Goal: Task Accomplishment & Management: Manage account settings

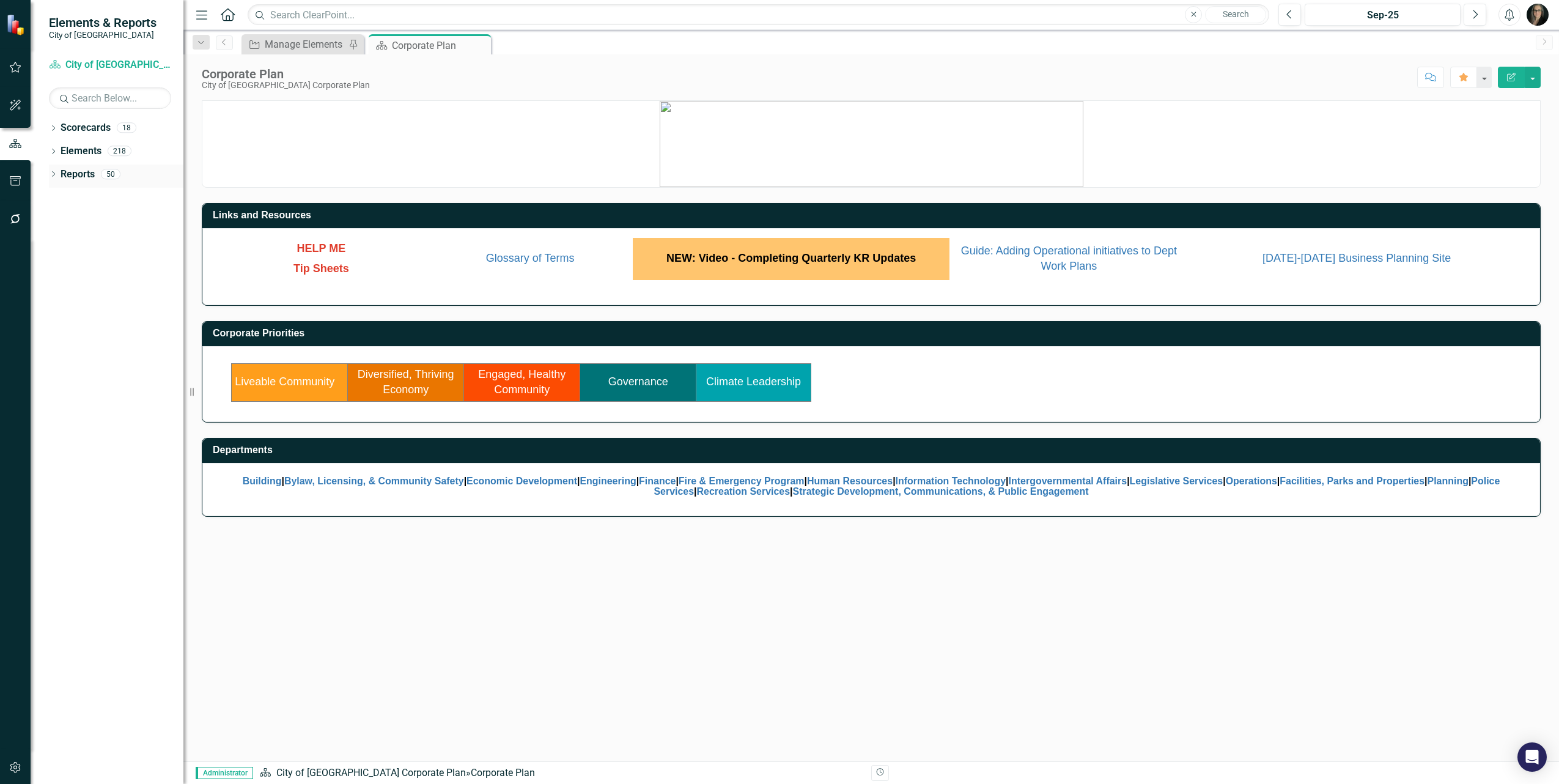
click at [56, 175] on icon "Dropdown" at bounding box center [53, 175] width 9 height 7
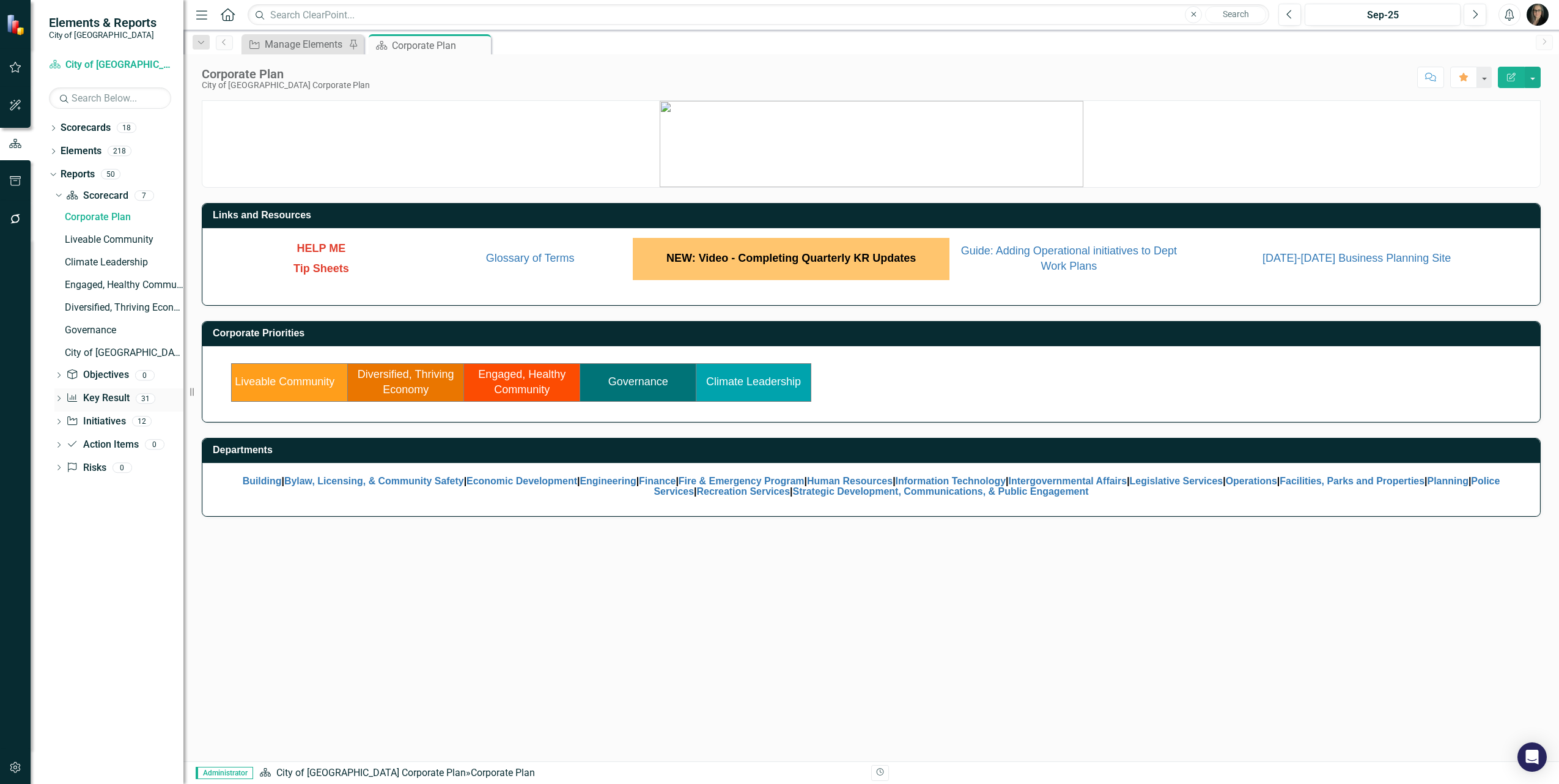
click at [63, 402] on div "Dropdown Key Result Key Result 31" at bounding box center [119, 400] width 129 height 23
click at [58, 399] on icon "Dropdown" at bounding box center [59, 399] width 9 height 7
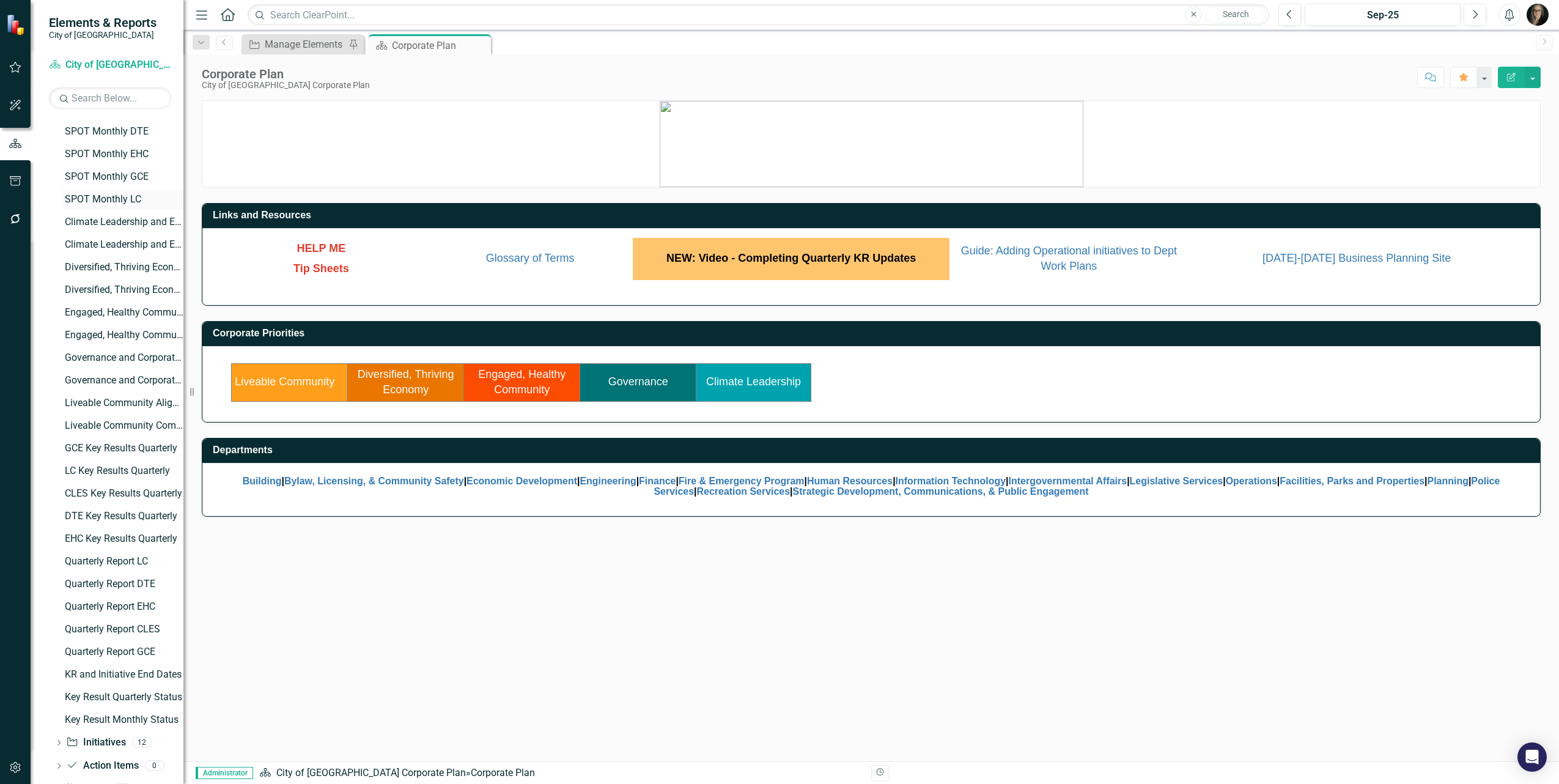
scroll to position [258, 0]
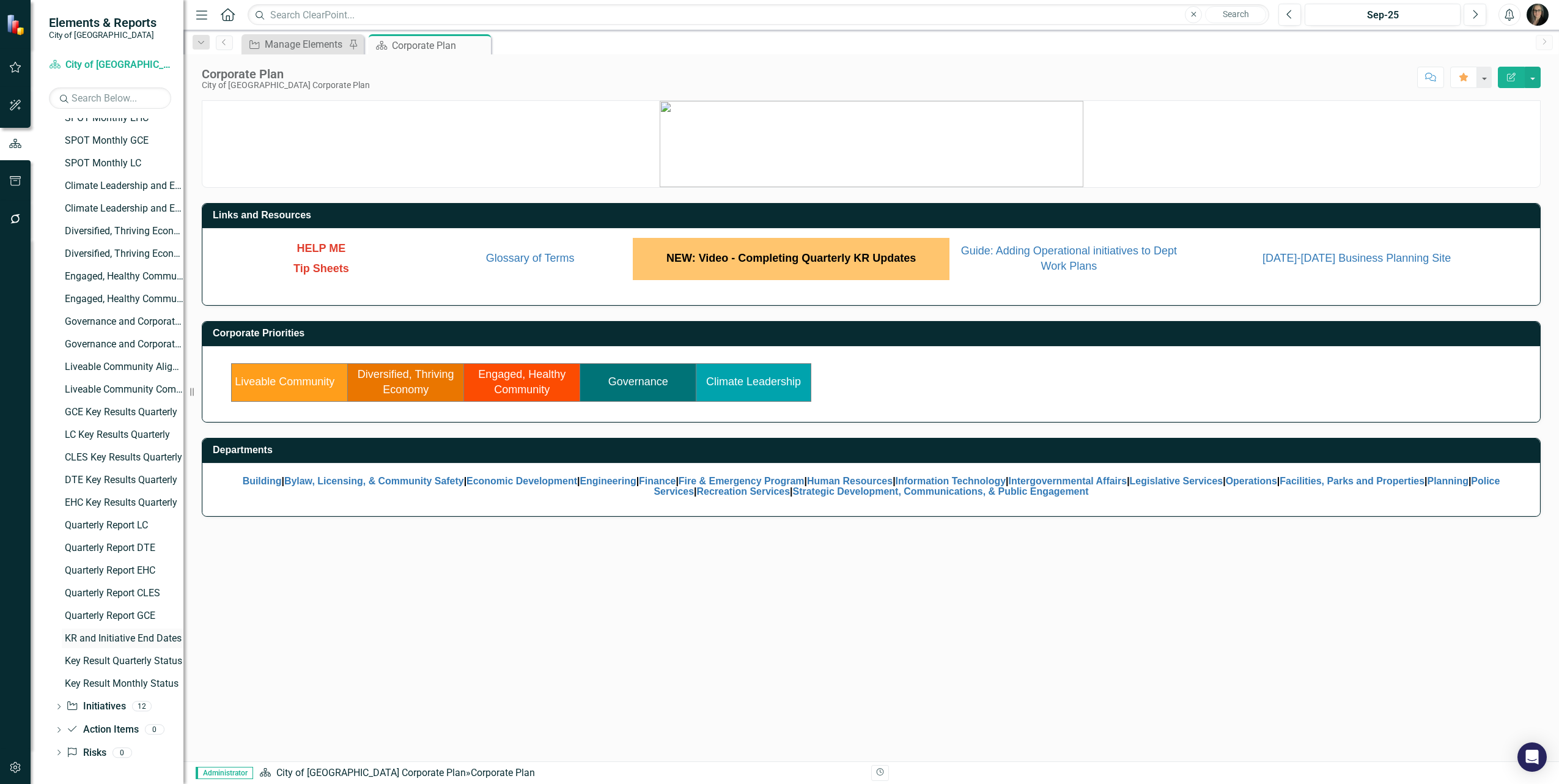
click at [133, 638] on div "KR and Initiative End Dates" at bounding box center [124, 638] width 119 height 11
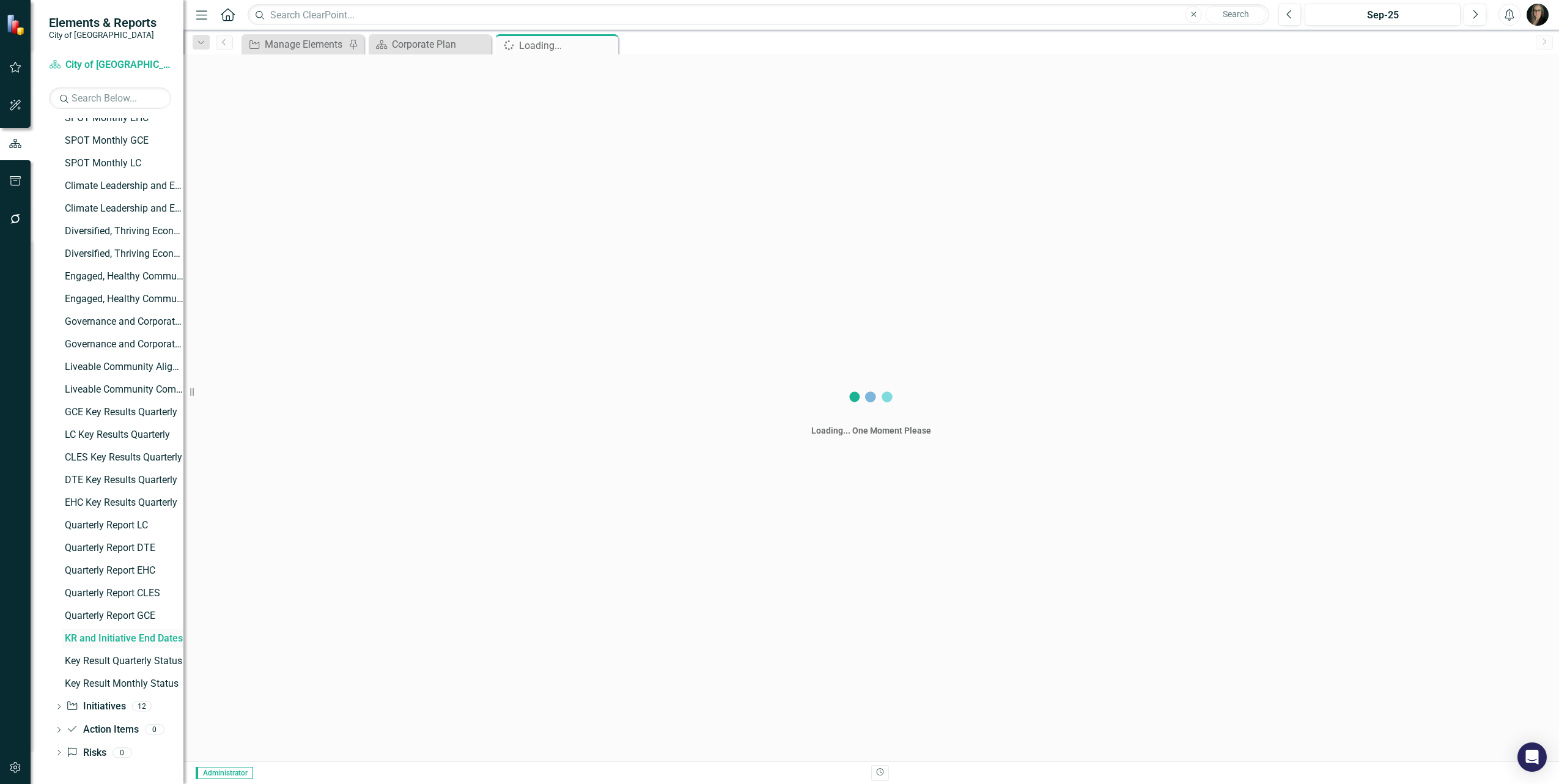
scroll to position [122, 0]
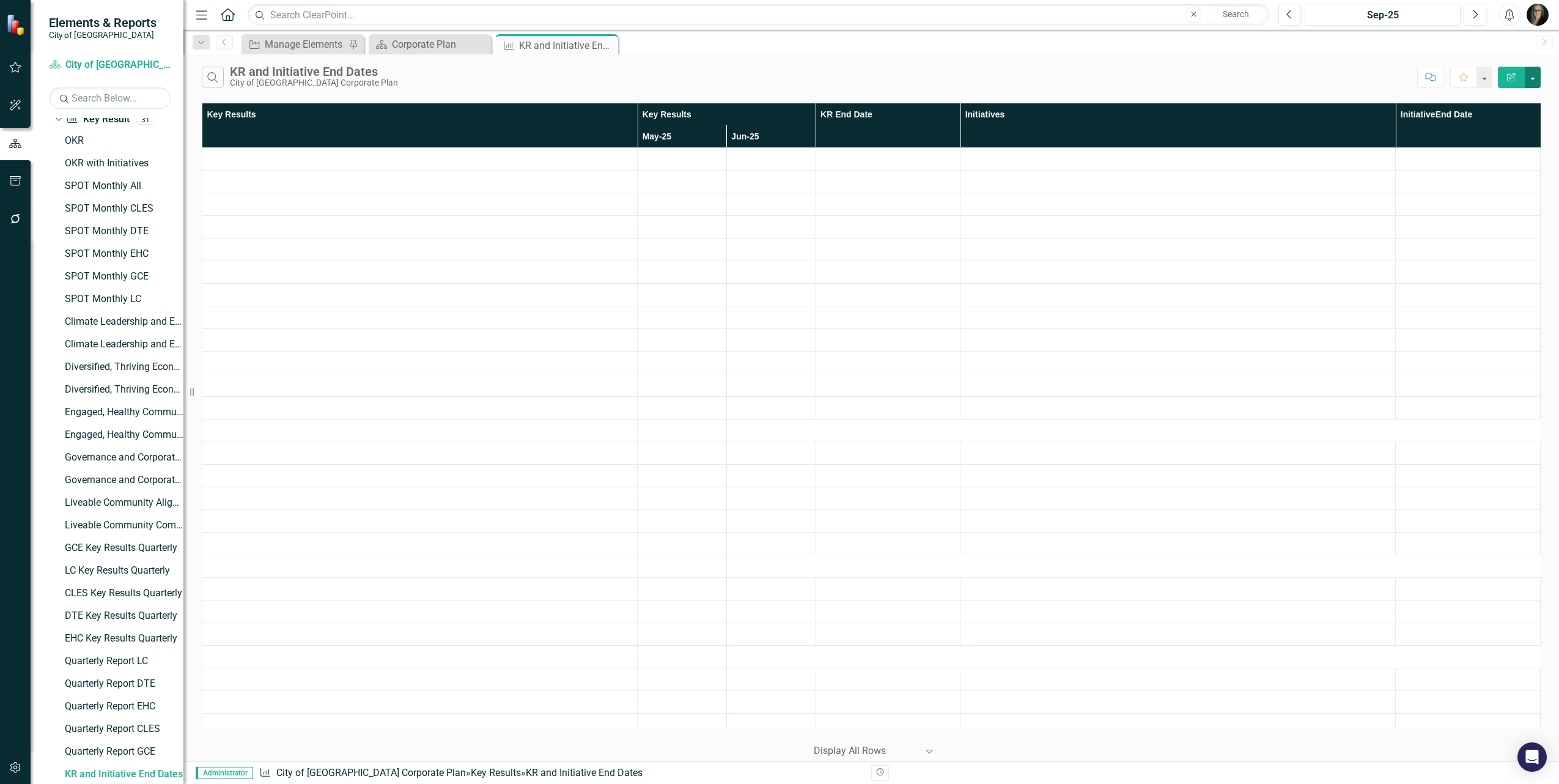
click at [1536, 78] on button "button" at bounding box center [1533, 77] width 16 height 22
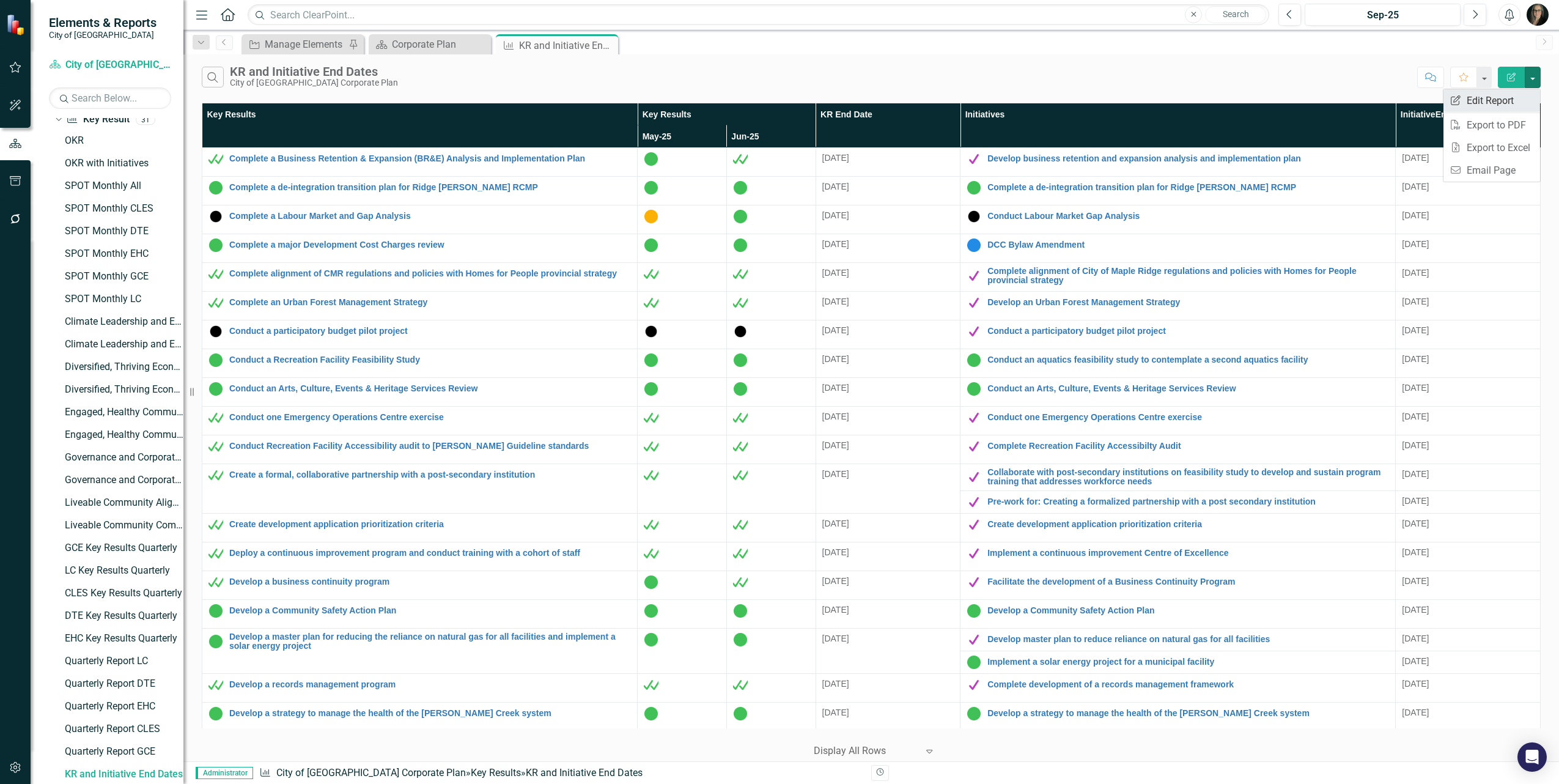
click at [1501, 101] on link "Edit Report Edit Report" at bounding box center [1492, 101] width 96 height 23
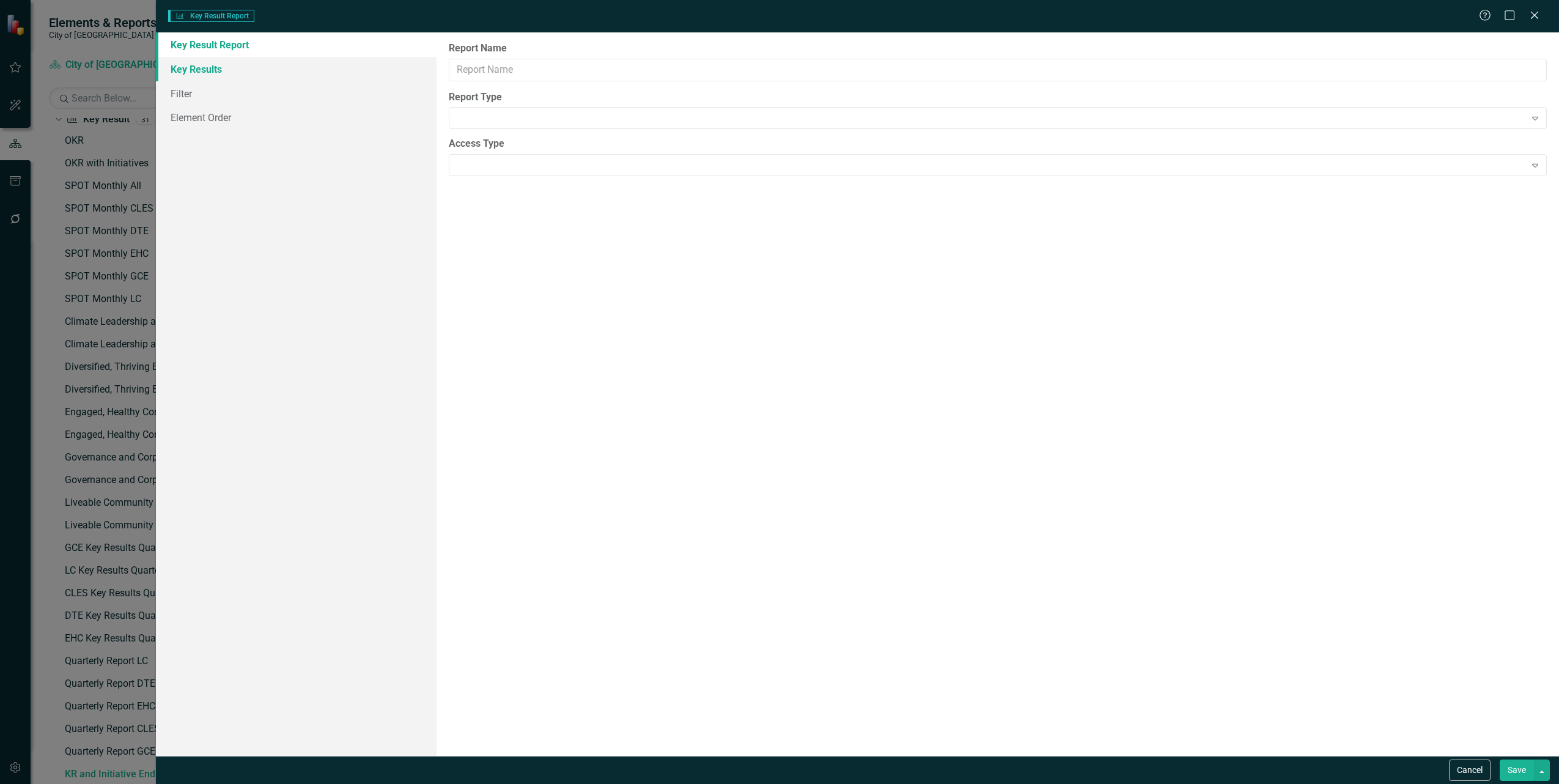
type input "KR and Initiative End Dates"
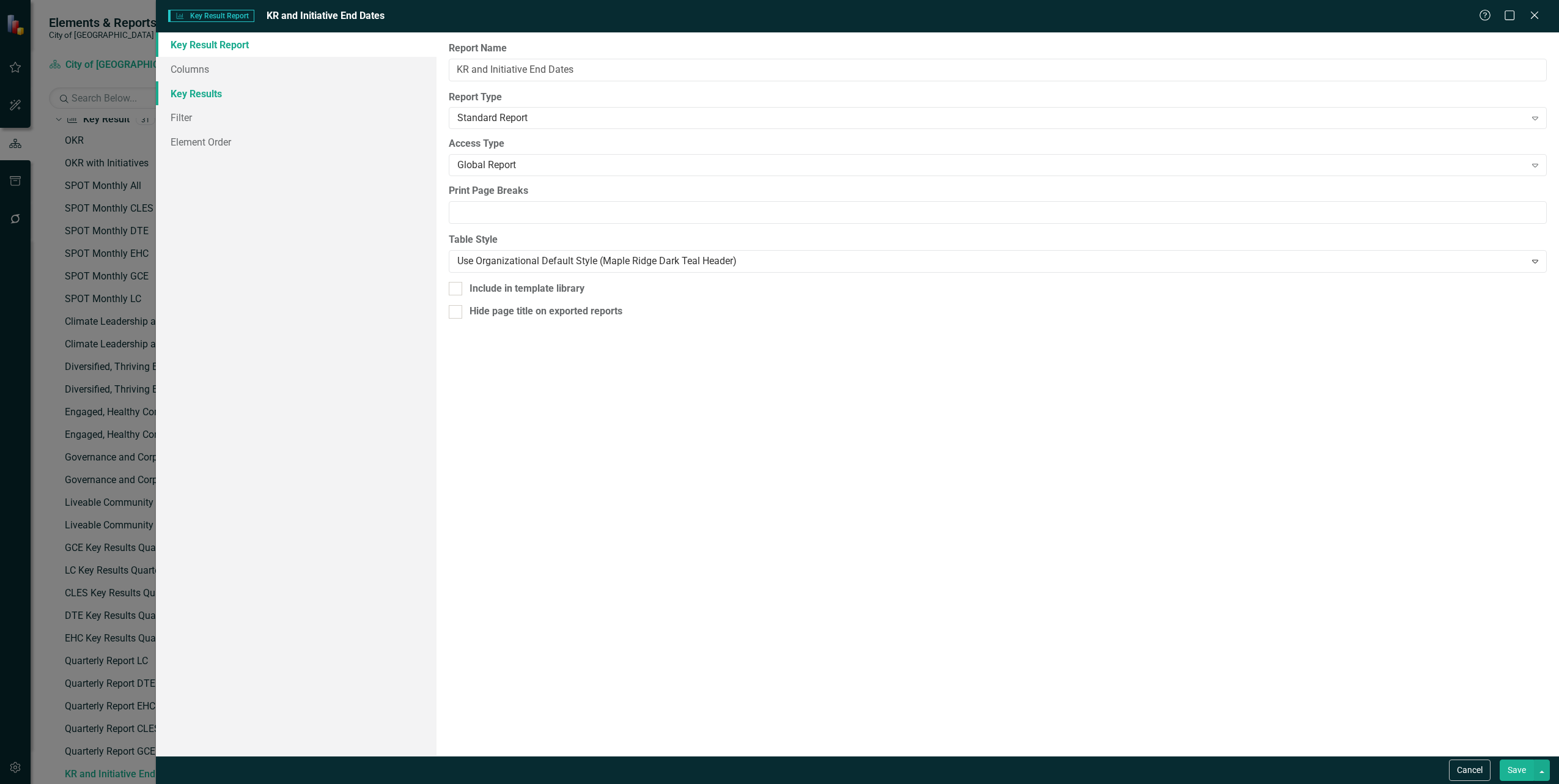
click at [204, 63] on div "Key Result Report Columns Key Results Filter Element Order" at bounding box center [296, 394] width 281 height 724
click at [188, 121] on link "Filter" at bounding box center [296, 117] width 281 height 25
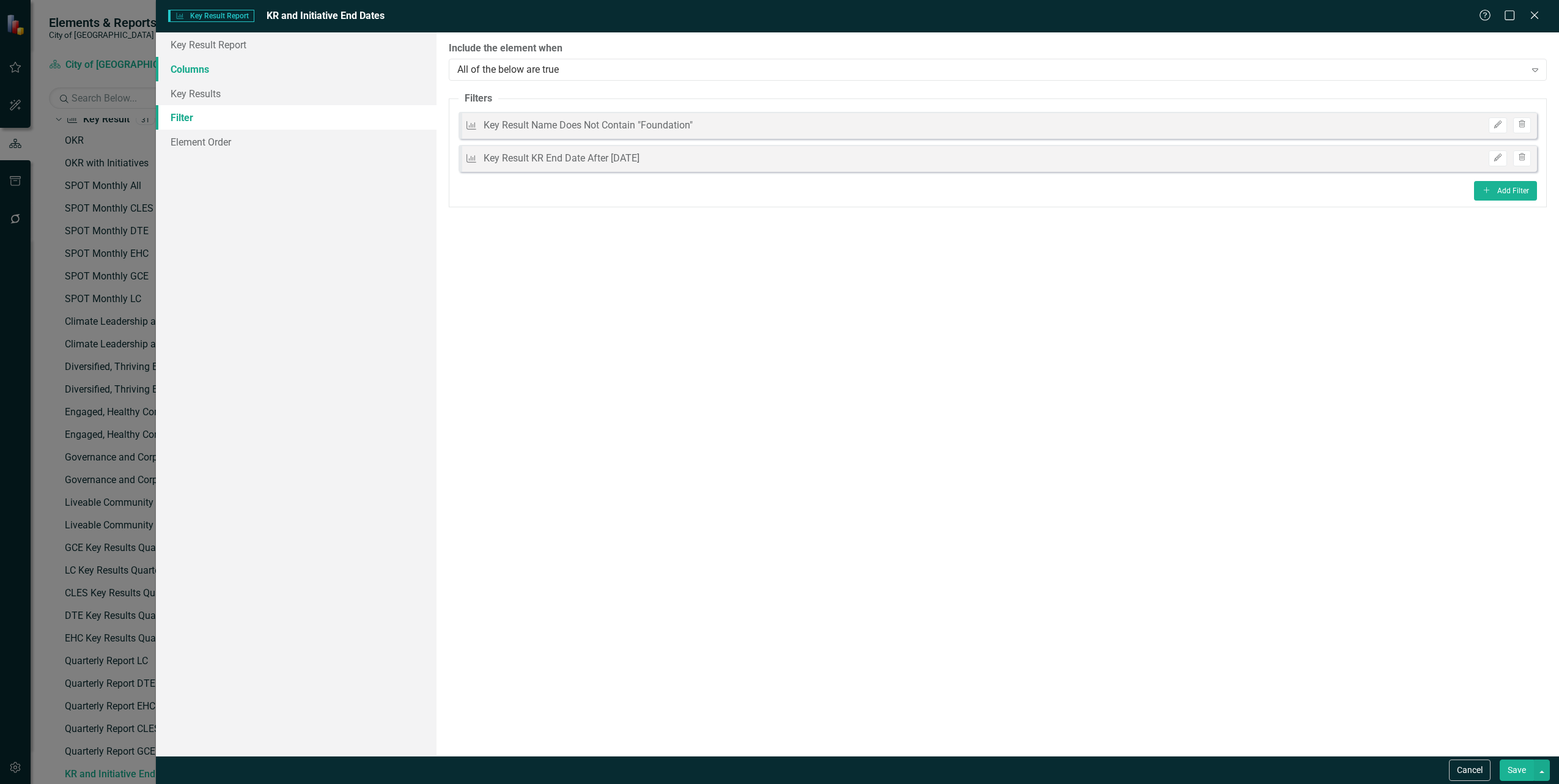
click at [199, 64] on link "Columns" at bounding box center [296, 69] width 281 height 25
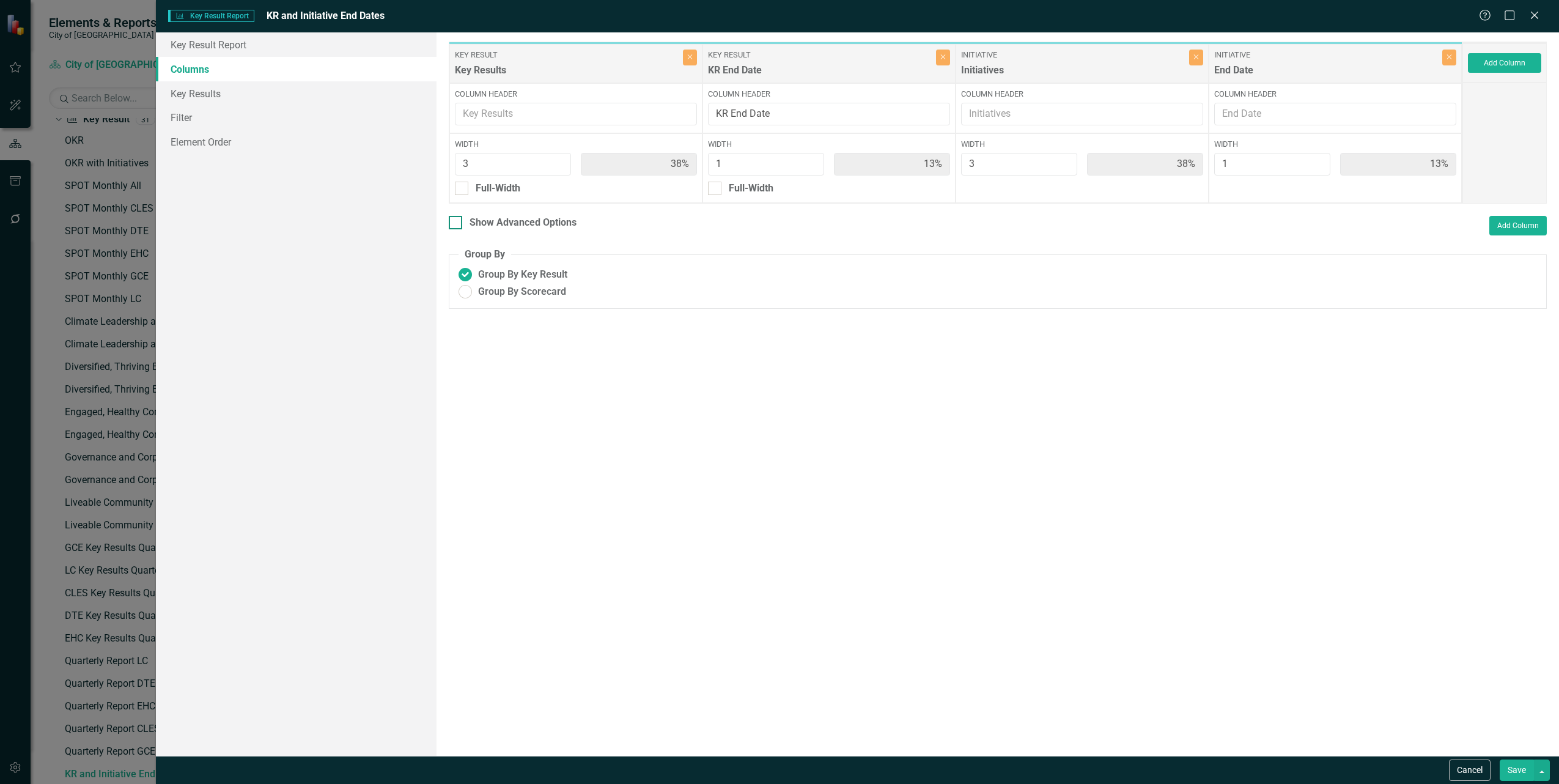
click at [496, 225] on div "Show Advanced Options" at bounding box center [523, 223] width 107 height 14
click at [457, 223] on input "Show Advanced Options" at bounding box center [453, 220] width 8 height 8
checkbox input "true"
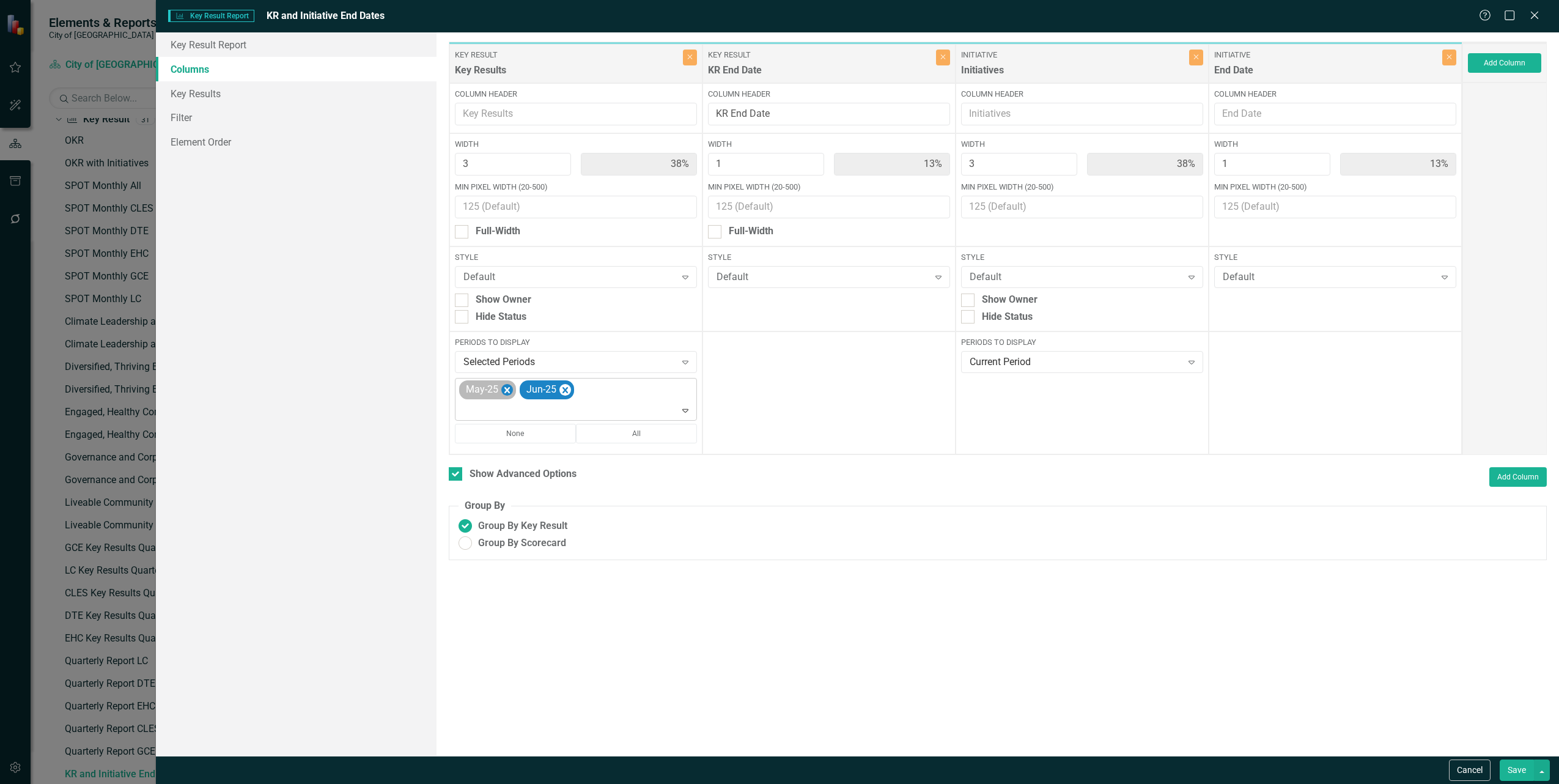
click at [501, 386] on icon "Remove May-25" at bounding box center [507, 390] width 12 height 15
click at [506, 394] on icon "Remove Jun-25" at bounding box center [504, 390] width 12 height 15
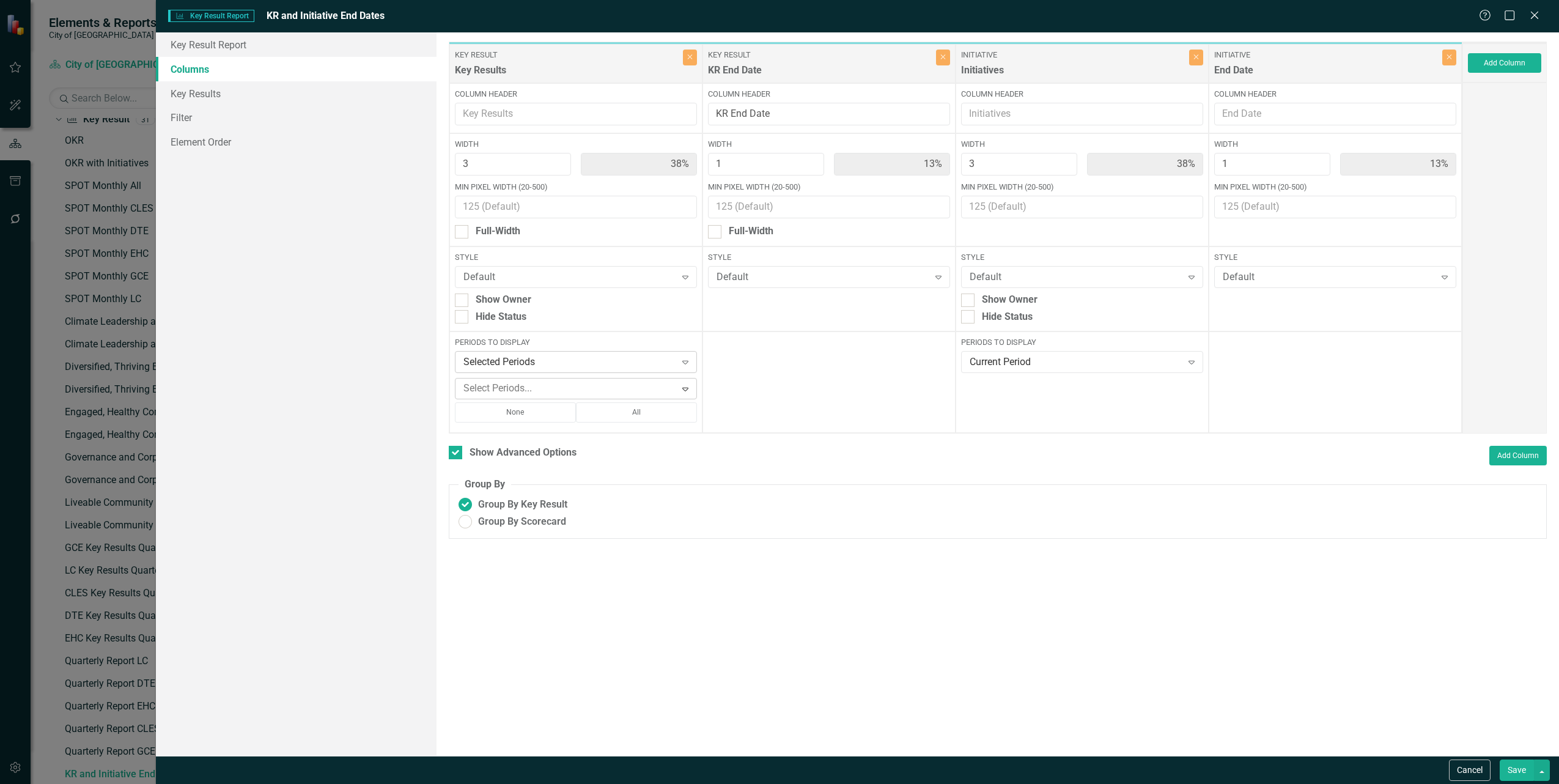
click at [524, 362] on div "Selected Periods" at bounding box center [570, 362] width 212 height 14
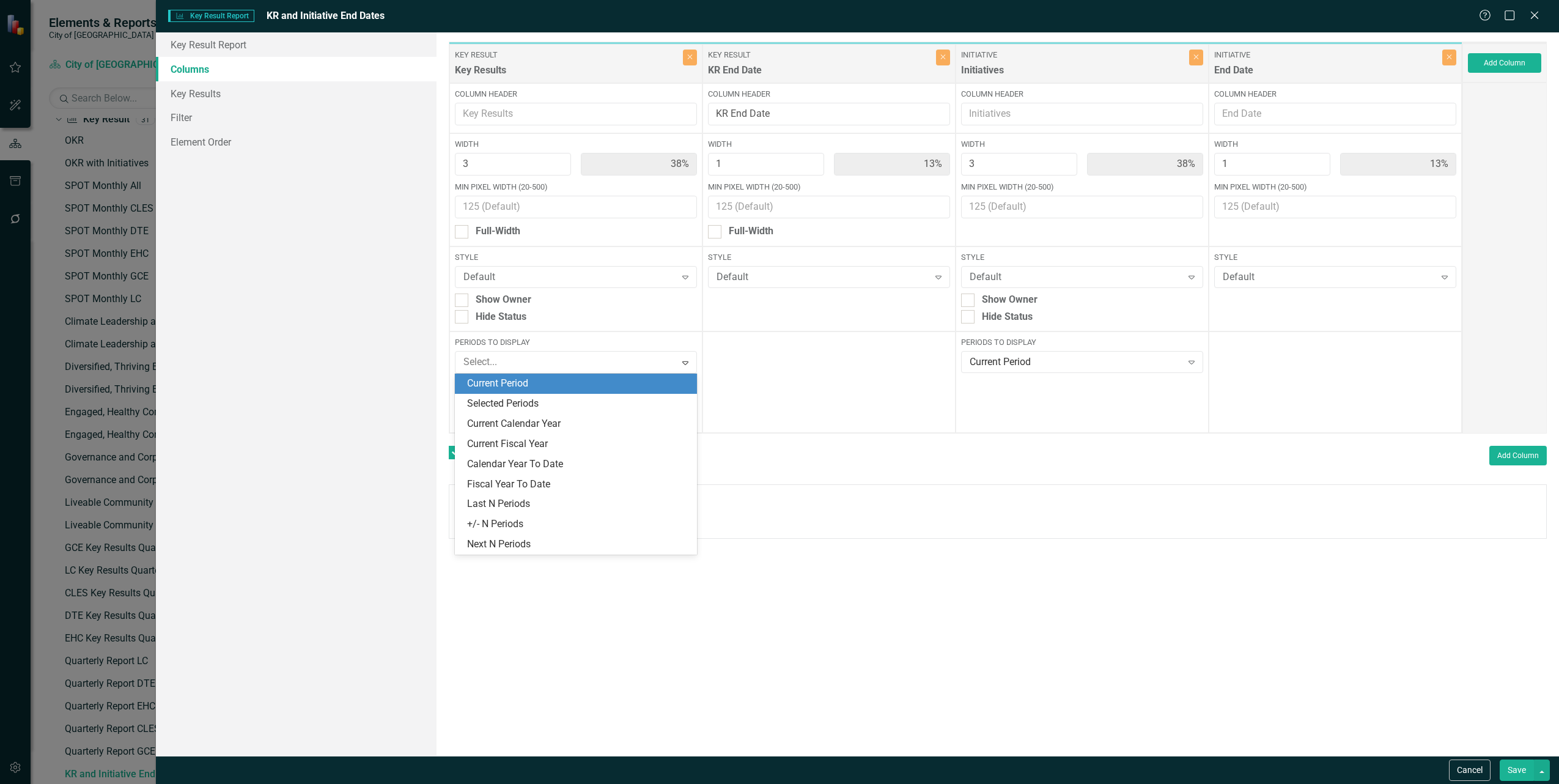
click at [504, 385] on div "Current Period" at bounding box center [578, 383] width 222 height 14
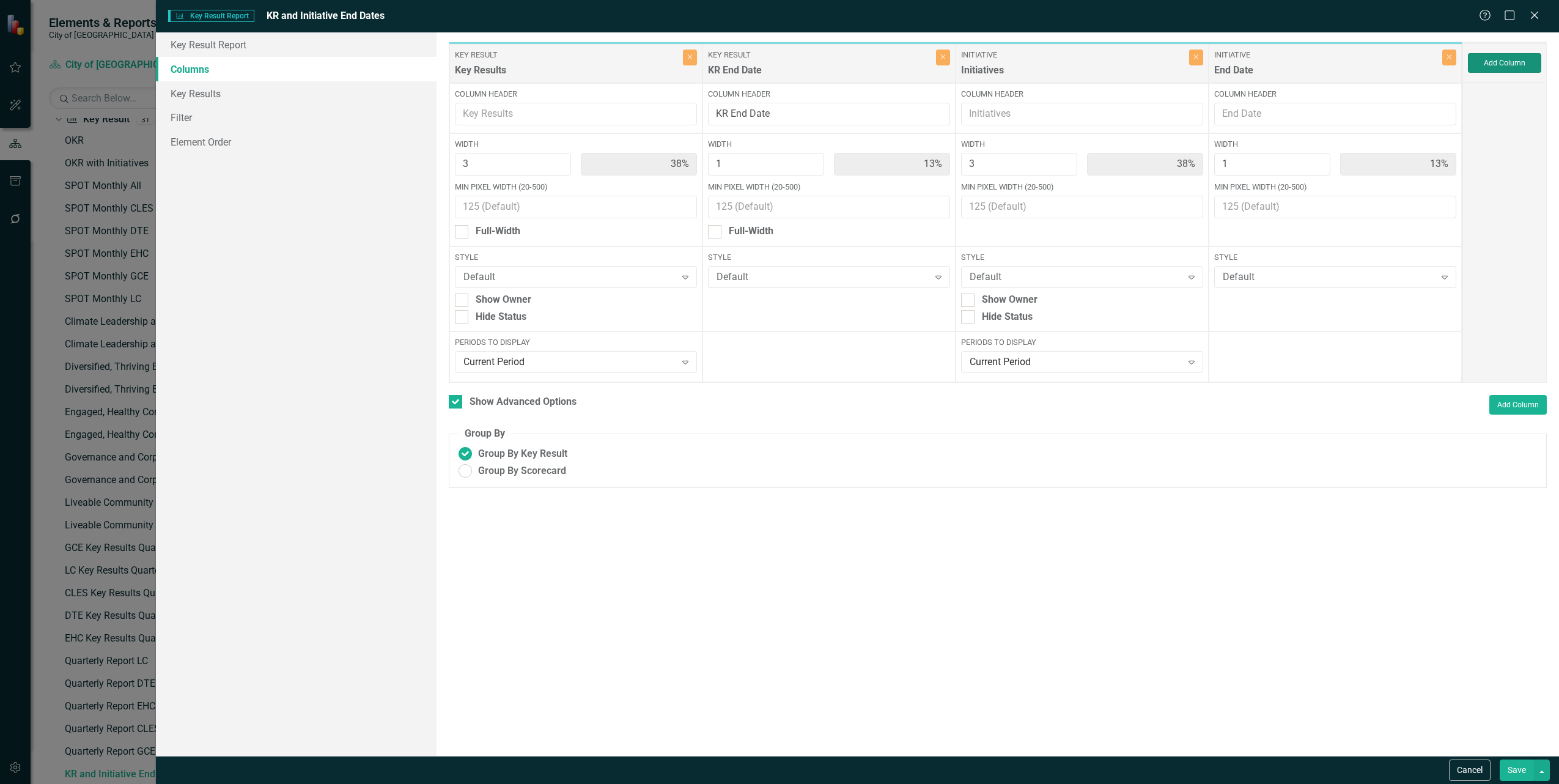
click at [1490, 65] on button "Add Column" at bounding box center [1505, 63] width 73 height 20
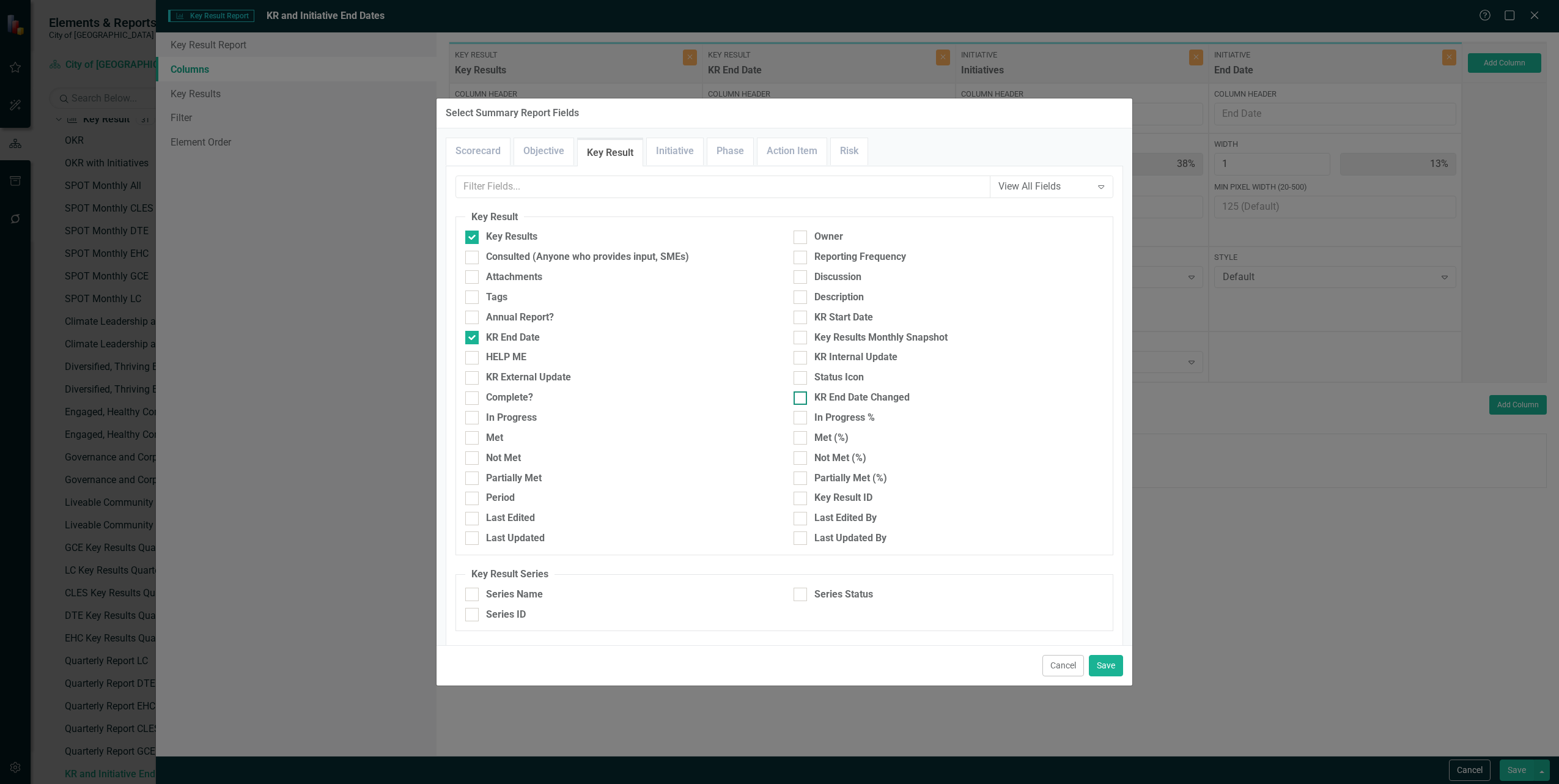
click at [821, 399] on div "KR End Date Changed" at bounding box center [862, 398] width 95 height 14
click at [801, 399] on input "KR End Date Changed" at bounding box center [797, 395] width 8 height 8
checkbox input "true"
click at [1110, 665] on button "Save" at bounding box center [1106, 665] width 34 height 22
type input "33%"
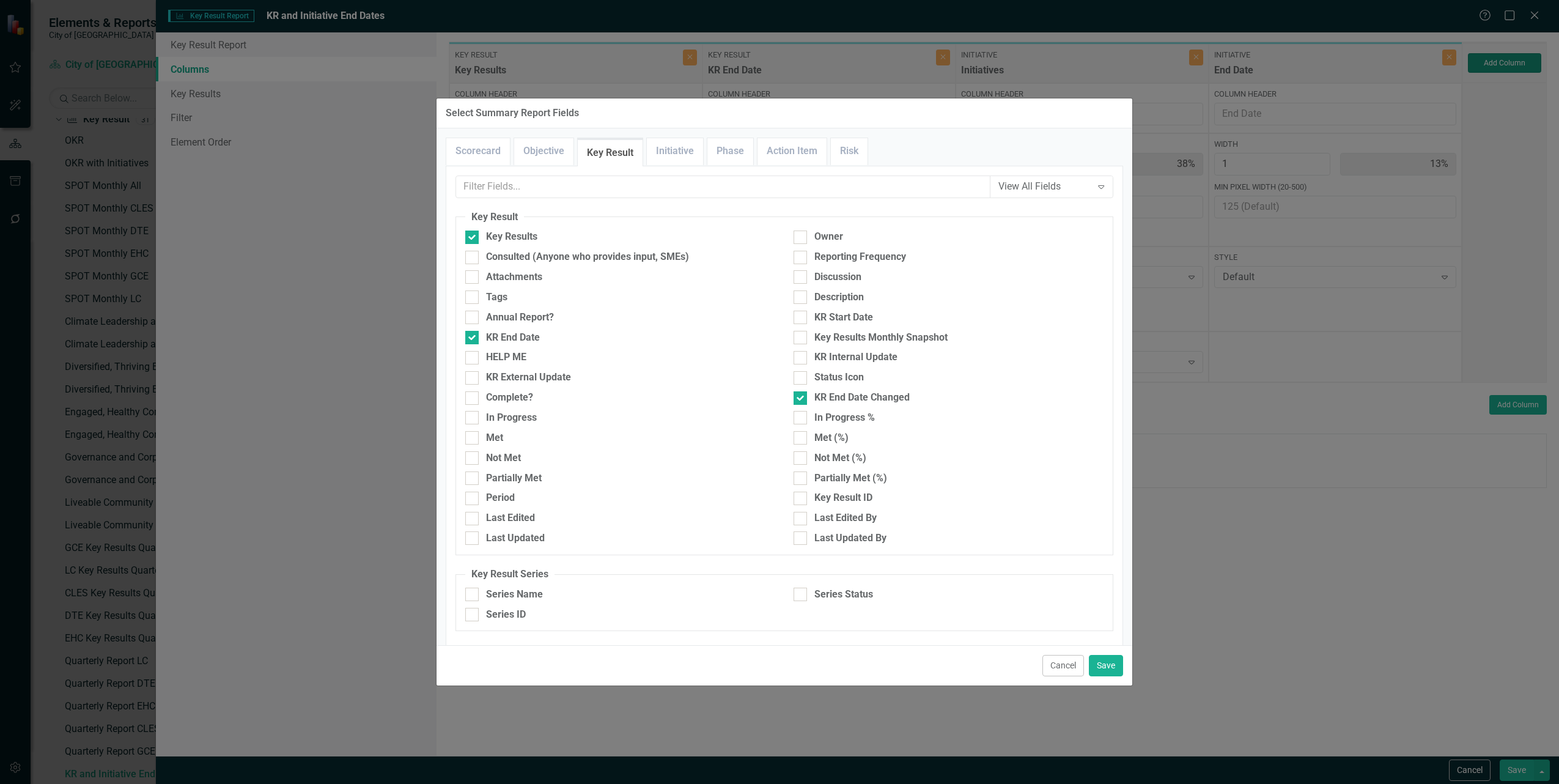
type input "11%"
type input "33%"
type input "11%"
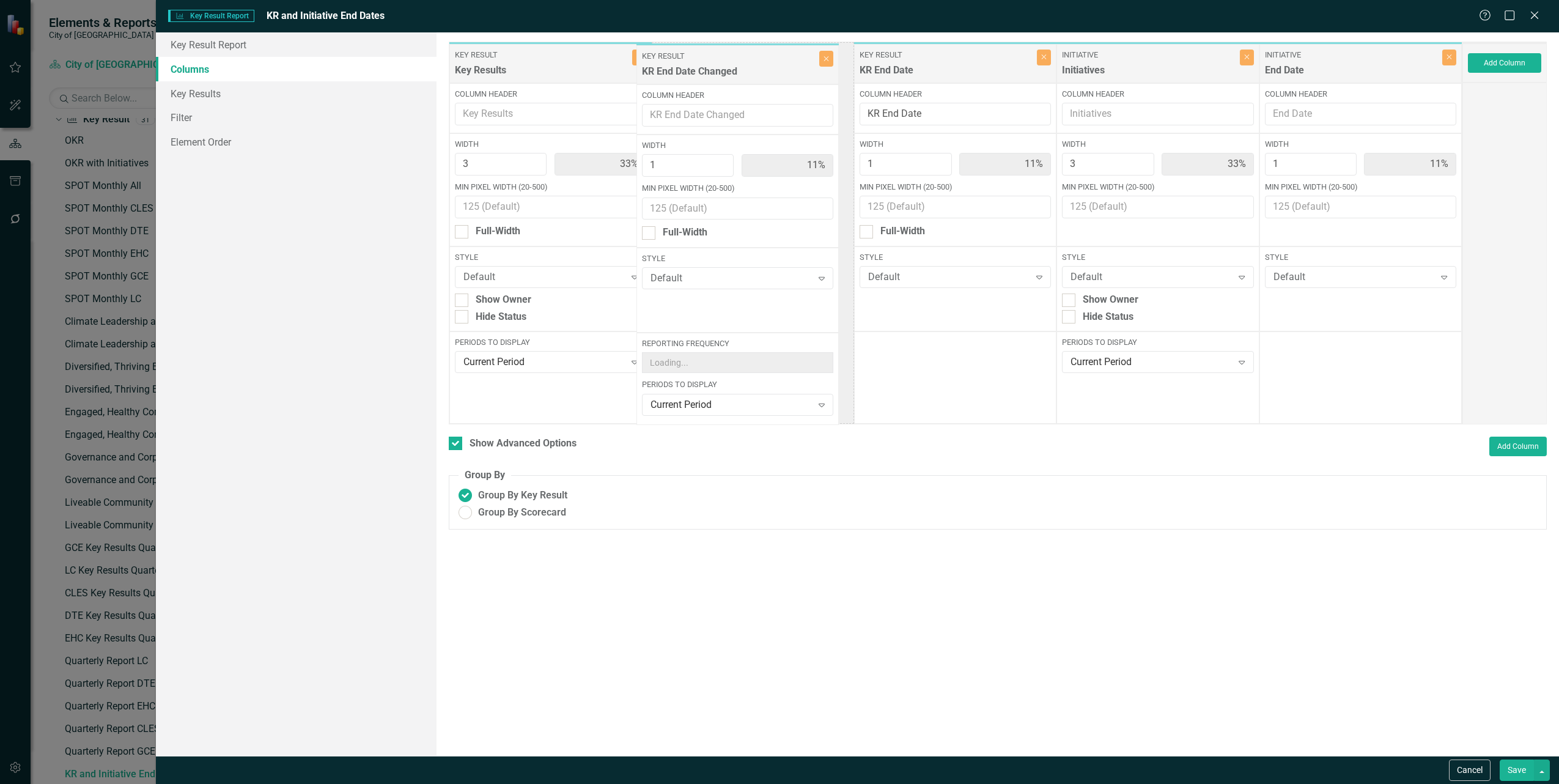
drag, startPoint x: 1342, startPoint y: 70, endPoint x: 720, endPoint y: 72, distance: 622.0
click at [720, 72] on div "Key Result Key Results Close Column Header Width 3 33% Min Pixel Width (20-500)…" at bounding box center [956, 233] width 1014 height 383
click at [1523, 774] on button "Save" at bounding box center [1516, 770] width 34 height 22
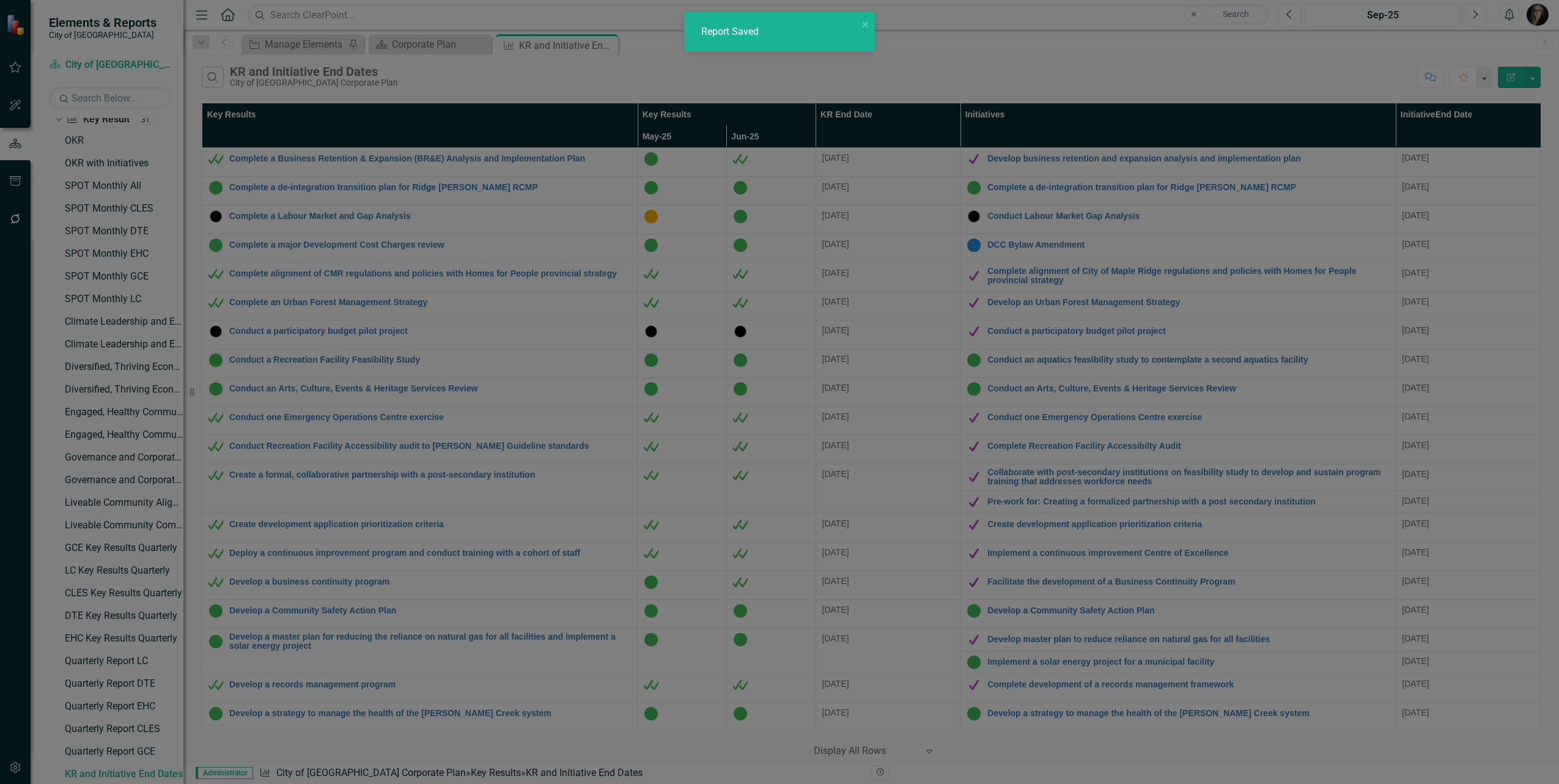
checkbox input "false"
radio input "false"
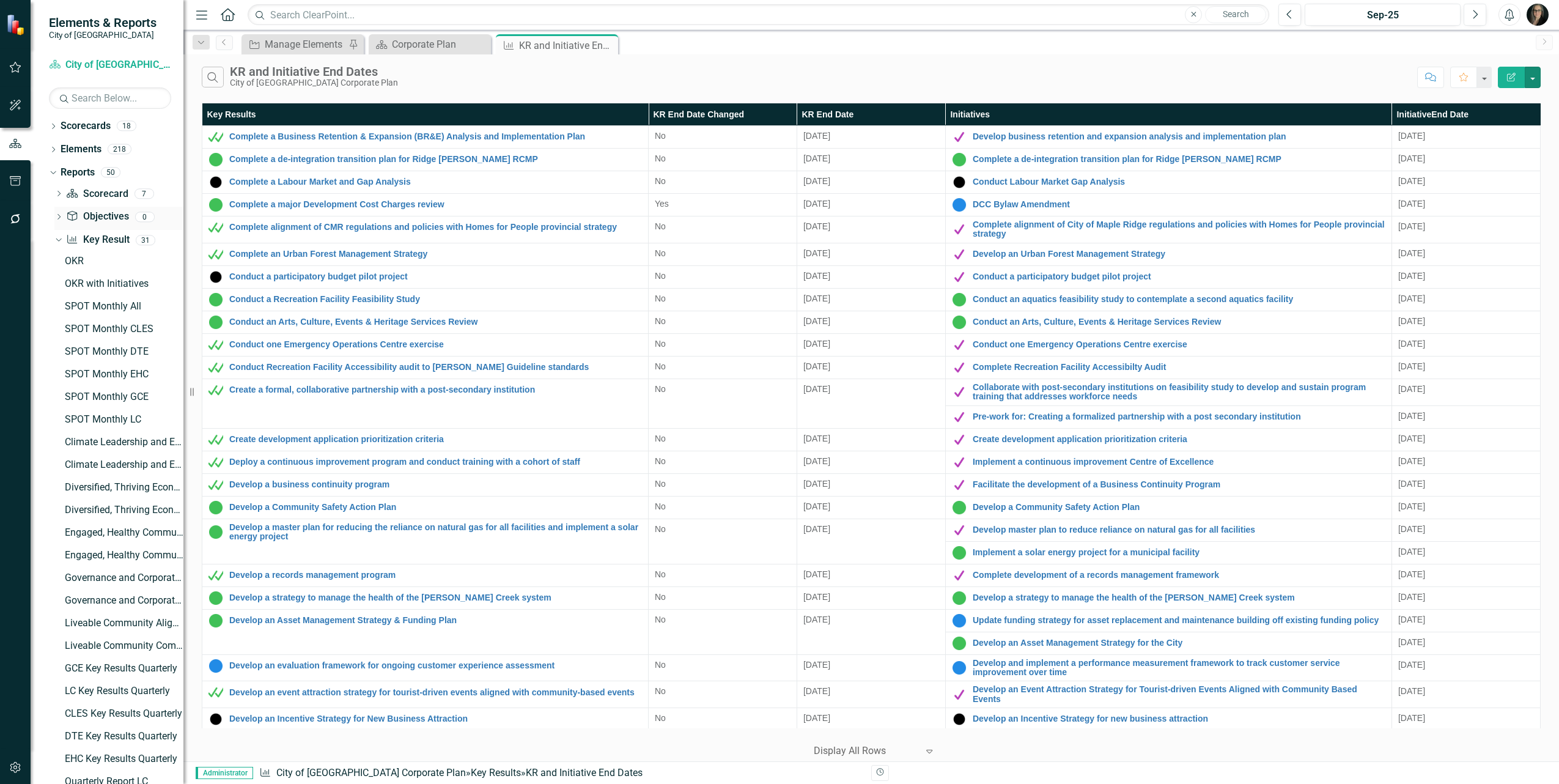
scroll to position [0, 0]
drag, startPoint x: 101, startPoint y: 243, endPoint x: 111, endPoint y: 240, distance: 10.4
click at [101, 243] on link "Key Result Key Result" at bounding box center [98, 241] width 63 height 14
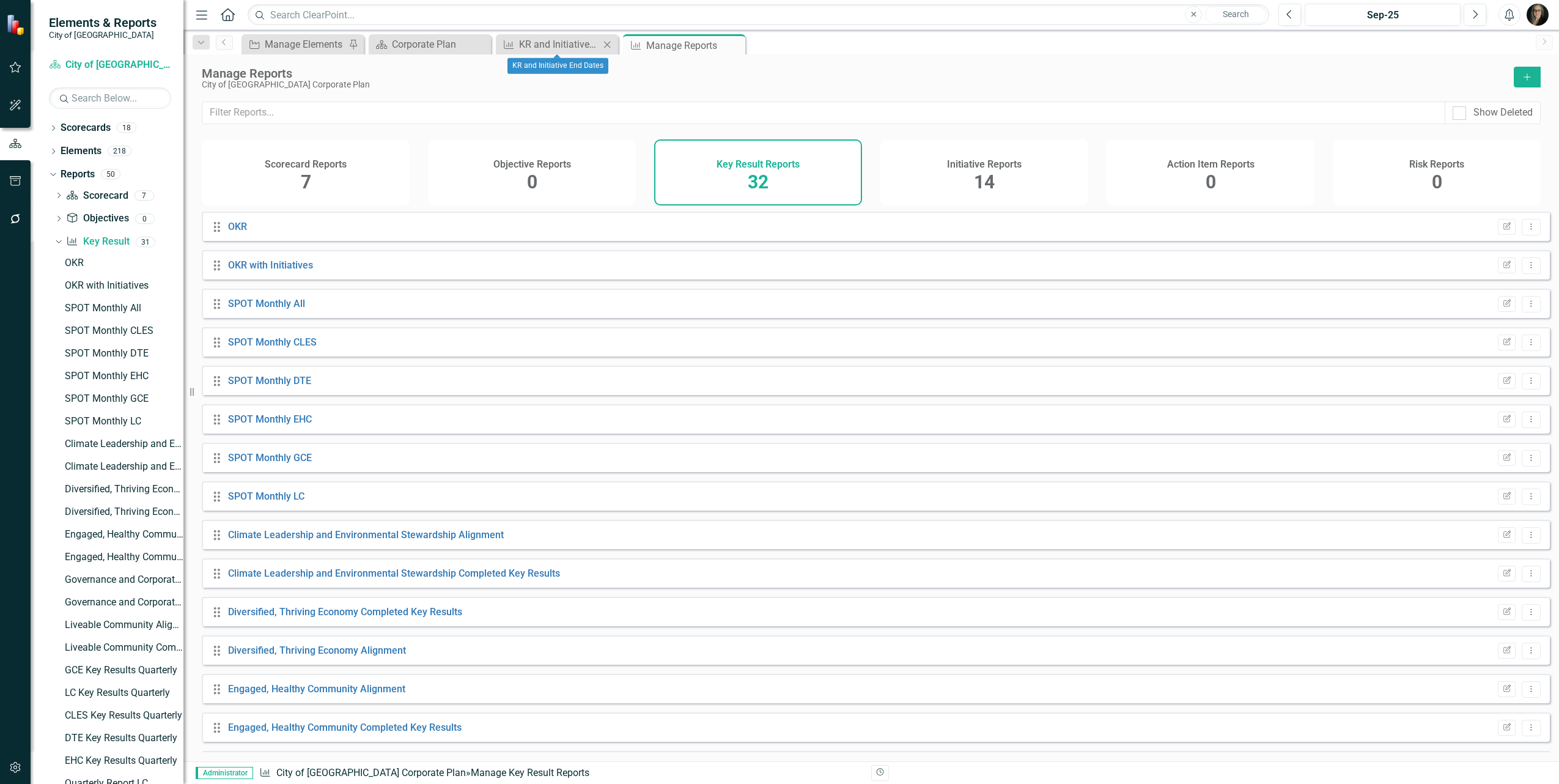
click at [606, 46] on icon "Close" at bounding box center [608, 44] width 12 height 10
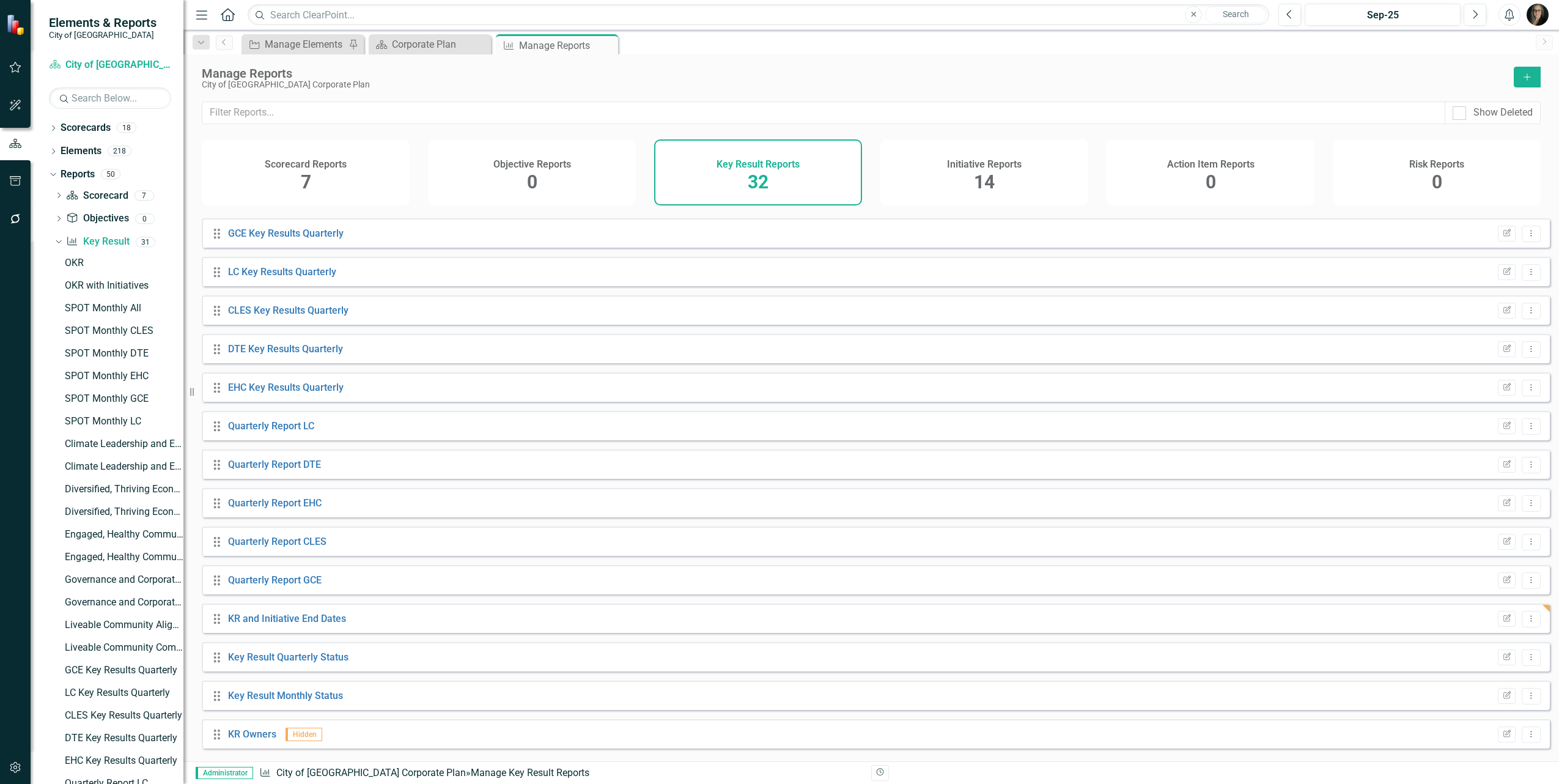
scroll to position [692, 0]
click at [1526, 617] on icon "Dropdown Menu" at bounding box center [1531, 612] width 10 height 8
click at [1498, 688] on link "Copy Duplicate Report" at bounding box center [1480, 687] width 101 height 23
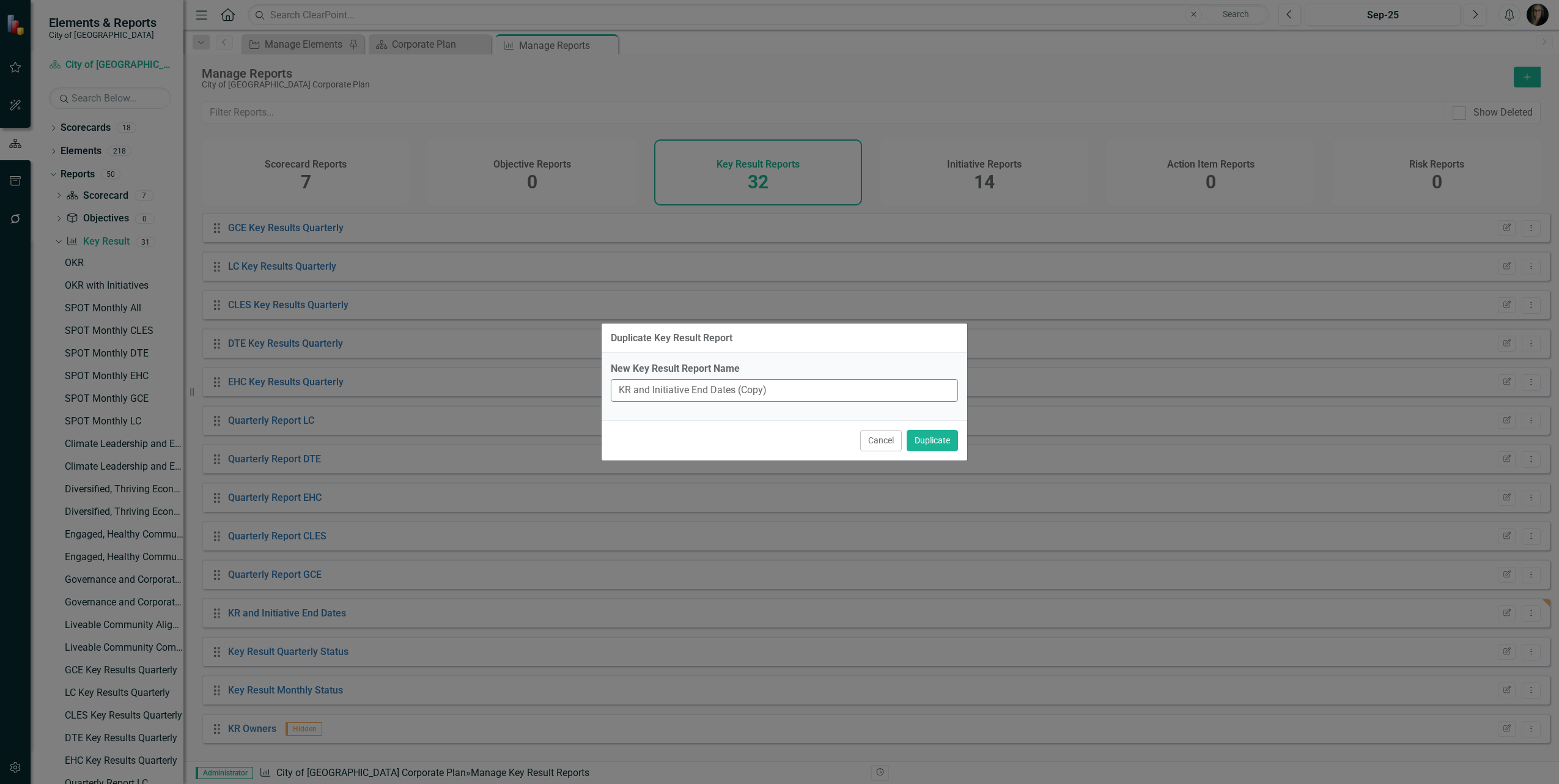
click at [703, 394] on input "KR and Initiative End Dates (Copy)" at bounding box center [784, 390] width 348 height 23
drag, startPoint x: 694, startPoint y: 399, endPoint x: 912, endPoint y: 407, distance: 218.1
click at [912, 407] on div "New Key Result Report Name KR and Initiative End Dates (Copy)" at bounding box center [785, 386] width 366 height 67
type input "KR End Date Changes"
click at [907, 430] on button "Duplicate" at bounding box center [932, 440] width 51 height 22
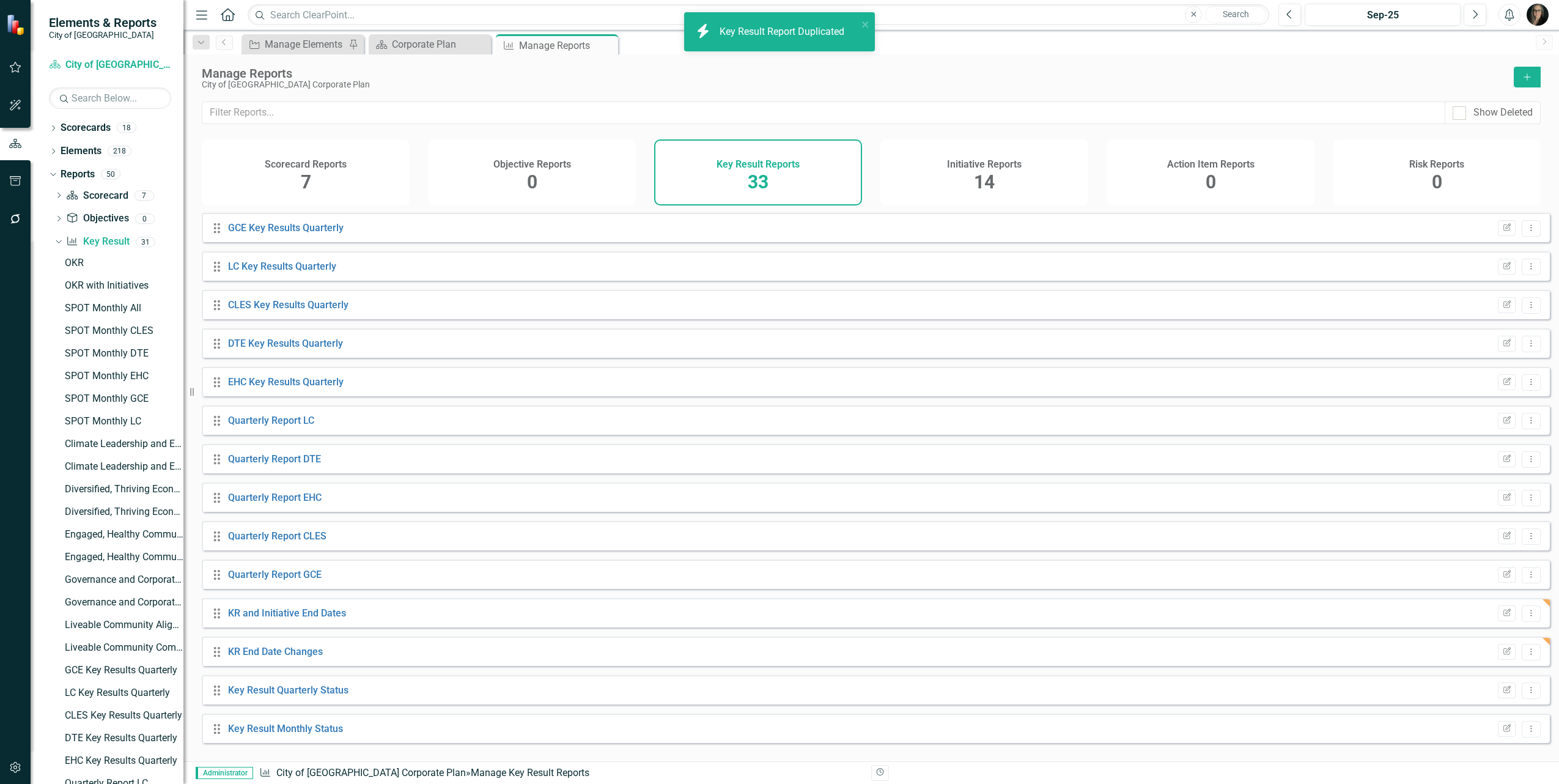
scroll to position [730, 0]
click at [1502, 617] on icon "Edit Report" at bounding box center [1507, 613] width 9 height 7
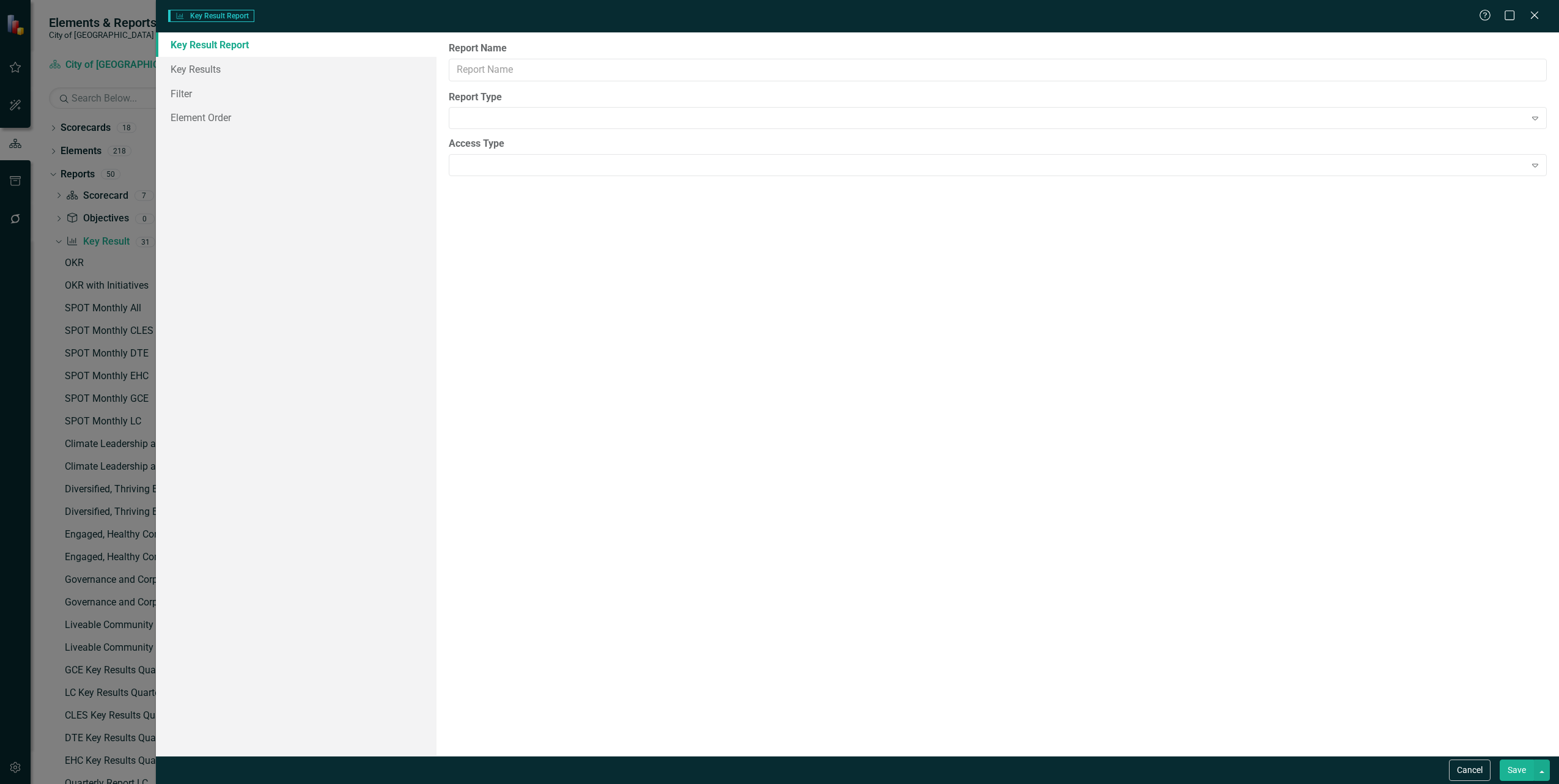
type input "KR End Date Changes"
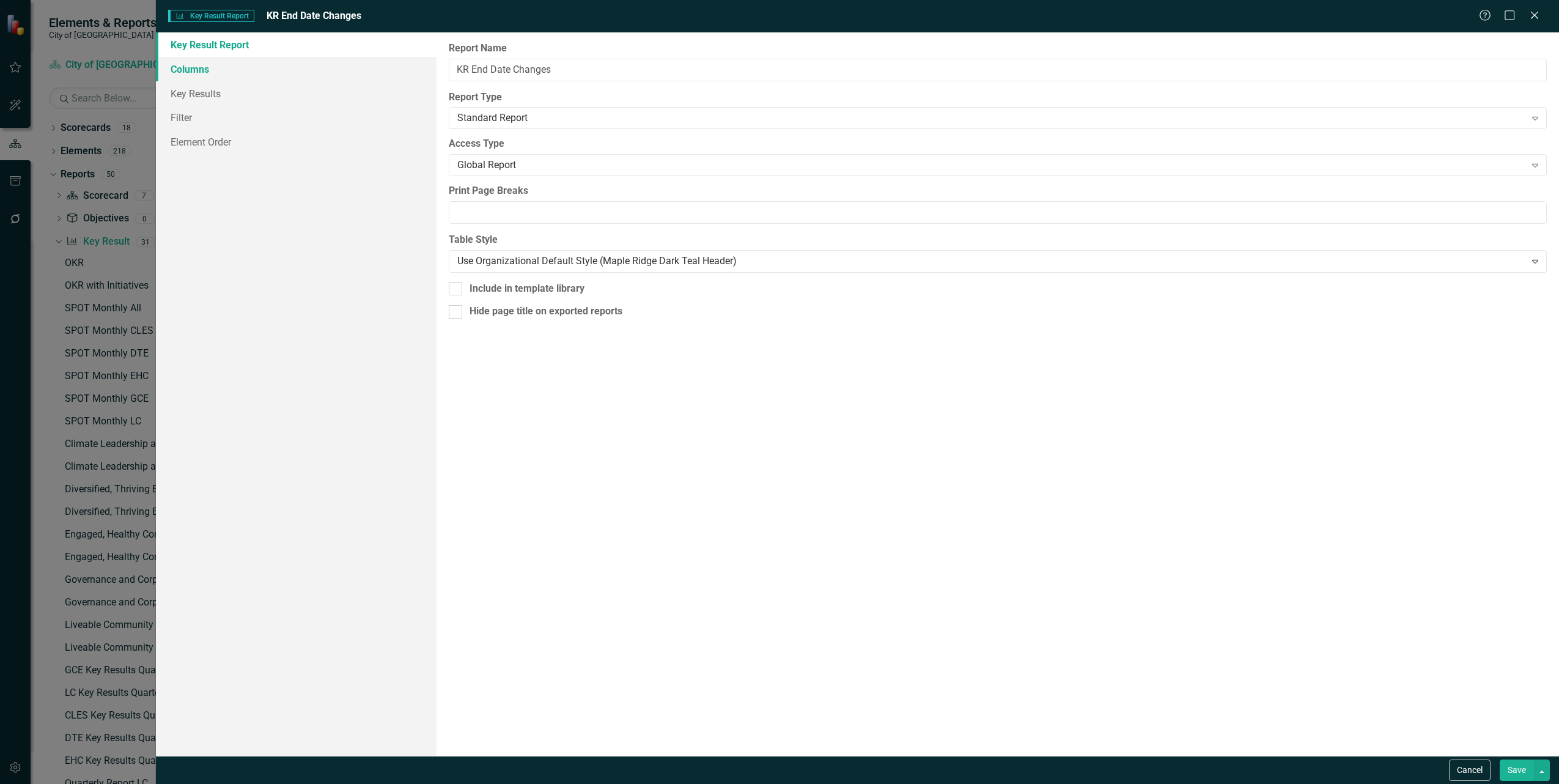
click at [194, 72] on link "Columns" at bounding box center [296, 69] width 281 height 25
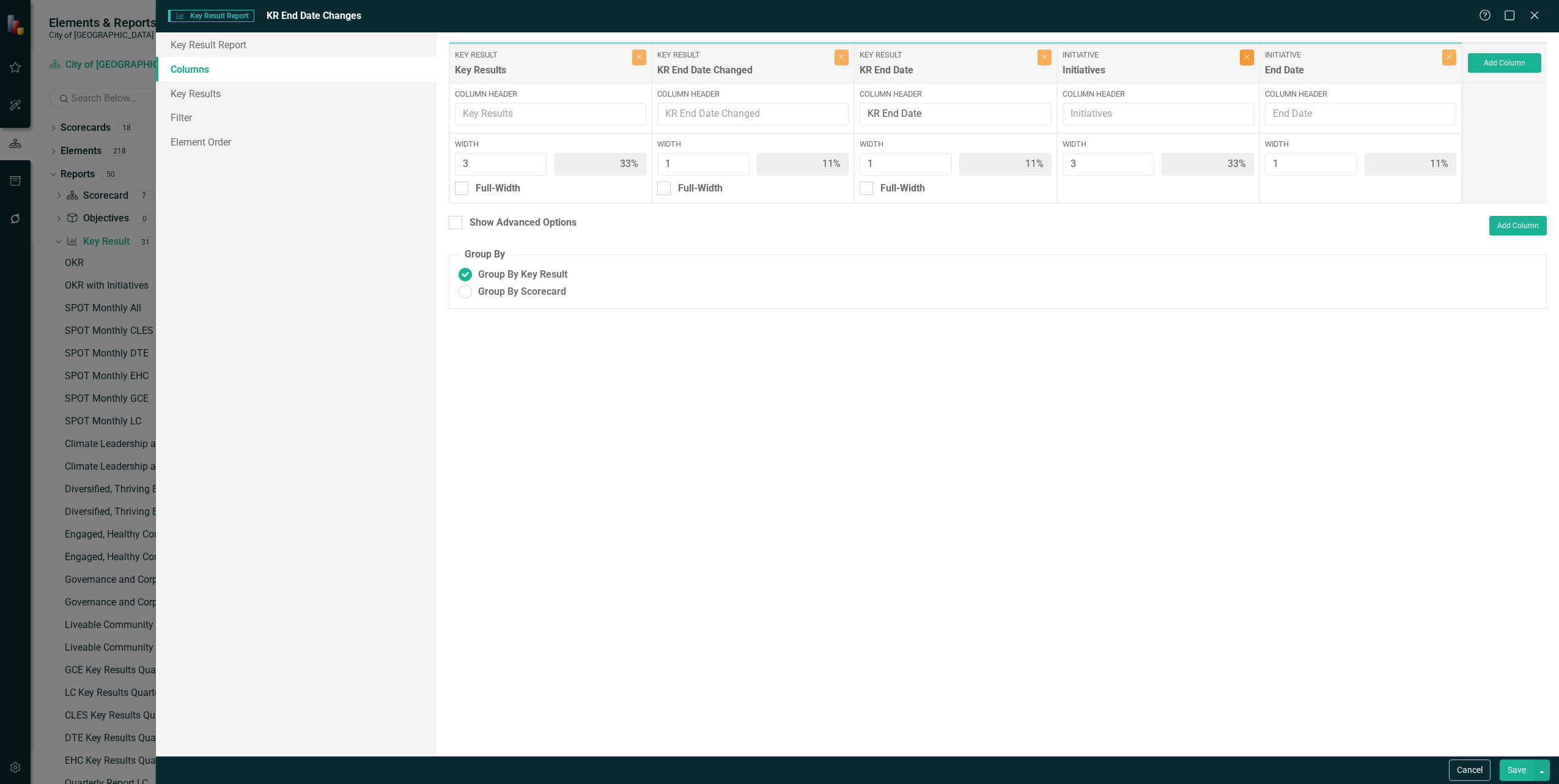
click at [1246, 62] on button "Close" at bounding box center [1247, 57] width 14 height 16
type input "50%"
type input "17%"
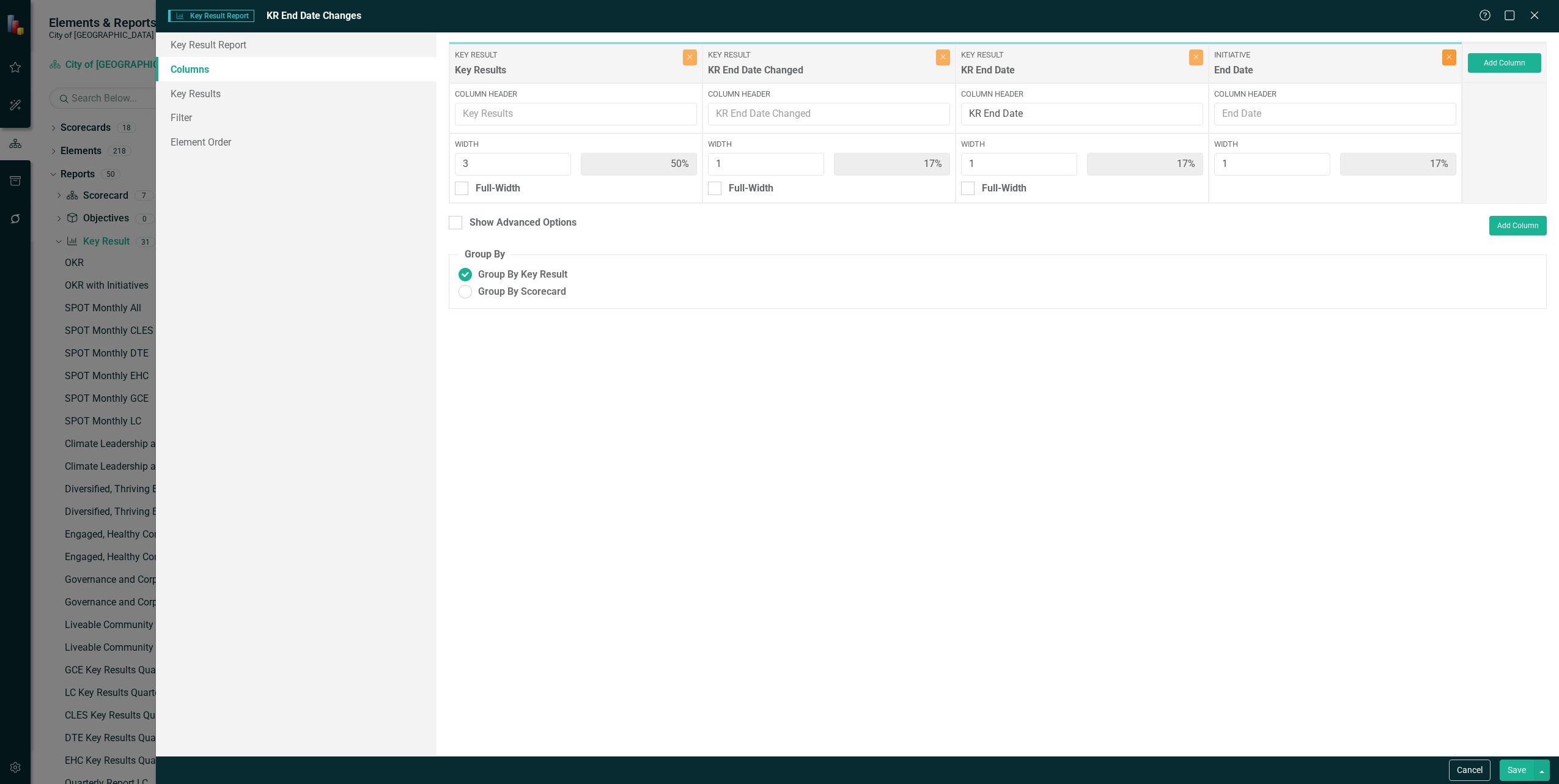
click at [1450, 56] on icon "Close" at bounding box center [1449, 57] width 6 height 7
type input "60%"
type input "20%"
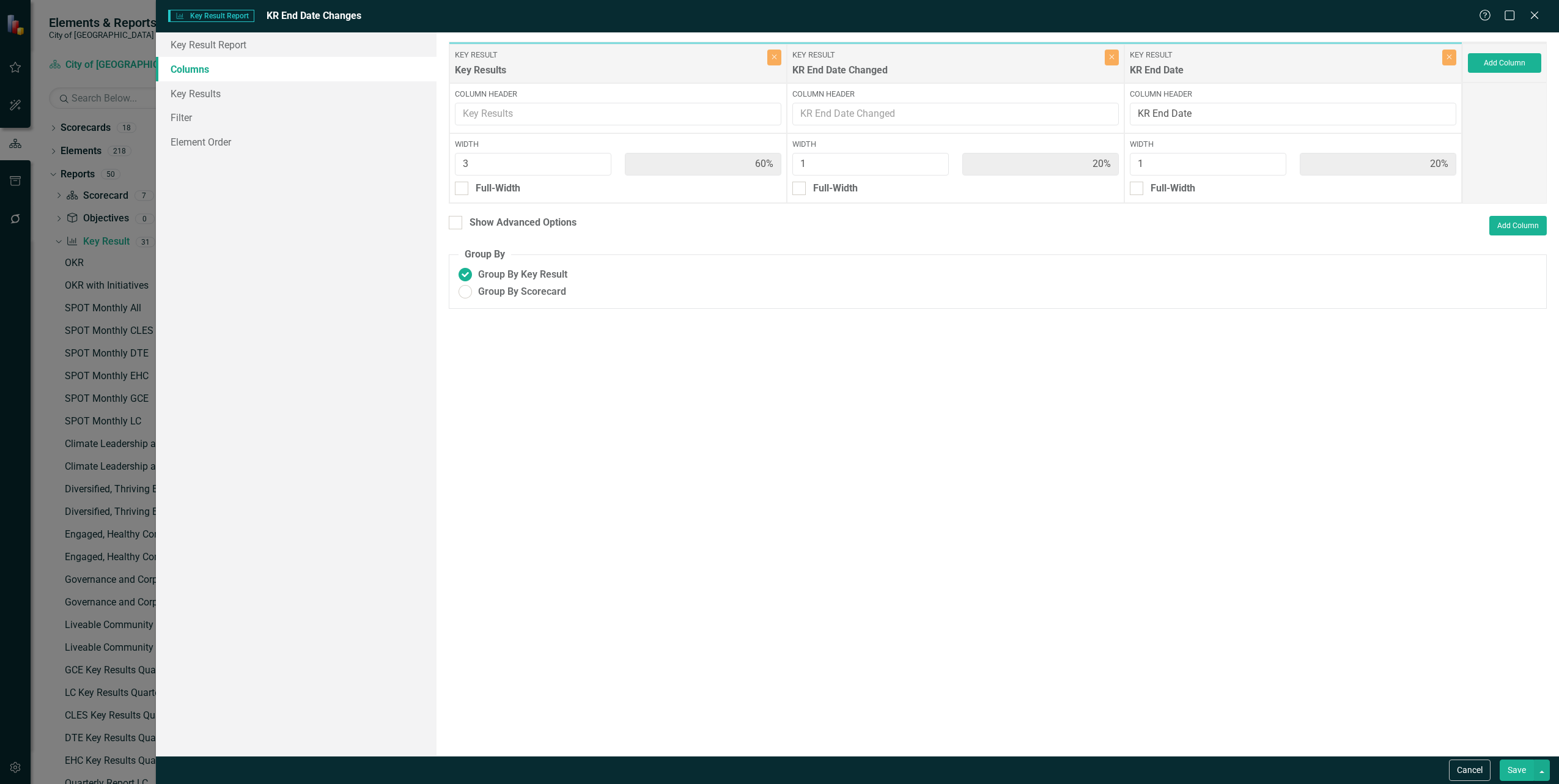
click at [1509, 766] on button "Save" at bounding box center [1516, 770] width 34 height 22
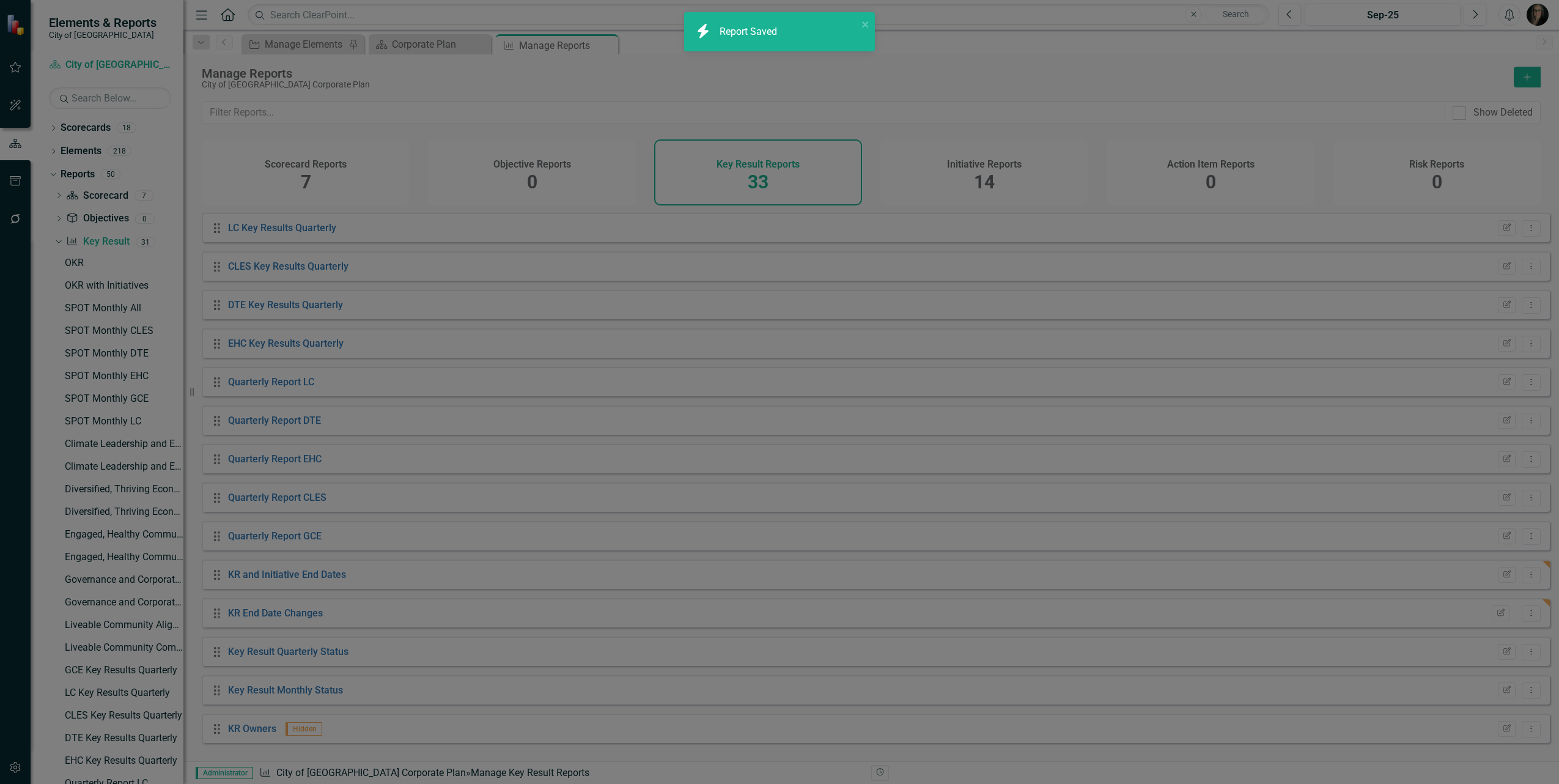
radio input "true"
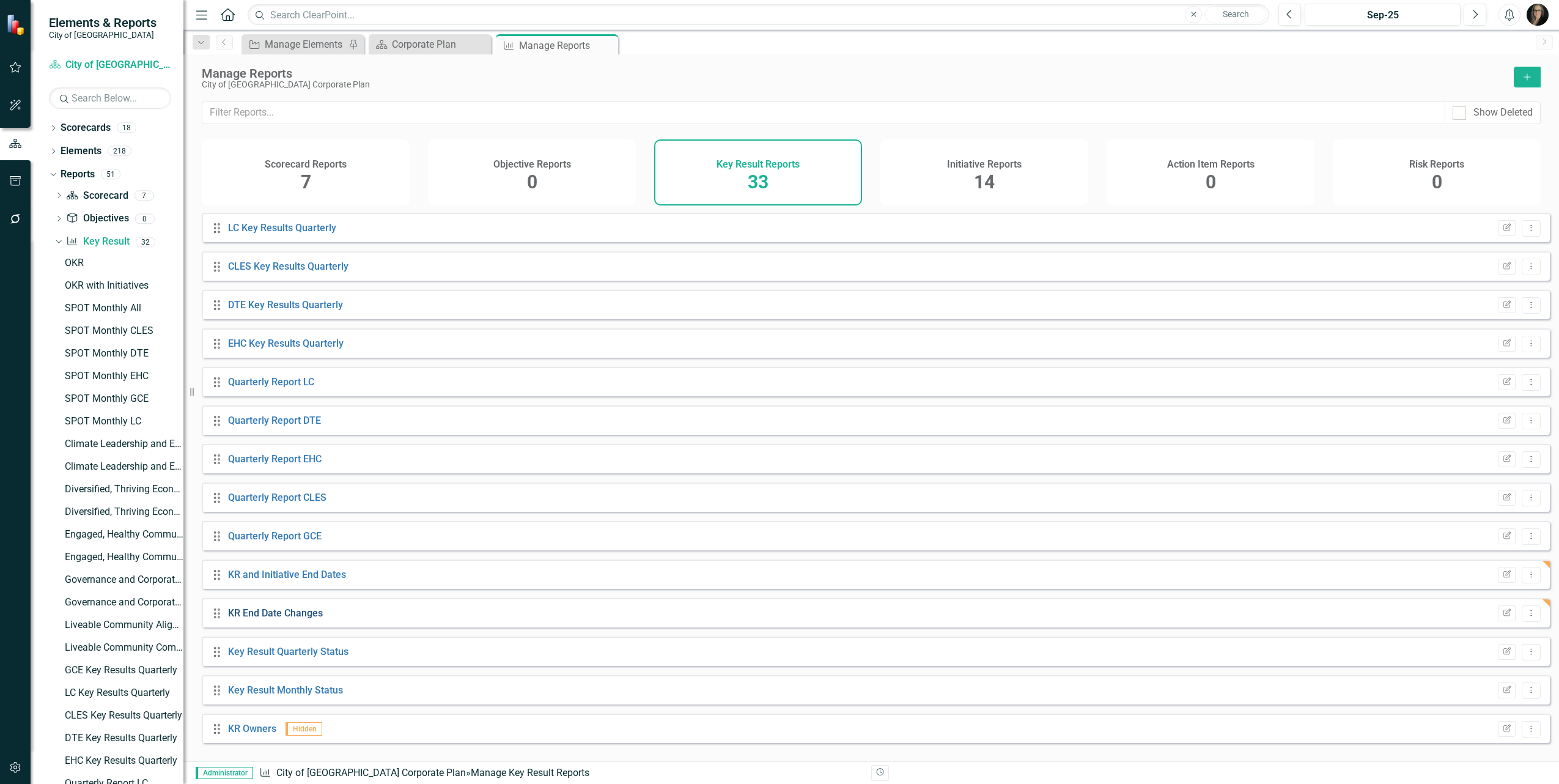
click at [291, 619] on link "KR End Date Changes" at bounding box center [275, 612] width 95 height 12
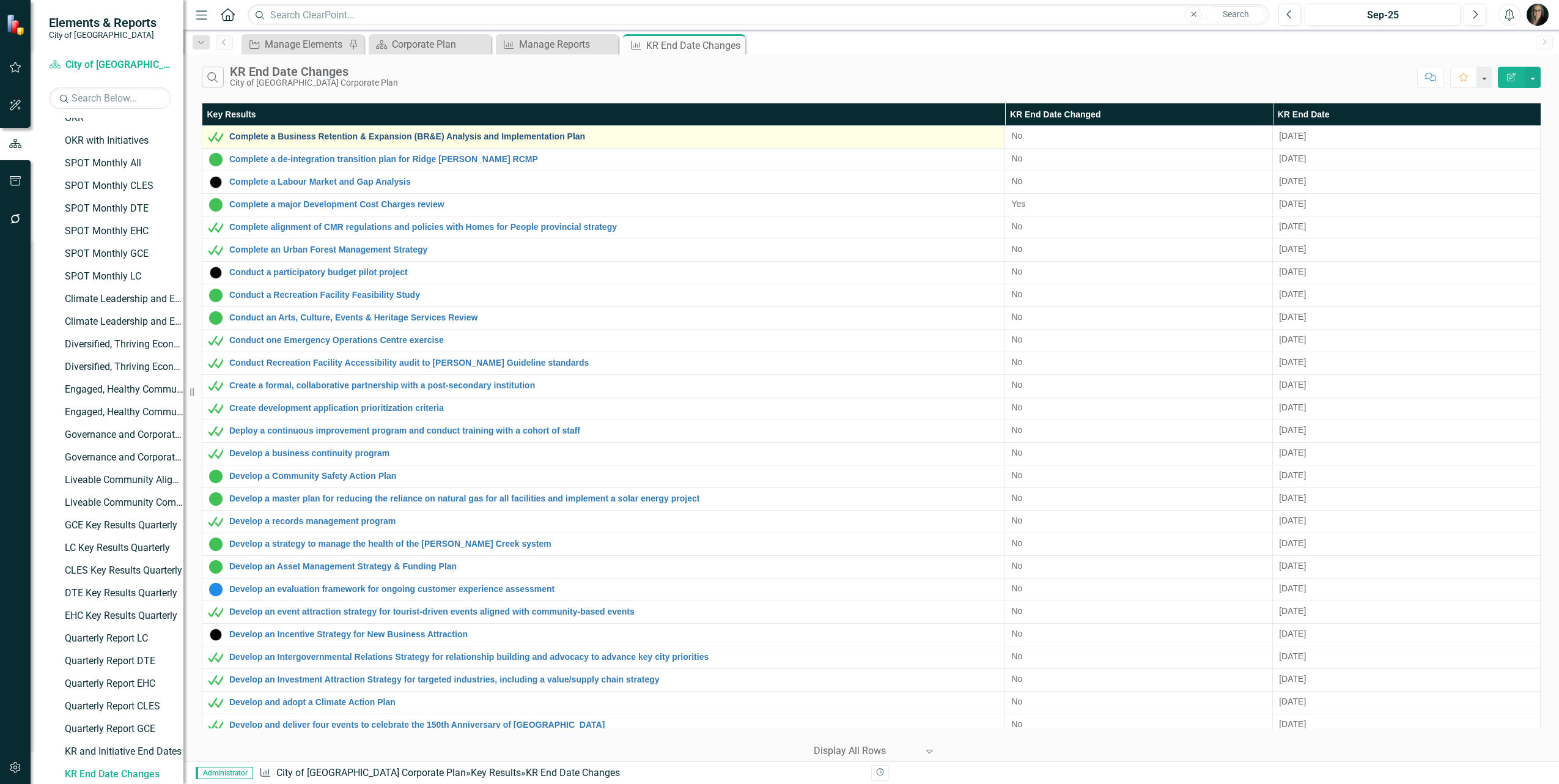
click at [526, 140] on link "Complete a Business Retention & Expansion (BR&E) Analysis and Implementation Pl…" at bounding box center [614, 136] width 769 height 9
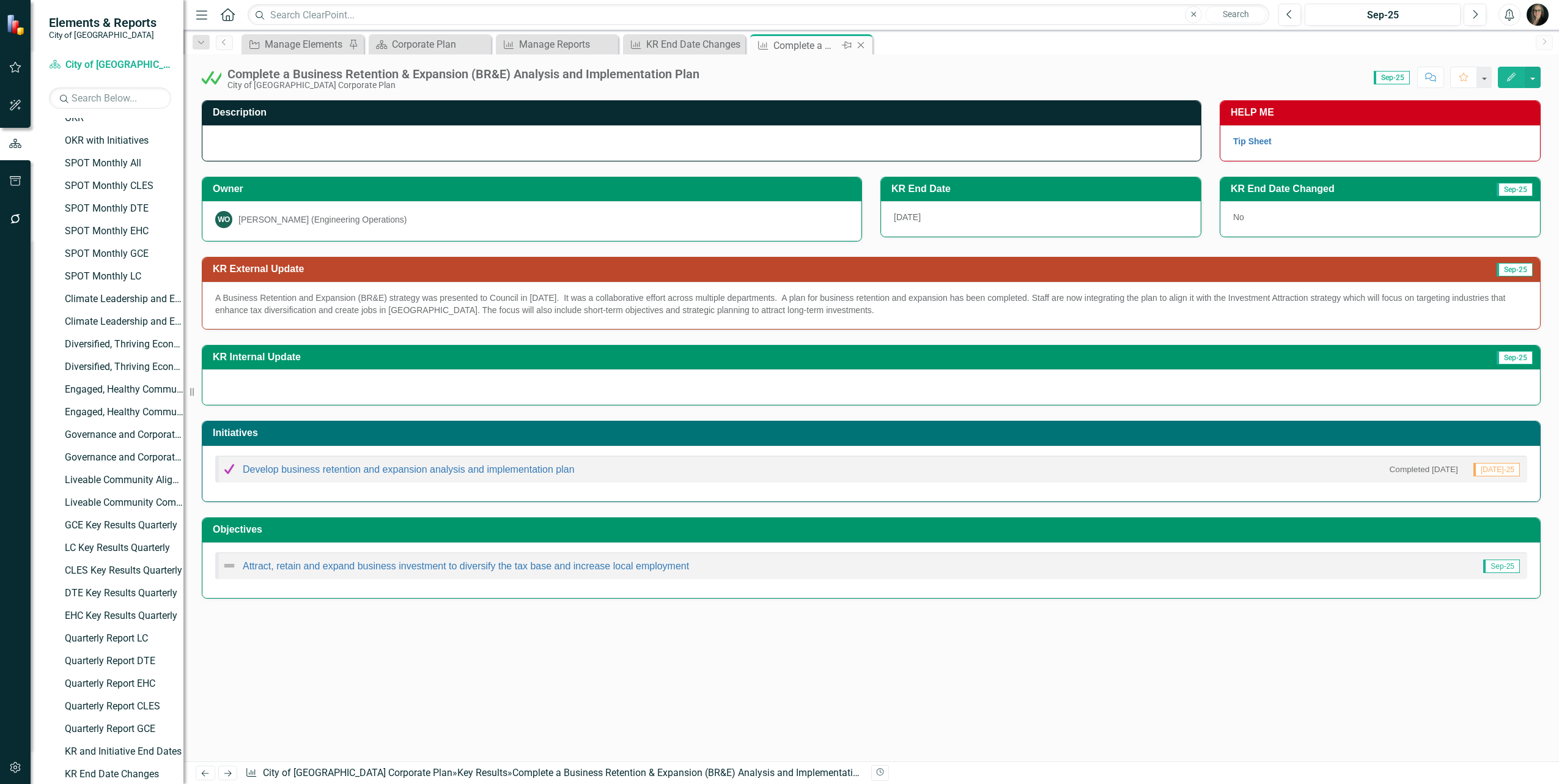
click at [860, 46] on icon "Close" at bounding box center [861, 45] width 12 height 10
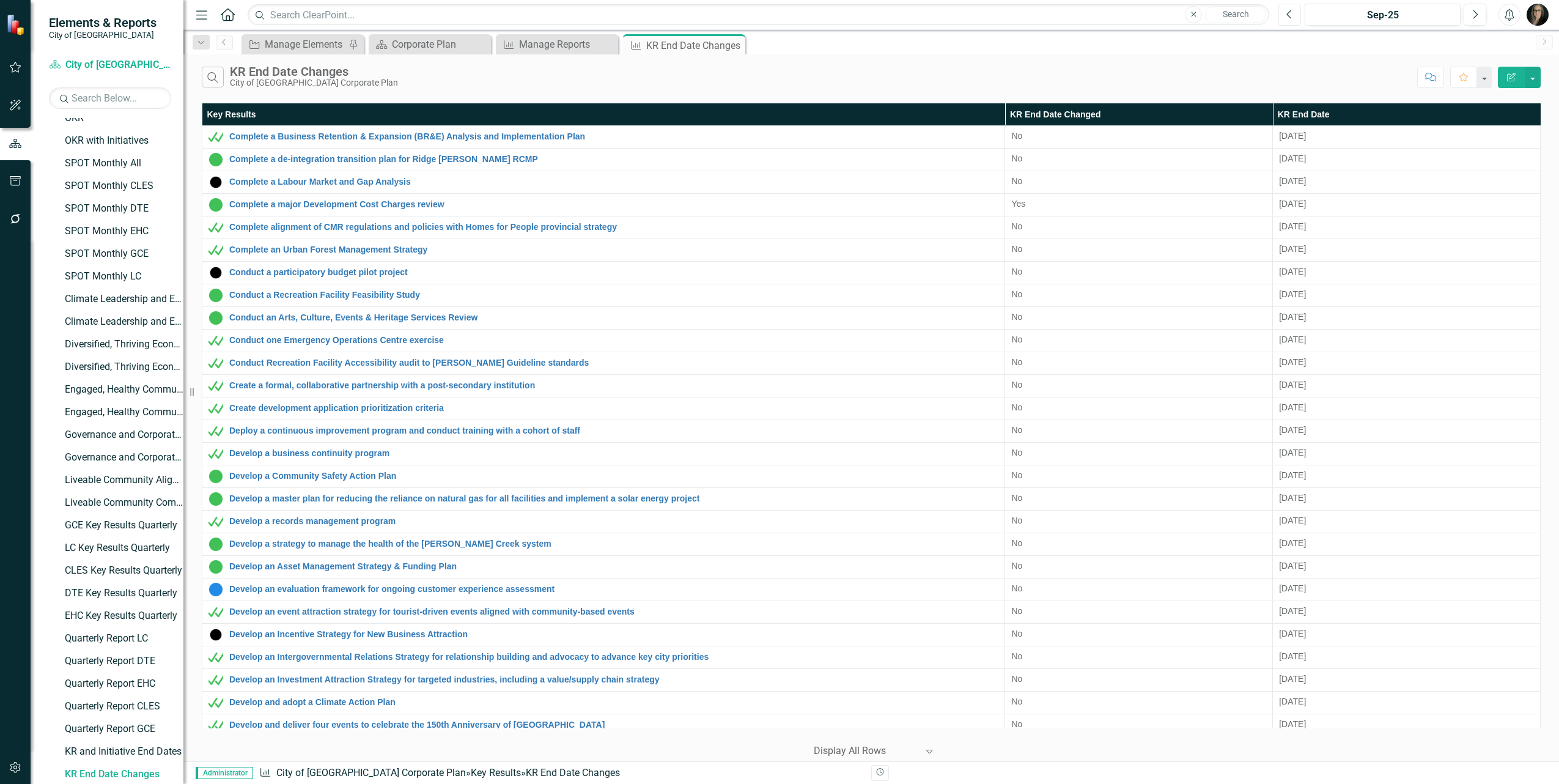
click at [1292, 14] on icon "Previous" at bounding box center [1290, 15] width 7 height 11
click at [1472, 14] on icon "Next" at bounding box center [1475, 15] width 7 height 11
click at [713, 78] on div "Search KR End Date Changes City of [GEOGRAPHIC_DATA] Corporate Plan" at bounding box center [806, 77] width 1210 height 21
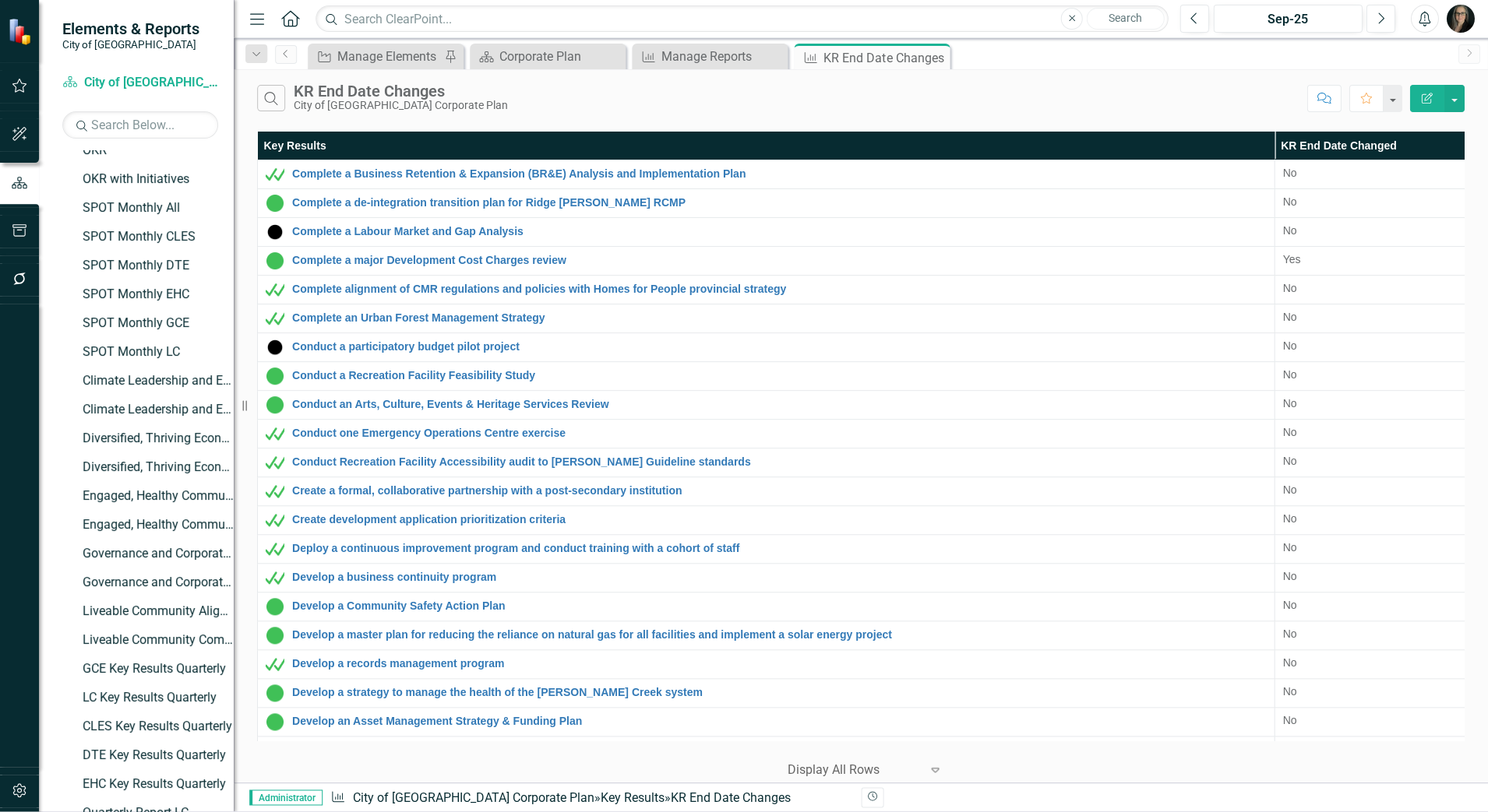
scroll to position [186, 0]
click at [499, 60] on div "Corporate Plan" at bounding box center [551, 56] width 103 height 20
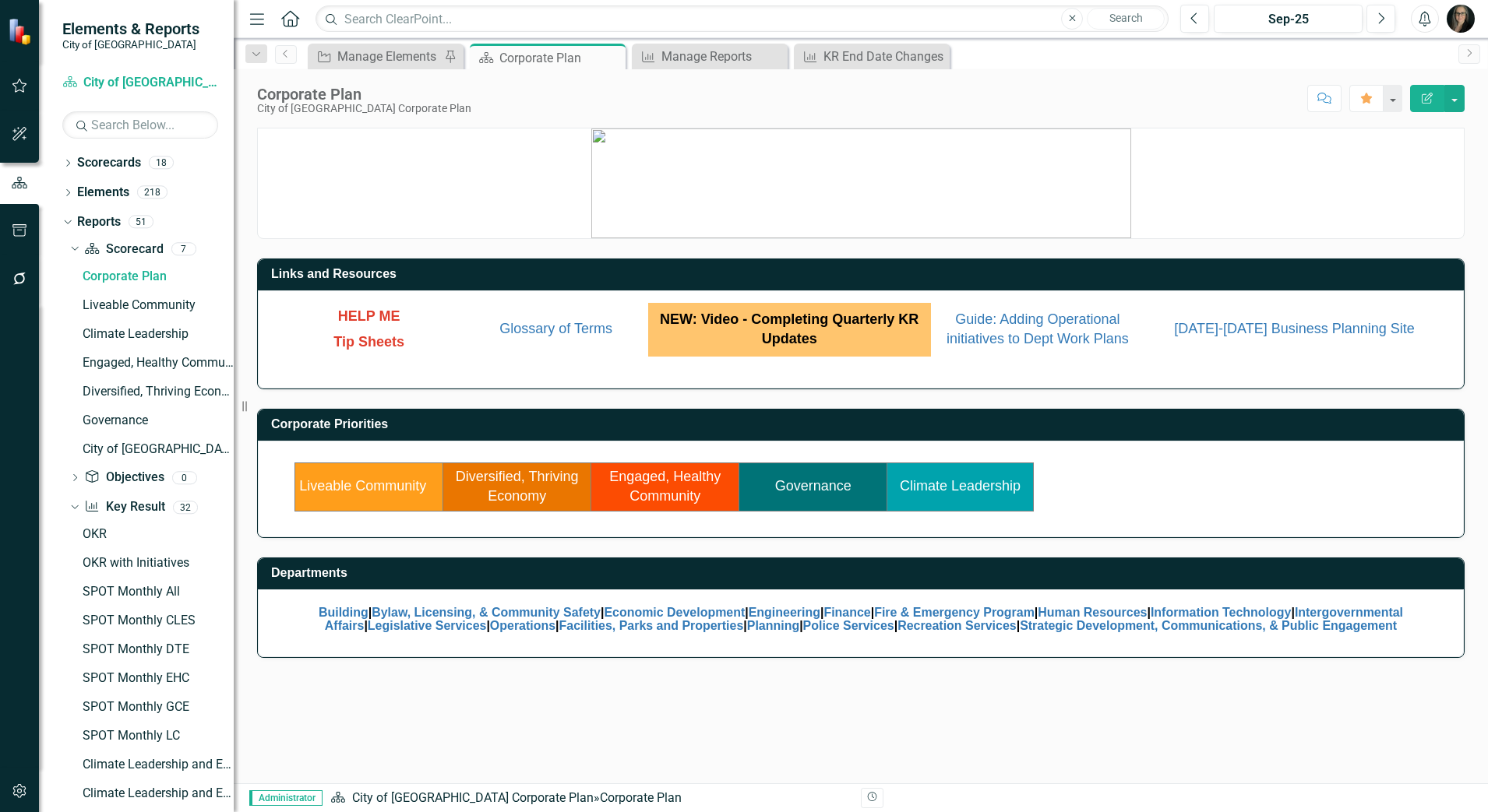
click at [415, 498] on td "Liveable Community" at bounding box center [369, 486] width 148 height 48
click at [405, 493] on link "Liveable Community" at bounding box center [362, 486] width 127 height 16
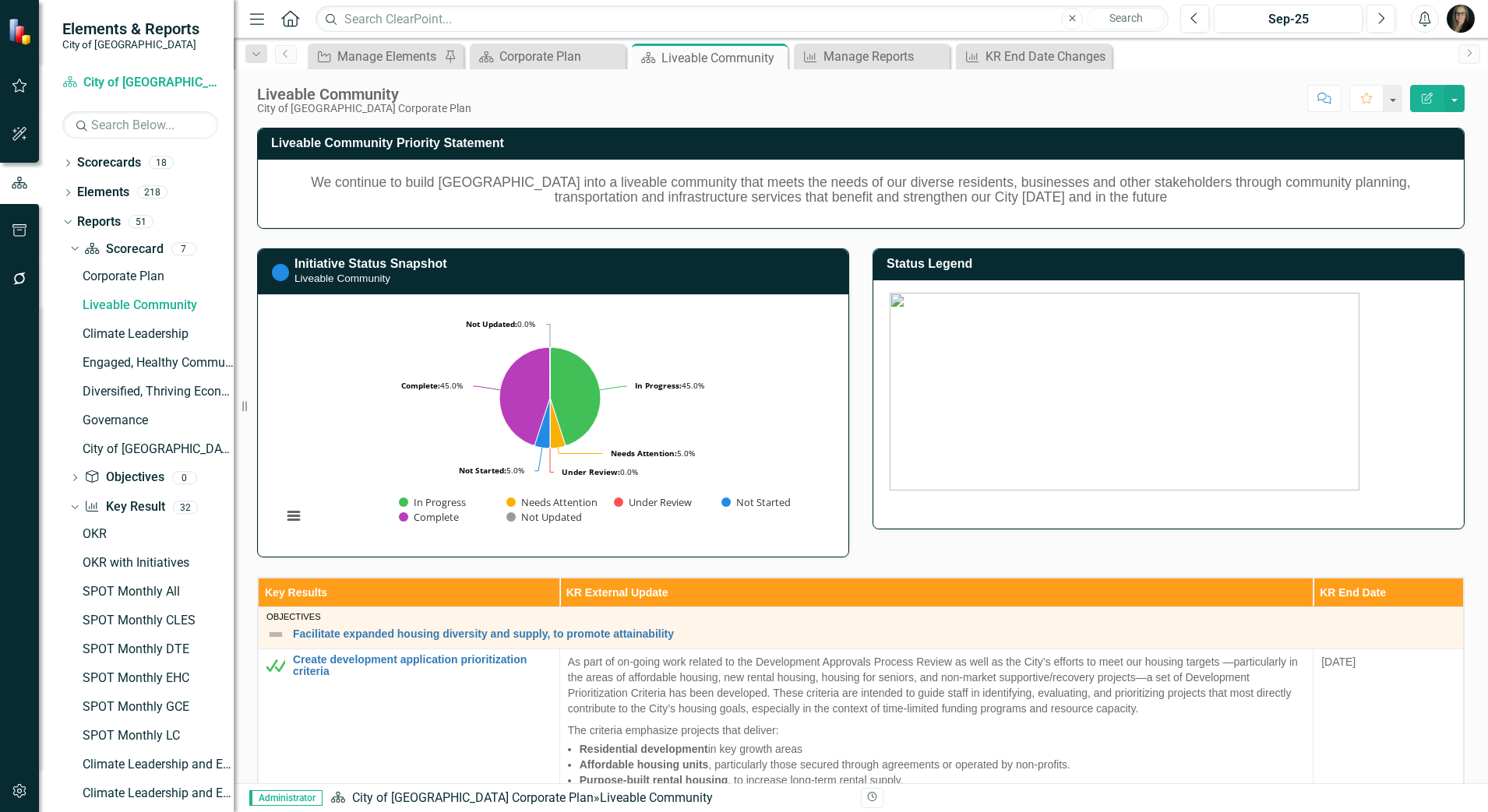
click at [247, 9] on button "Menu" at bounding box center [257, 19] width 20 height 27
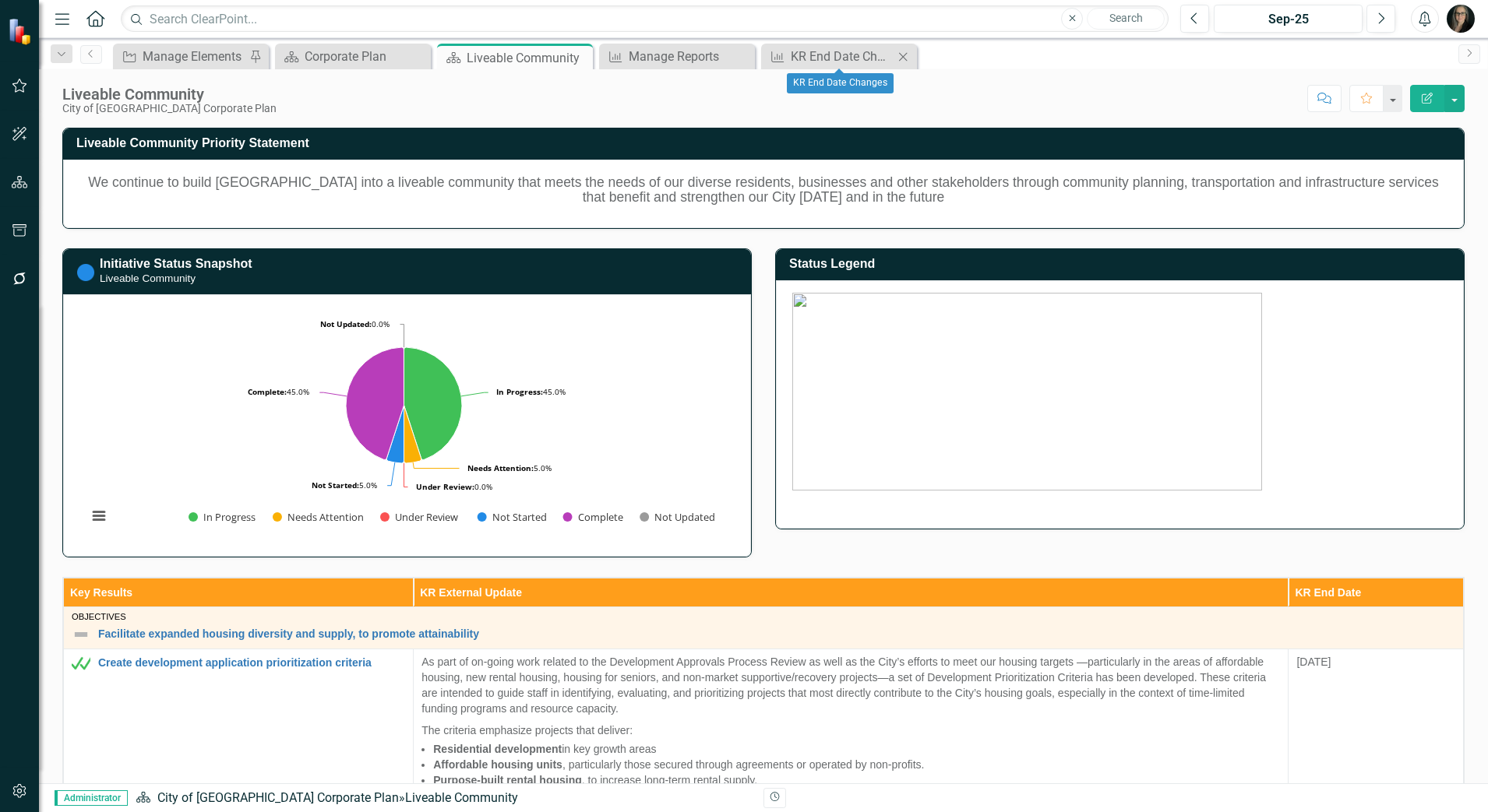
click at [908, 62] on div "Close" at bounding box center [903, 56] width 20 height 20
click at [741, 55] on icon at bounding box center [741, 56] width 9 height 9
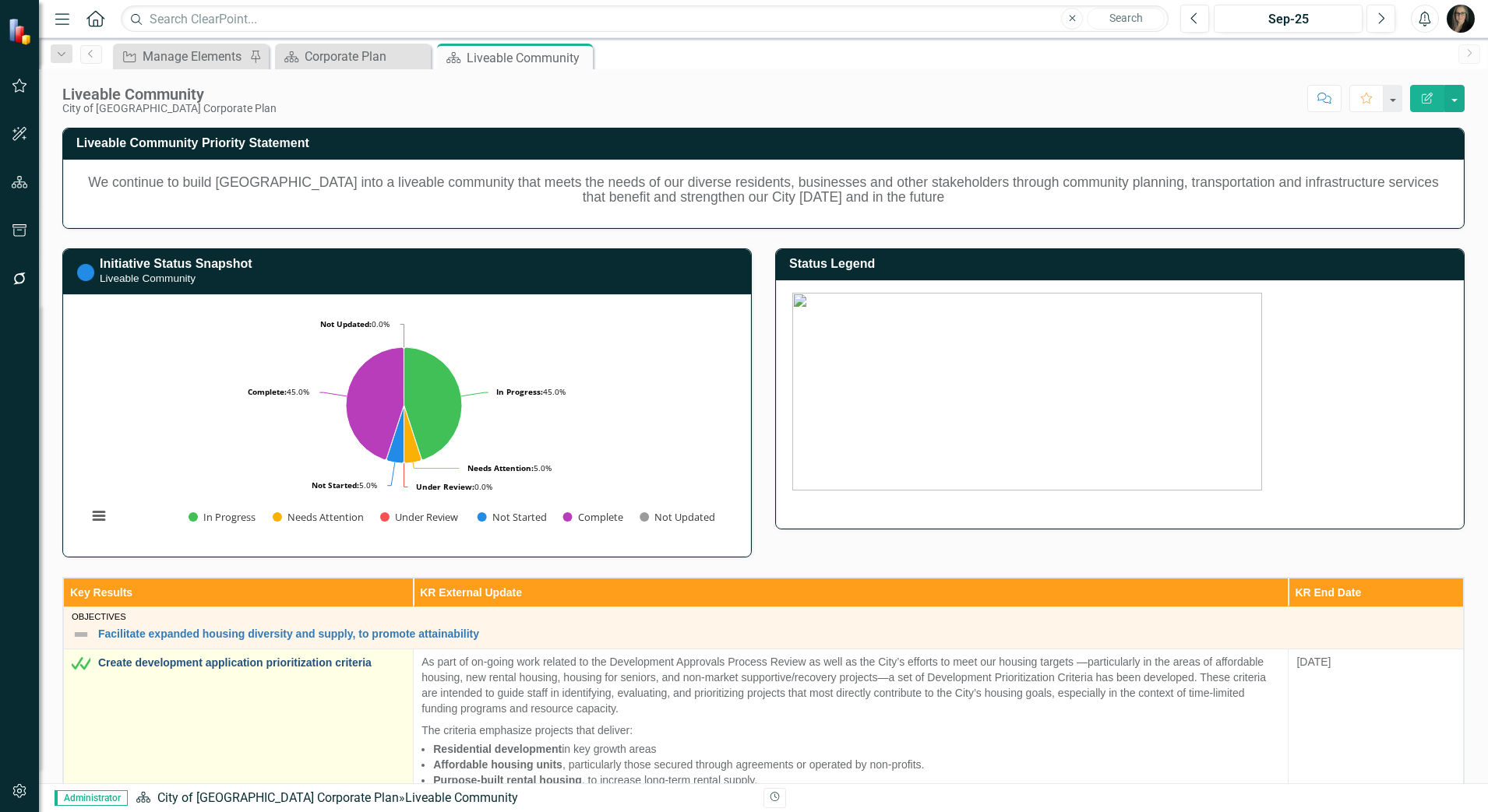
click at [249, 663] on link "Create development application prioritization criteria" at bounding box center [252, 663] width 307 height 12
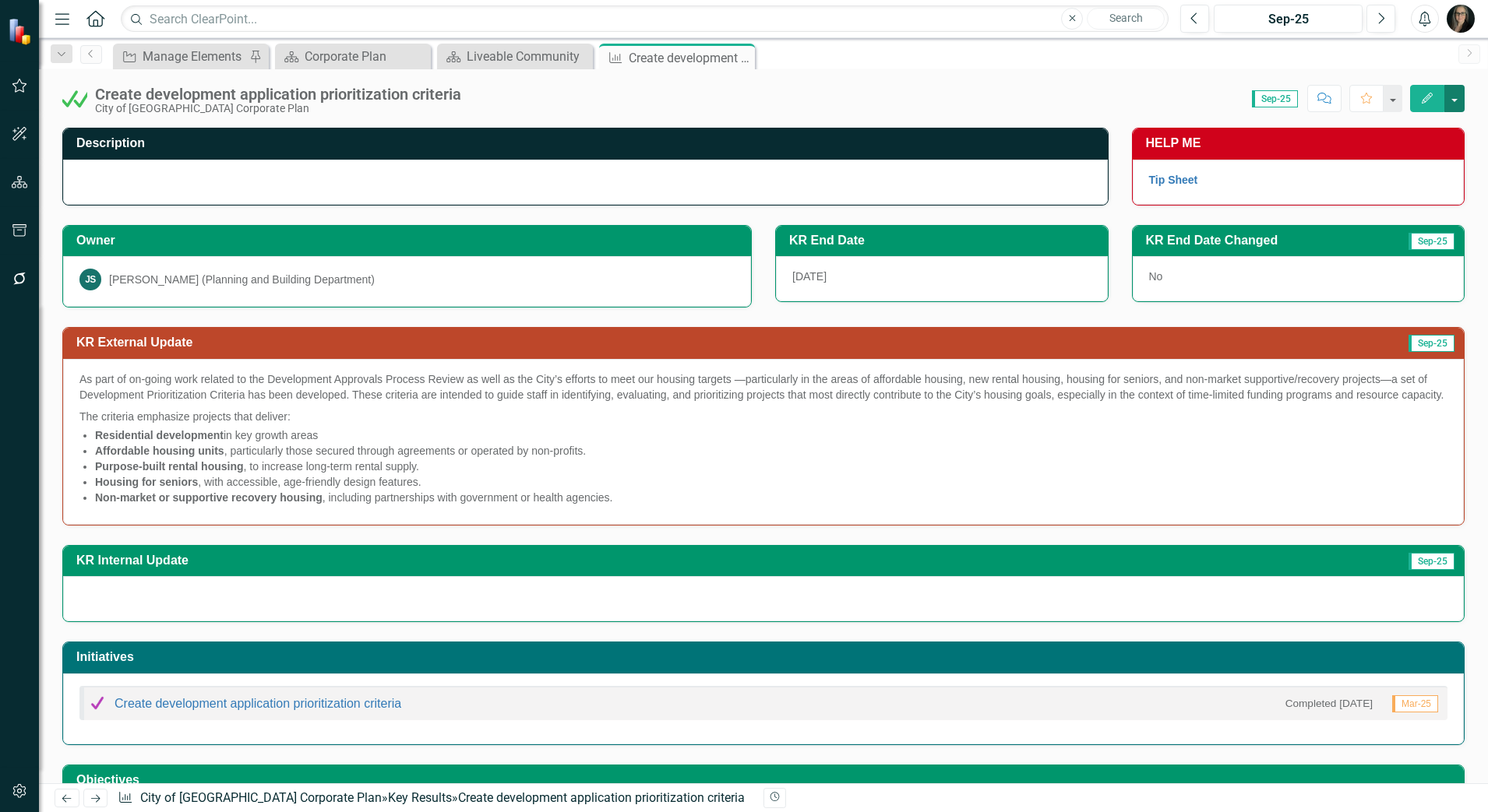
click at [1463, 93] on button "button" at bounding box center [1454, 98] width 20 height 28
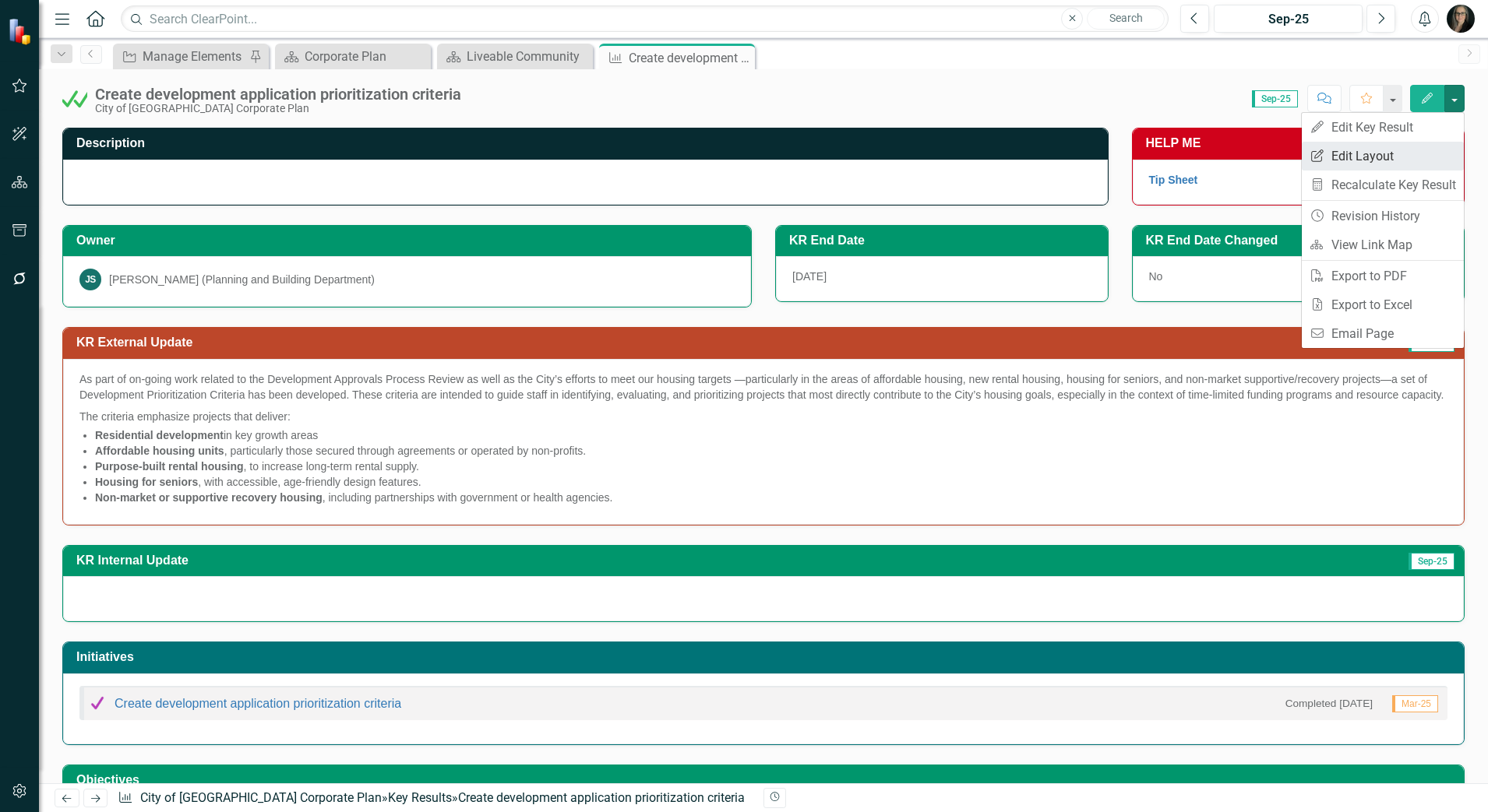
click at [1375, 152] on link "Edit Report Edit Layout" at bounding box center [1383, 156] width 162 height 29
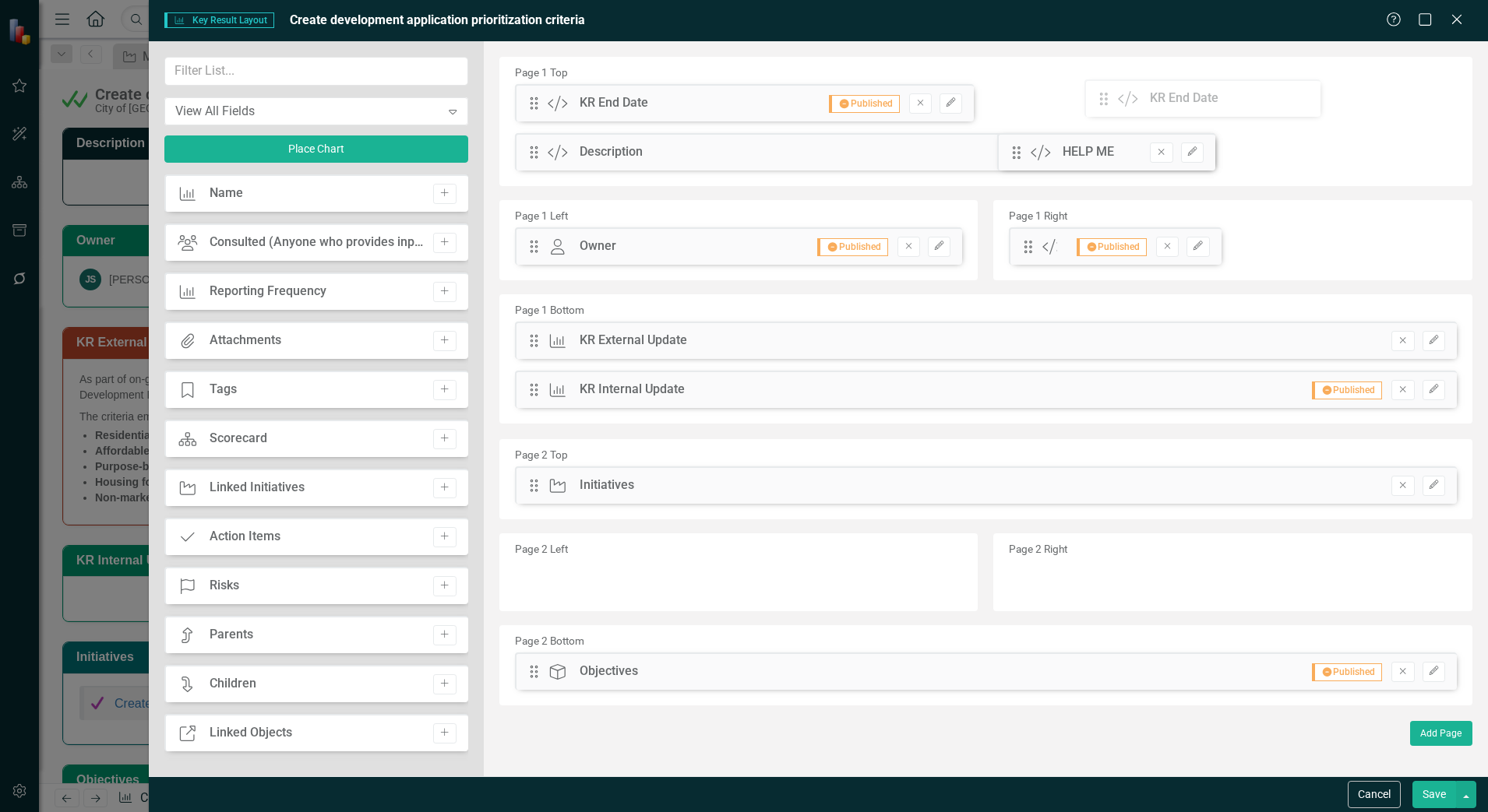
drag, startPoint x: 1029, startPoint y: 198, endPoint x: 1115, endPoint y: 99, distance: 131.1
click at [1188, 159] on button "Edit" at bounding box center [1192, 152] width 23 height 20
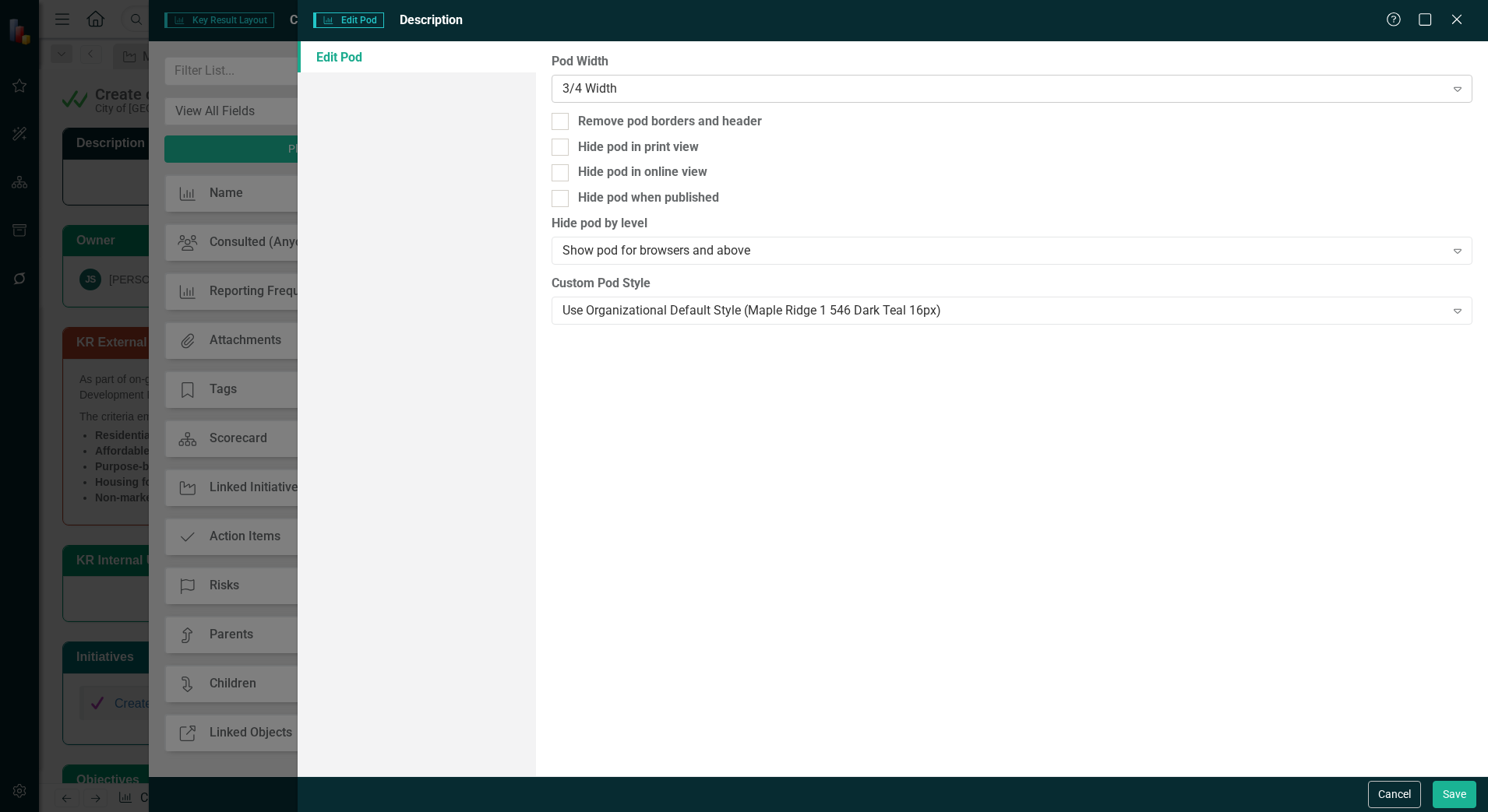
click at [802, 97] on div "3/4 Width" at bounding box center [1004, 88] width 882 height 18
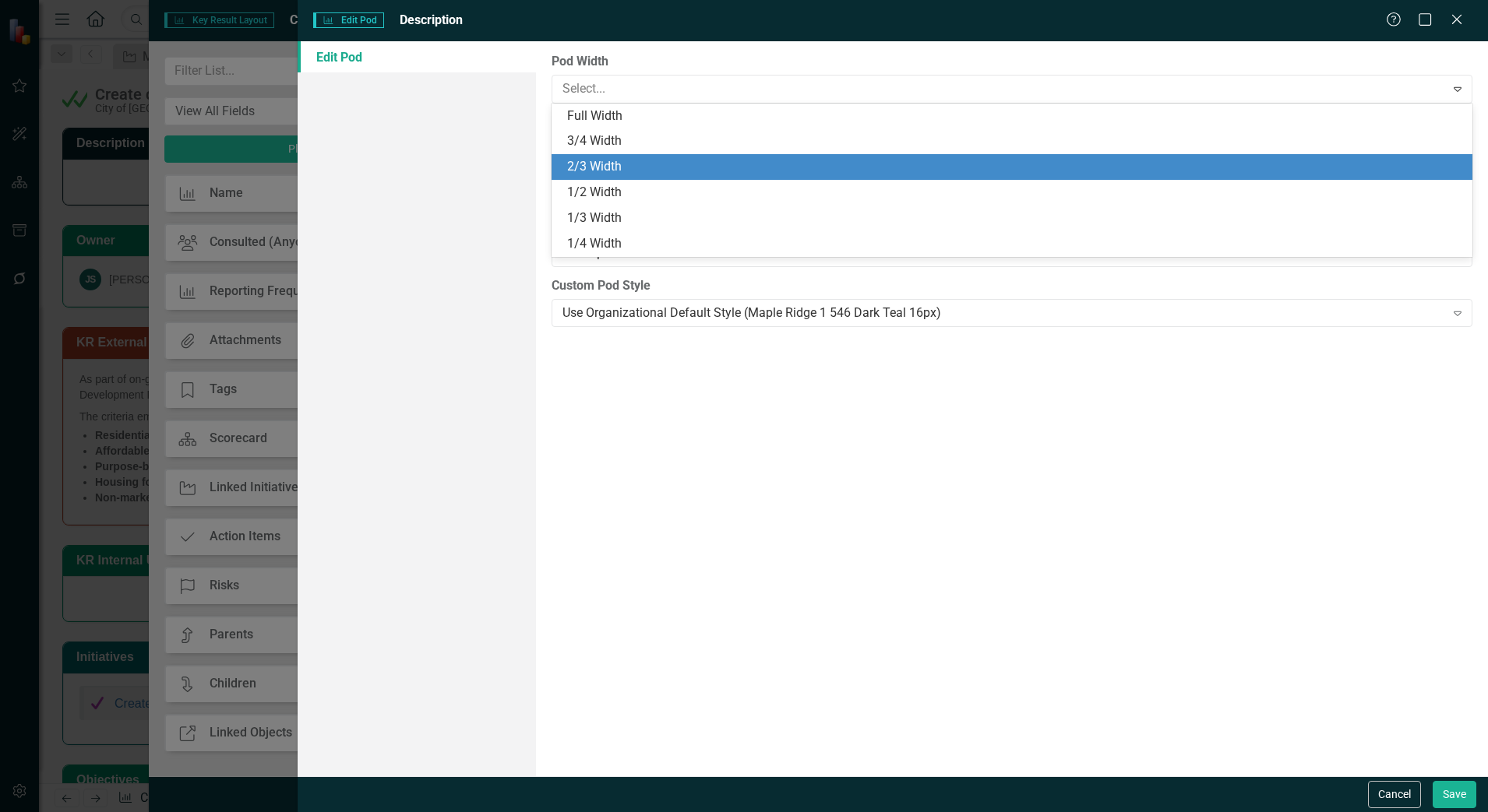
drag, startPoint x: 696, startPoint y: 207, endPoint x: 705, endPoint y: 169, distance: 39.1
click at [705, 169] on div "Full Width 3/4 Width 2/3 Width 1/2 Width 1/3 Width 1/4 Width" at bounding box center [1011, 180] width 921 height 153
click at [705, 169] on div "2/3 Width" at bounding box center [1015, 167] width 896 height 18
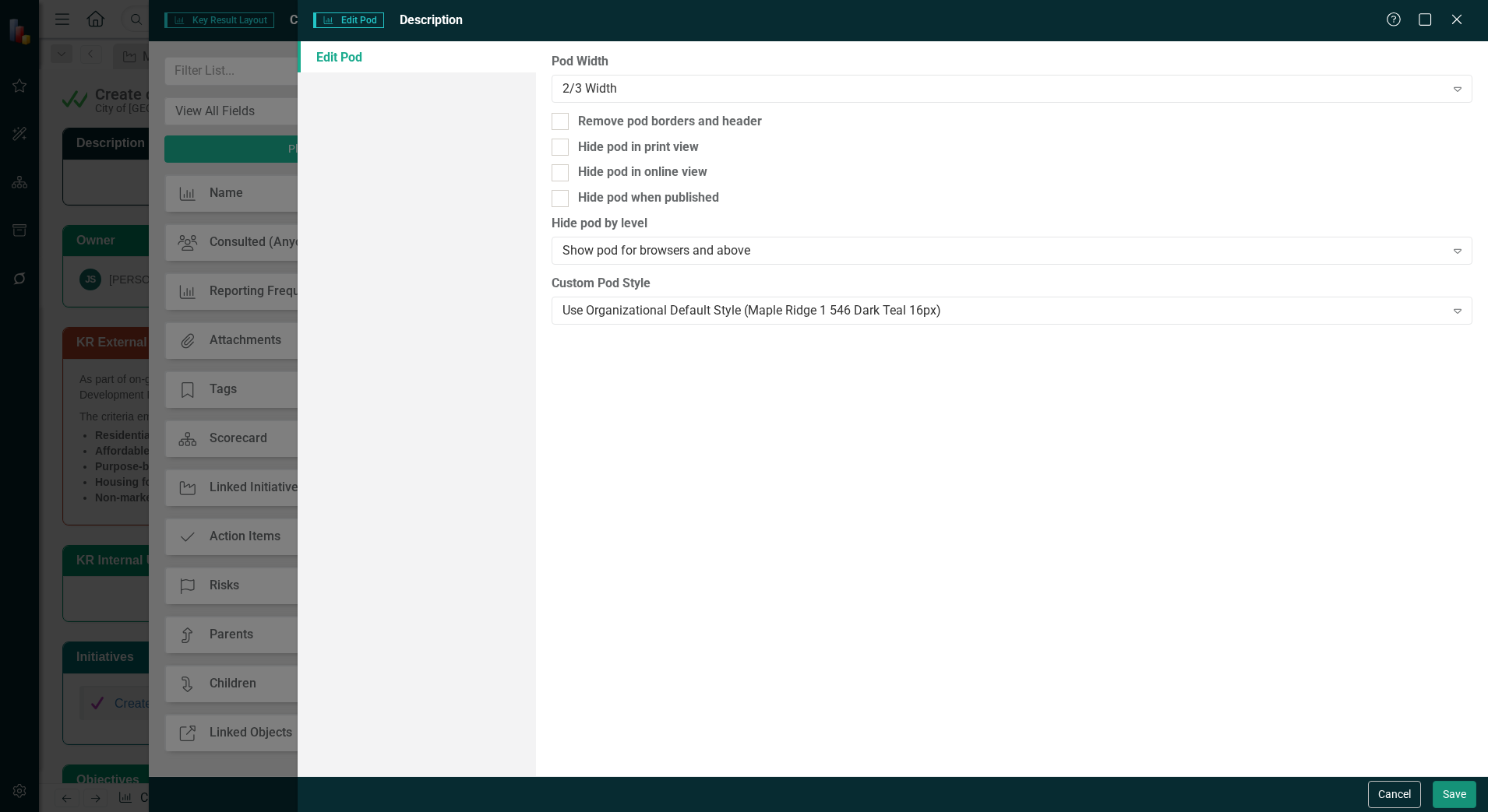
click at [1469, 801] on button "Save" at bounding box center [1453, 794] width 43 height 28
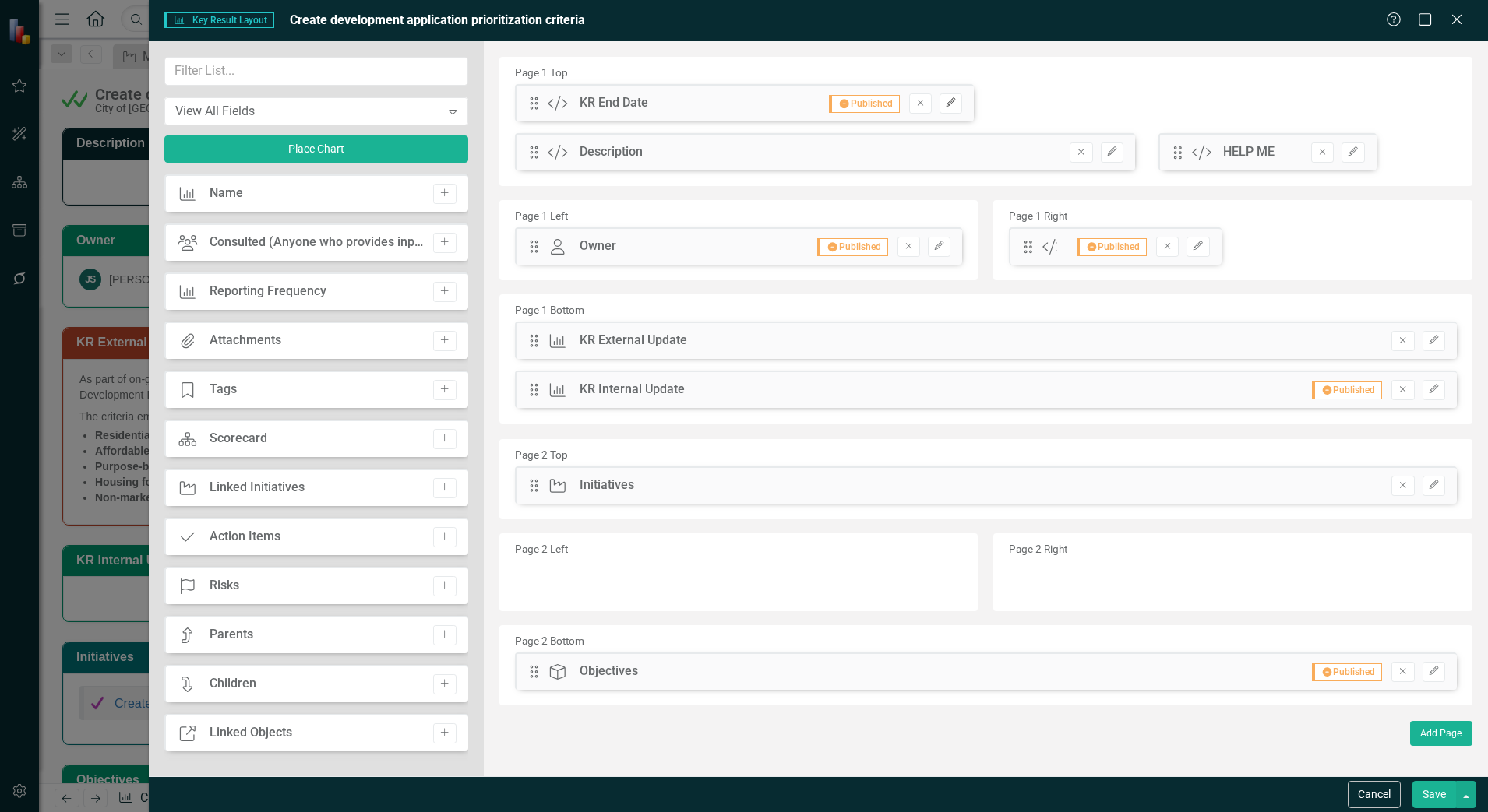
click at [948, 103] on icon "Edit" at bounding box center [950, 103] width 12 height 9
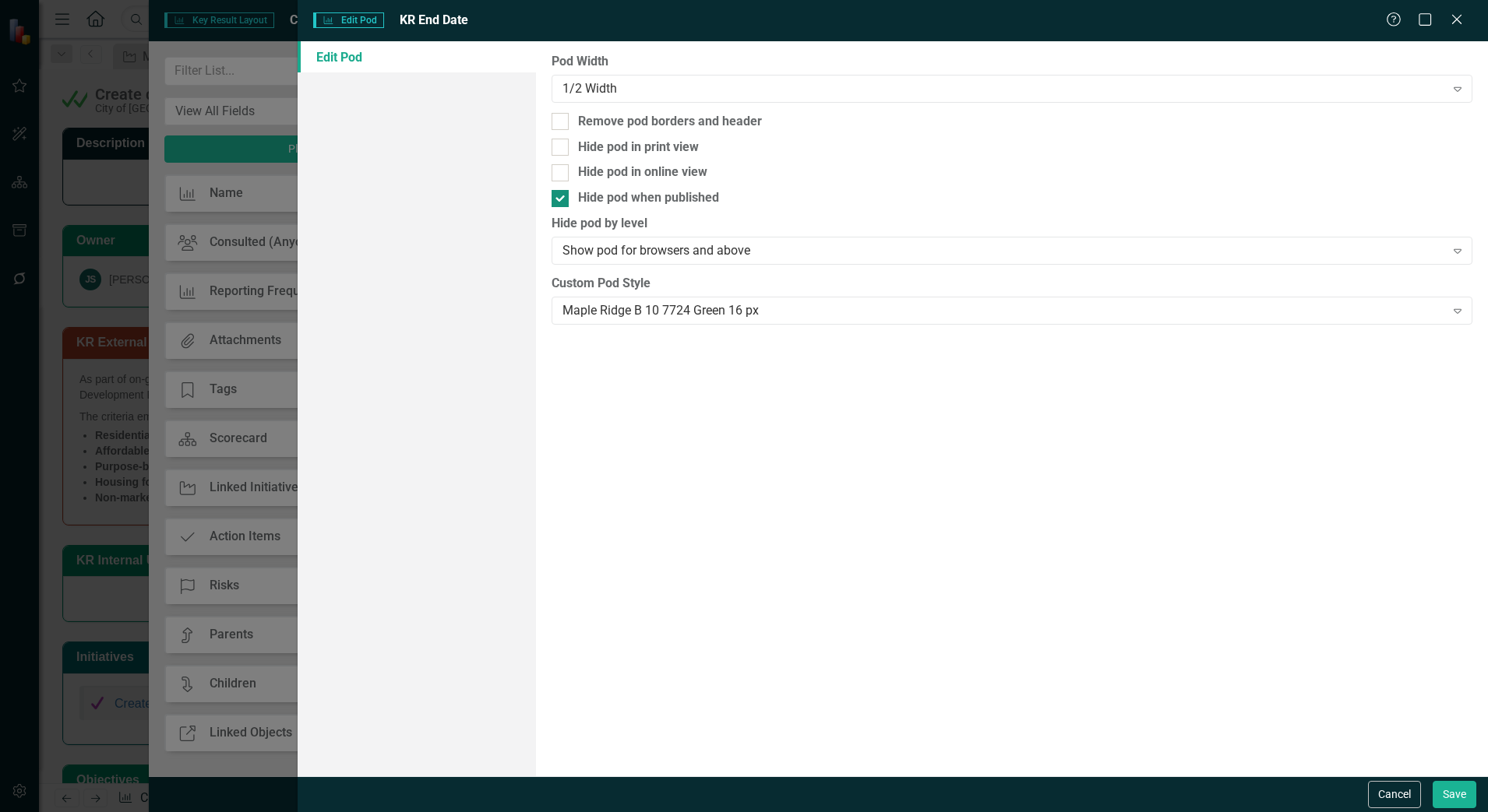
click at [614, 194] on div "Hide pod when published" at bounding box center [648, 198] width 141 height 18
click at [562, 194] on input "Hide pod when published" at bounding box center [556, 195] width 10 height 10
checkbox input "false"
click at [635, 90] on div "1/2 Width" at bounding box center [1004, 88] width 882 height 18
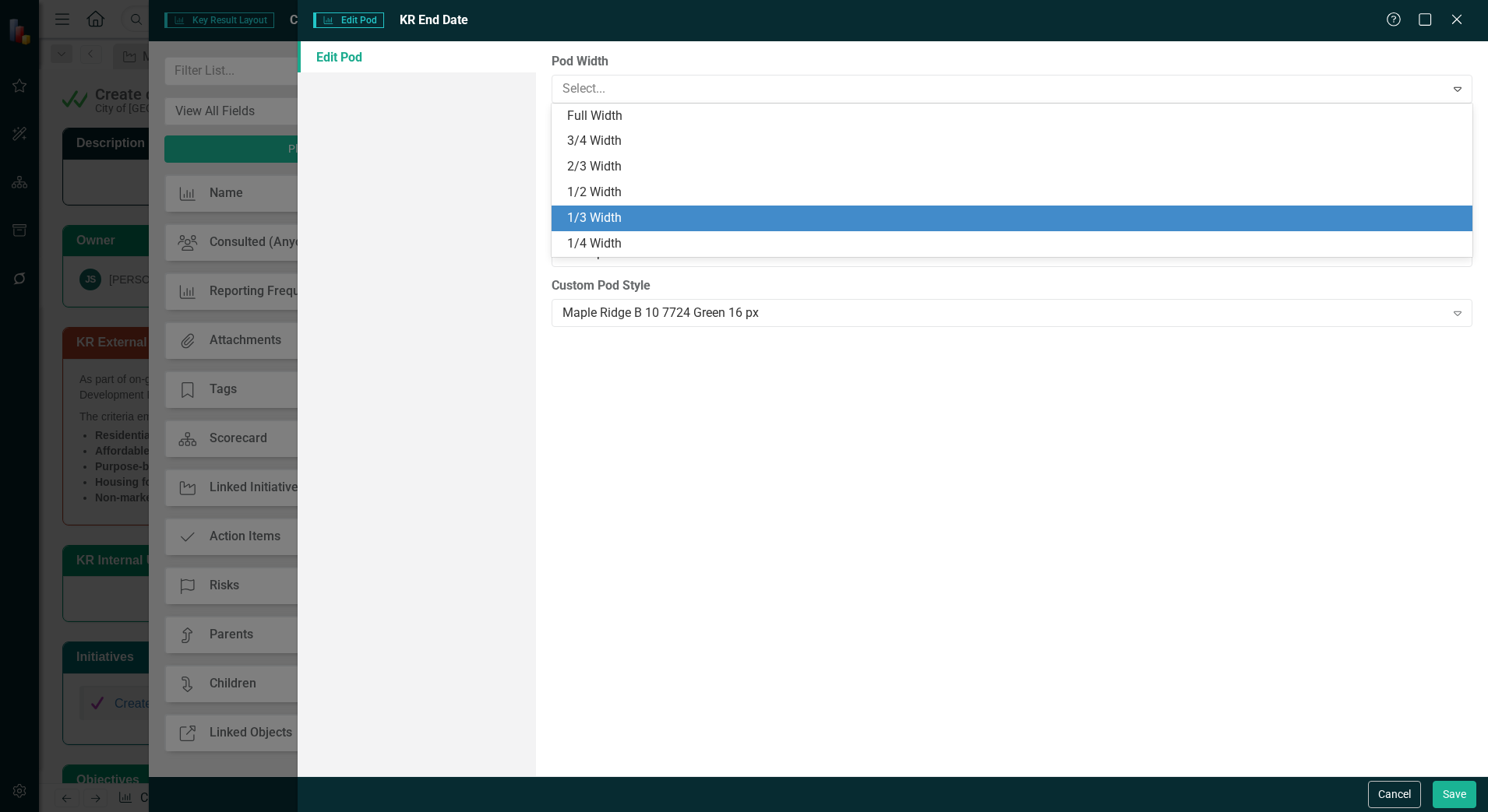
click at [599, 218] on div "1/3 Width" at bounding box center [1015, 218] width 896 height 18
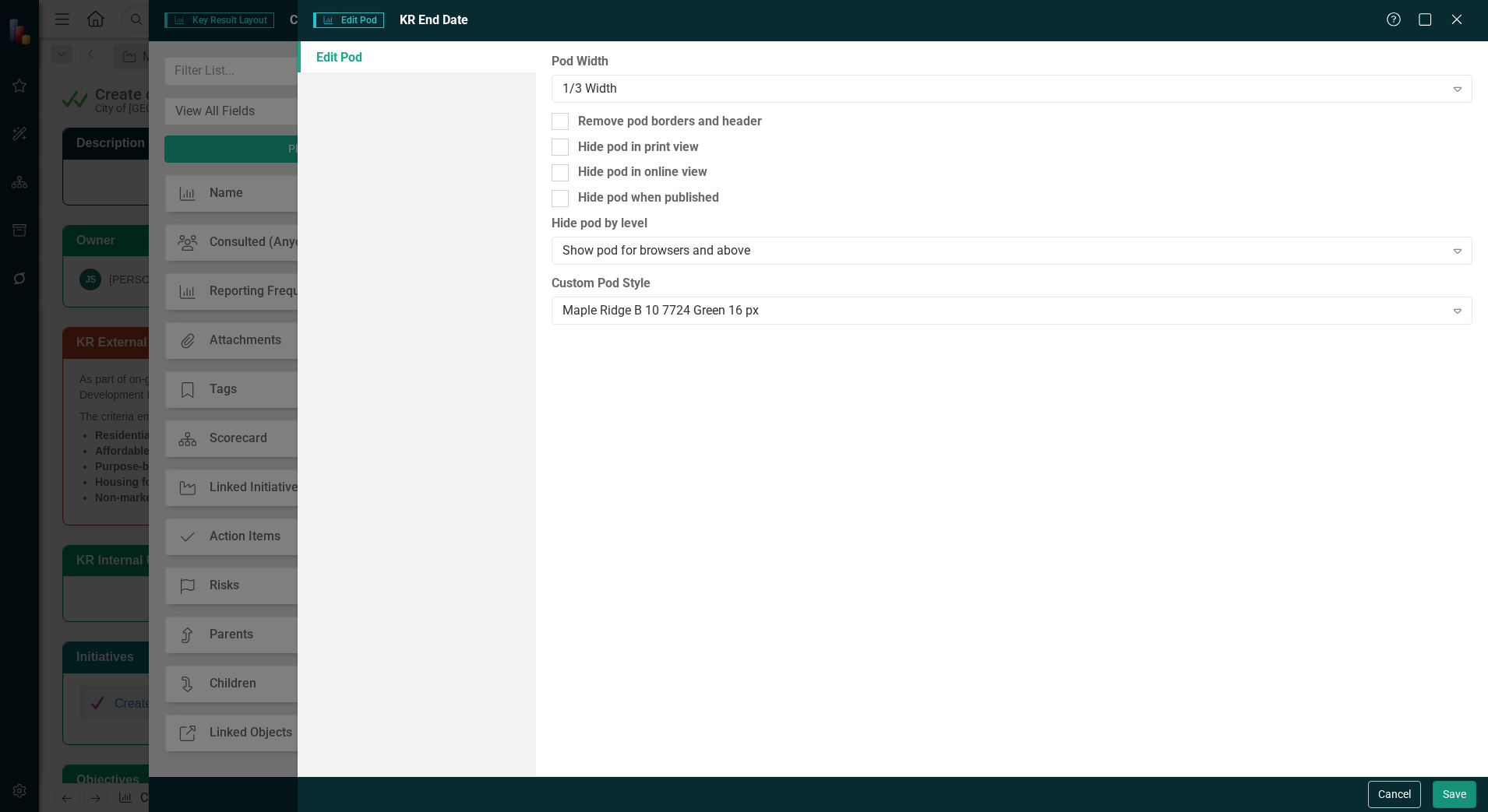
click at [1471, 799] on button "Save" at bounding box center [1453, 794] width 43 height 28
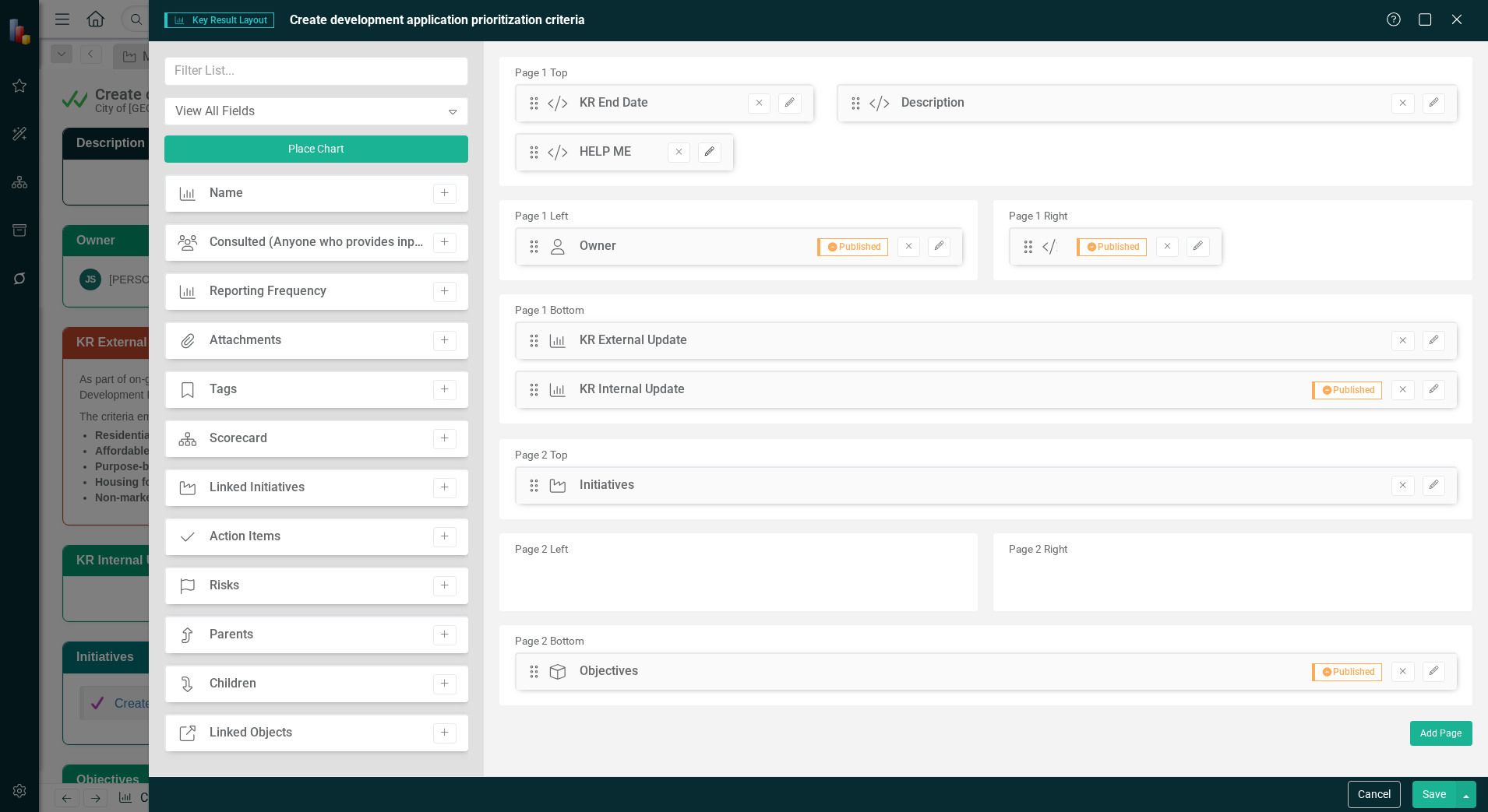
click at [706, 145] on button "Edit" at bounding box center [709, 152] width 23 height 20
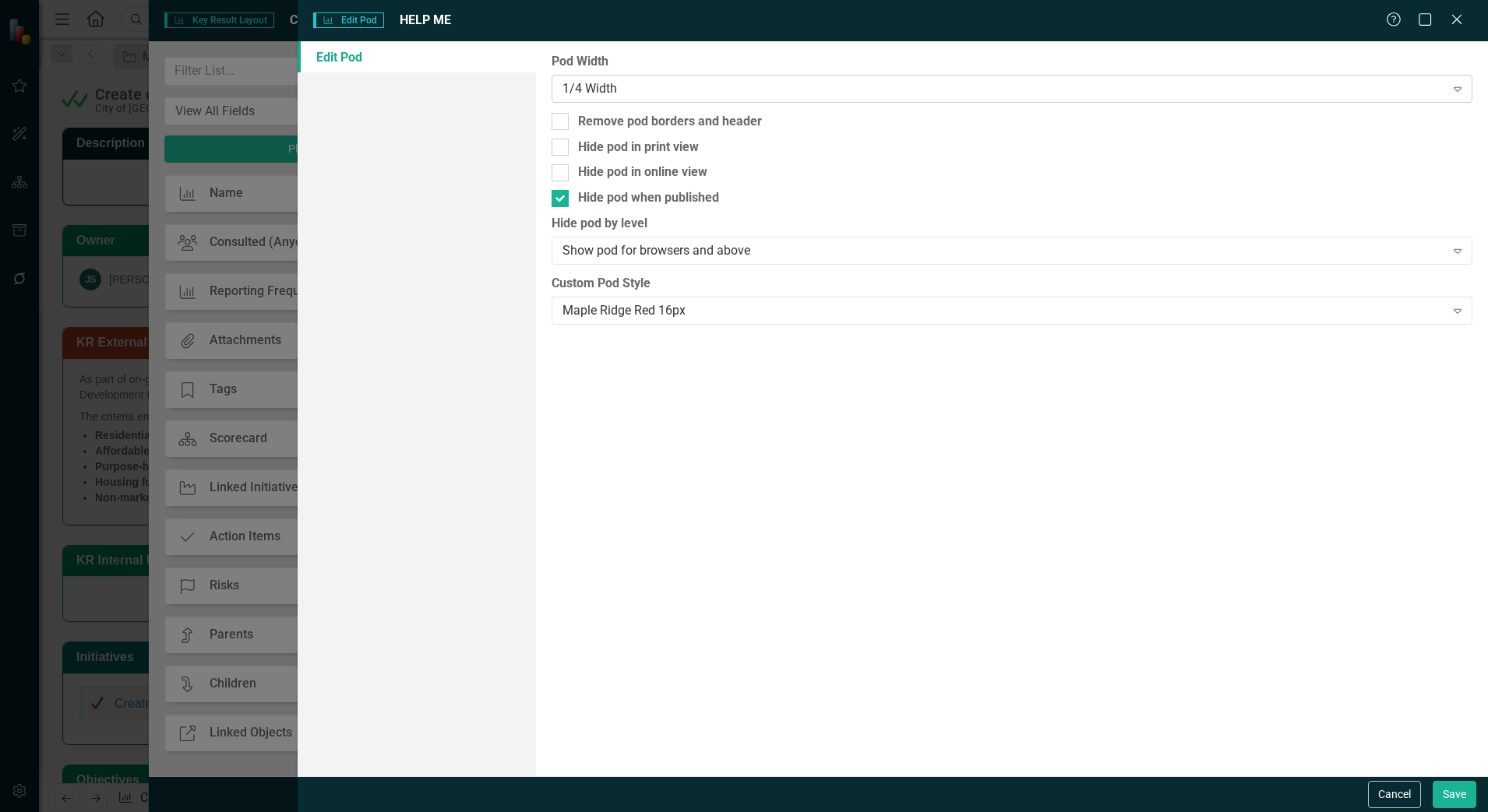
click at [713, 94] on div "1/4 Width" at bounding box center [1004, 88] width 882 height 18
click at [737, 411] on div "Pod Width 1/4 Width Expand Remove pod borders and header Hide pod in print view…" at bounding box center [1011, 408] width 952 height 735
click at [1401, 791] on button "Cancel" at bounding box center [1394, 794] width 53 height 28
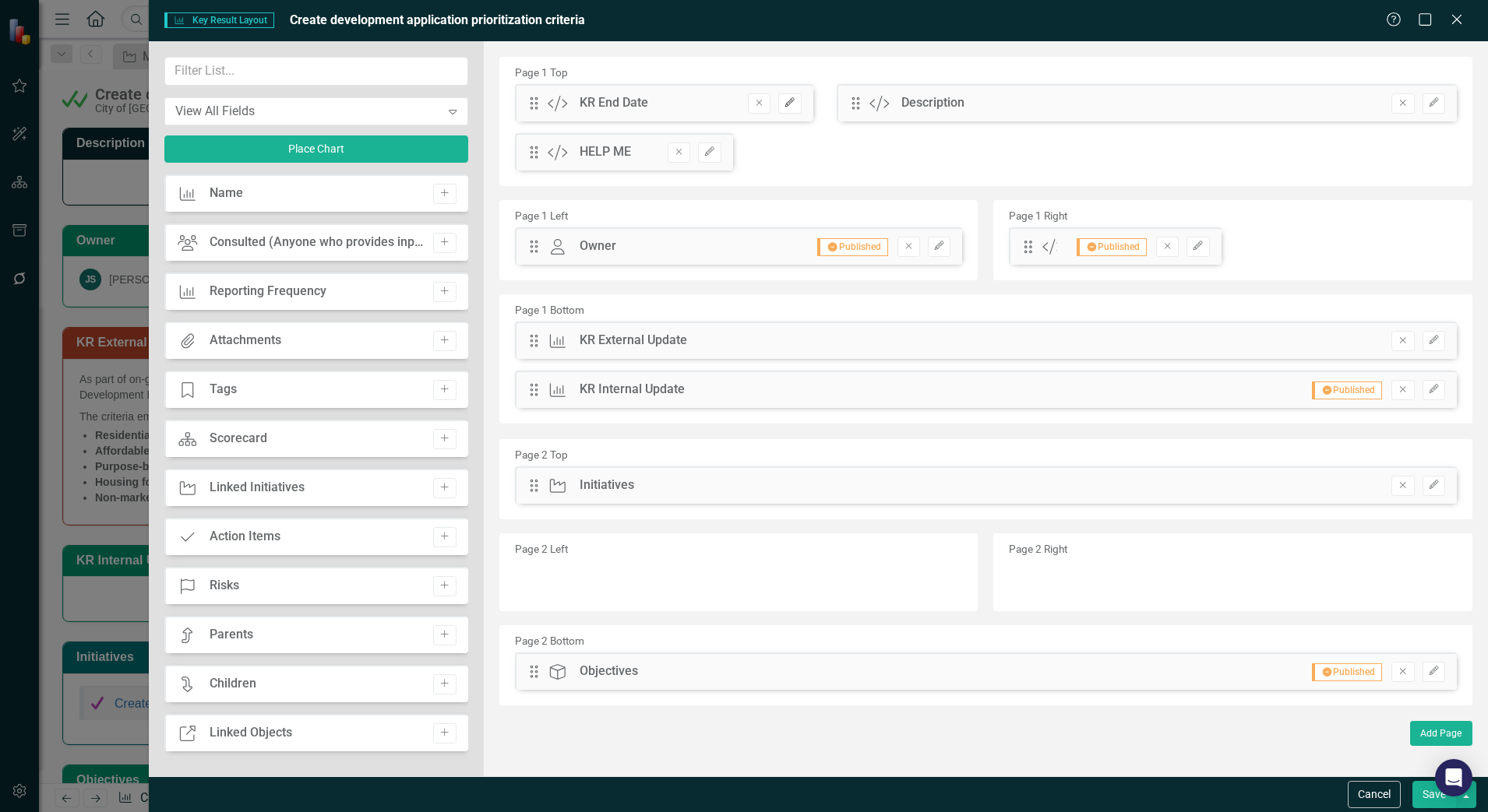
click at [797, 107] on button "Edit" at bounding box center [789, 104] width 23 height 20
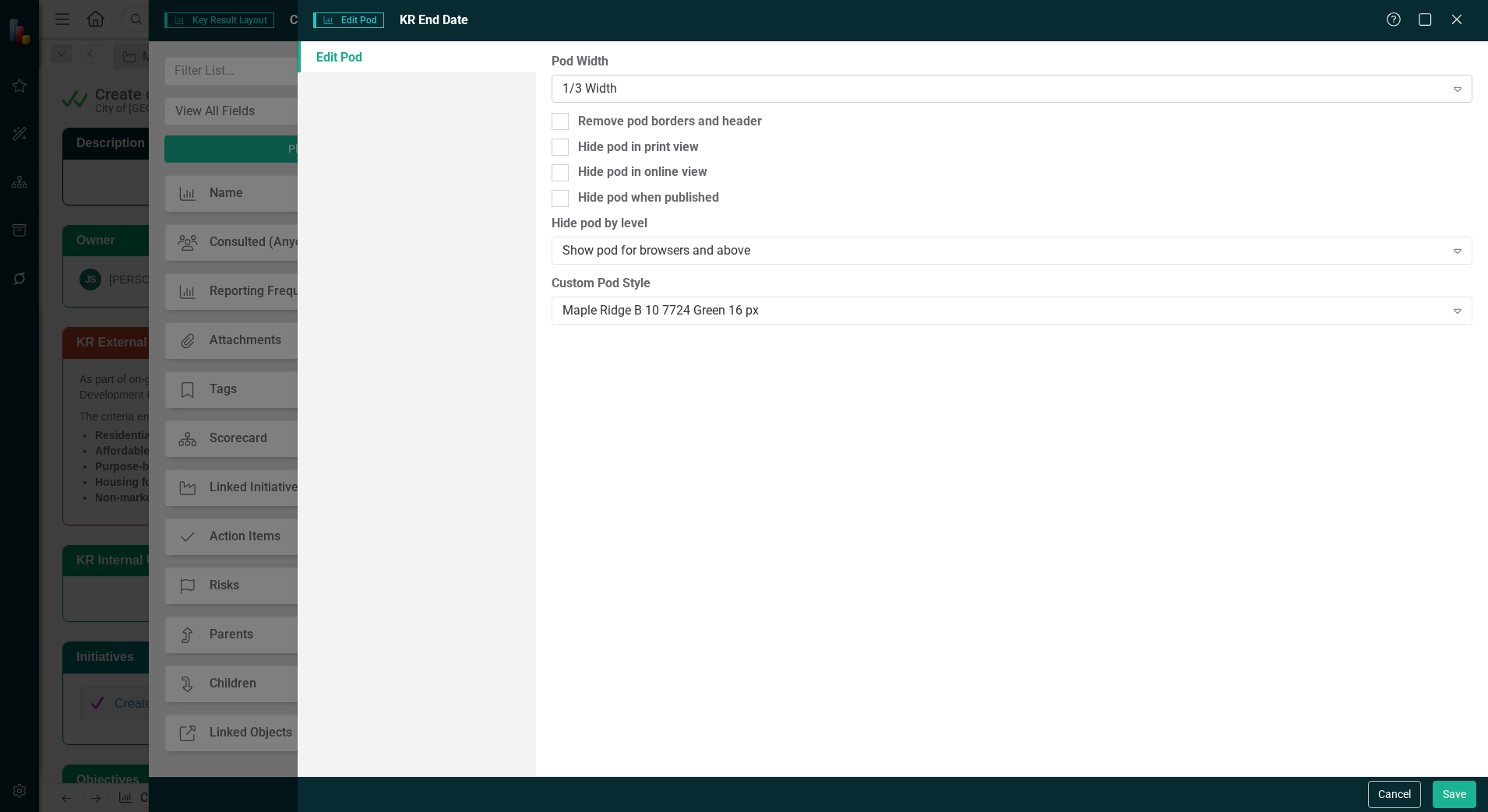
click at [721, 88] on div "1/3 Width" at bounding box center [1004, 88] width 882 height 18
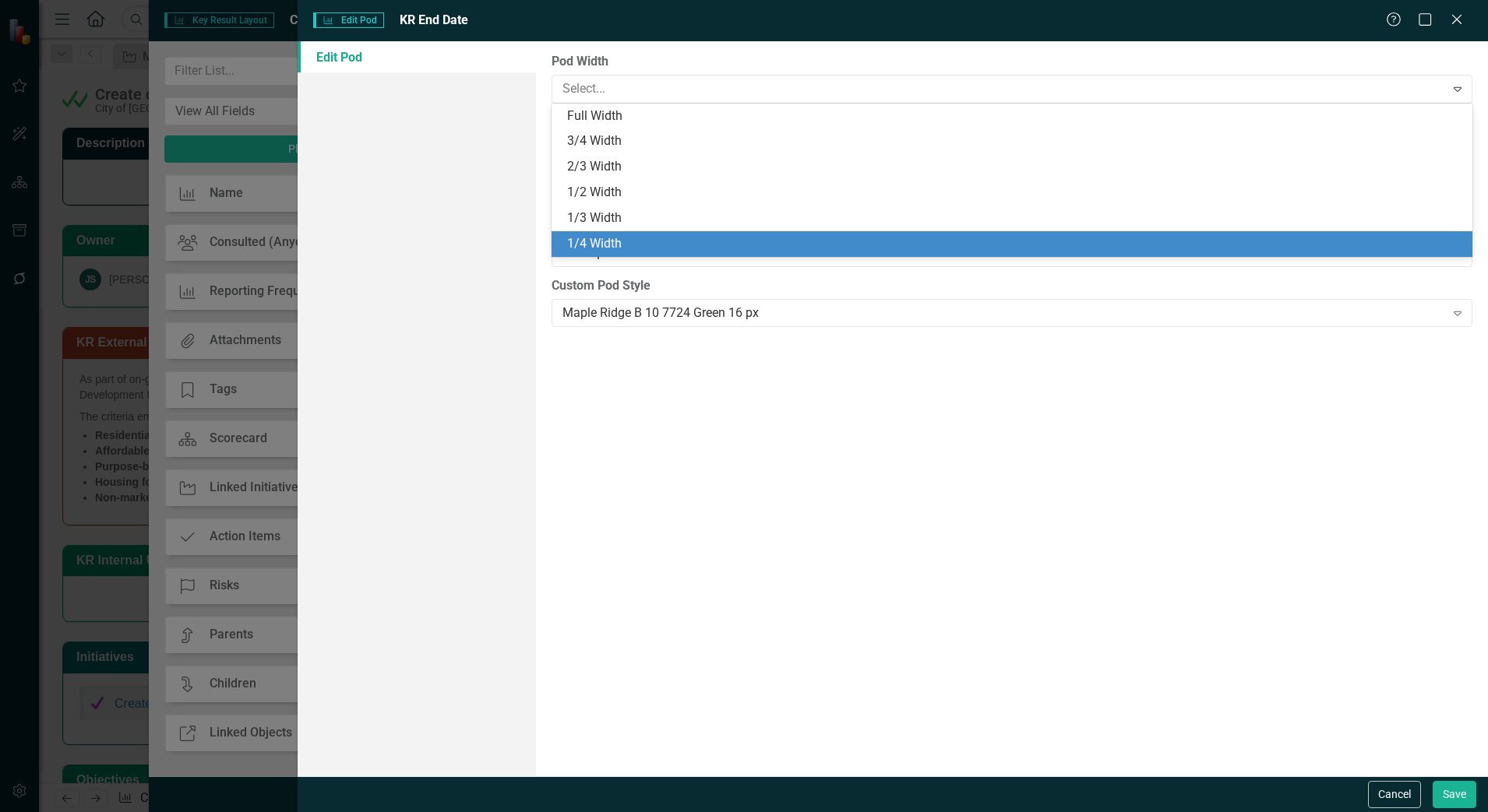
click at [628, 238] on div "1/4 Width" at bounding box center [1015, 244] width 896 height 18
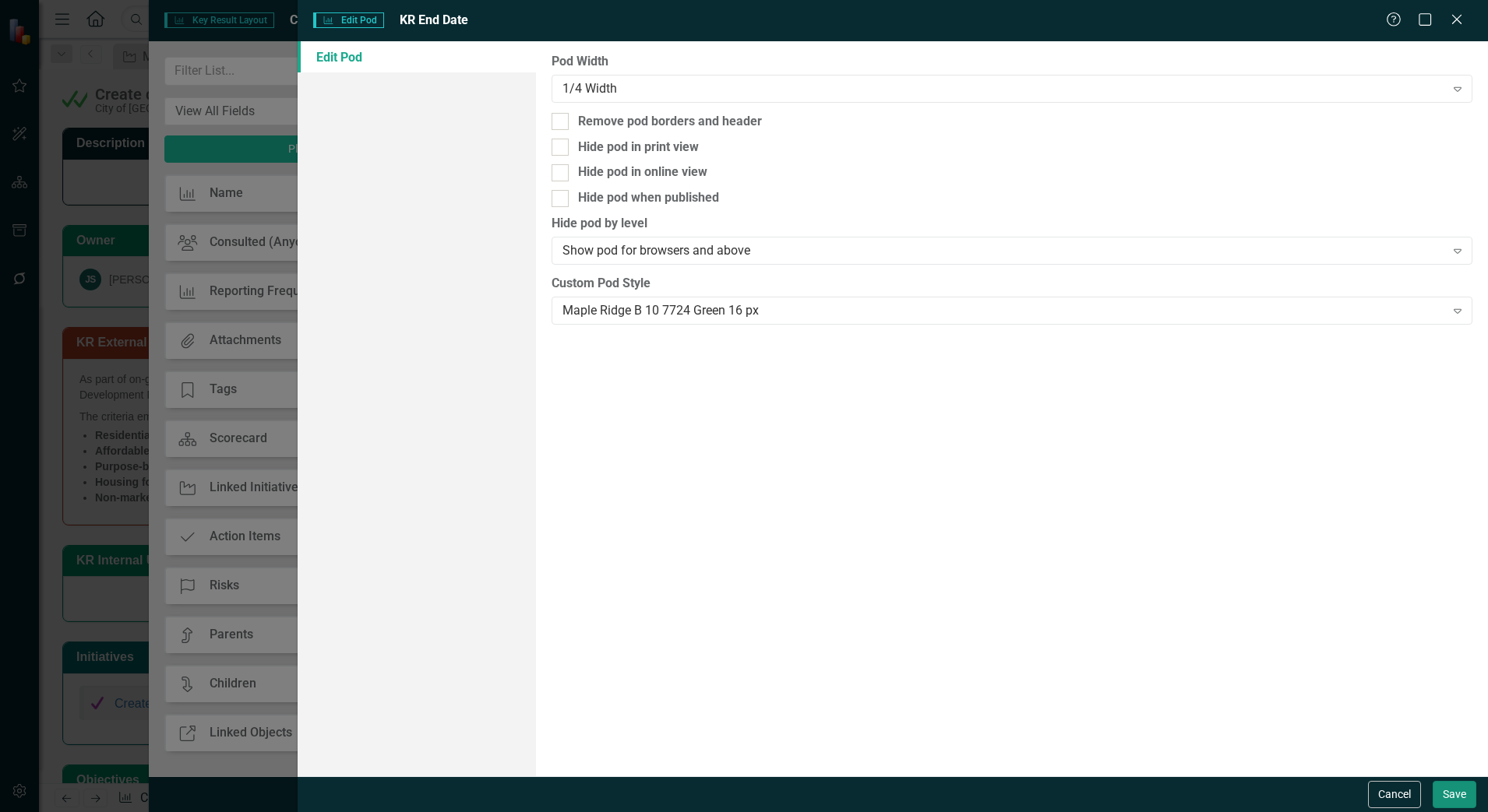
click at [1452, 793] on button "Save" at bounding box center [1453, 794] width 43 height 28
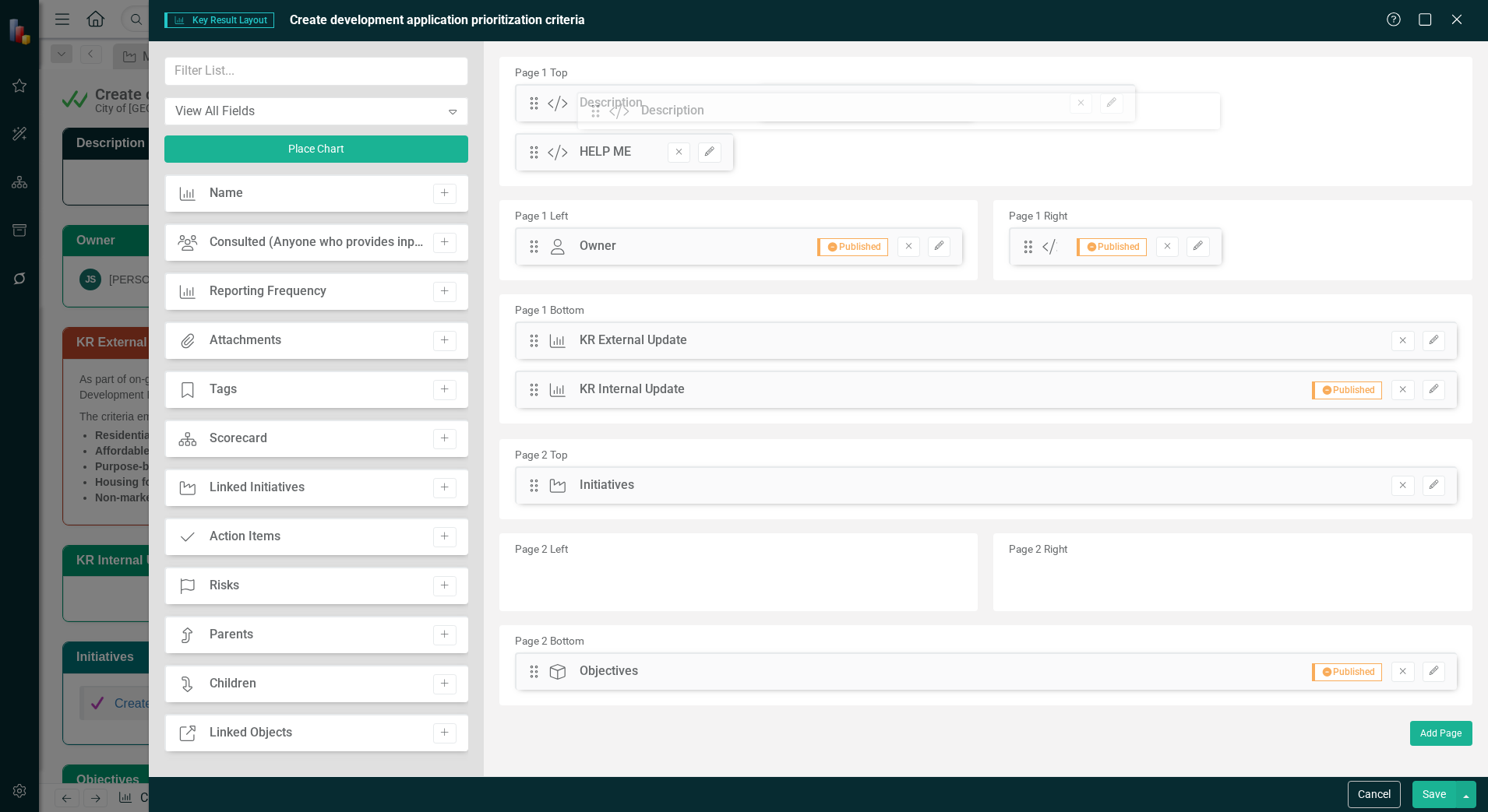
drag, startPoint x: 771, startPoint y: 109, endPoint x: 600, endPoint y: 116, distance: 171.1
click at [600, 116] on div "The fields (or pods) that are available for you to include on the detail page a…" at bounding box center [985, 408] width 1004 height 735
click at [1113, 108] on button "Edit" at bounding box center [1111, 104] width 23 height 20
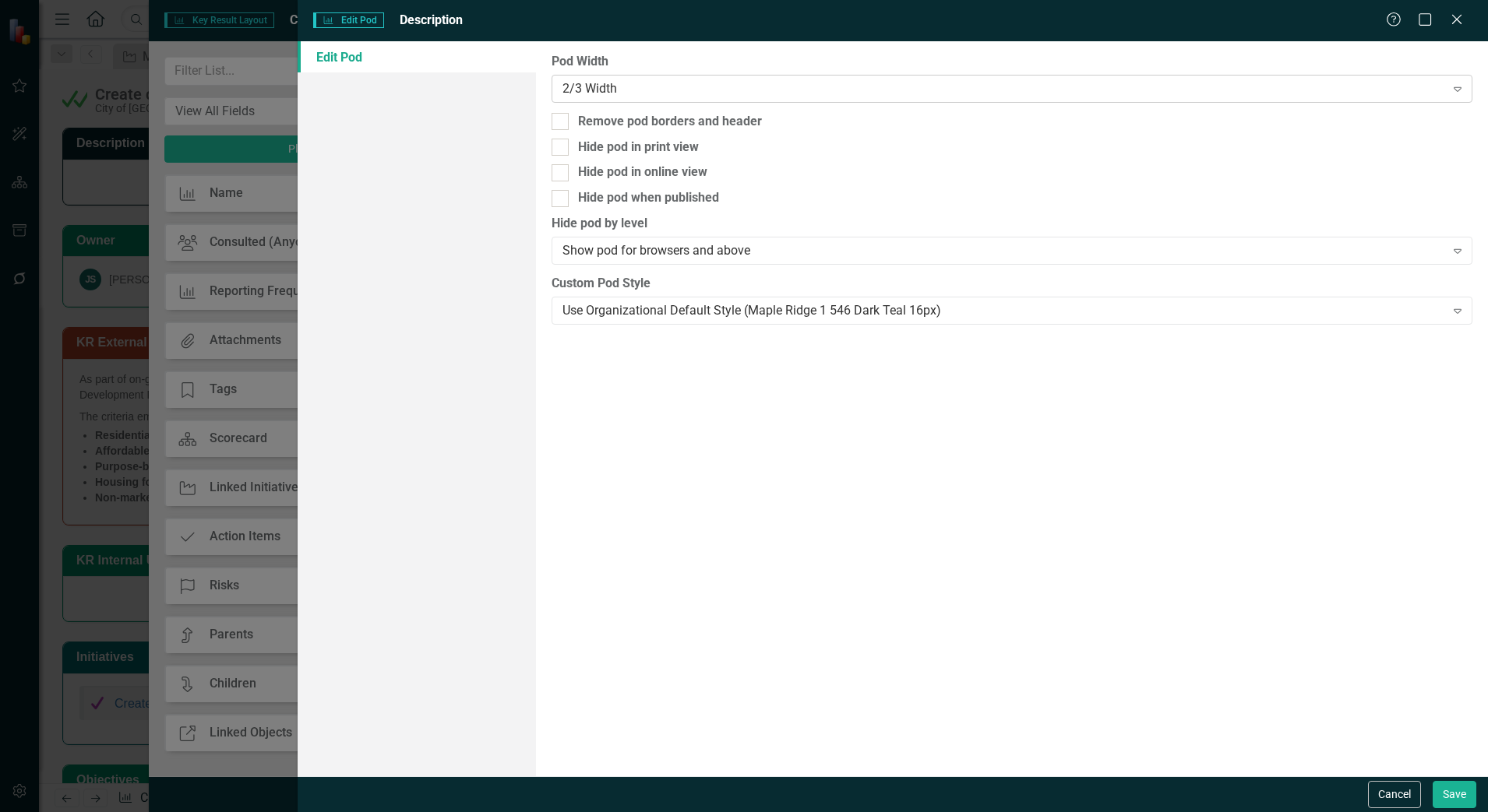
click at [696, 83] on div "2/3 Width" at bounding box center [1004, 88] width 882 height 18
click at [778, 448] on div "Pod Width 2/3 Width Expand Remove pod borders and header Hide pod in print view…" at bounding box center [1011, 408] width 952 height 735
click at [1391, 789] on button "Cancel" at bounding box center [1394, 794] width 53 height 28
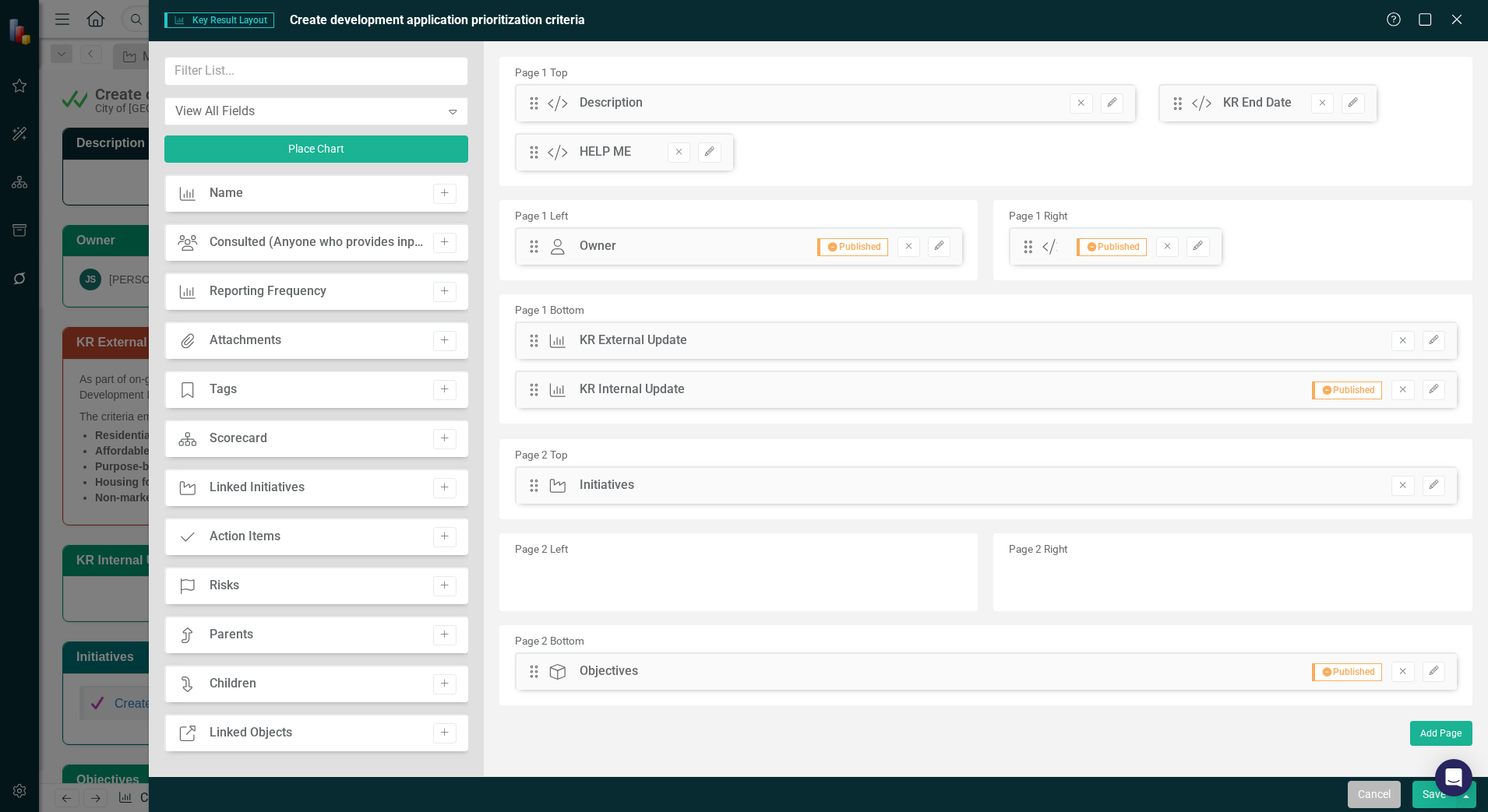
click at [1377, 800] on button "Cancel" at bounding box center [1373, 794] width 53 height 28
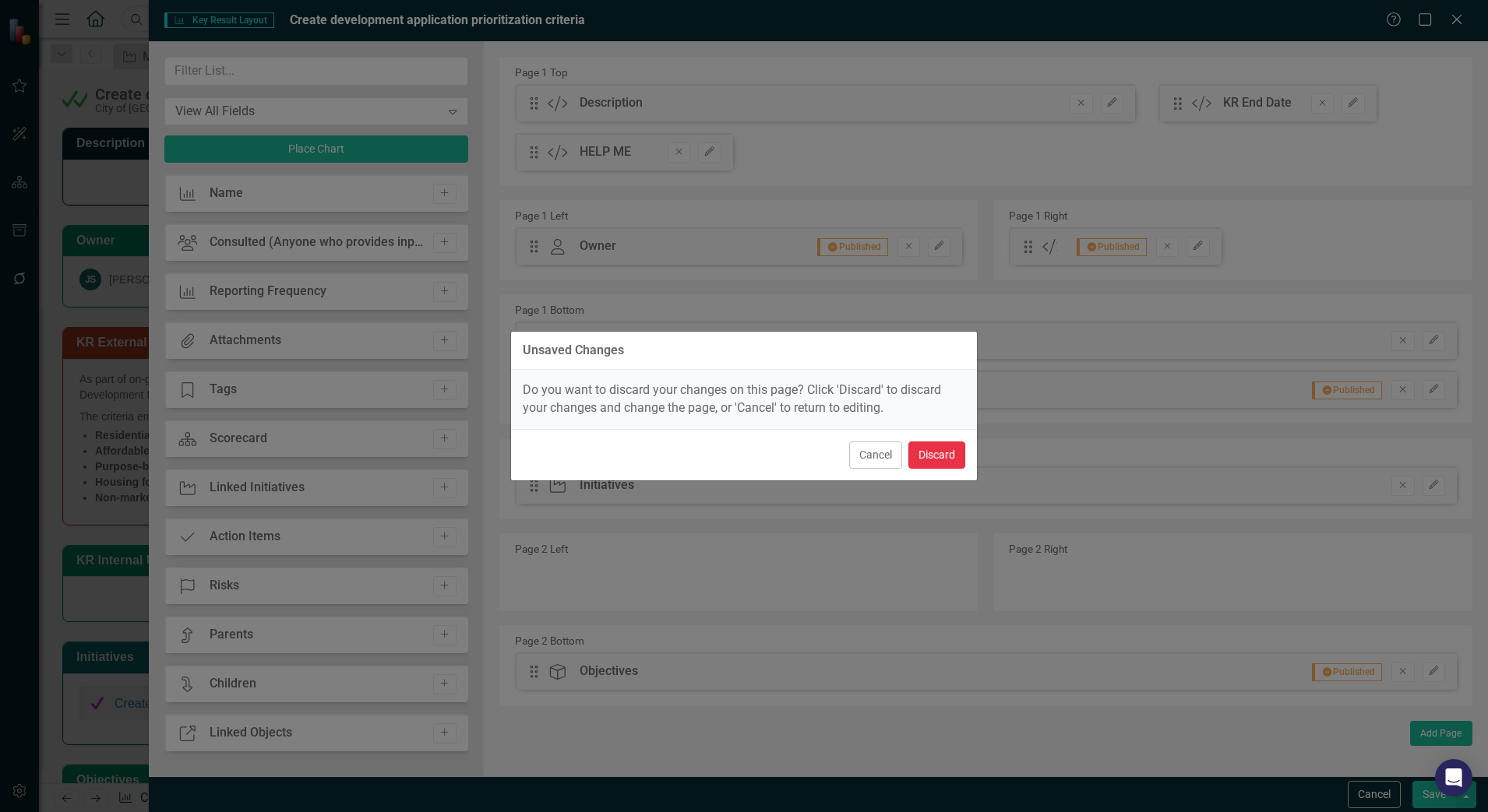
click at [948, 459] on button "Discard" at bounding box center [937, 455] width 57 height 28
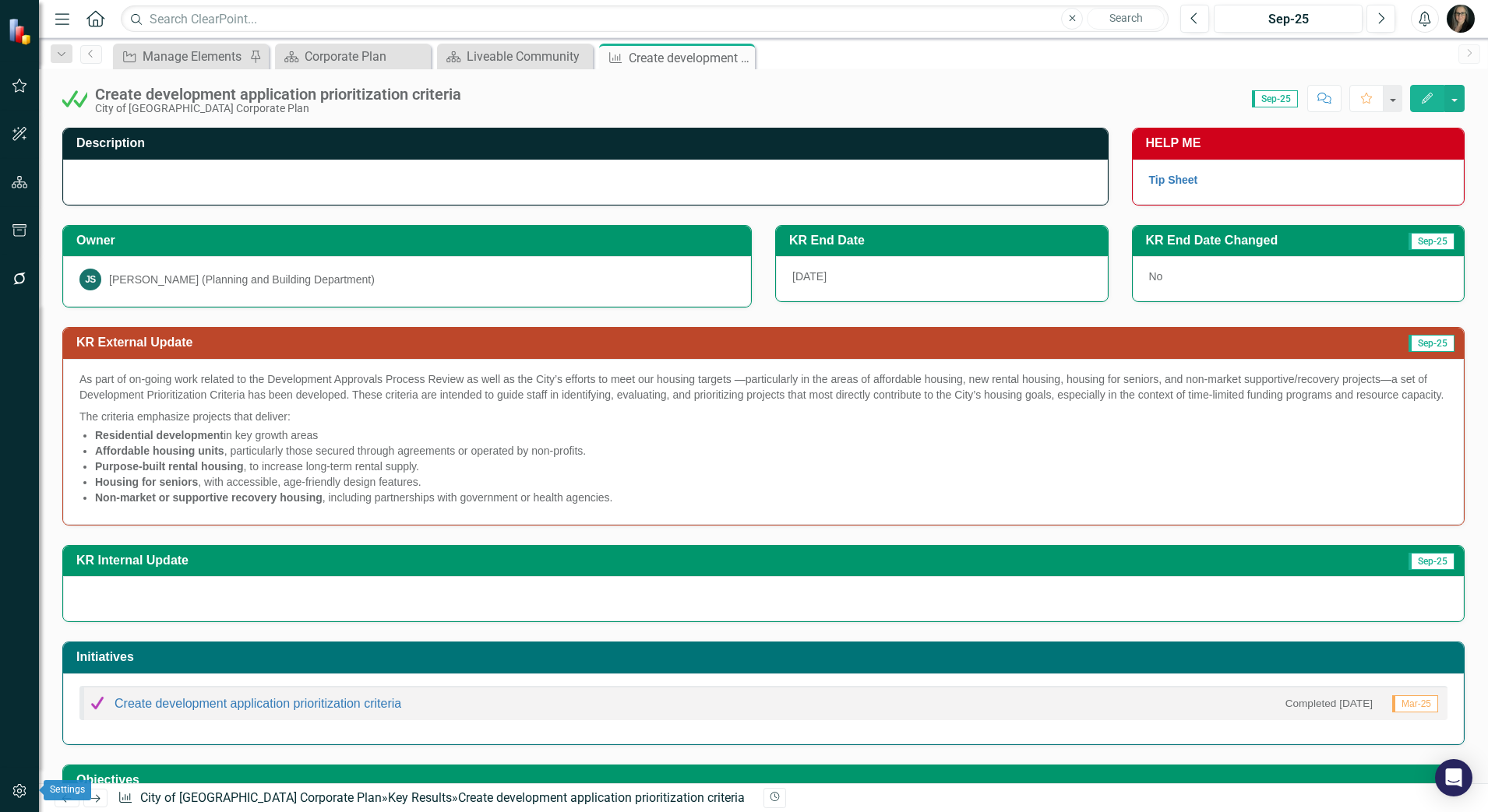
click at [21, 797] on icon "button" at bounding box center [19, 791] width 13 height 14
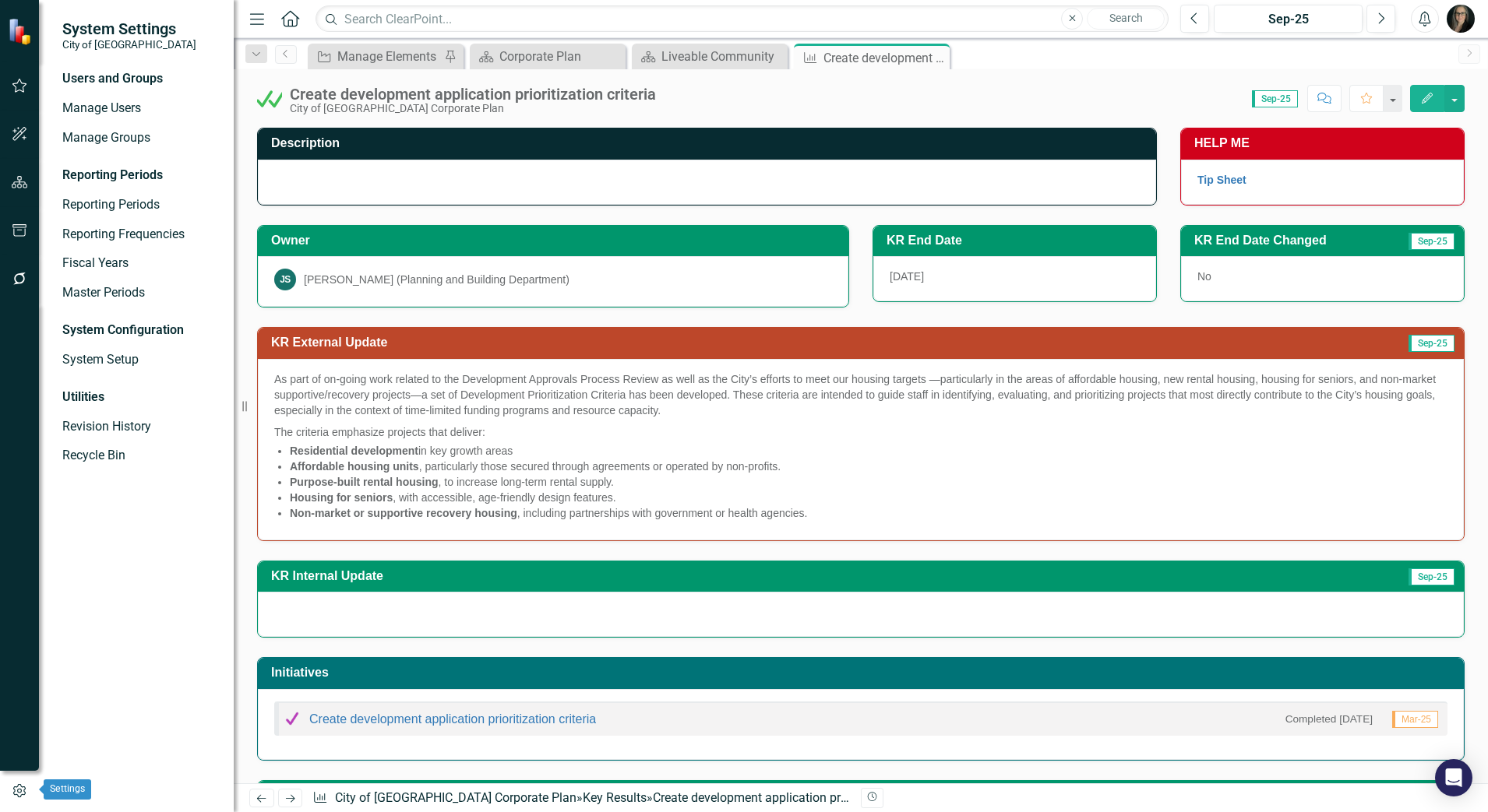
click at [21, 797] on button "button" at bounding box center [20, 791] width 39 height 26
click at [21, 98] on button "button" at bounding box center [20, 86] width 35 height 33
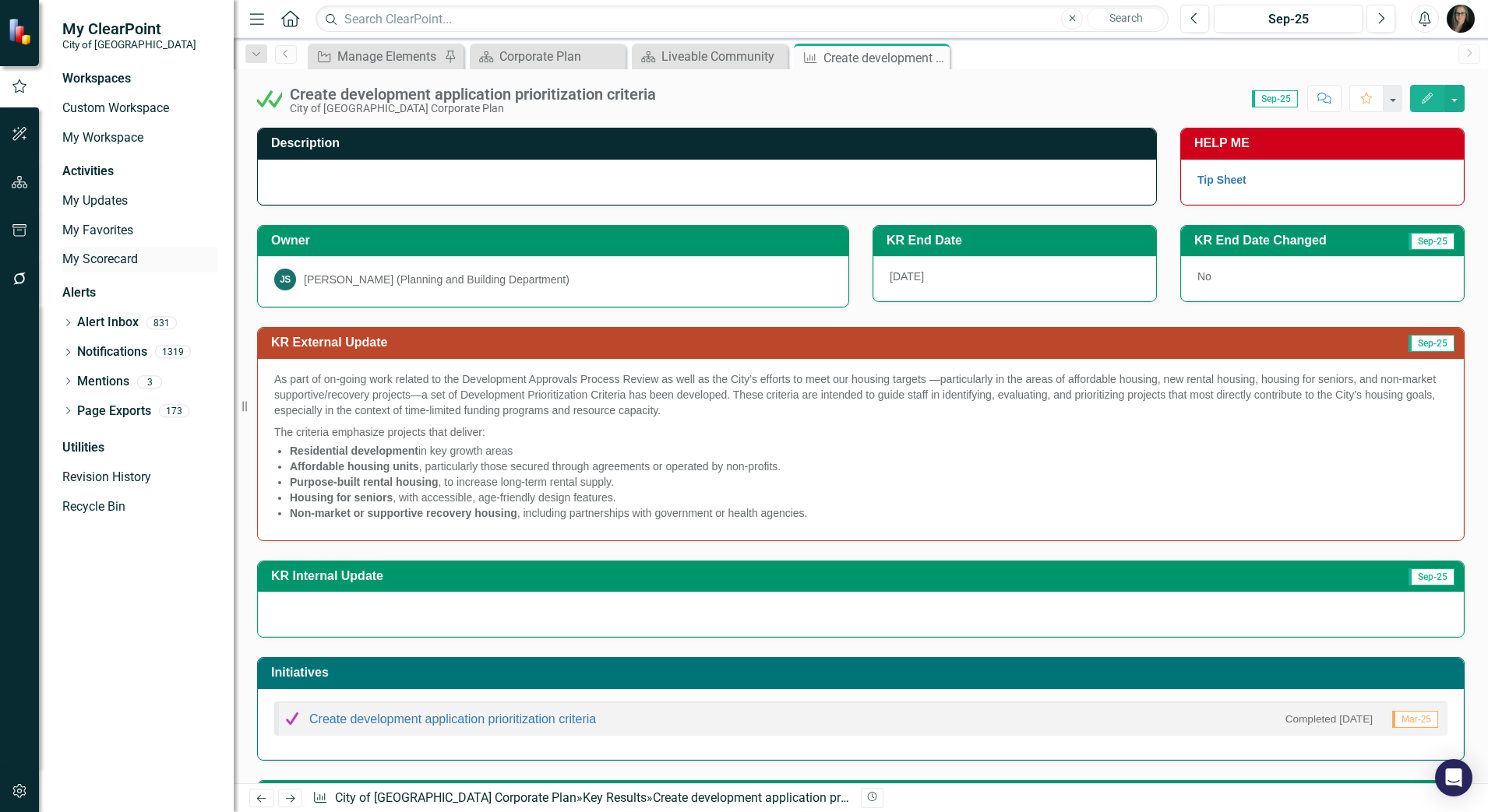
click at [96, 254] on link "My Scorecard" at bounding box center [140, 259] width 156 height 18
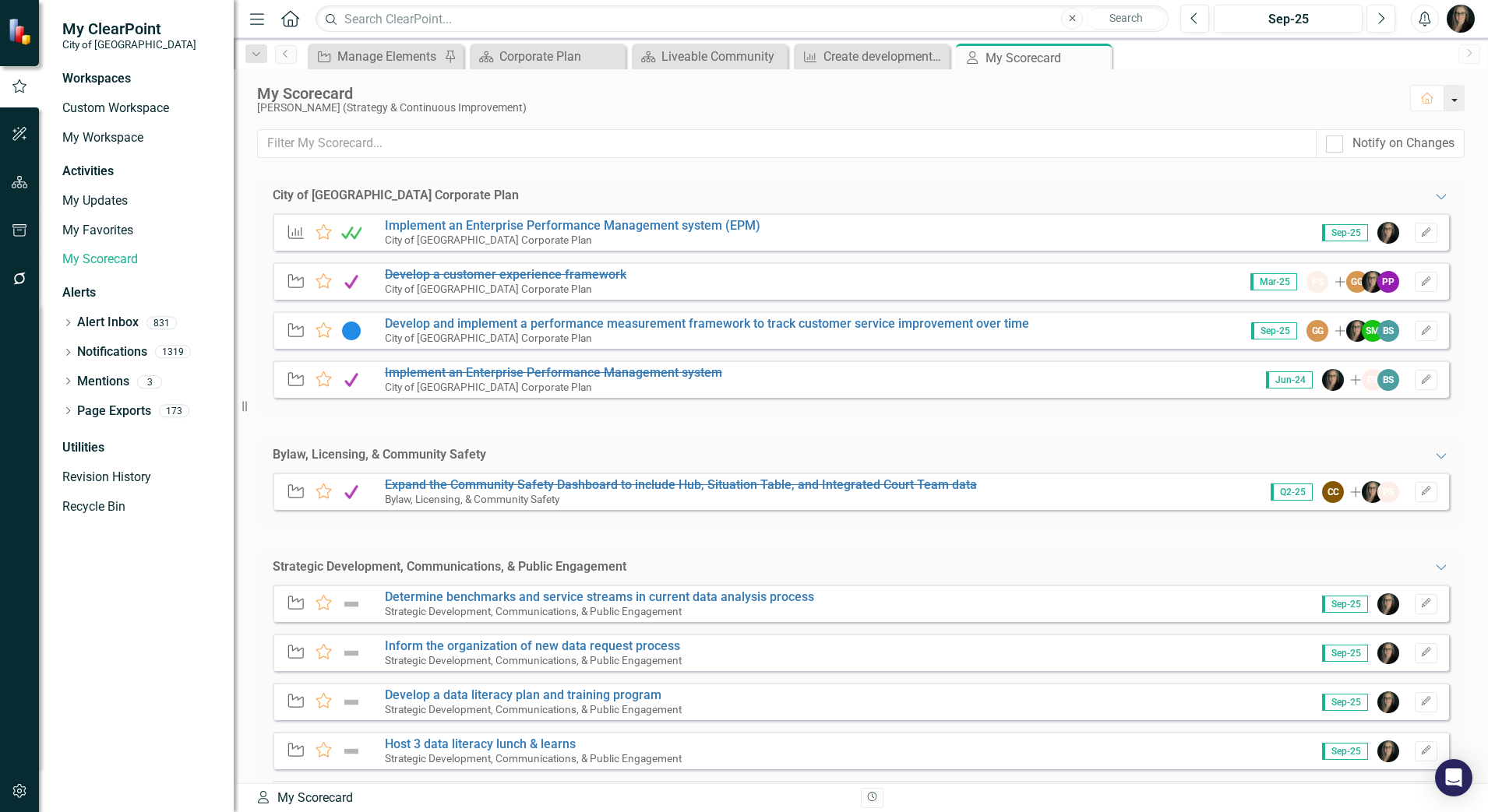
click at [1452, 101] on button "button" at bounding box center [1454, 98] width 20 height 27
click at [621, 443] on div "Bylaw, Licensing, & Community Safety Expanded" at bounding box center [860, 455] width 1207 height 37
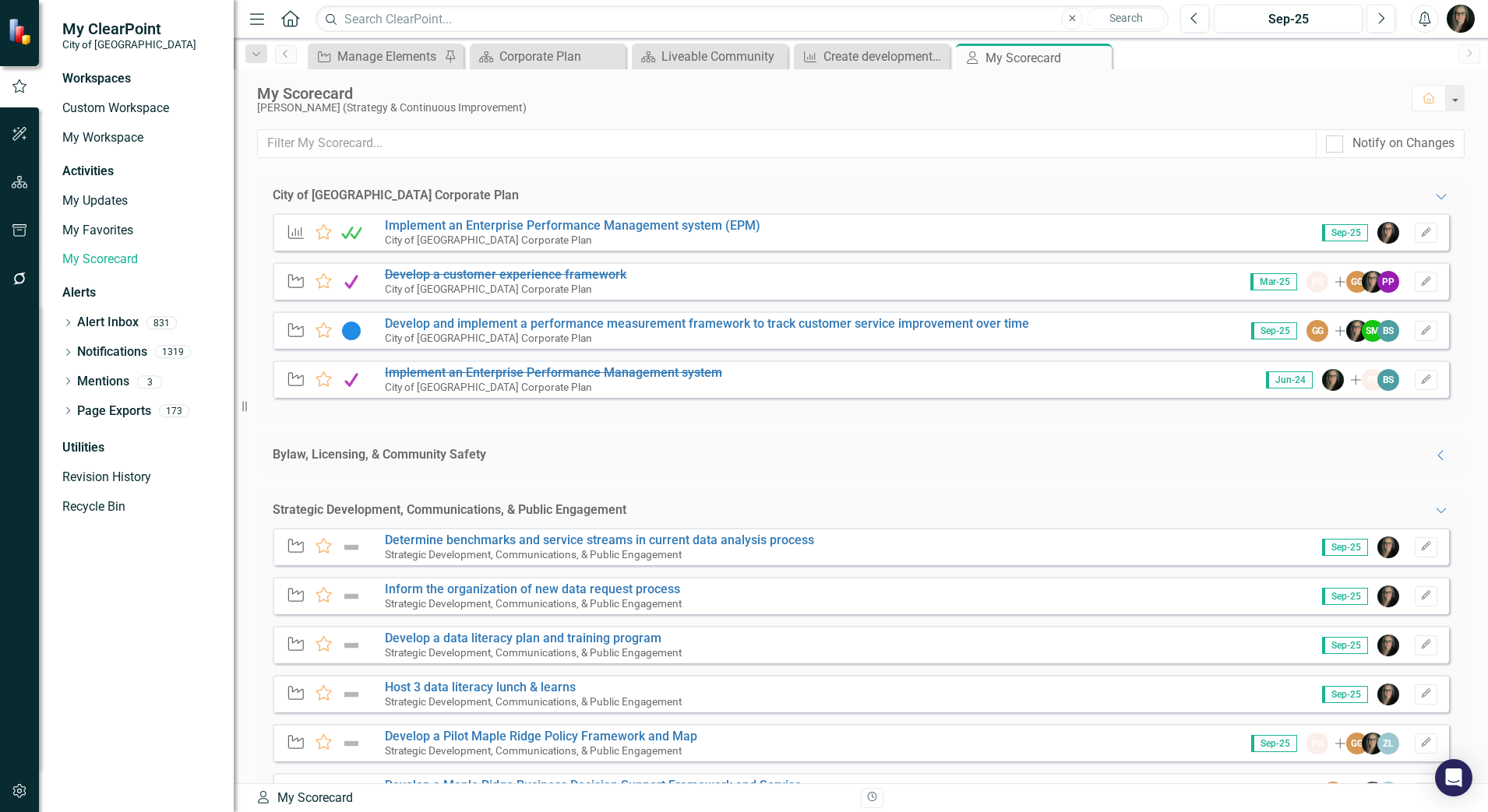
click at [1400, 511] on div "Strategic Development, Communications, & Public Engagement Expanded" at bounding box center [860, 510] width 1176 height 18
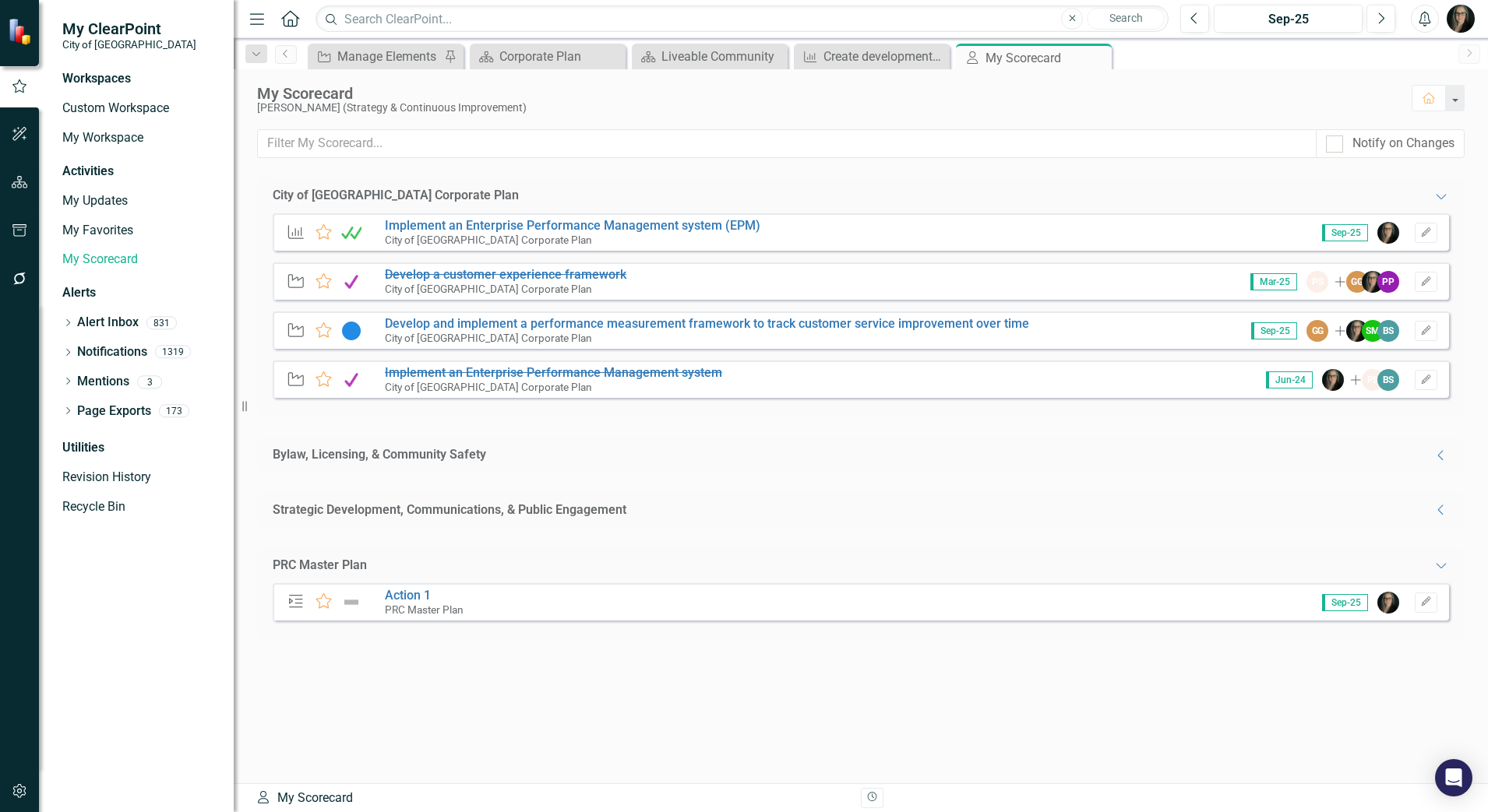
click at [822, 574] on div "PRC Master Plan Expanded" at bounding box center [860, 565] width 1176 height 18
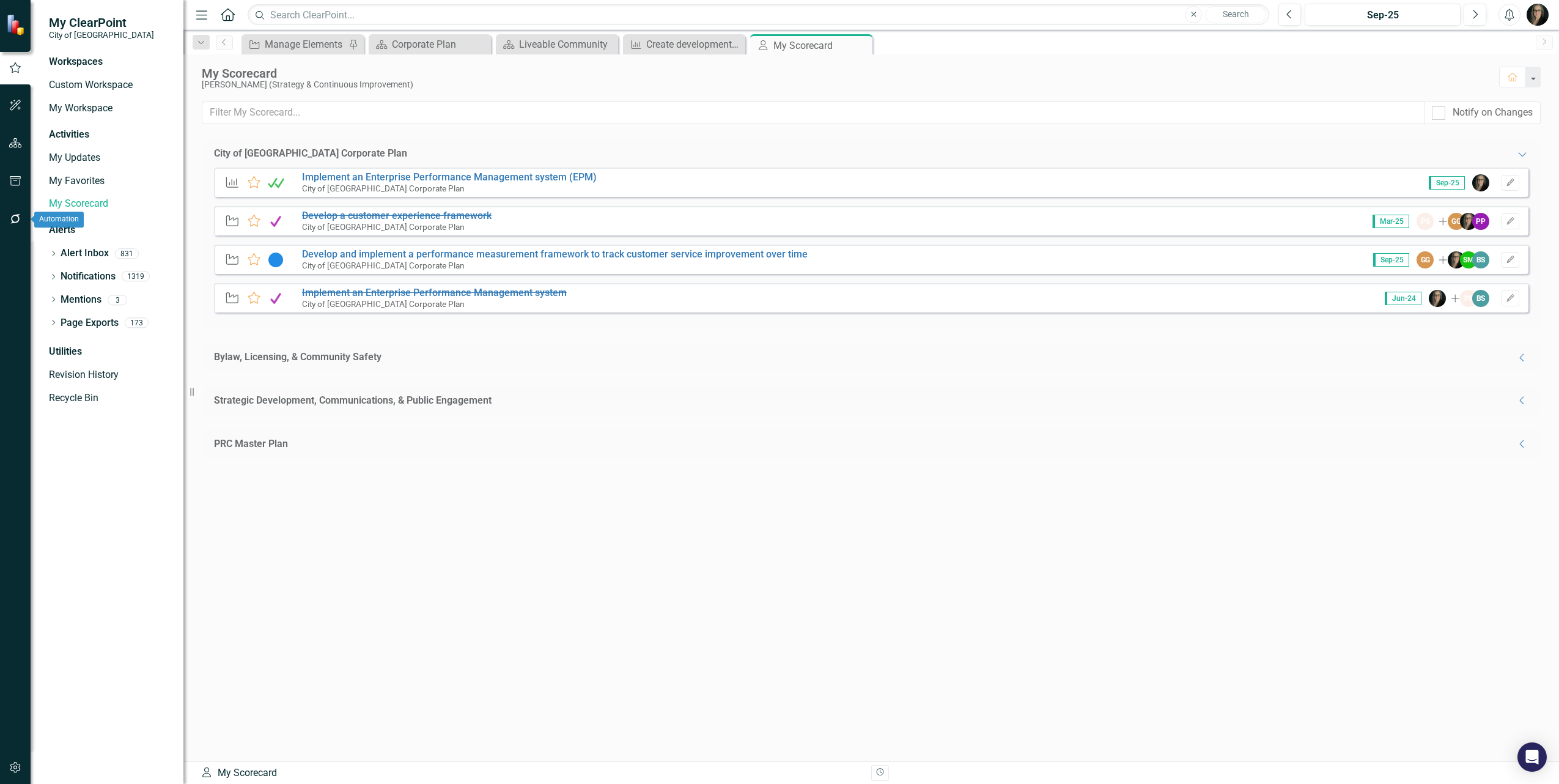
click at [13, 174] on button "button" at bounding box center [15, 181] width 28 height 26
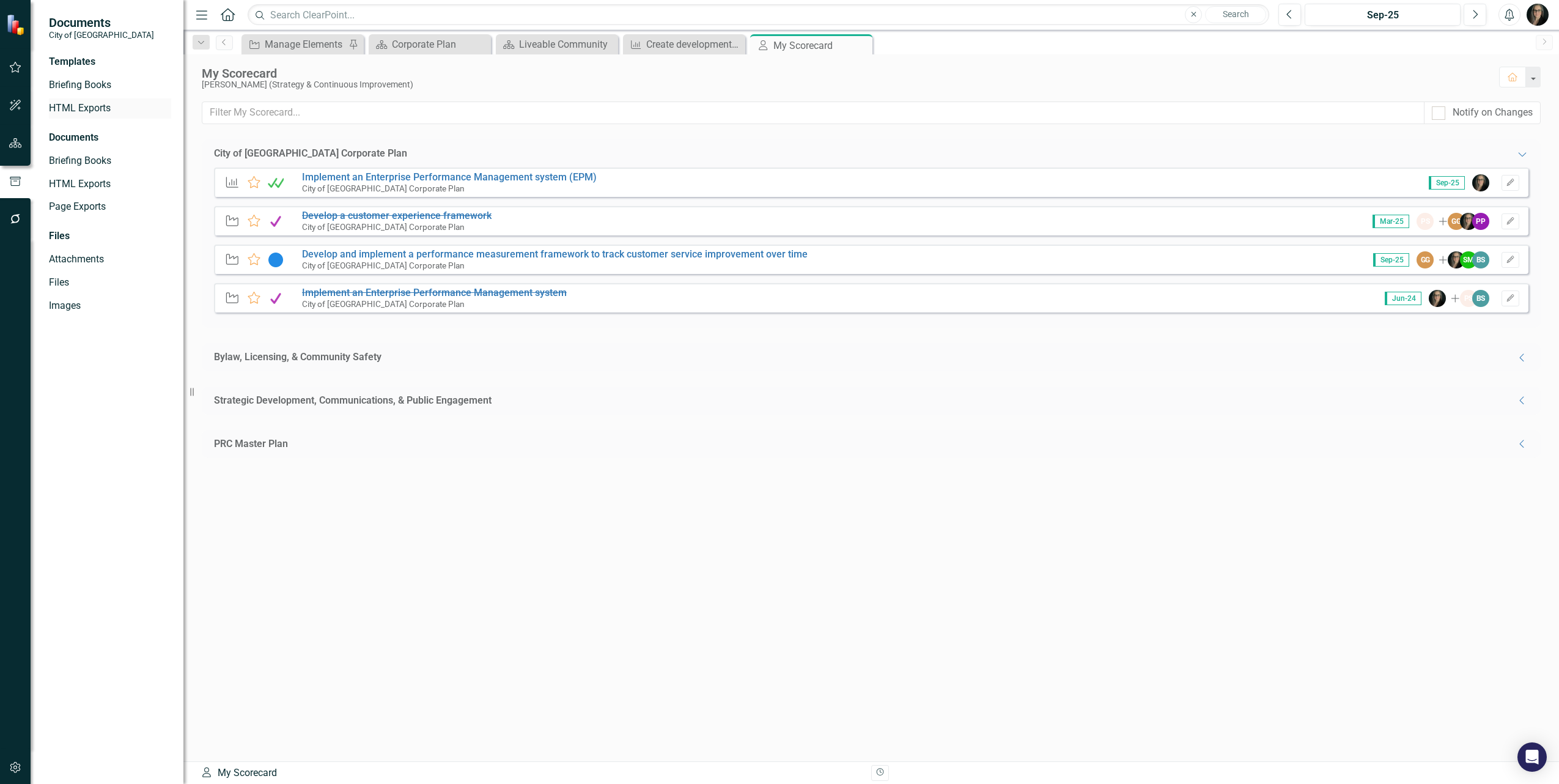
click at [96, 110] on link "HTML Exports" at bounding box center [110, 108] width 122 height 14
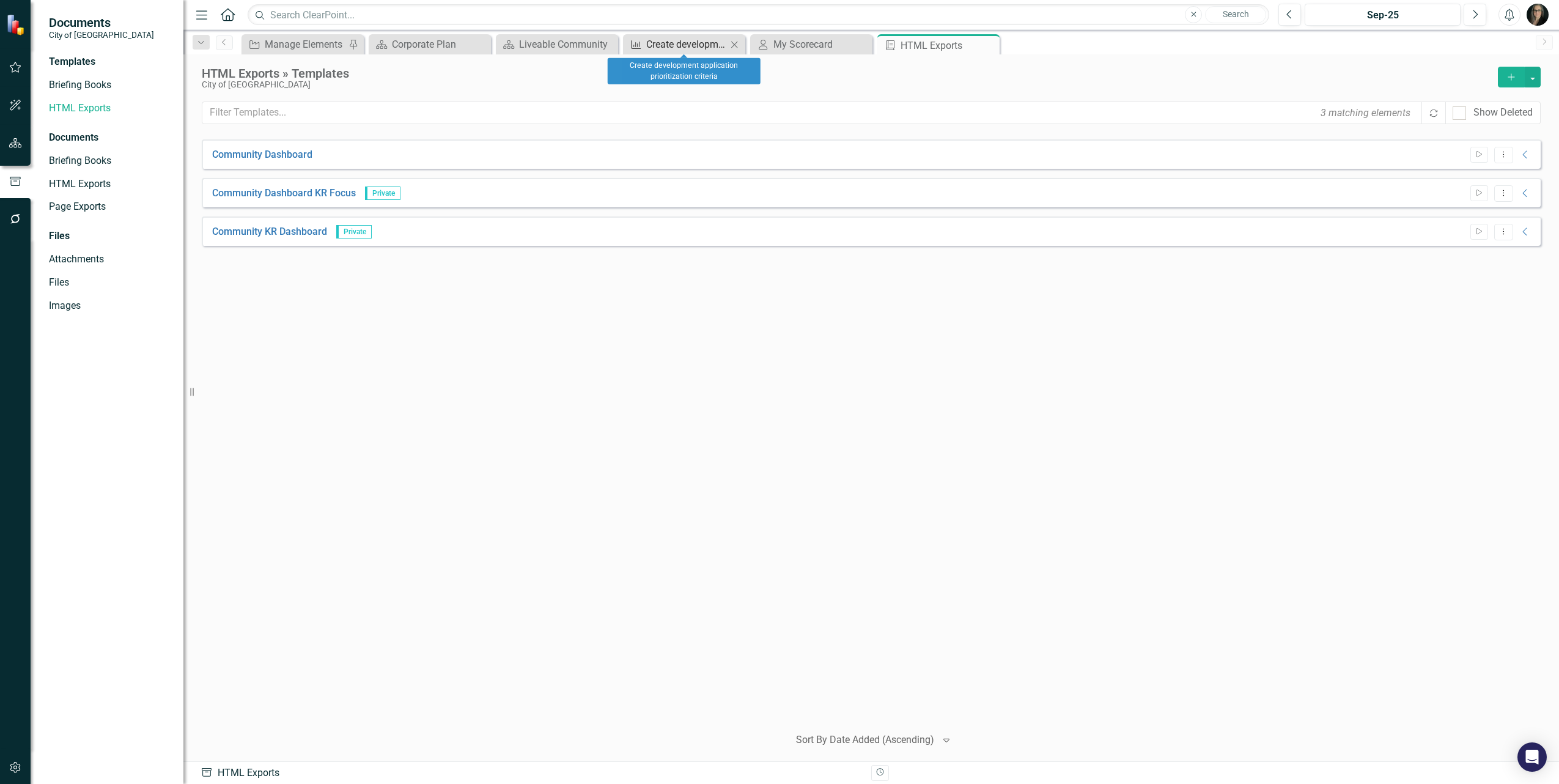
click at [664, 46] on div "Create development application prioritization criteria" at bounding box center [687, 44] width 81 height 15
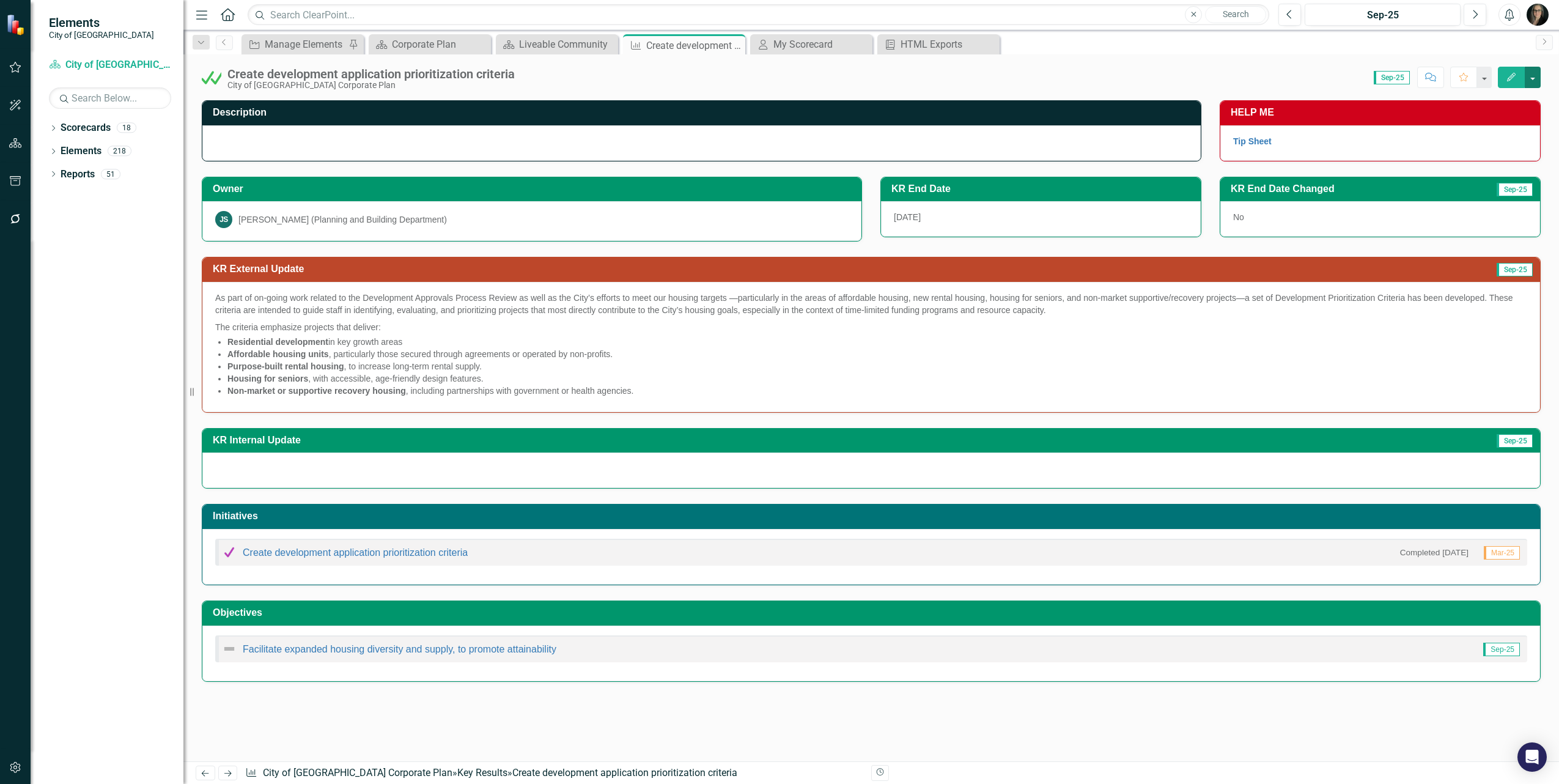
click at [1527, 75] on button "button" at bounding box center [1533, 77] width 16 height 22
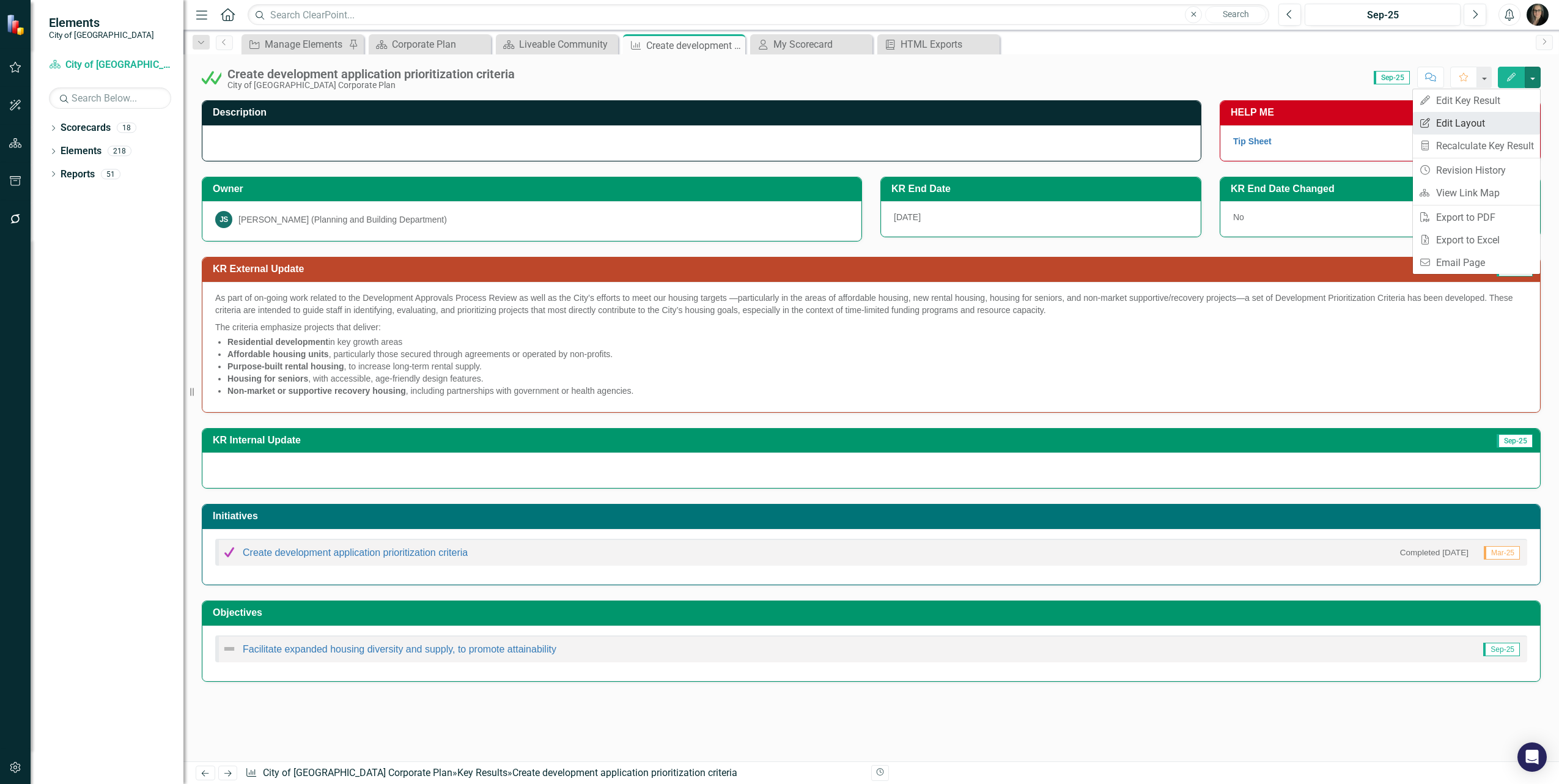
click at [1453, 123] on link "Edit Report Edit Layout" at bounding box center [1477, 123] width 127 height 23
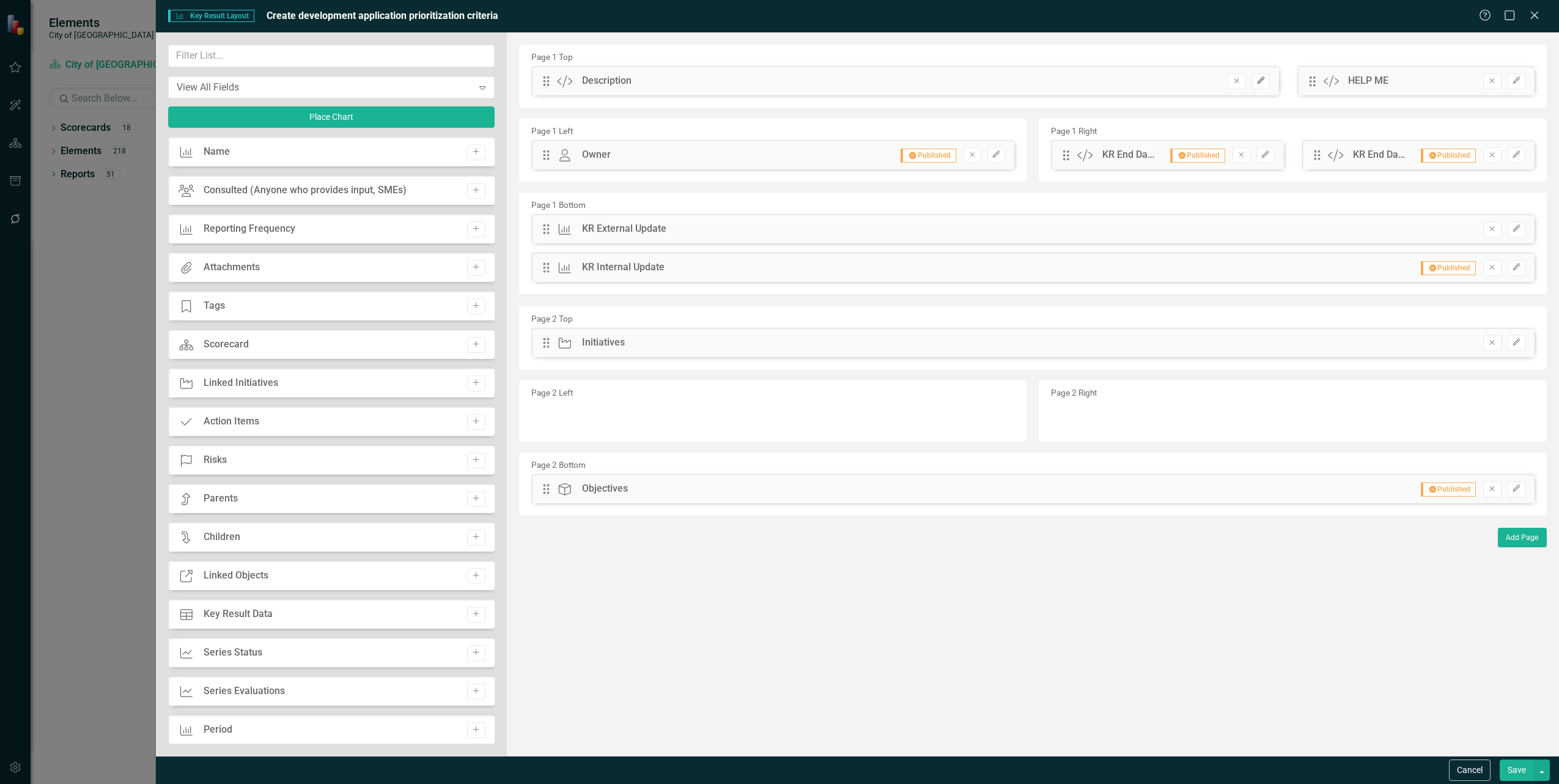
click at [1256, 83] on icon "Edit" at bounding box center [1261, 81] width 9 height 7
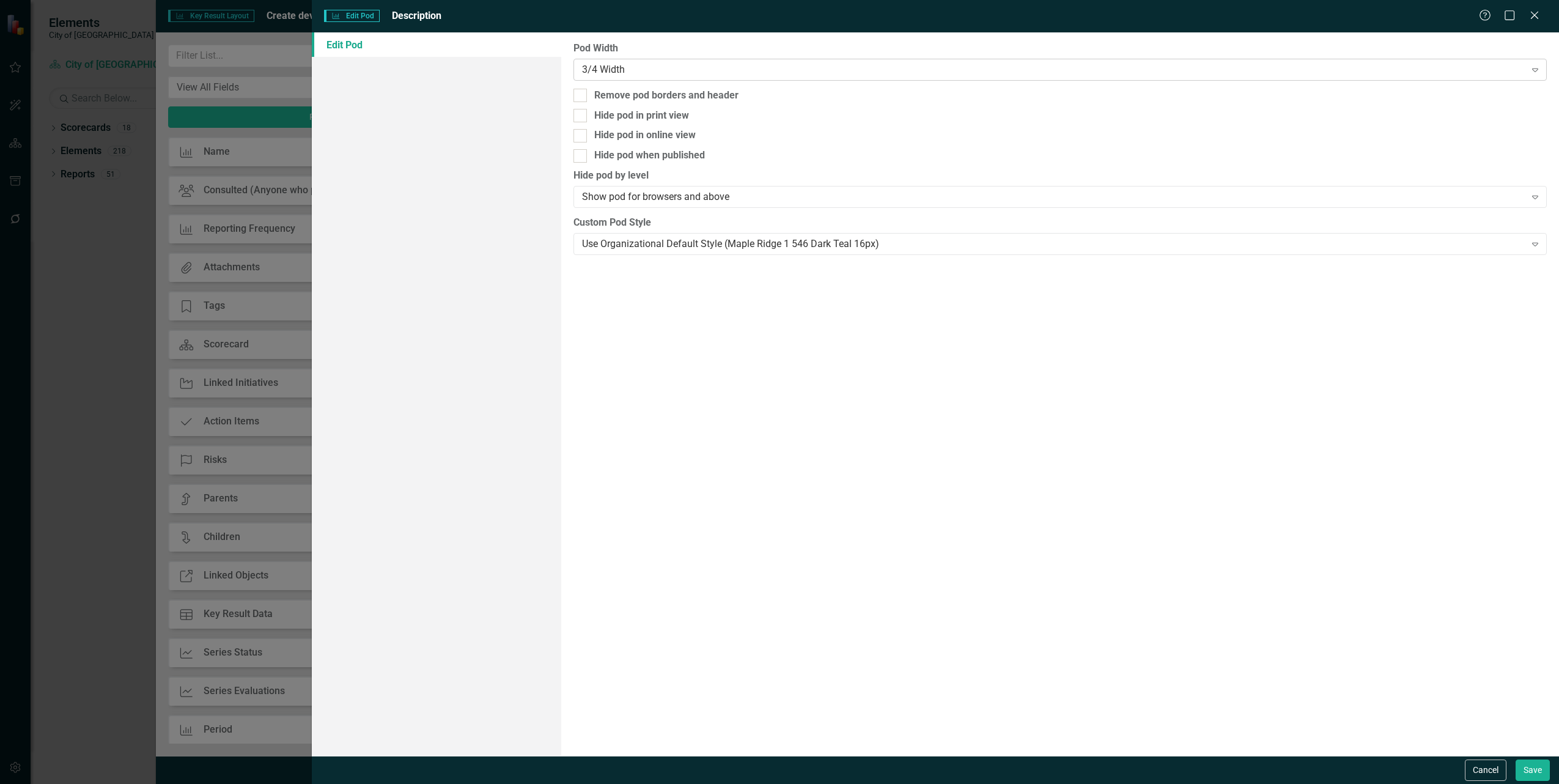
click at [656, 72] on div "3/4 Width" at bounding box center [1054, 69] width 943 height 14
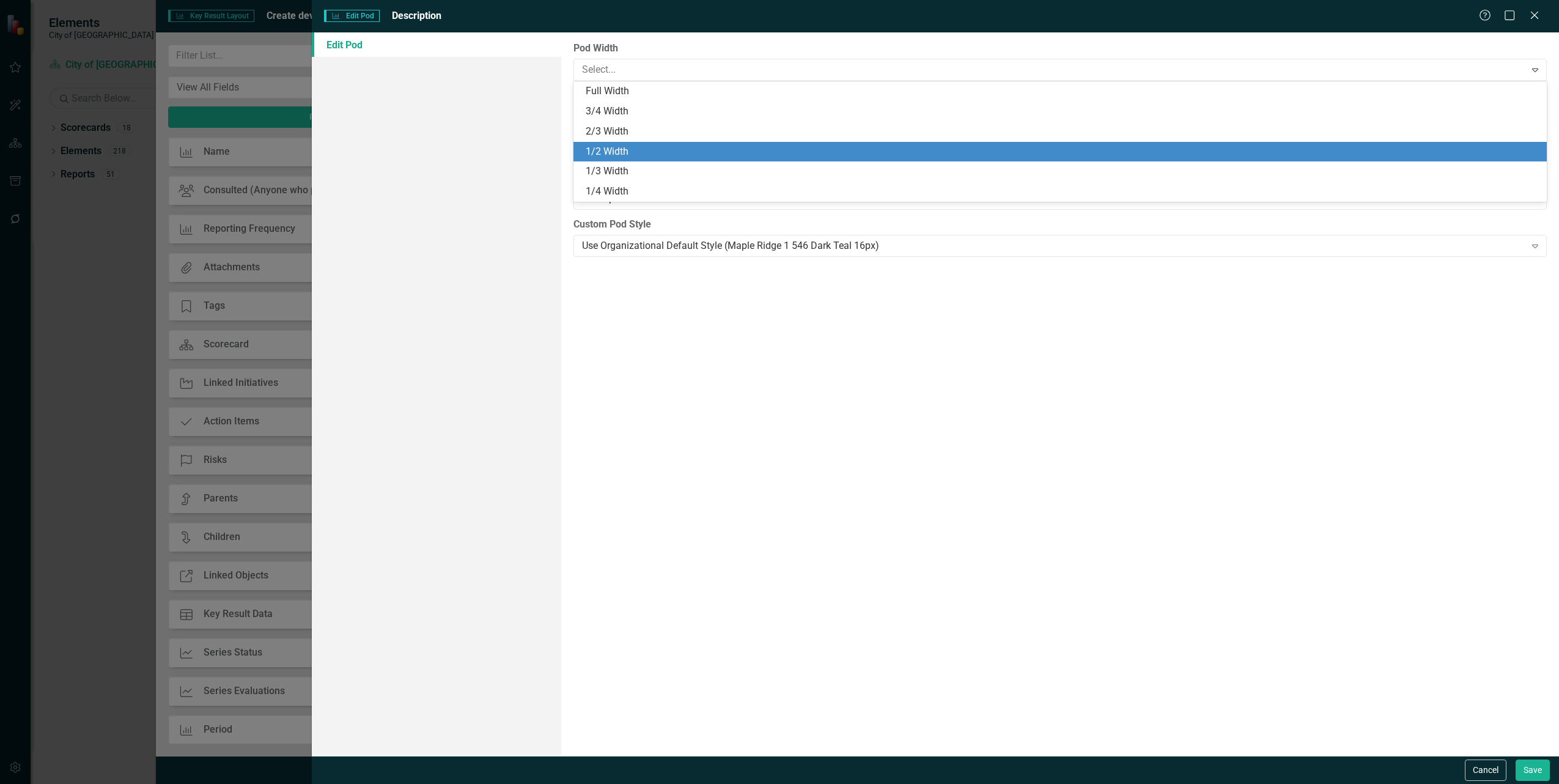
click at [622, 144] on div "1/2 Width" at bounding box center [1060, 152] width 974 height 20
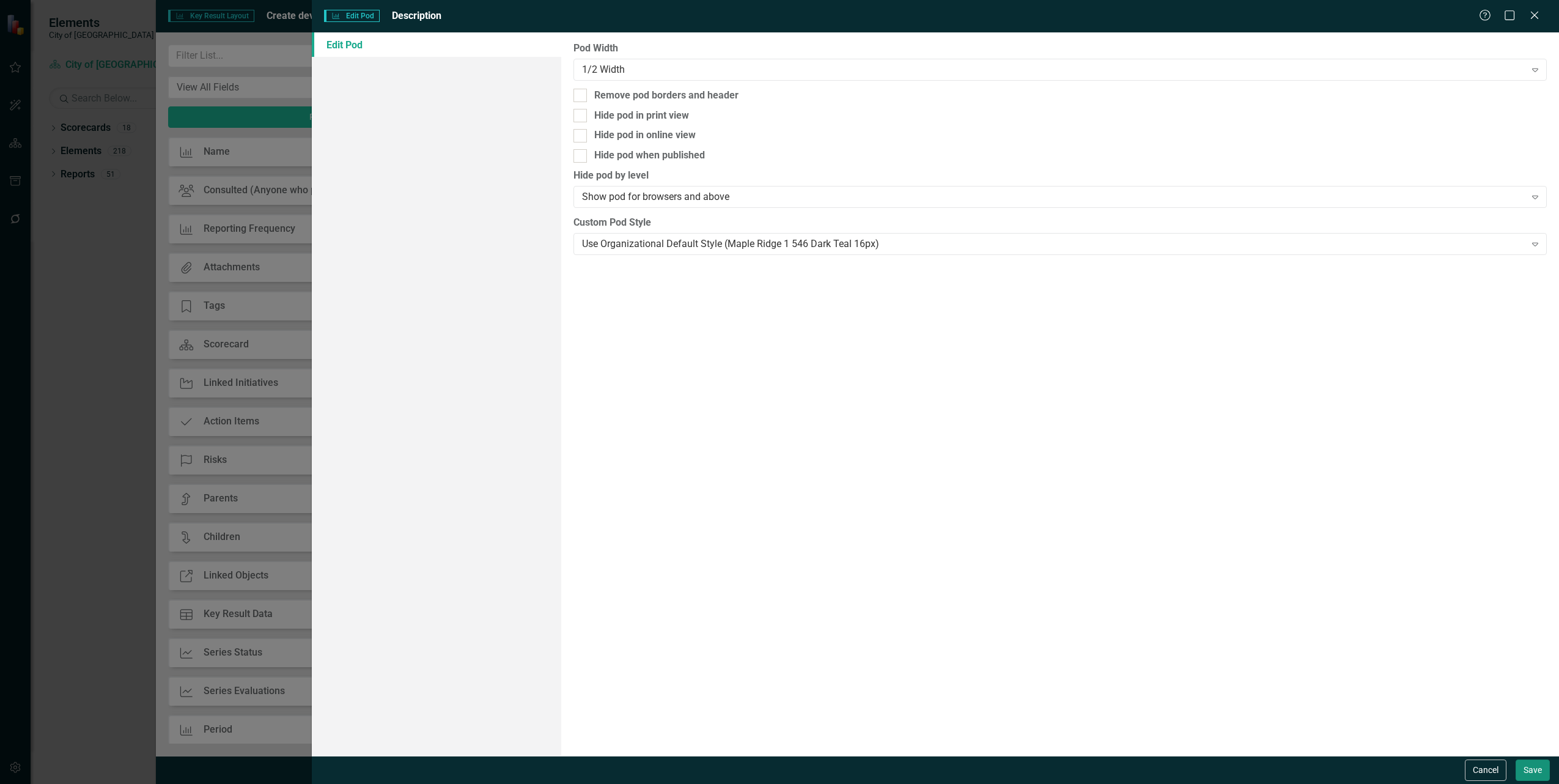
click at [1539, 771] on button "Save" at bounding box center [1532, 770] width 34 height 22
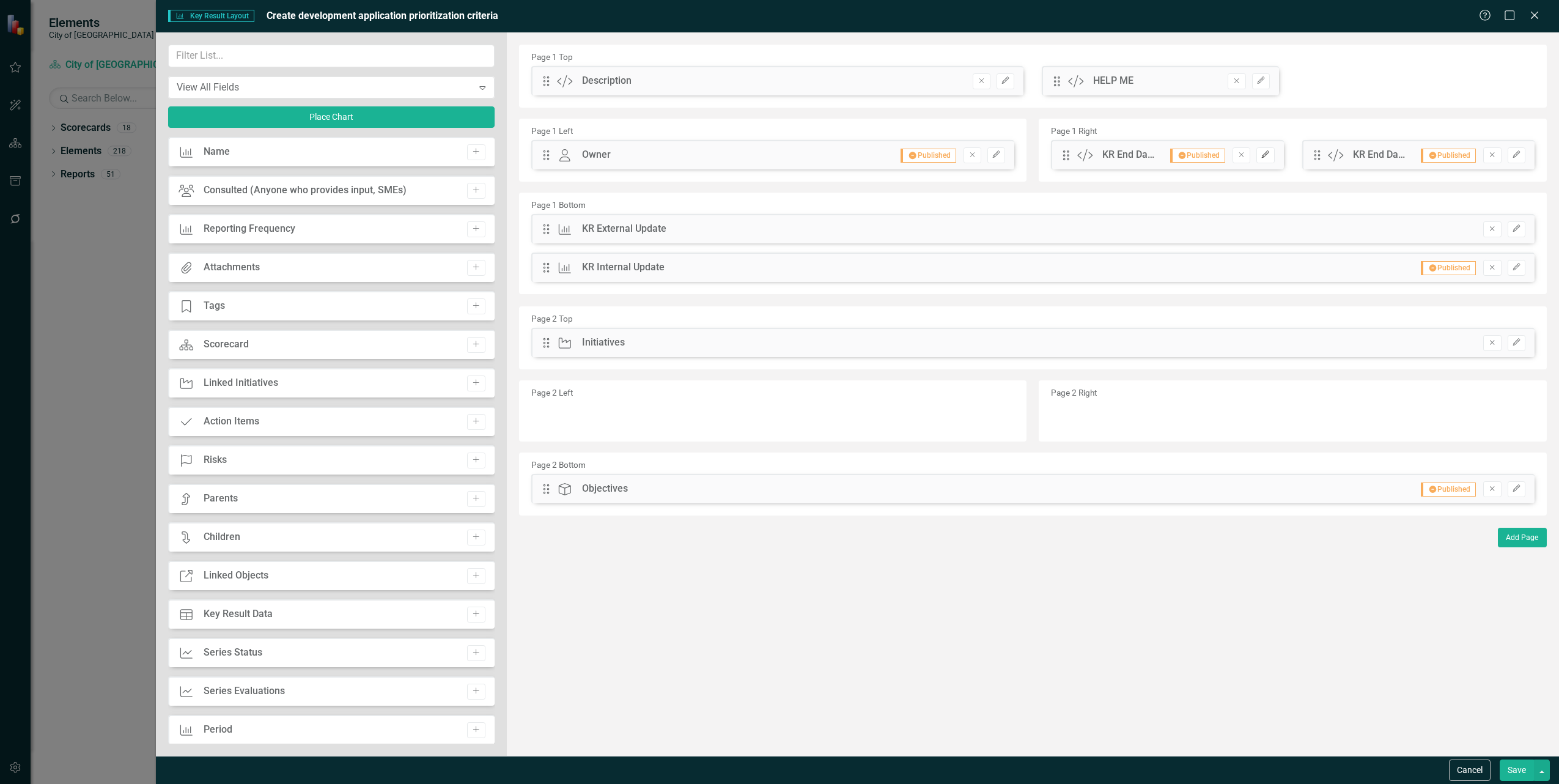
click at [1264, 156] on icon "button" at bounding box center [1266, 155] width 7 height 7
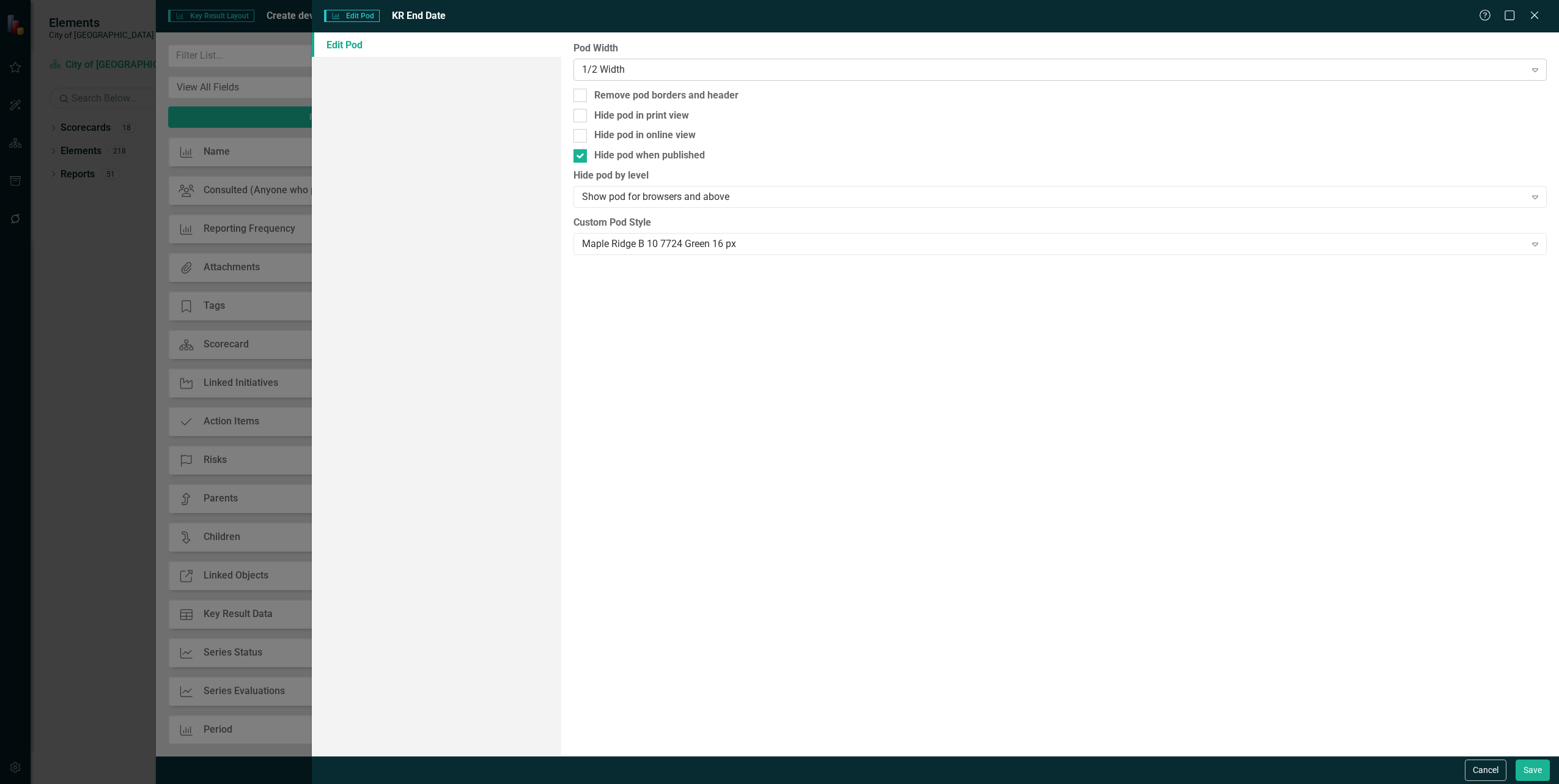
click at [707, 59] on div "1/2 Width Expand" at bounding box center [1060, 70] width 974 height 22
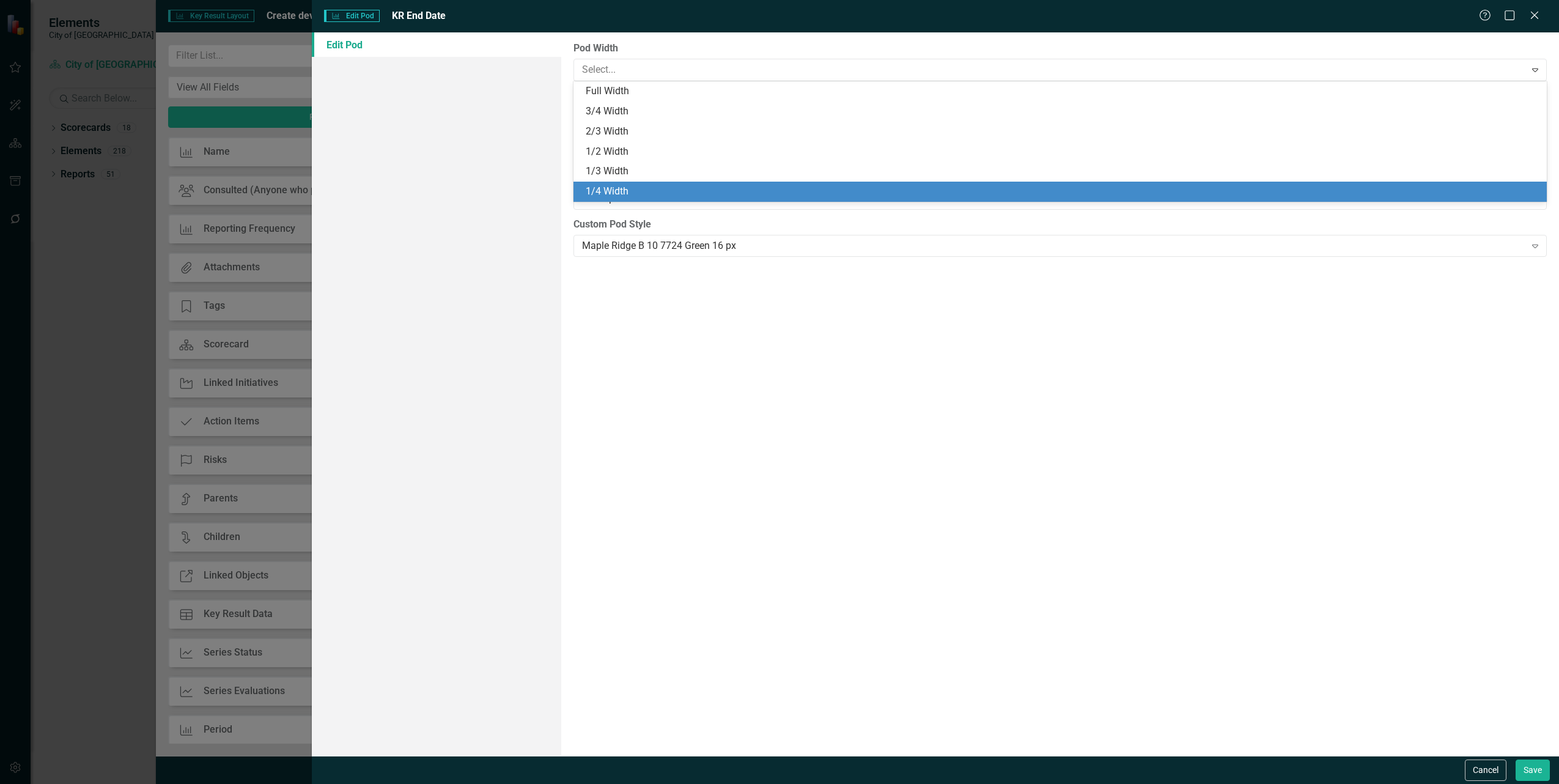
click at [615, 185] on div "1/4 Width" at bounding box center [1063, 191] width 954 height 14
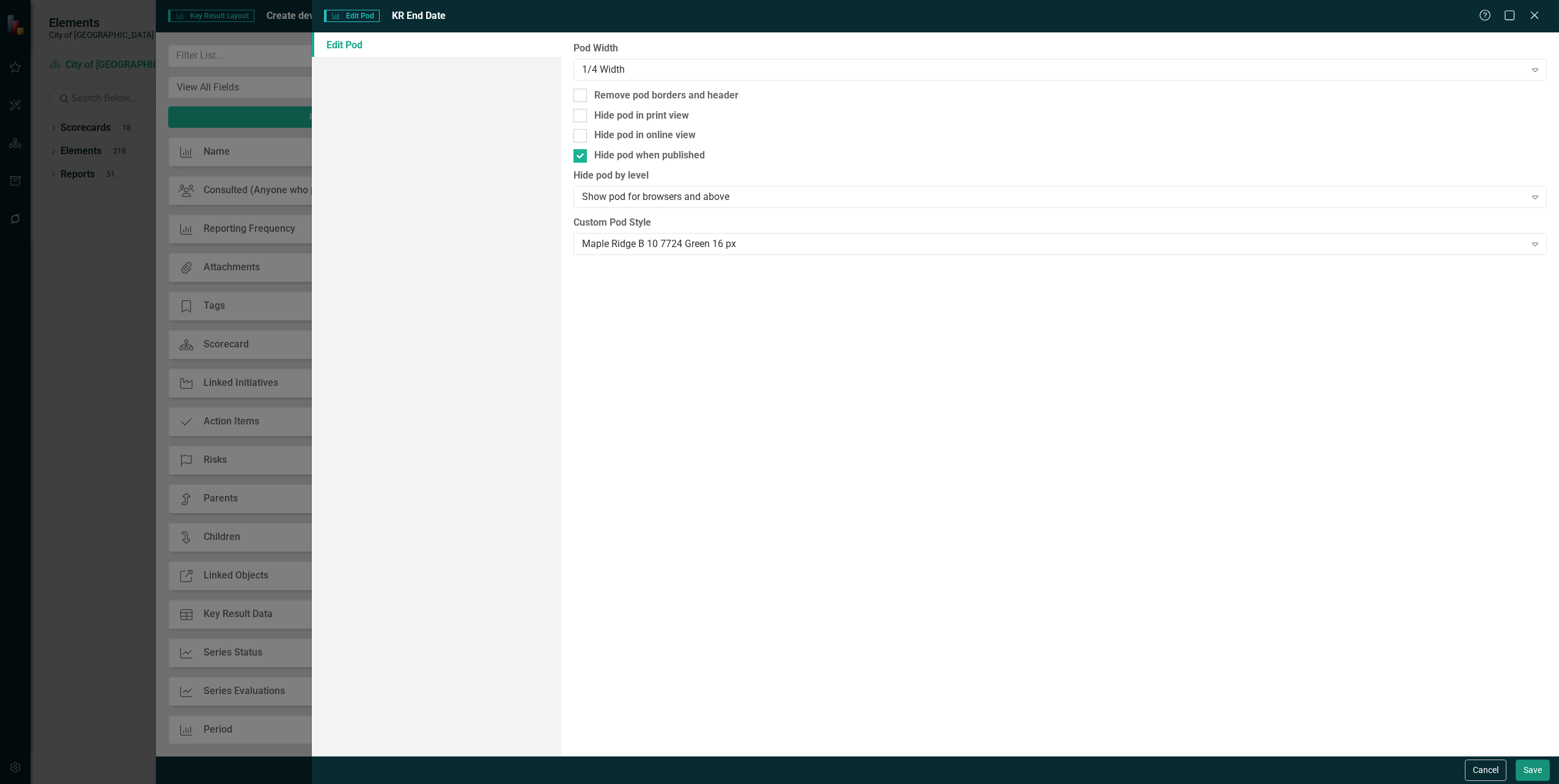
drag, startPoint x: 1524, startPoint y: 770, endPoint x: 1503, endPoint y: 714, distance: 59.8
click at [1524, 770] on button "Save" at bounding box center [1532, 770] width 34 height 22
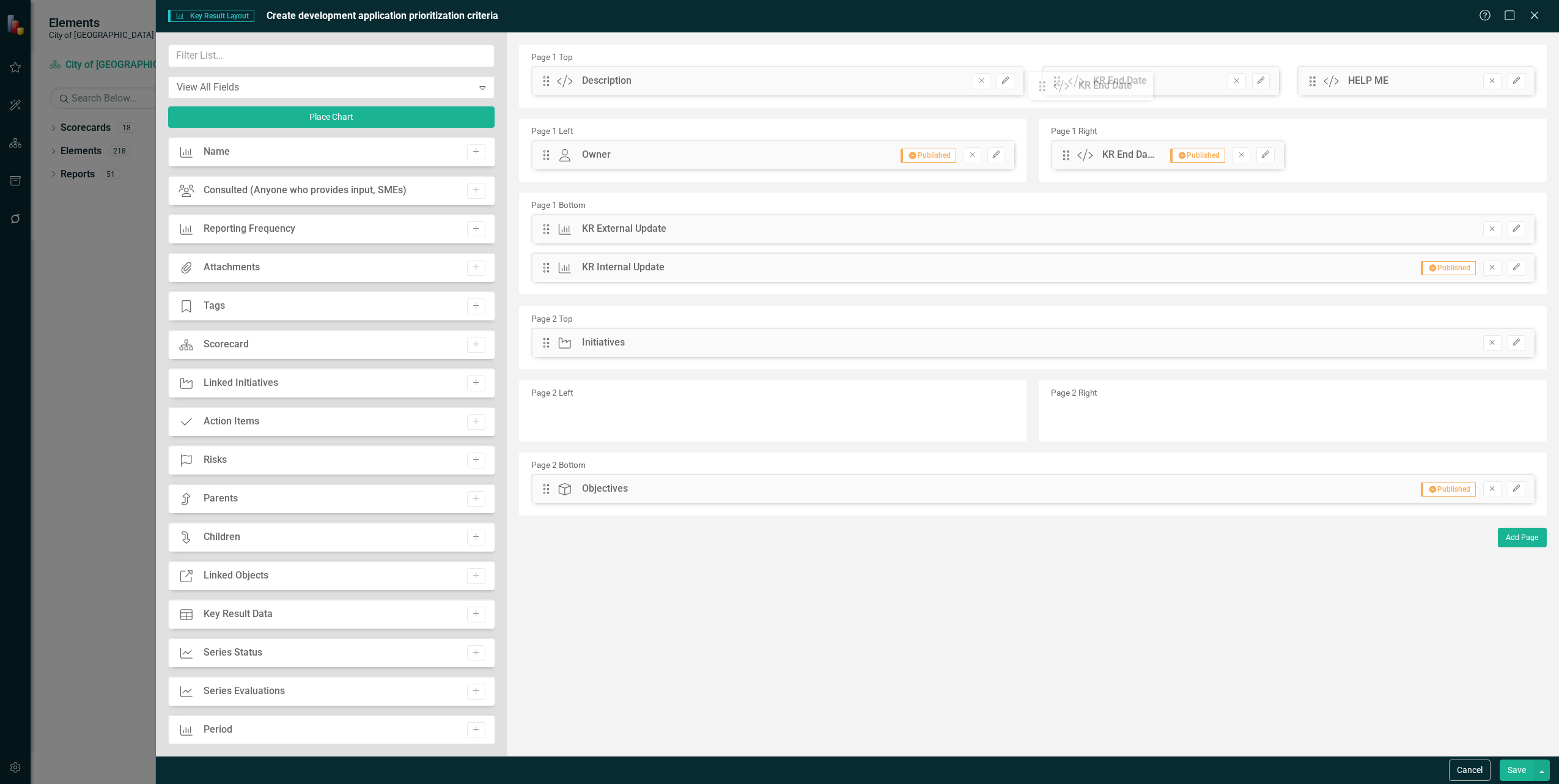
drag, startPoint x: 1061, startPoint y: 156, endPoint x: 1047, endPoint y: 86, distance: 71.4
click at [1263, 81] on icon "Edit" at bounding box center [1261, 81] width 9 height 7
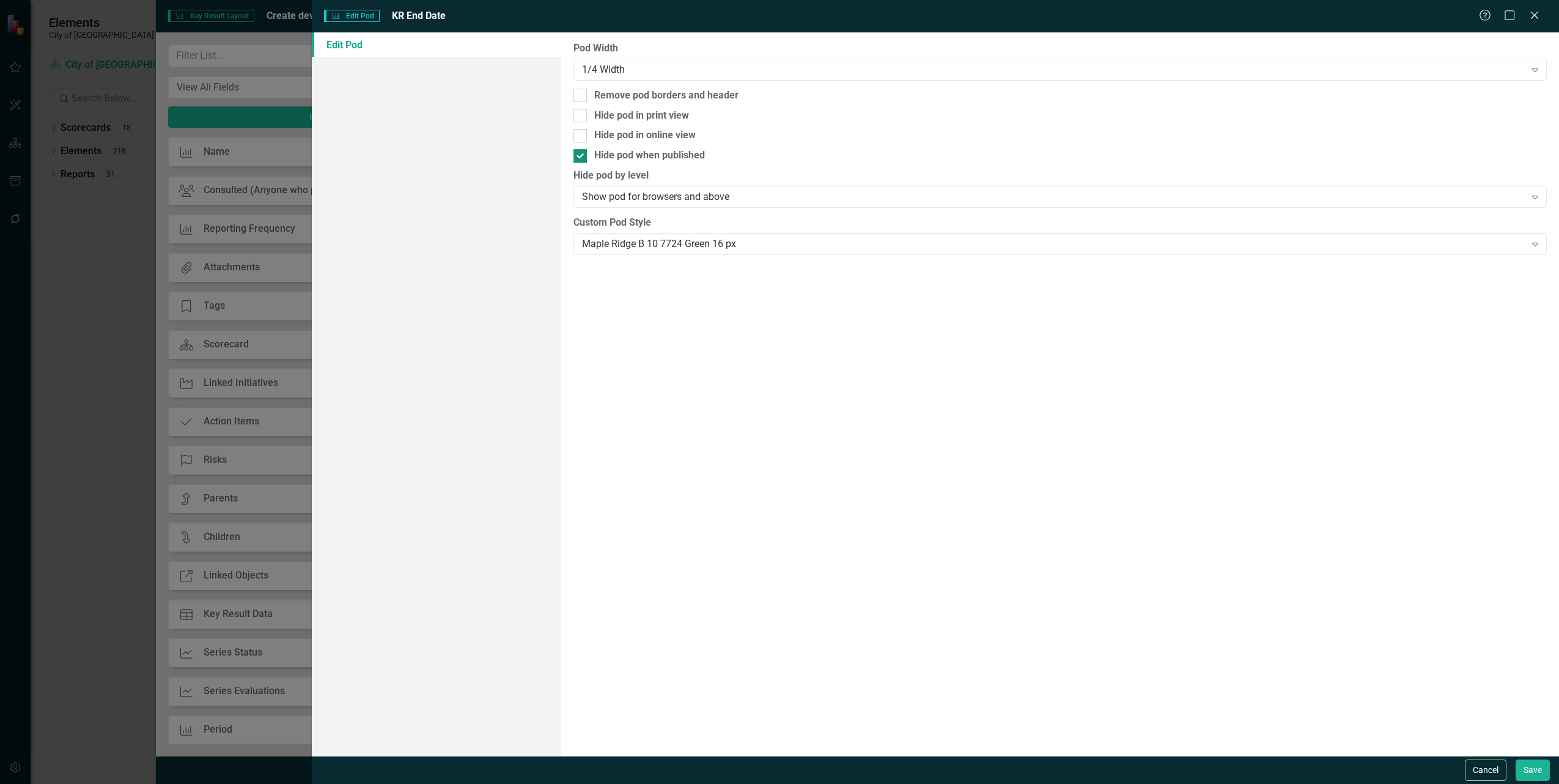
click at [587, 155] on div "Hide pod when published" at bounding box center [1060, 156] width 974 height 14
click at [582, 155] on input "Hide pod when published" at bounding box center [577, 153] width 8 height 8
checkbox input "false"
click at [1533, 768] on button "Save" at bounding box center [1532, 770] width 34 height 22
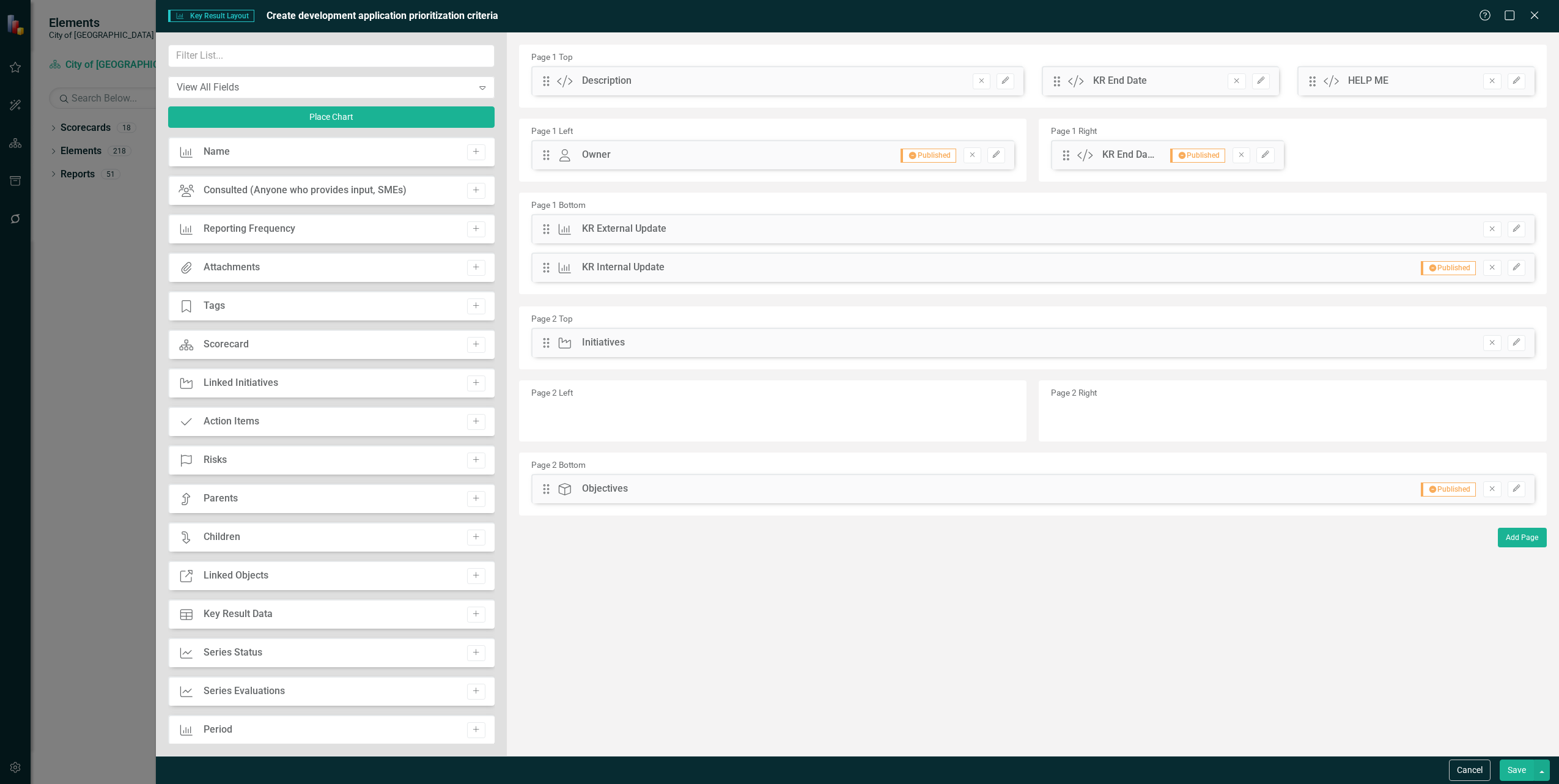
click at [1524, 774] on button "Save" at bounding box center [1516, 770] width 34 height 22
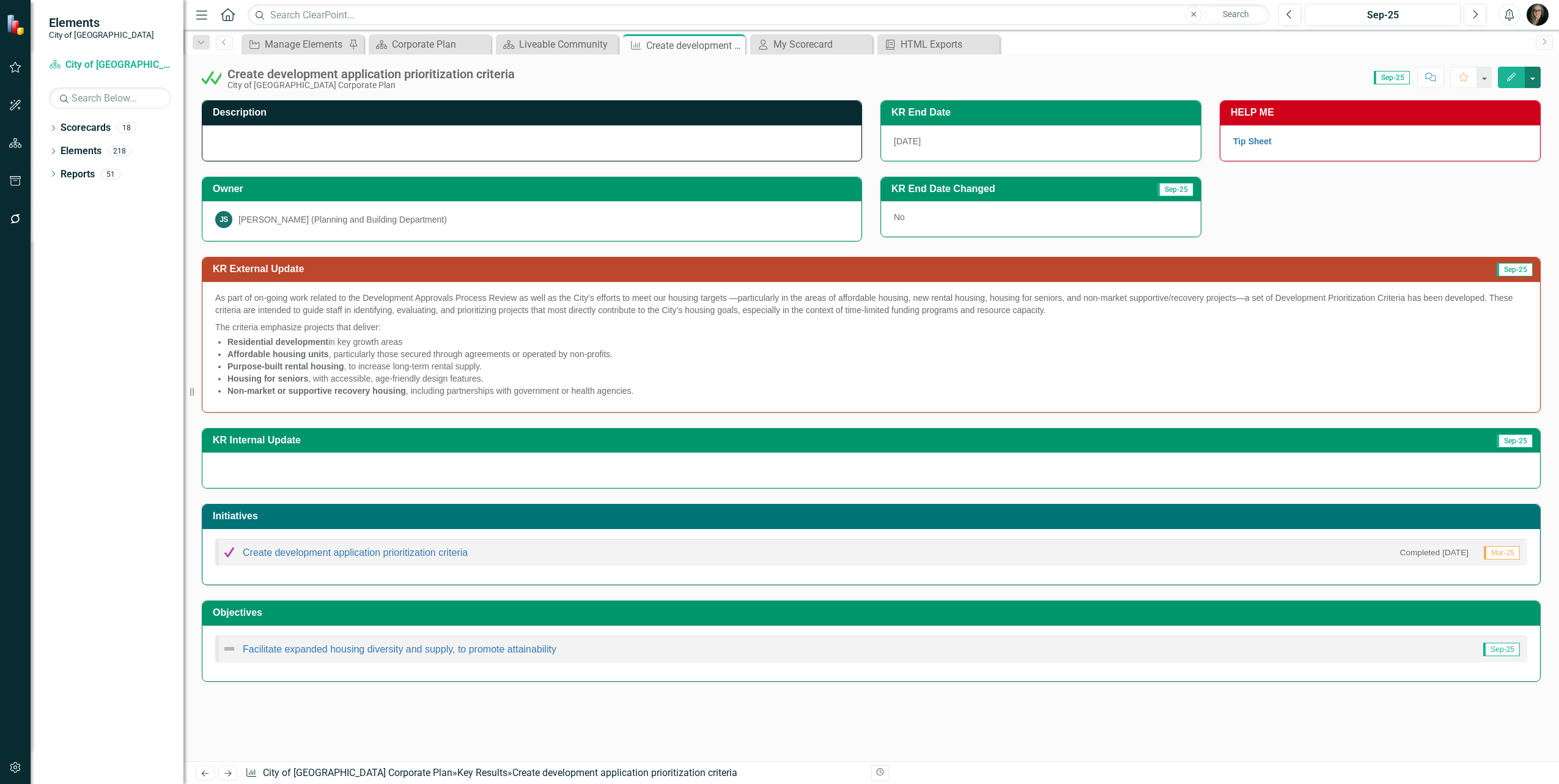
click at [1536, 72] on button "button" at bounding box center [1533, 77] width 16 height 22
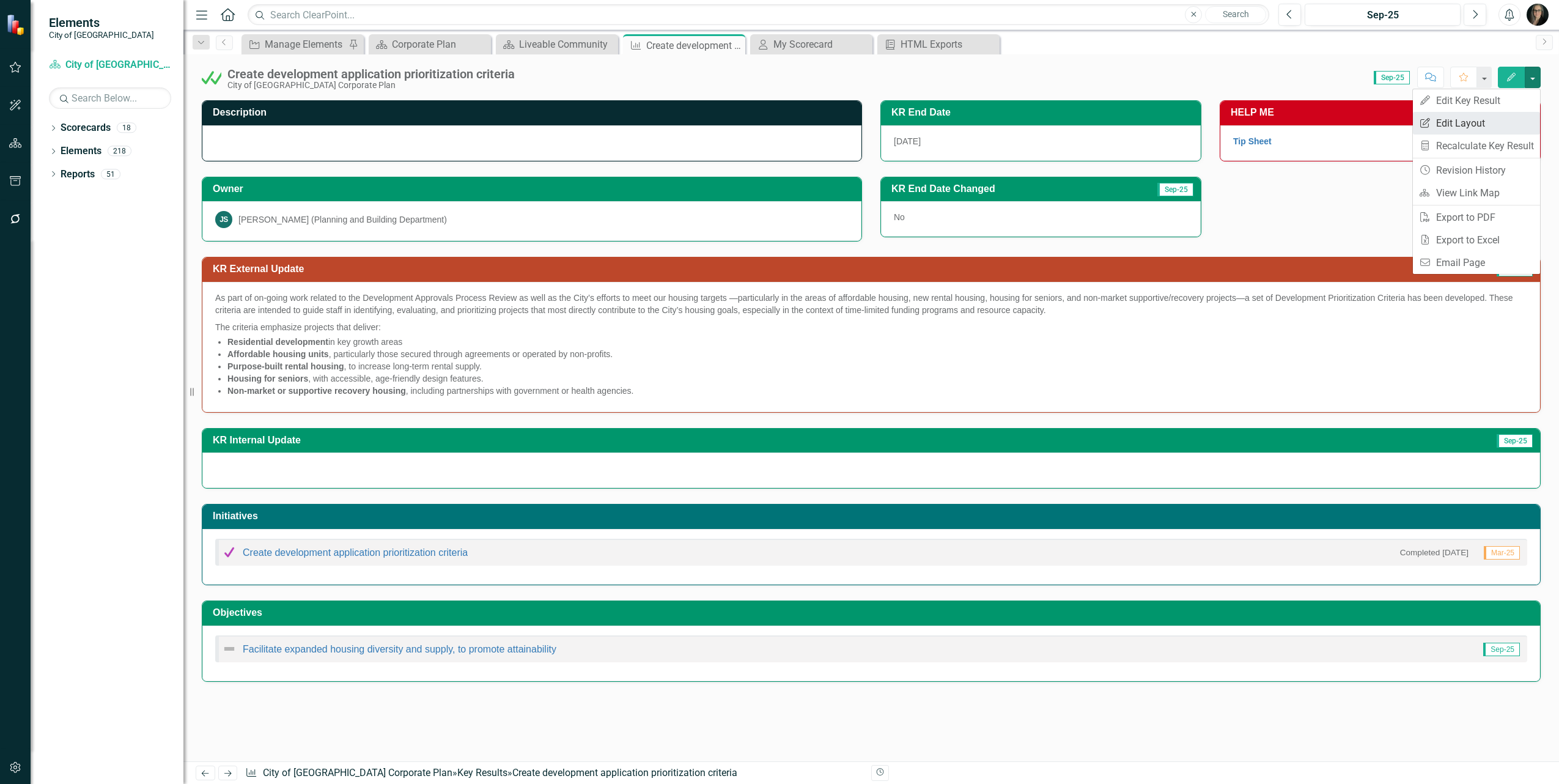
click at [1480, 118] on link "Edit Report Edit Layout" at bounding box center [1477, 123] width 127 height 23
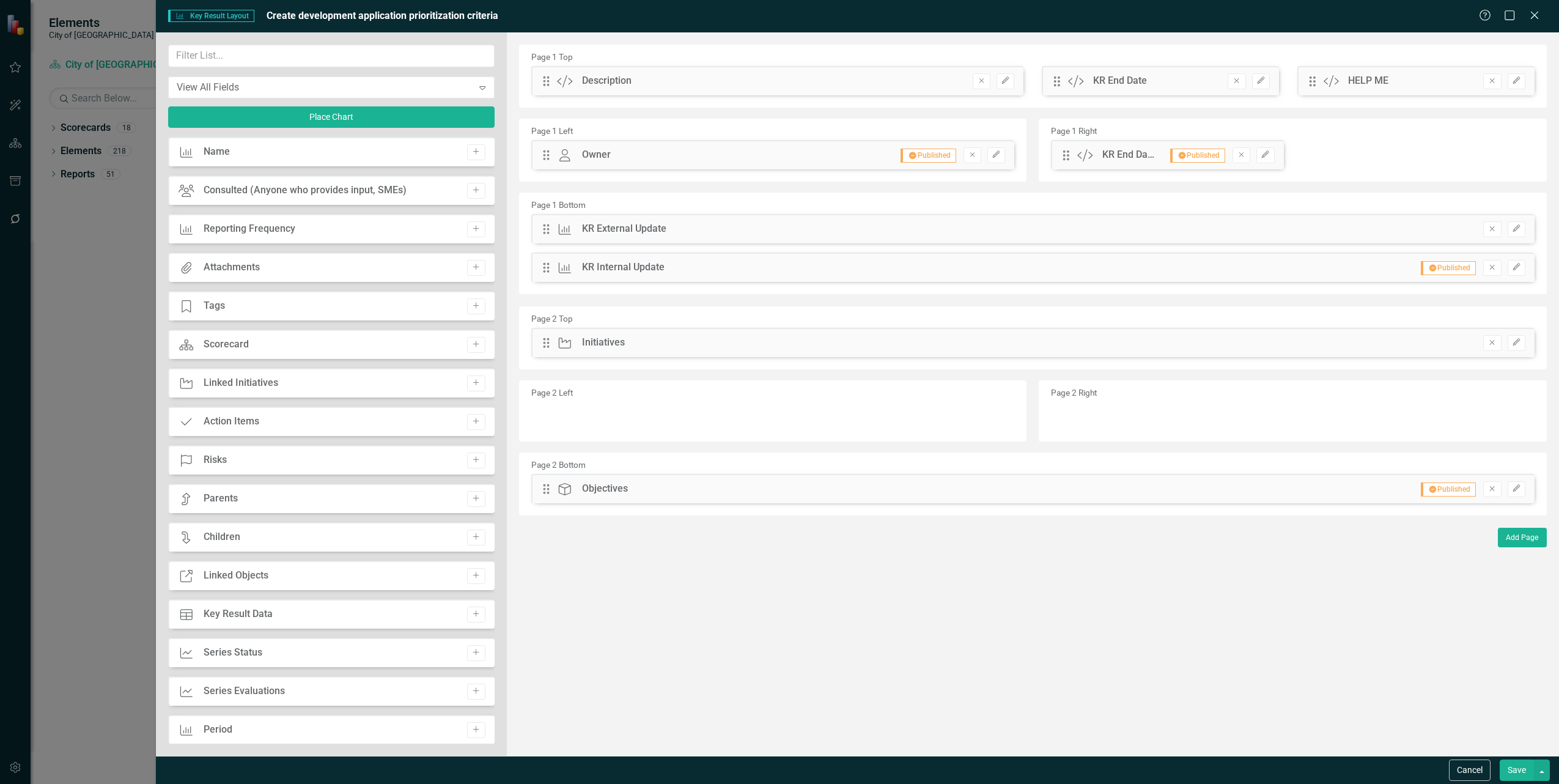
click at [1532, 774] on button "Save" at bounding box center [1516, 770] width 34 height 22
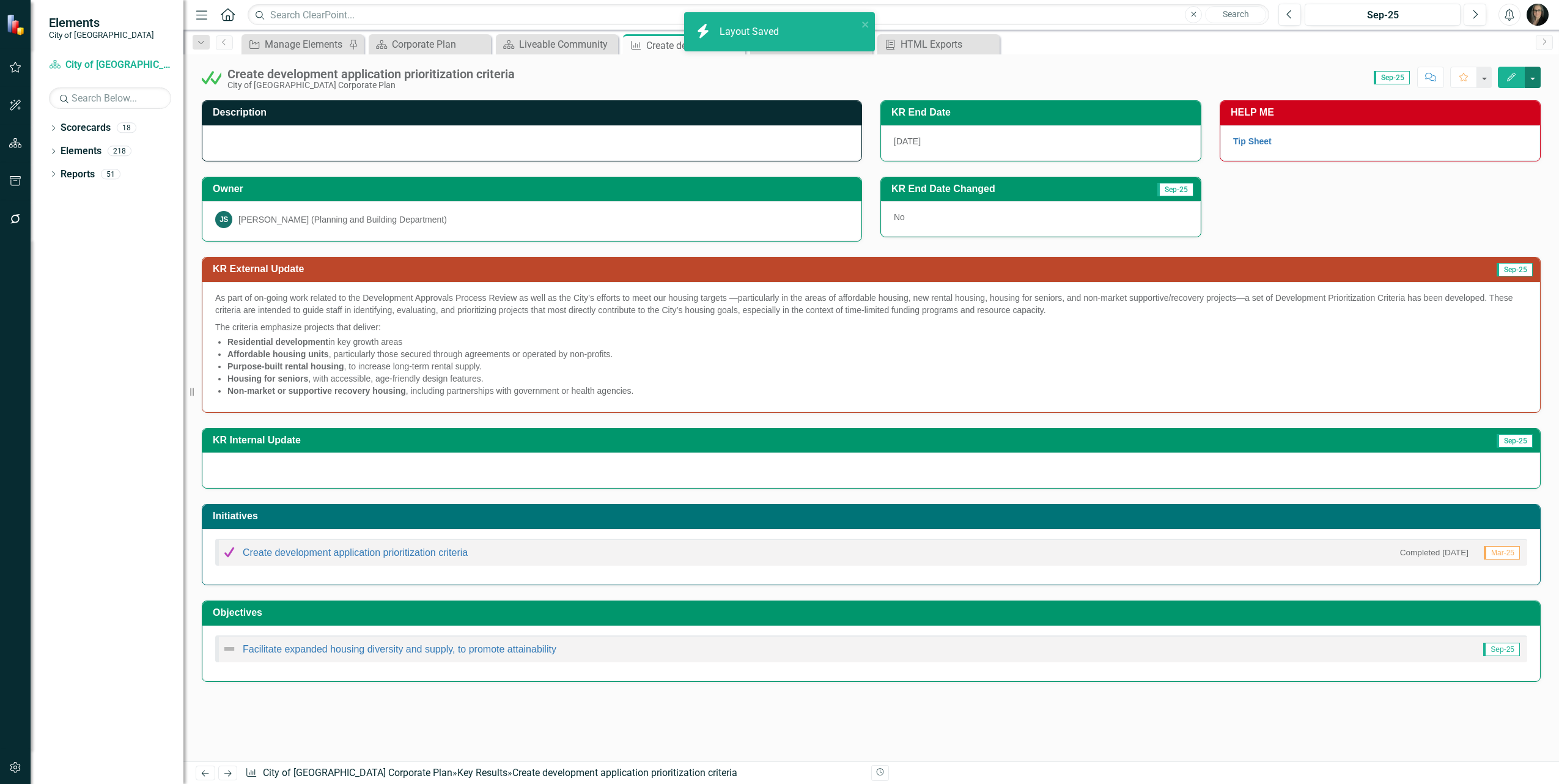
click at [1532, 80] on button "button" at bounding box center [1533, 77] width 16 height 22
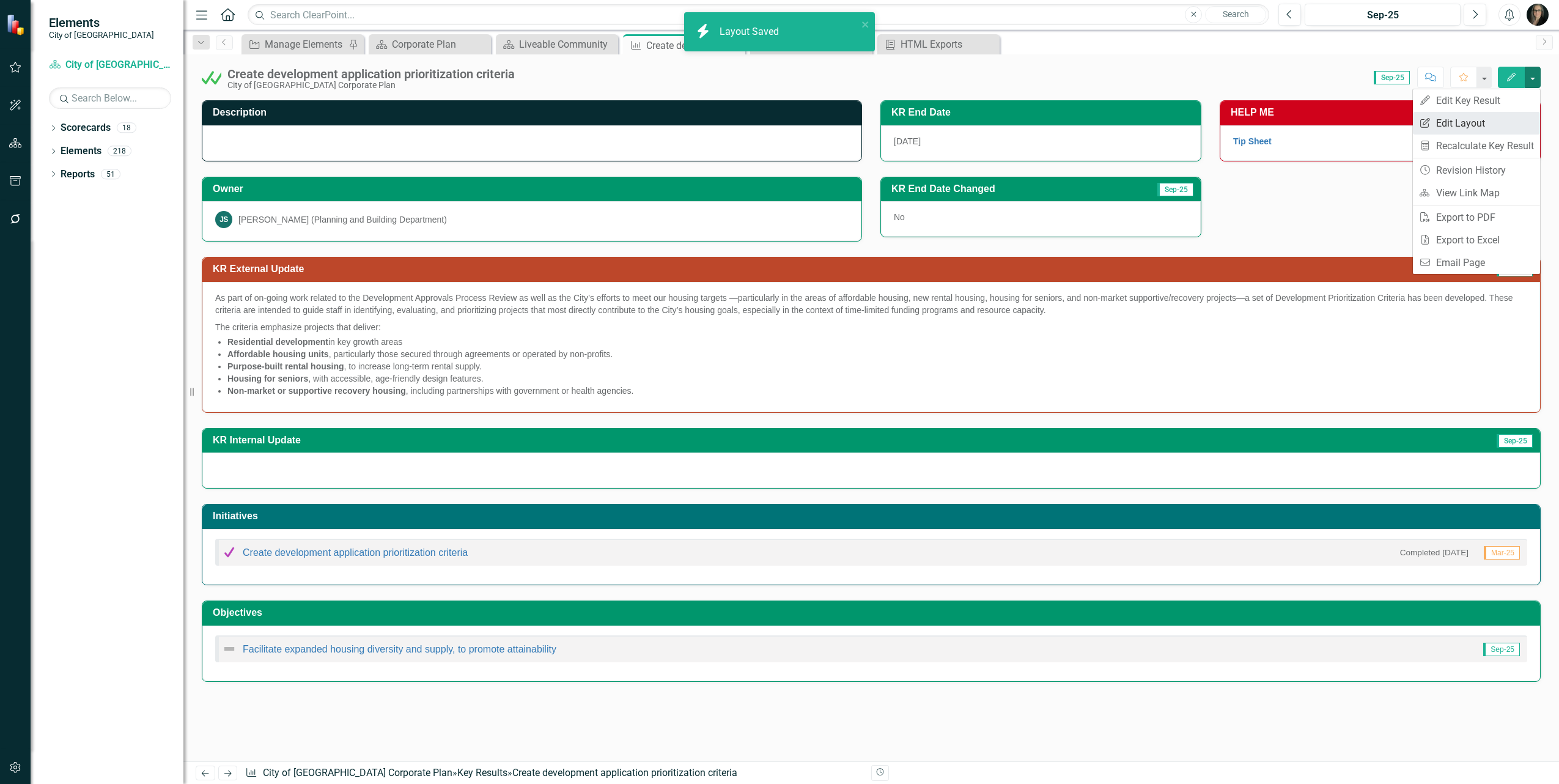
click at [1490, 120] on link "Edit Report Edit Layout" at bounding box center [1477, 123] width 127 height 23
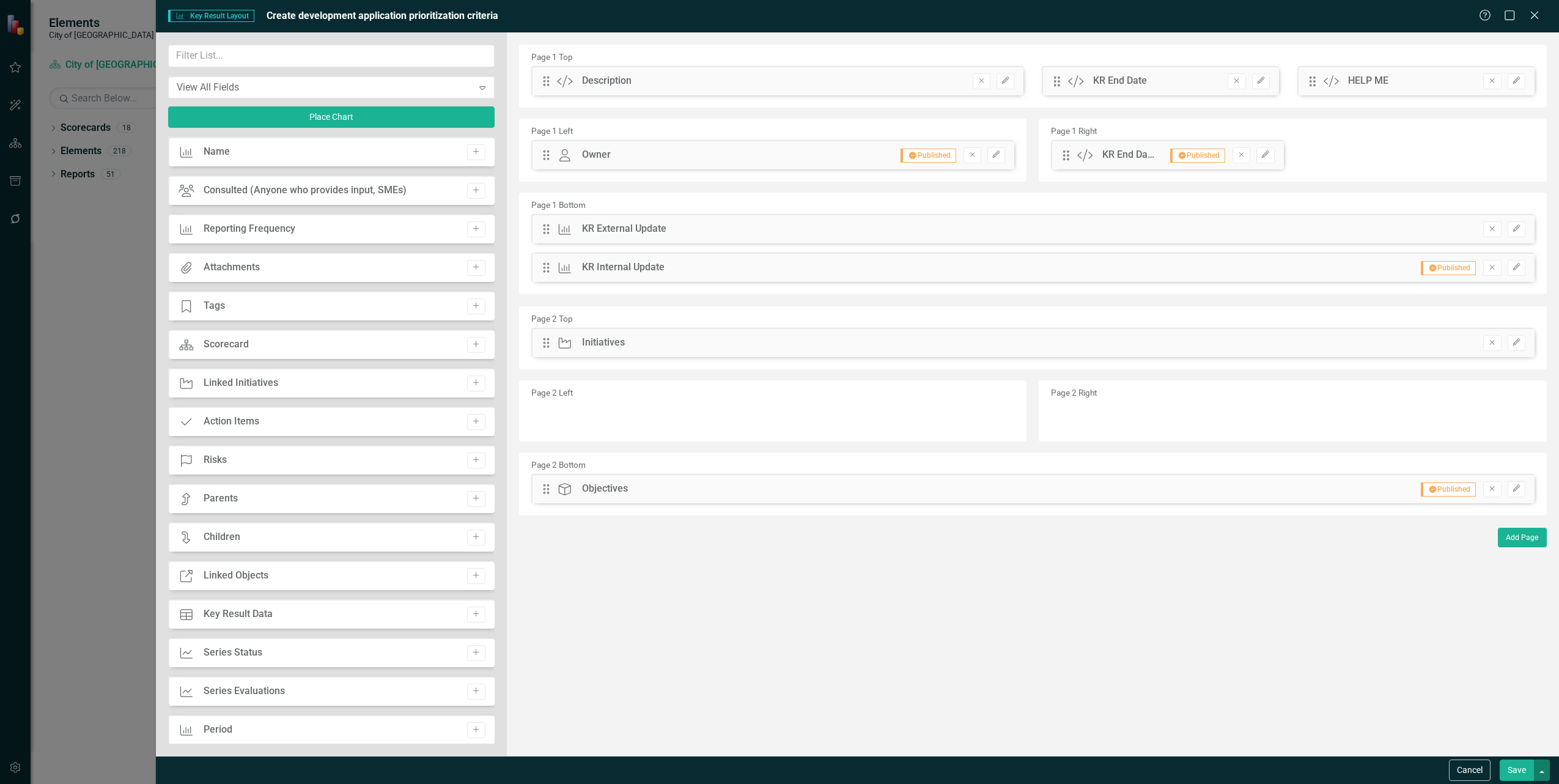
click at [1549, 768] on button "button" at bounding box center [1542, 770] width 16 height 22
click at [1460, 704] on link "Update all Key Results in this Scorecard" at bounding box center [1427, 702] width 243 height 23
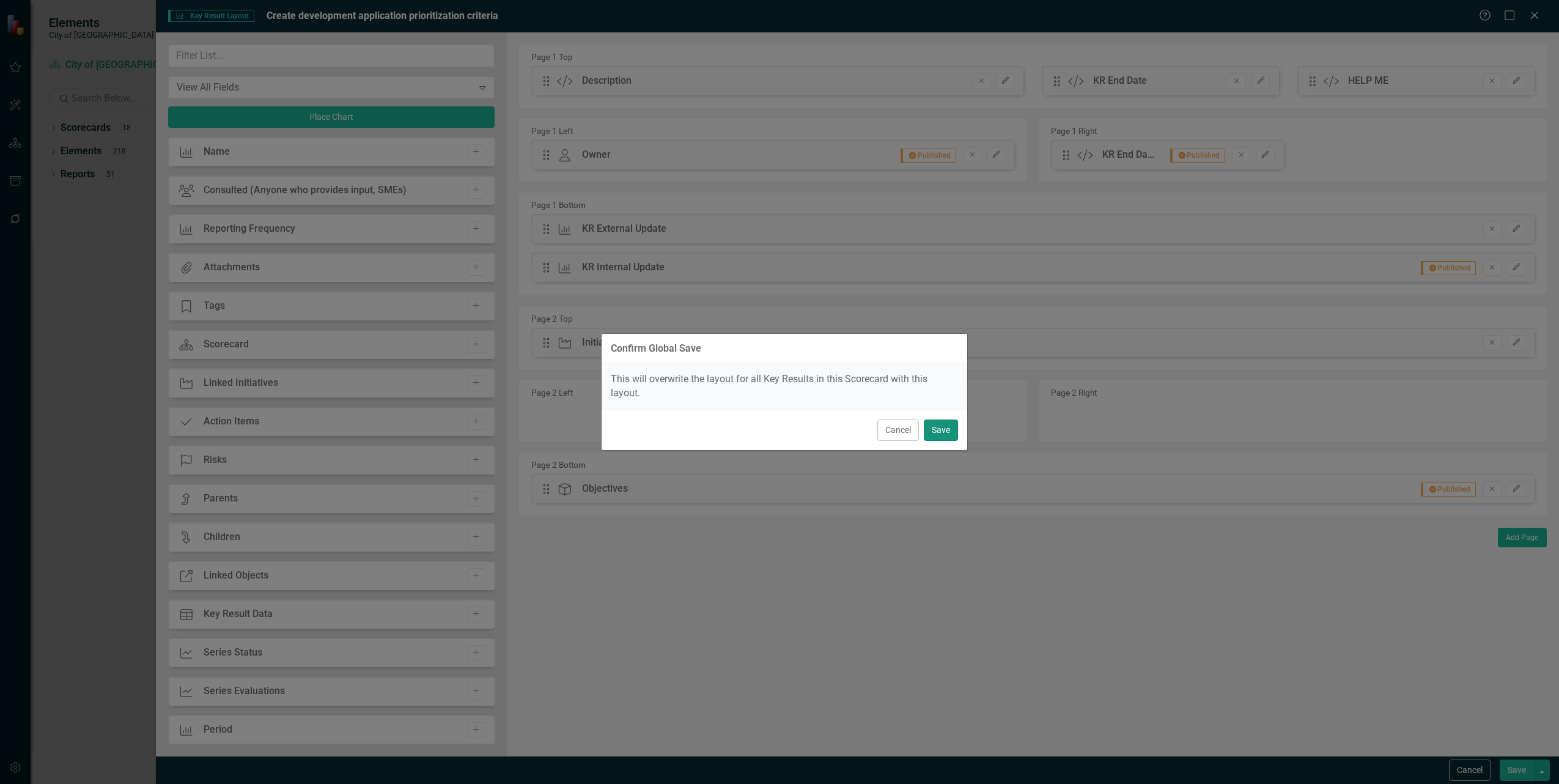
click at [938, 432] on button "Save" at bounding box center [940, 430] width 34 height 22
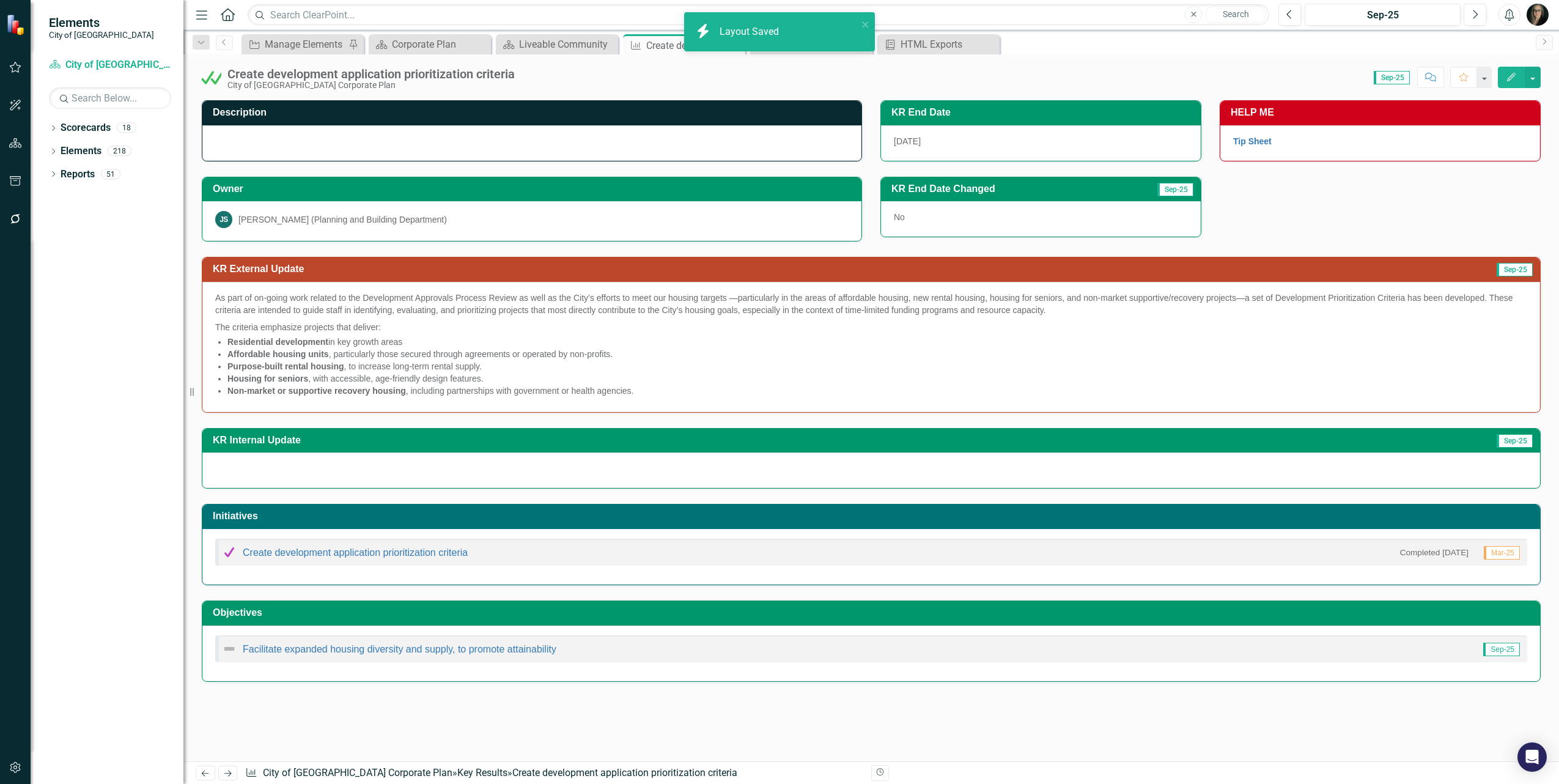
click at [647, 77] on div "Score: 0.00 Sep-25 Completed Comment Favorite Edit" at bounding box center [1031, 77] width 1020 height 21
click at [942, 46] on div "HTML Exports" at bounding box center [941, 44] width 81 height 15
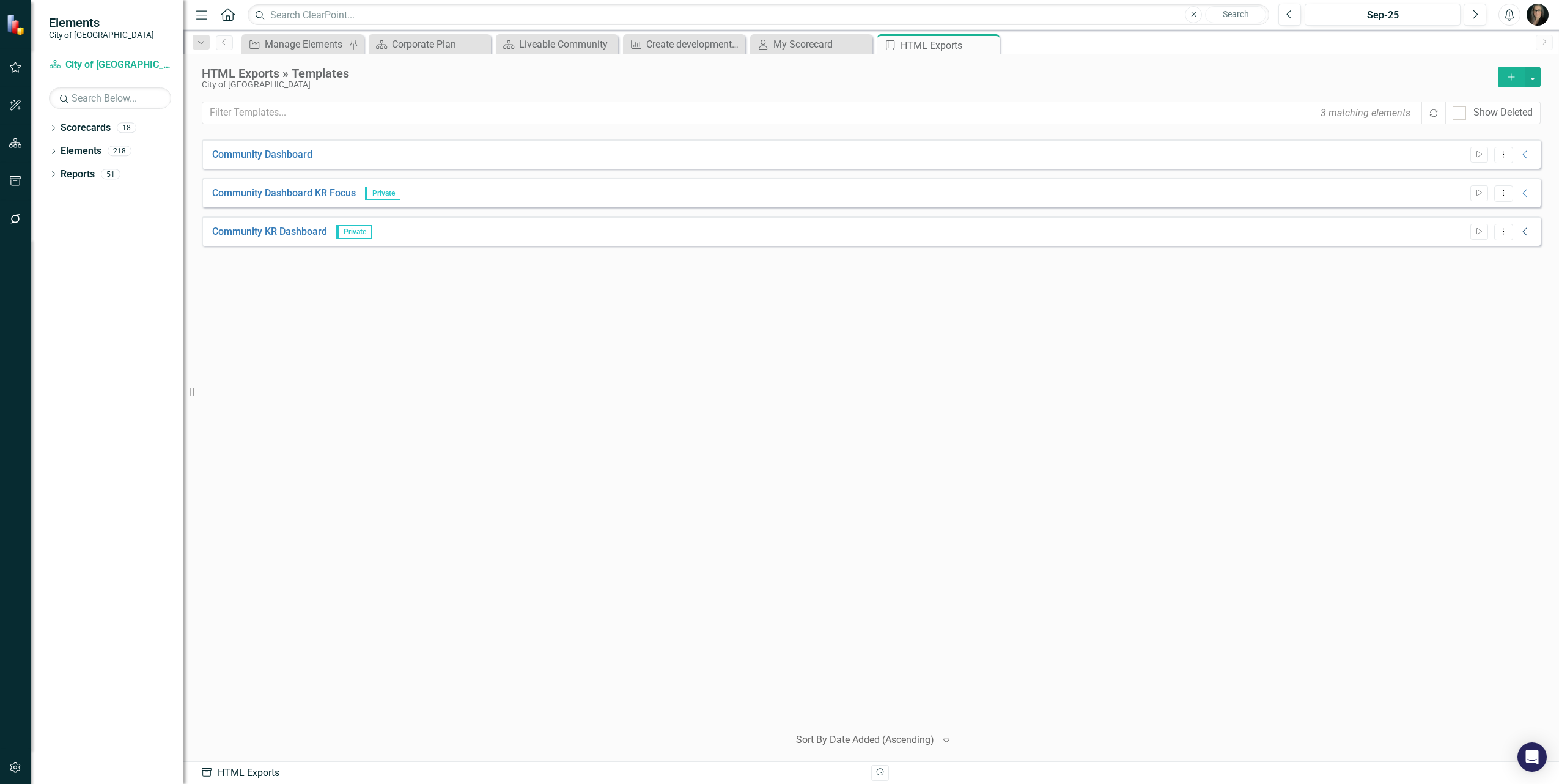
click at [1524, 236] on icon "Collapse" at bounding box center [1526, 231] width 12 height 10
click at [1502, 237] on button "Dropdown Menu" at bounding box center [1503, 231] width 19 height 17
click at [1443, 298] on link "Edit Edit Template" at bounding box center [1456, 297] width 113 height 23
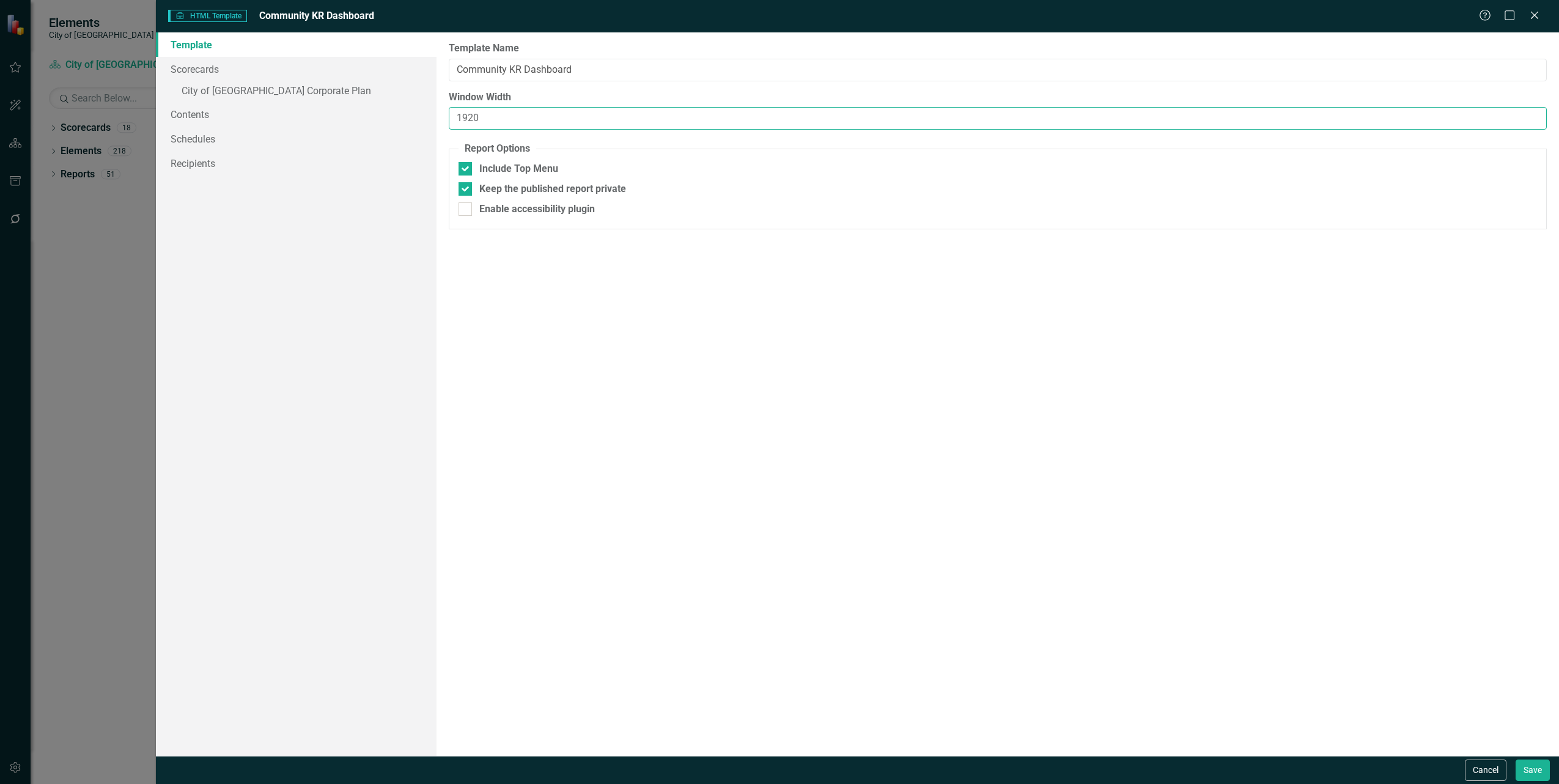
click at [481, 117] on input "1920" at bounding box center [998, 118] width 1098 height 23
click at [1482, 774] on button "Cancel" at bounding box center [1486, 770] width 41 height 22
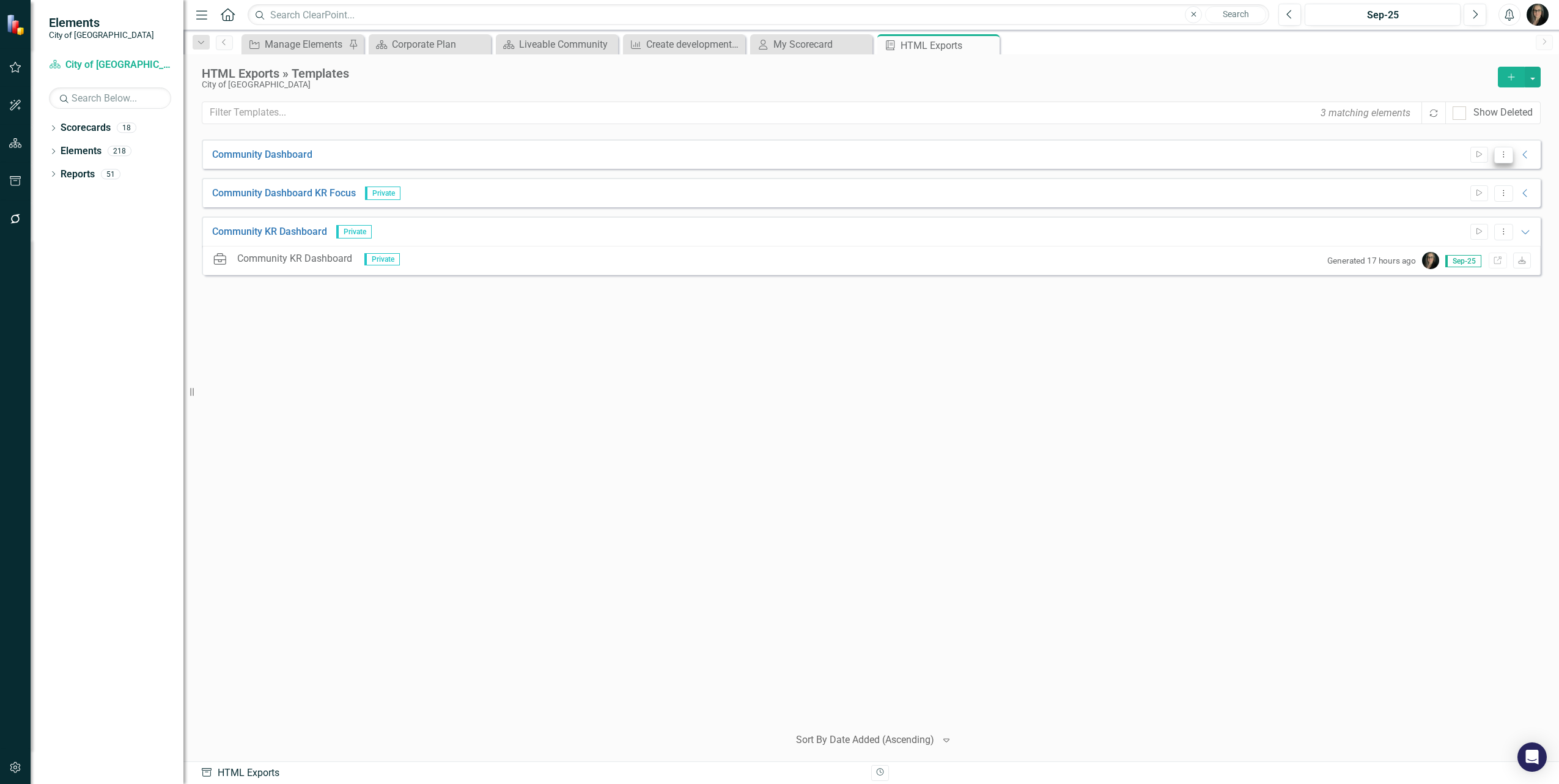
click at [1498, 154] on icon "Dropdown Menu" at bounding box center [1503, 154] width 10 height 8
click at [1461, 221] on link "Edit Edit Template" at bounding box center [1456, 221] width 113 height 23
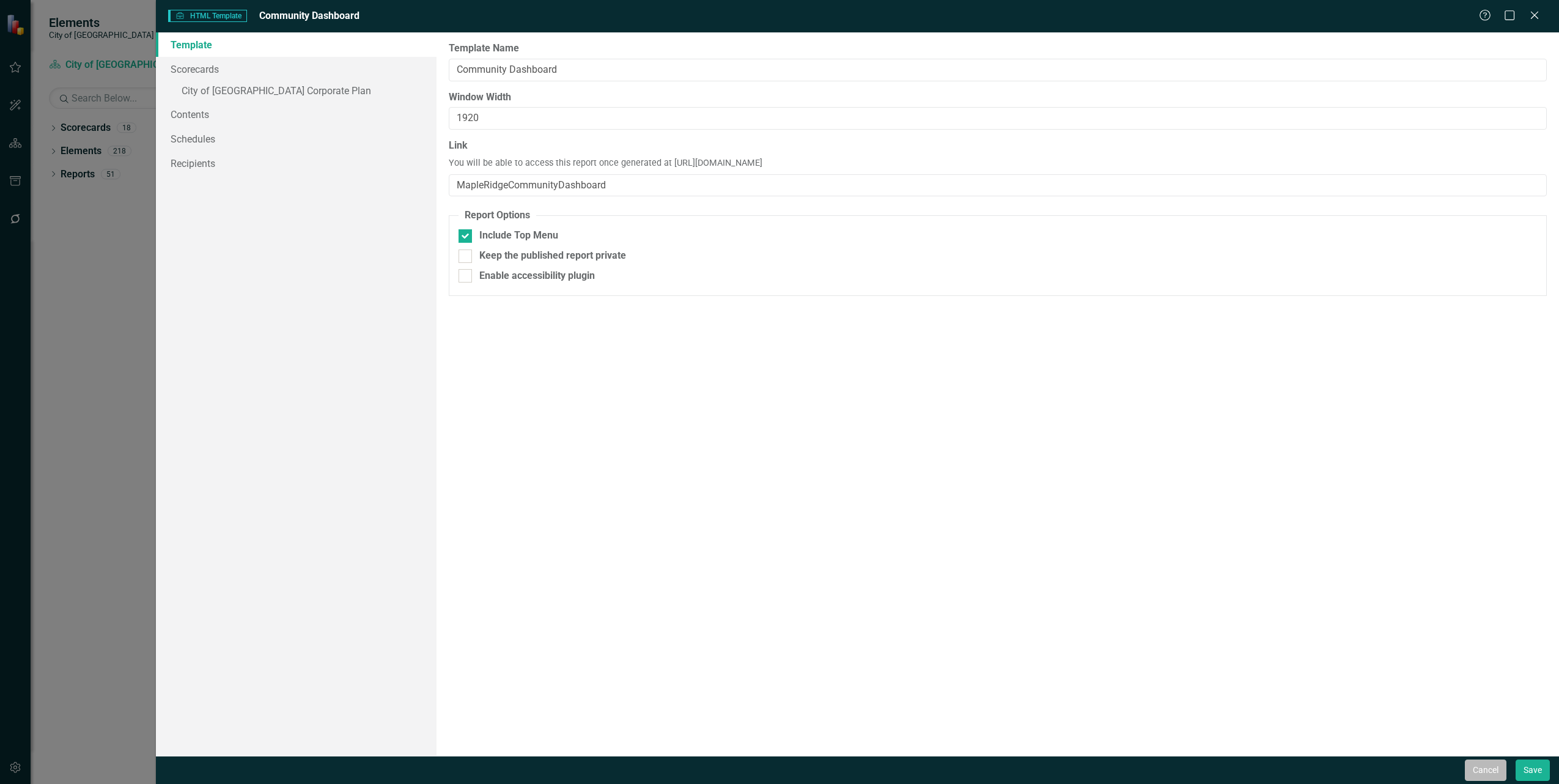
click at [1465, 775] on button "Cancel" at bounding box center [1486, 770] width 41 height 22
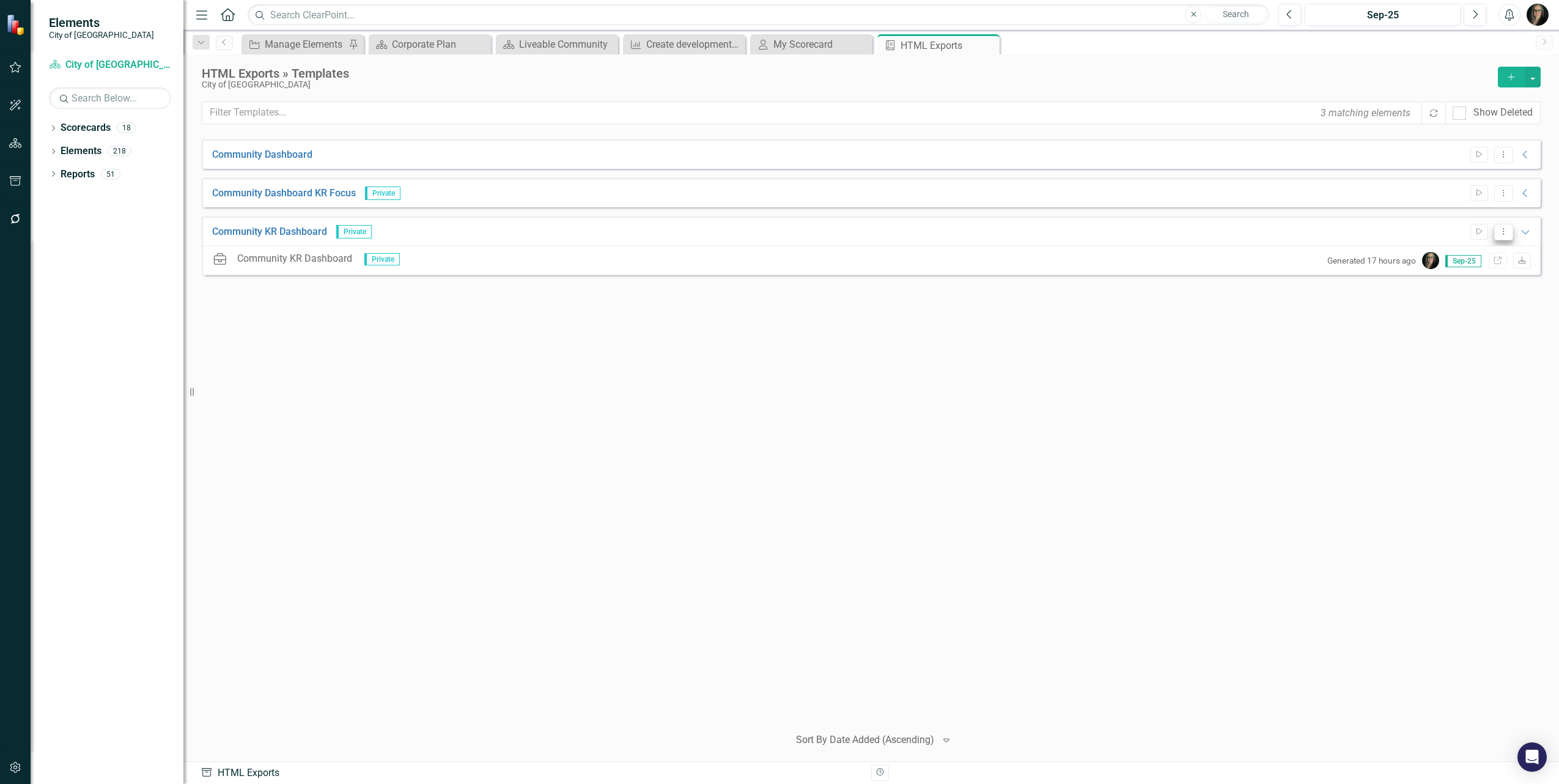
click at [1506, 229] on icon "Dropdown Menu" at bounding box center [1503, 231] width 10 height 8
click at [1447, 294] on link "Edit Edit Template" at bounding box center [1456, 297] width 113 height 23
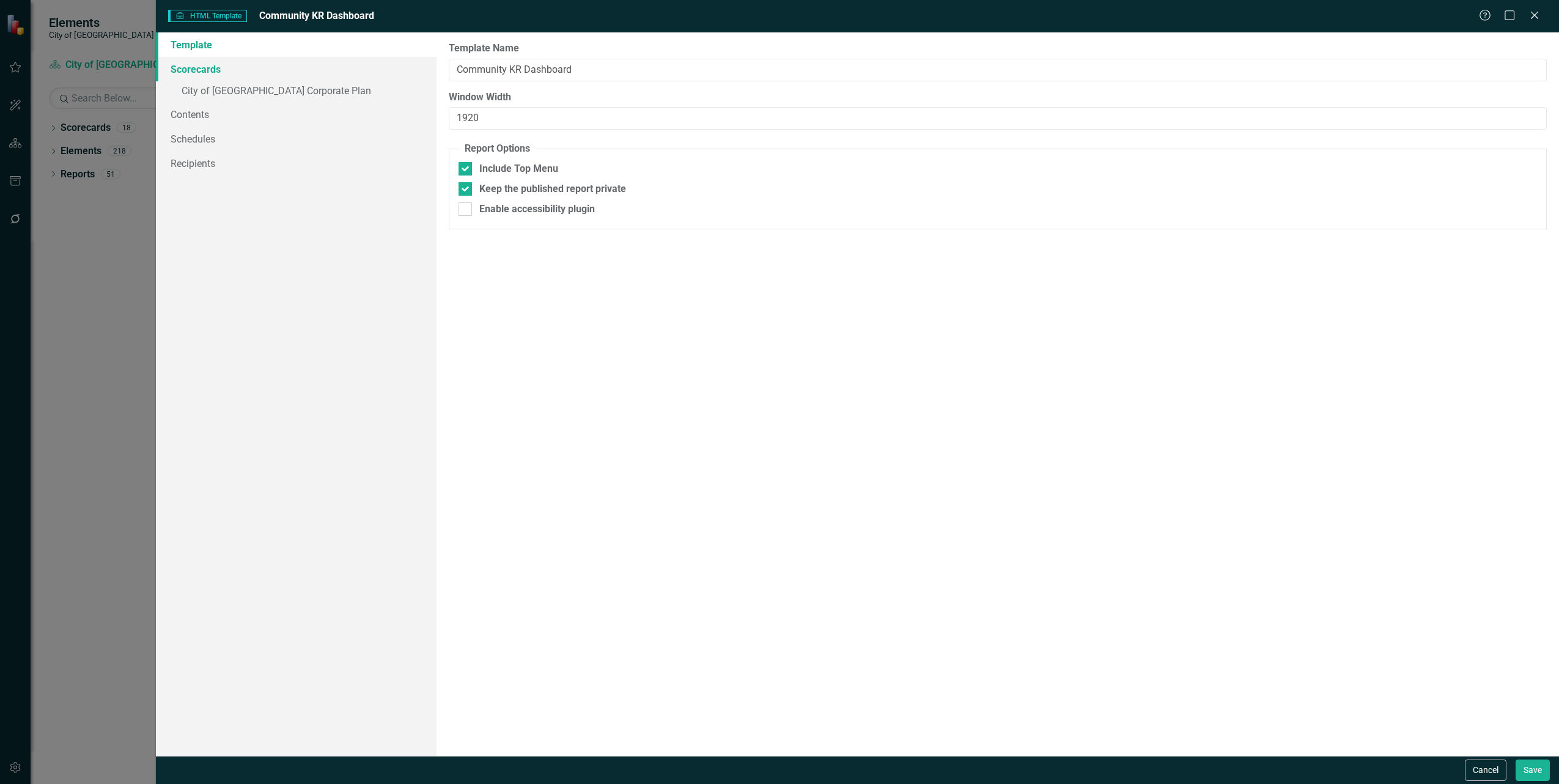
click at [206, 71] on link "Scorecards" at bounding box center [296, 69] width 281 height 25
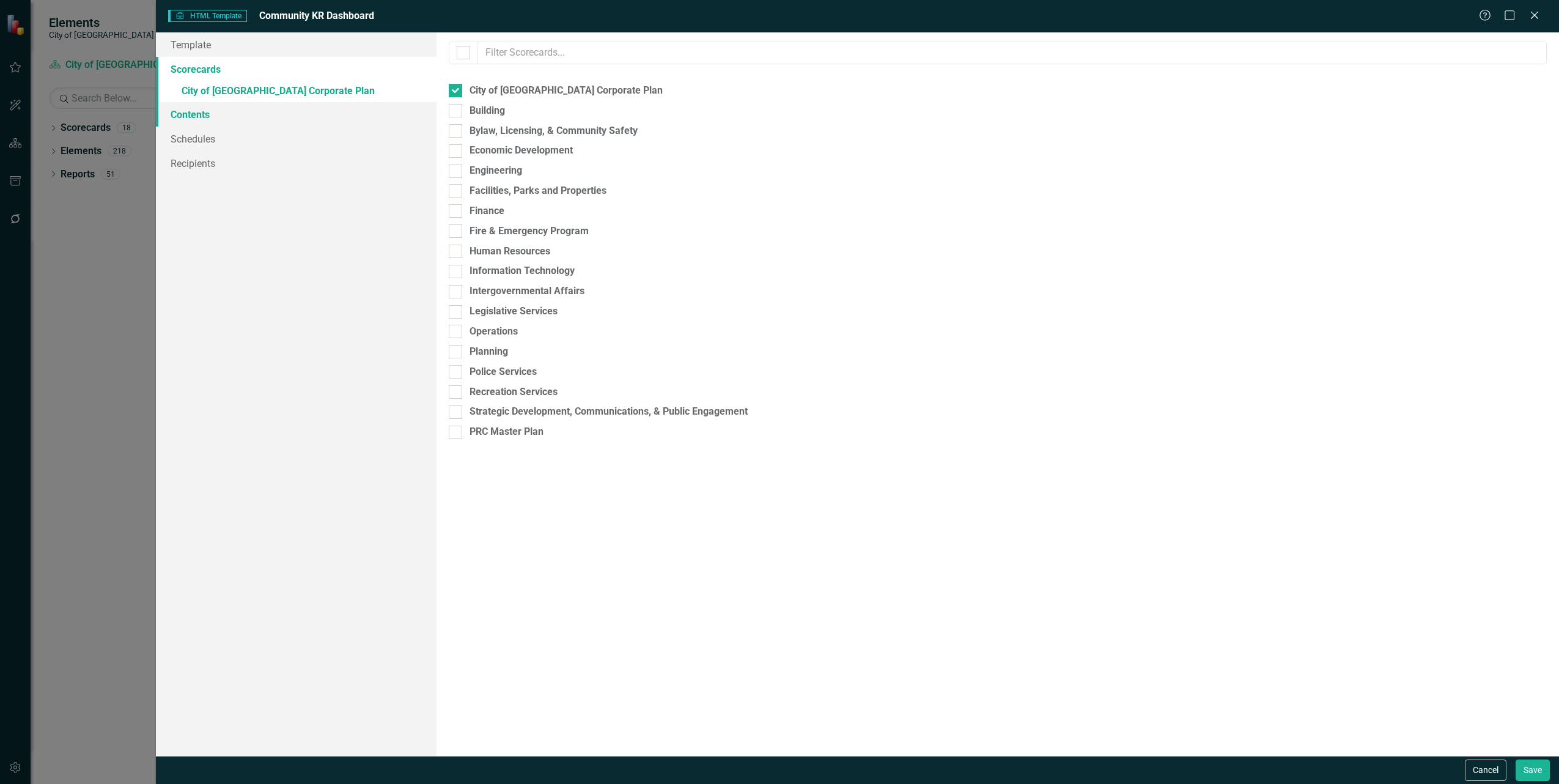
click at [238, 118] on link "Contents" at bounding box center [296, 114] width 281 height 25
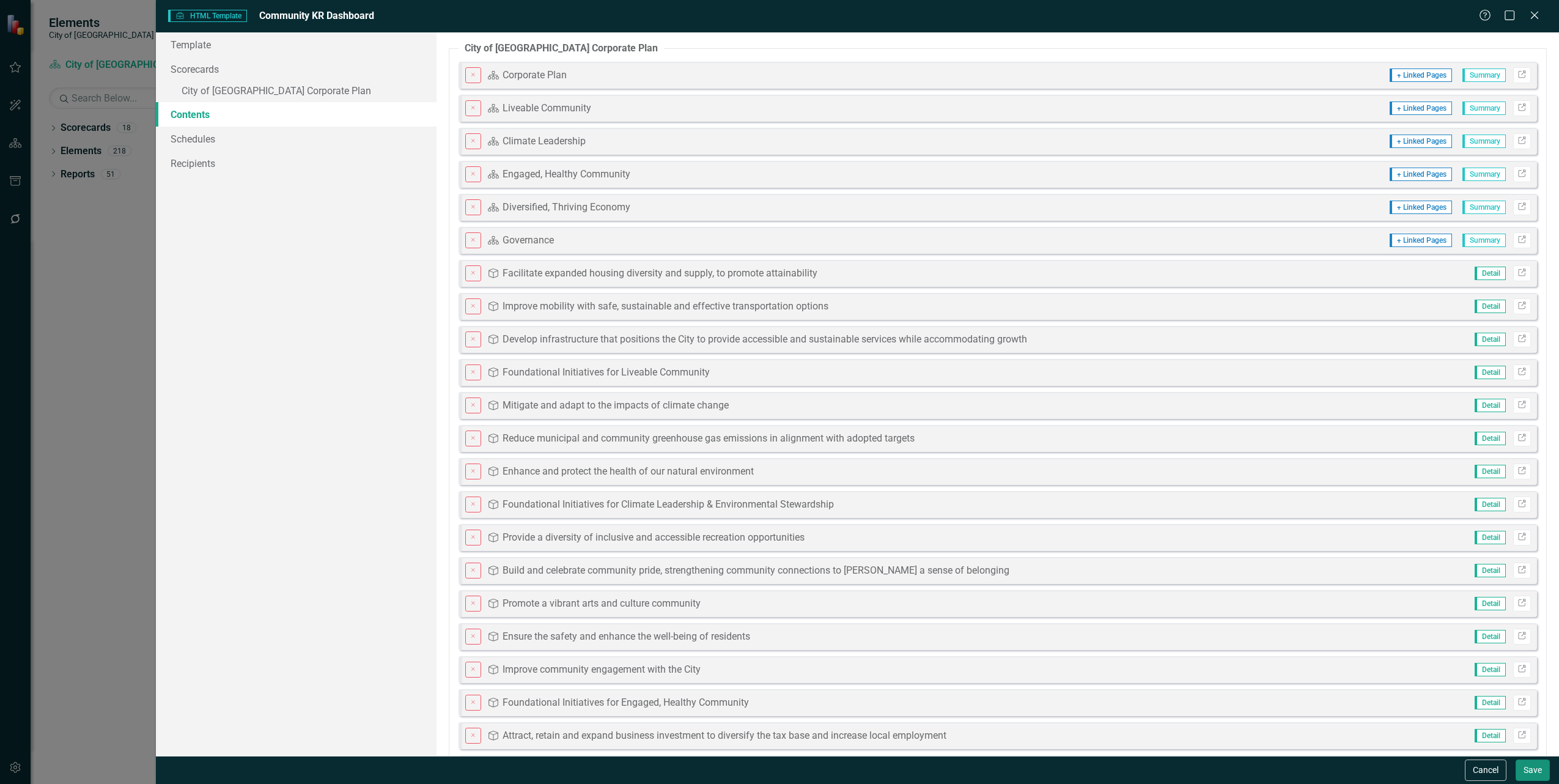
click at [1536, 771] on button "Save" at bounding box center [1532, 770] width 34 height 22
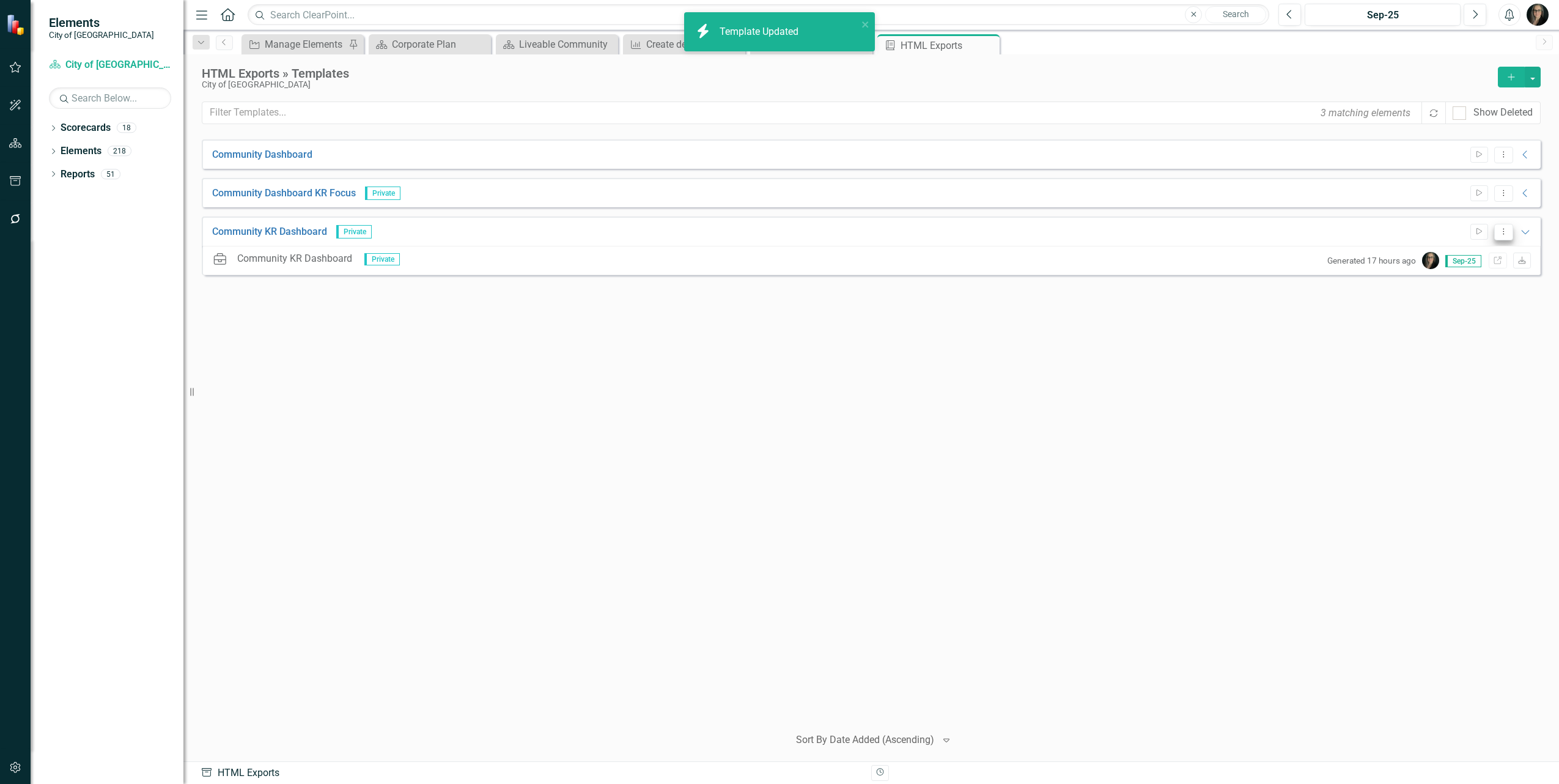
click at [1505, 231] on icon "Dropdown Menu" at bounding box center [1503, 231] width 10 height 8
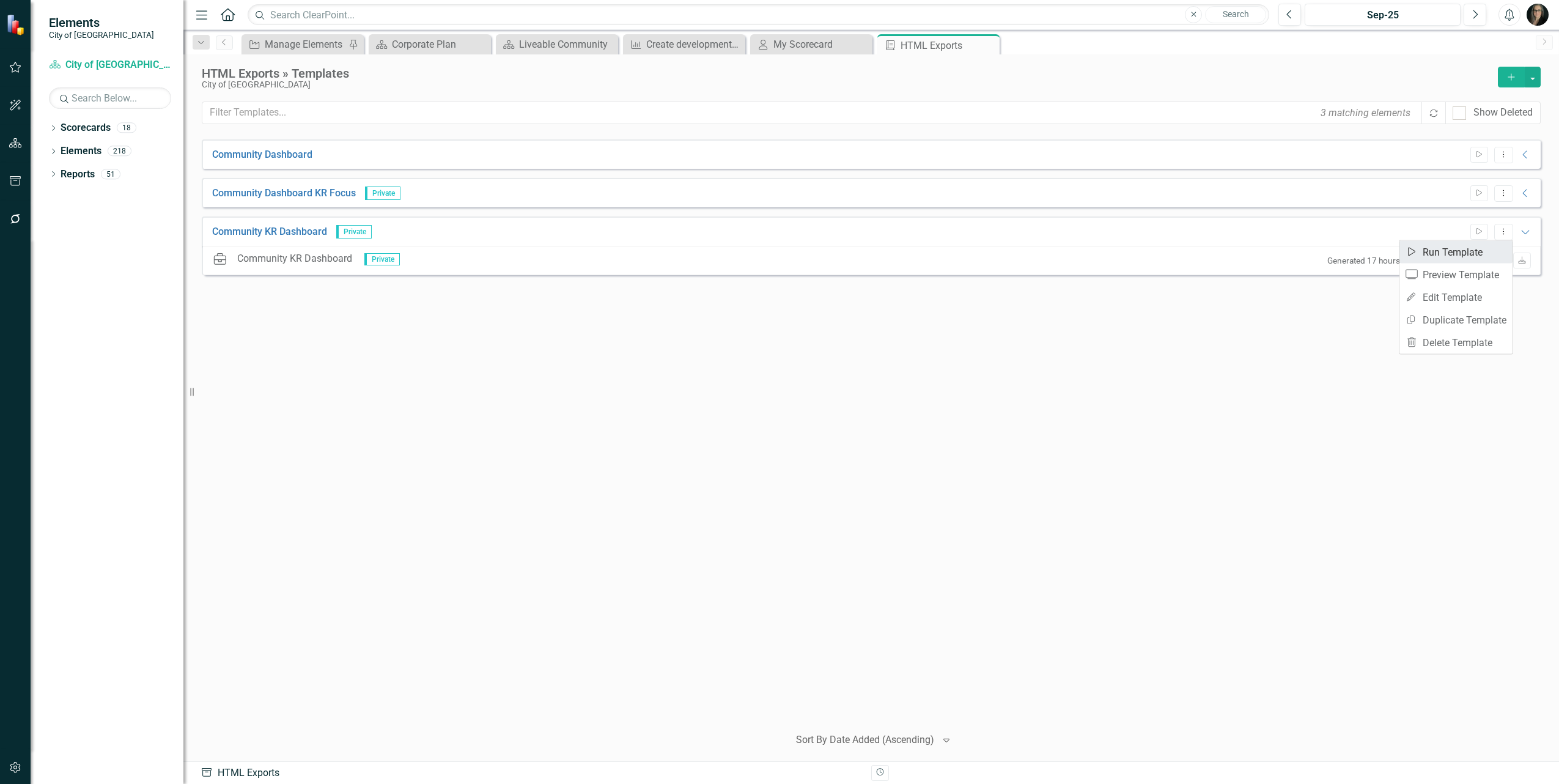
click at [1448, 248] on link "Start Run Template" at bounding box center [1456, 252] width 113 height 23
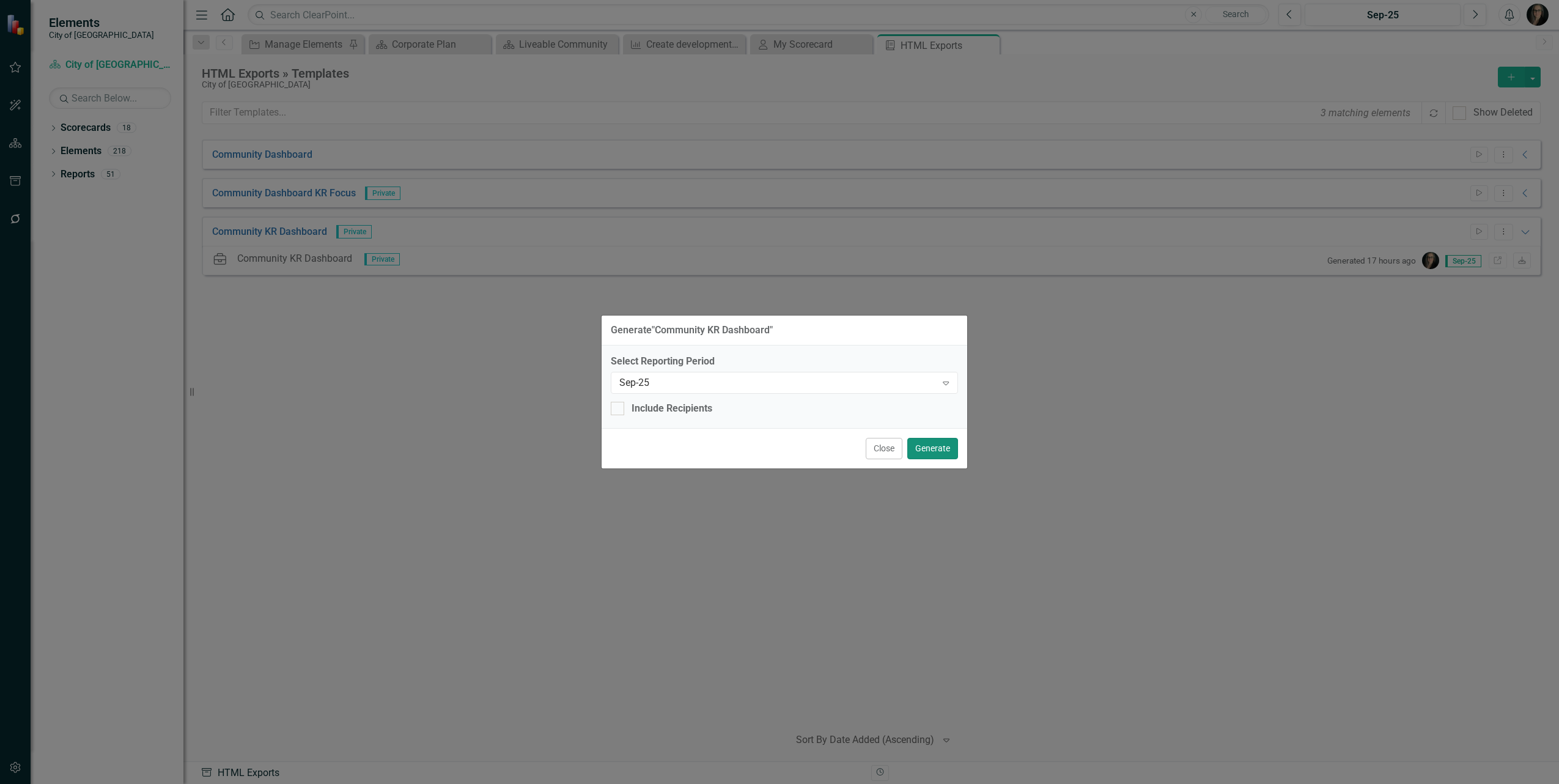
click at [930, 447] on button "Generate" at bounding box center [933, 448] width 51 height 22
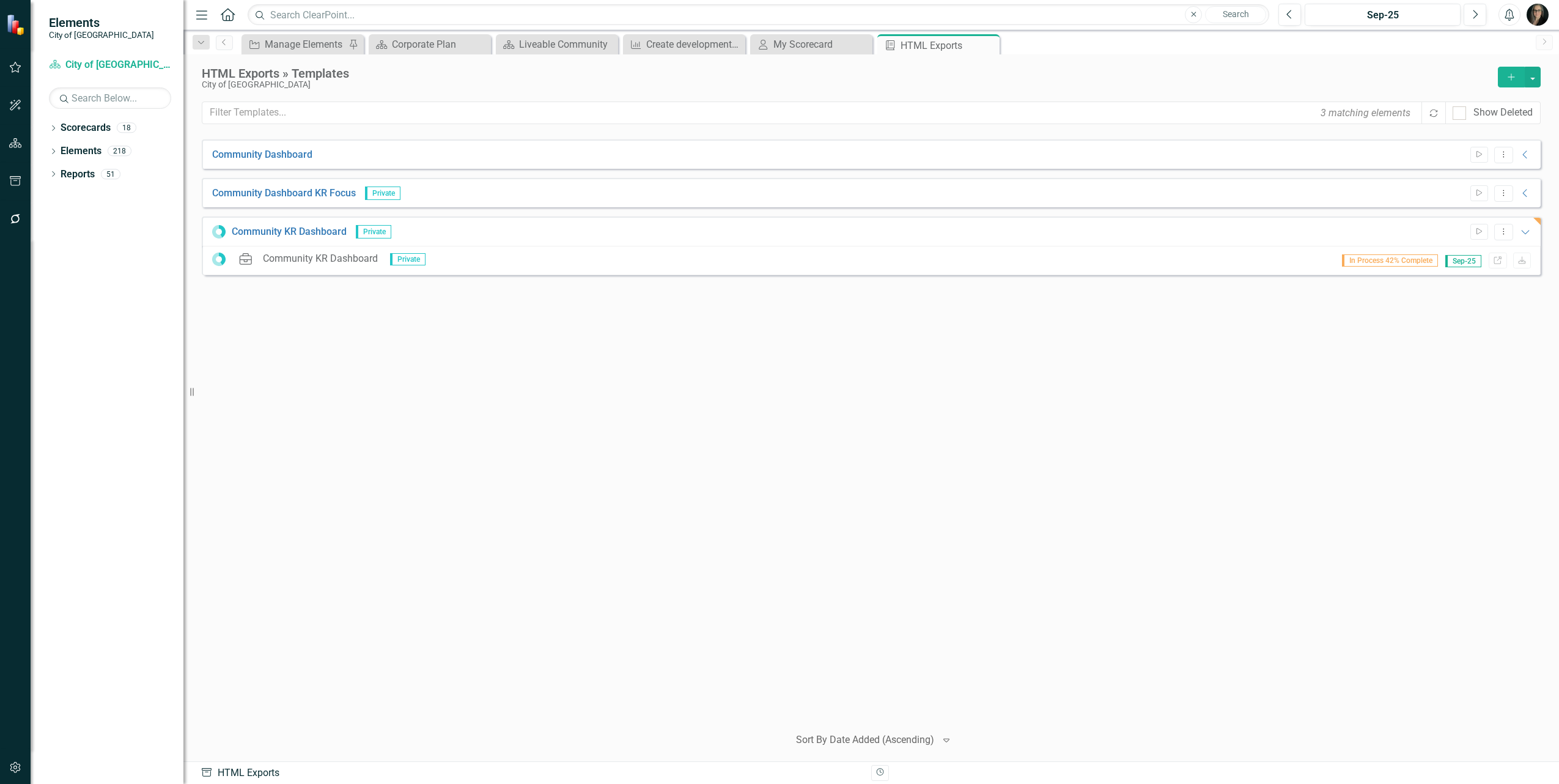
drag, startPoint x: 472, startPoint y: 349, endPoint x: 490, endPoint y: 359, distance: 20.6
click at [472, 350] on div "Community Dashboard Start Dropdown Menu Collapse HTML Community Dashboard Gener…" at bounding box center [871, 427] width 1339 height 576
click at [600, 370] on div "Community Dashboard Start Dropdown Menu Collapse HTML Community Dashboard Gener…" at bounding box center [871, 427] width 1339 height 576
drag, startPoint x: 838, startPoint y: 429, endPoint x: 849, endPoint y: 425, distance: 11.7
click at [846, 426] on div "Community Dashboard Start Dropdown Menu Collapse HTML Community Dashboard Gener…" at bounding box center [871, 427] width 1339 height 576
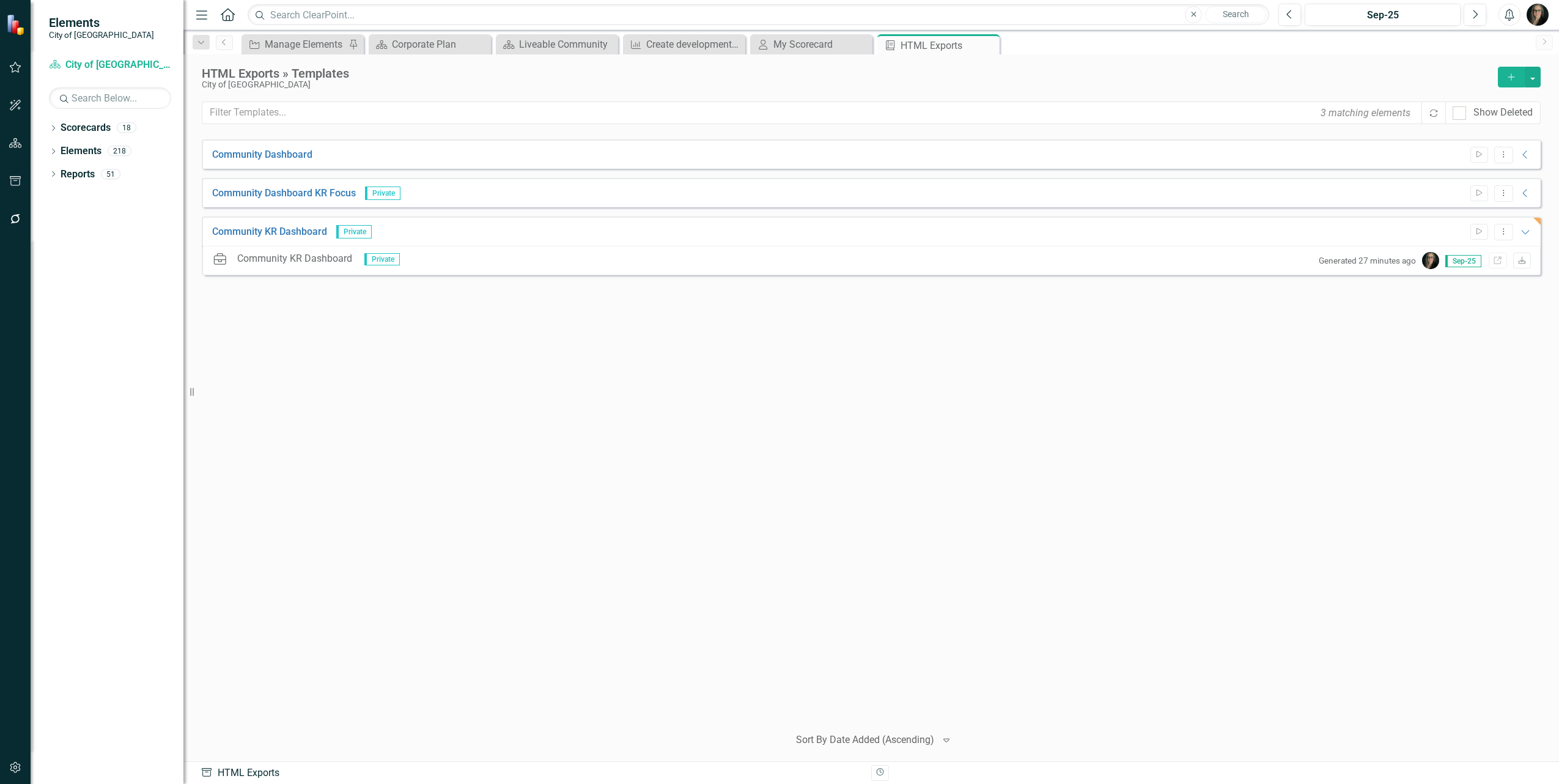
click at [651, 415] on div "Community Dashboard Start Dropdown Menu Collapse HTML Community Dashboard Gener…" at bounding box center [871, 427] width 1339 height 576
click at [1508, 238] on button "Dropdown Menu" at bounding box center [1503, 231] width 19 height 17
click at [1462, 296] on link "Edit Edit Template" at bounding box center [1456, 297] width 113 height 23
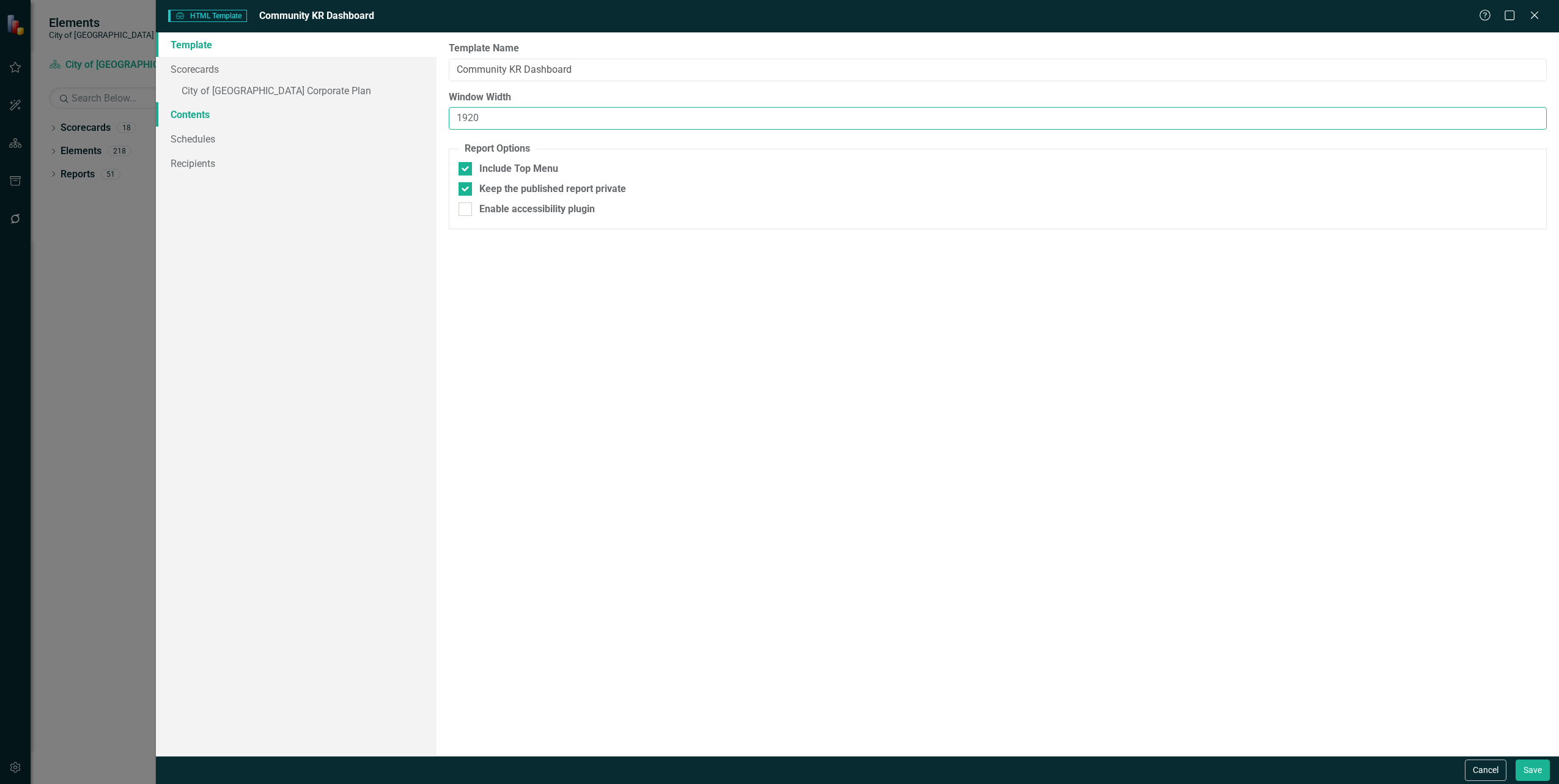
drag, startPoint x: 490, startPoint y: 117, endPoint x: 375, endPoint y: 107, distance: 115.4
click at [375, 107] on div "Template Scorecards » City of [GEOGRAPHIC_DATA] Corporate Plan Contents Schedul…" at bounding box center [858, 394] width 1403 height 724
type input "1080"
click at [1531, 774] on button "Save" at bounding box center [1532, 770] width 34 height 22
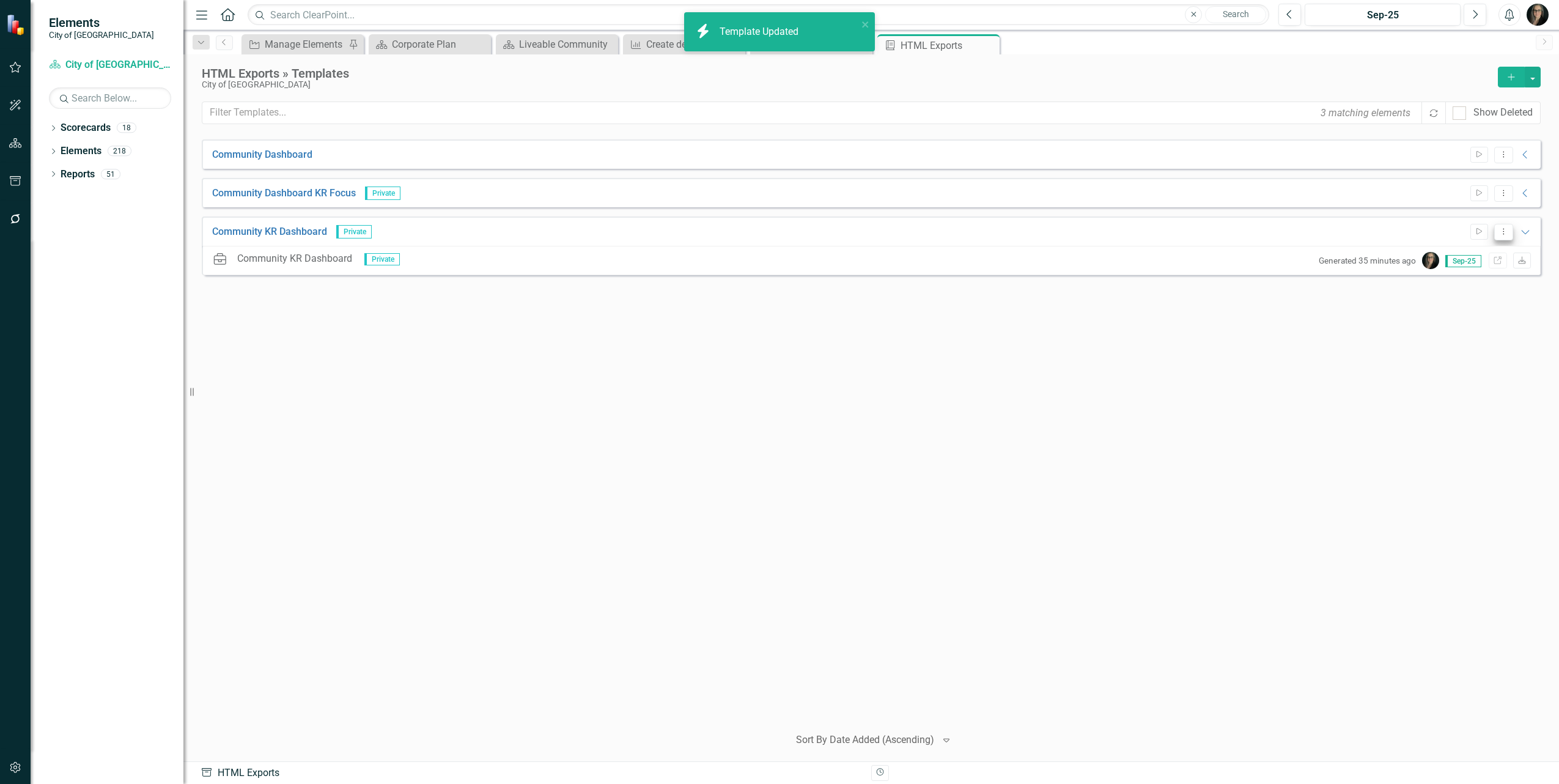
drag, startPoint x: 1505, startPoint y: 234, endPoint x: 1495, endPoint y: 236, distance: 10.2
click at [1505, 234] on icon "Dropdown Menu" at bounding box center [1503, 231] width 10 height 8
click at [1444, 254] on link "Start Run Template" at bounding box center [1456, 252] width 113 height 23
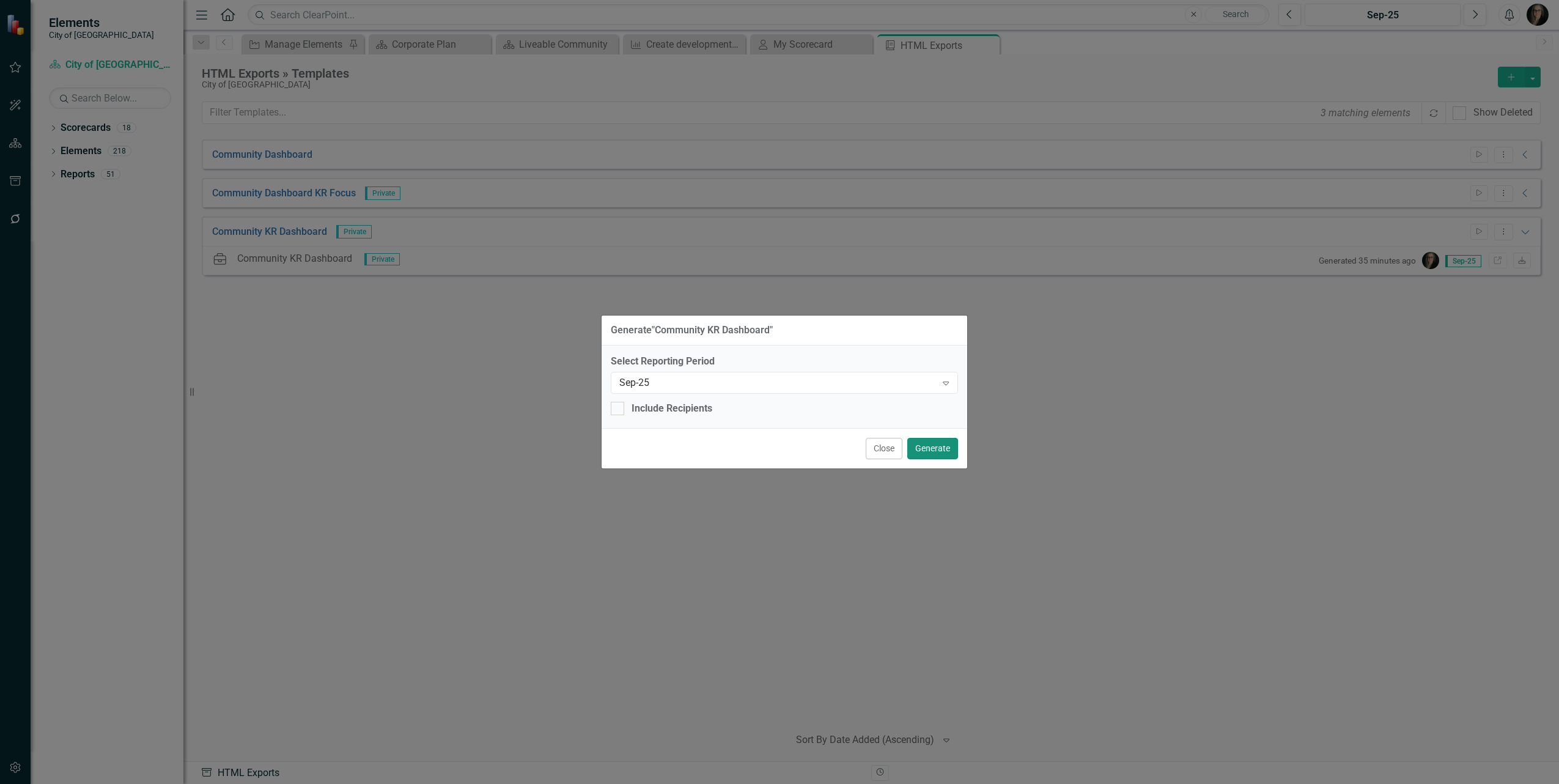
click at [933, 449] on button "Generate" at bounding box center [933, 448] width 51 height 22
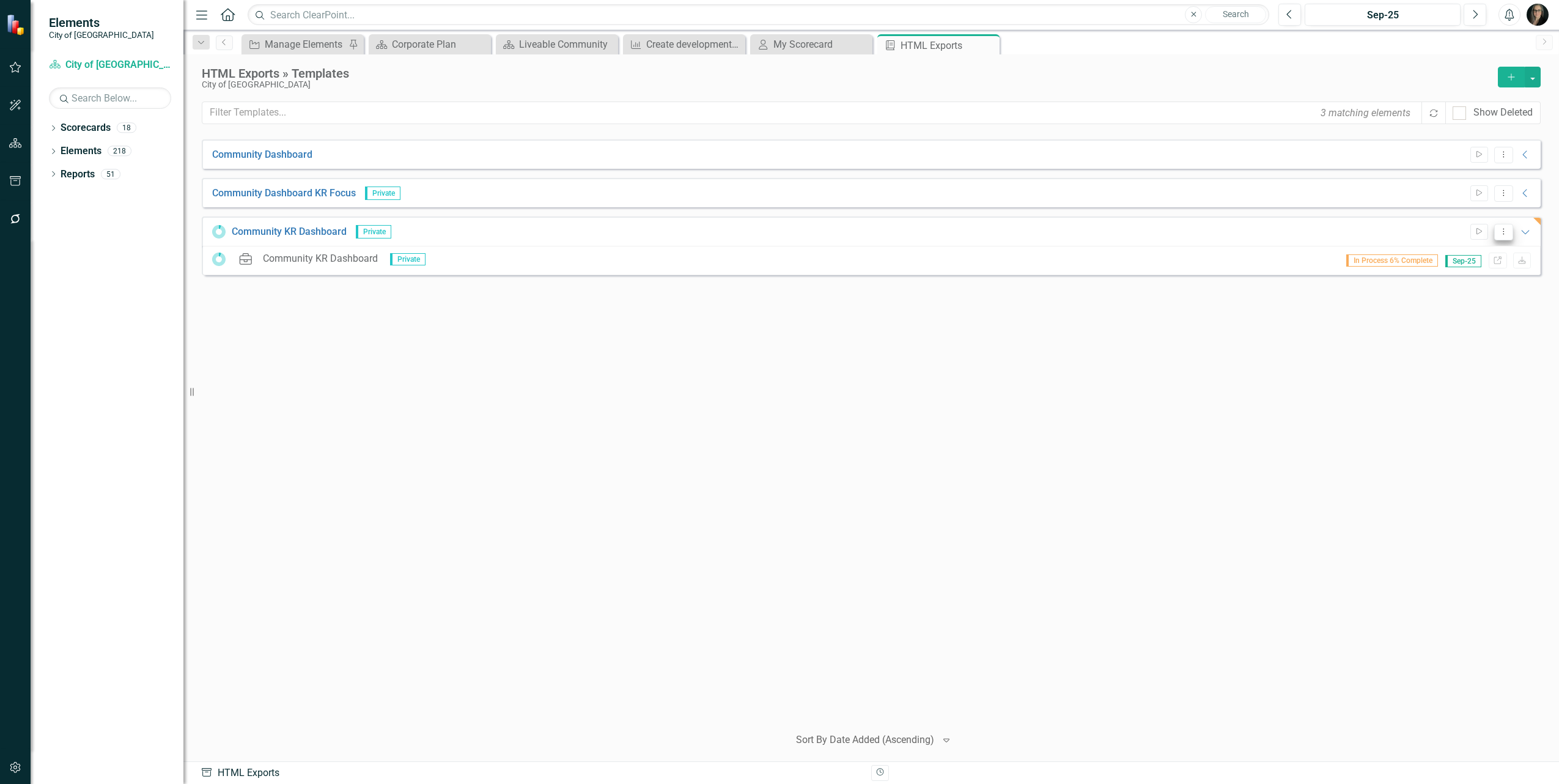
click at [1502, 229] on icon "Dropdown Menu" at bounding box center [1503, 231] width 10 height 8
click at [1505, 227] on icon "Dropdown Menu" at bounding box center [1503, 231] width 10 height 8
click at [906, 436] on div "Community Dashboard Start Dropdown Menu Collapse HTML Community Dashboard Gener…" at bounding box center [871, 427] width 1339 height 576
click at [1505, 233] on icon "Dropdown Menu" at bounding box center [1503, 231] width 10 height 8
click at [1368, 320] on div "Community Dashboard Start Dropdown Menu Collapse HTML Community Dashboard Gener…" at bounding box center [871, 427] width 1339 height 576
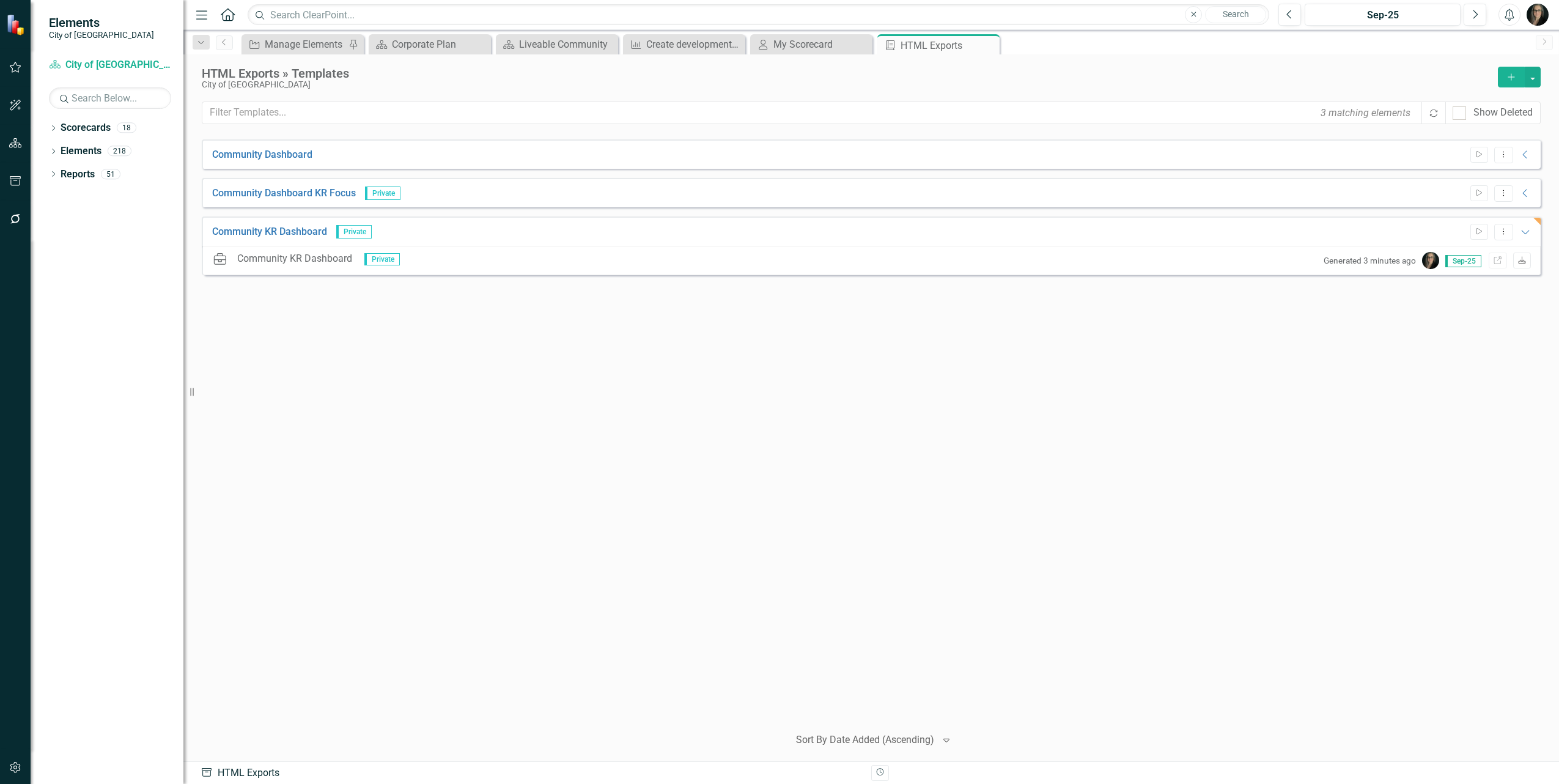
click at [1518, 262] on icon "Download" at bounding box center [1522, 261] width 9 height 7
click at [1507, 240] on button "Dropdown Menu" at bounding box center [1503, 231] width 19 height 17
click at [1459, 286] on link "Edit Edit Template" at bounding box center [1456, 297] width 113 height 23
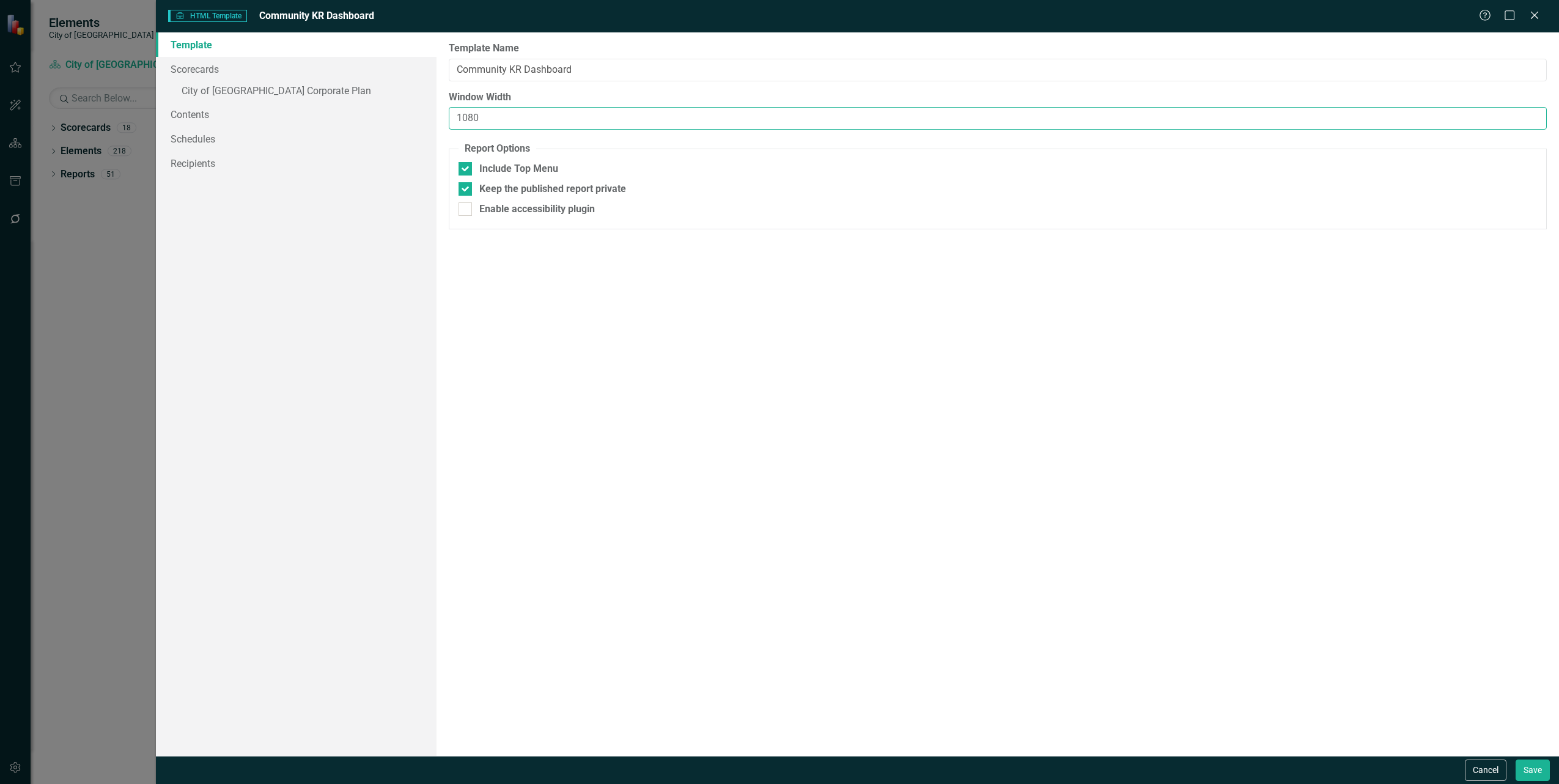
click at [504, 110] on input "1080" at bounding box center [998, 118] width 1098 height 23
type input "9"
type input "1920"
click at [1531, 772] on button "Save" at bounding box center [1532, 770] width 34 height 22
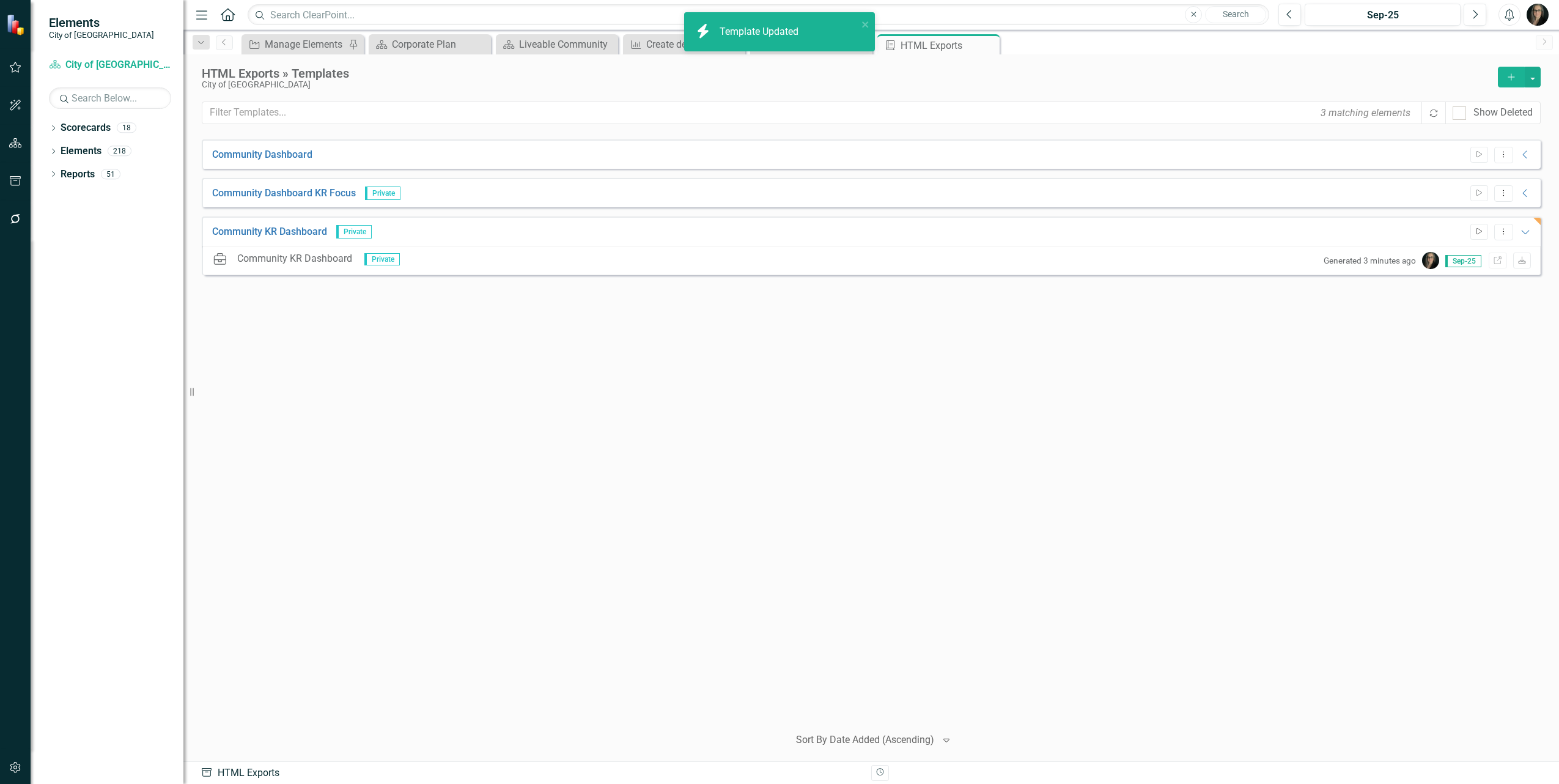
click at [1481, 230] on icon "button" at bounding box center [1479, 231] width 6 height 7
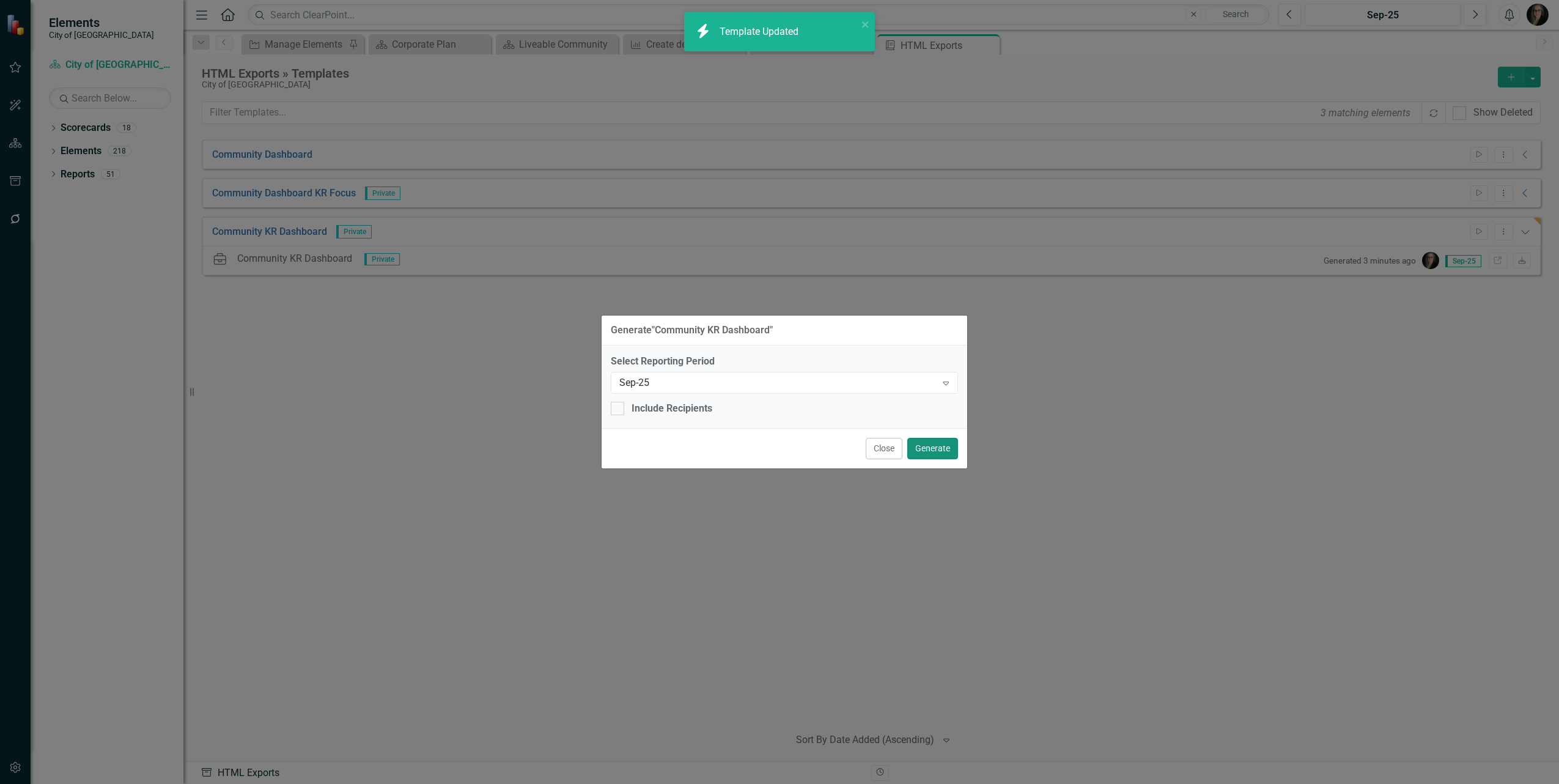
click at [927, 443] on button "Generate" at bounding box center [933, 448] width 51 height 22
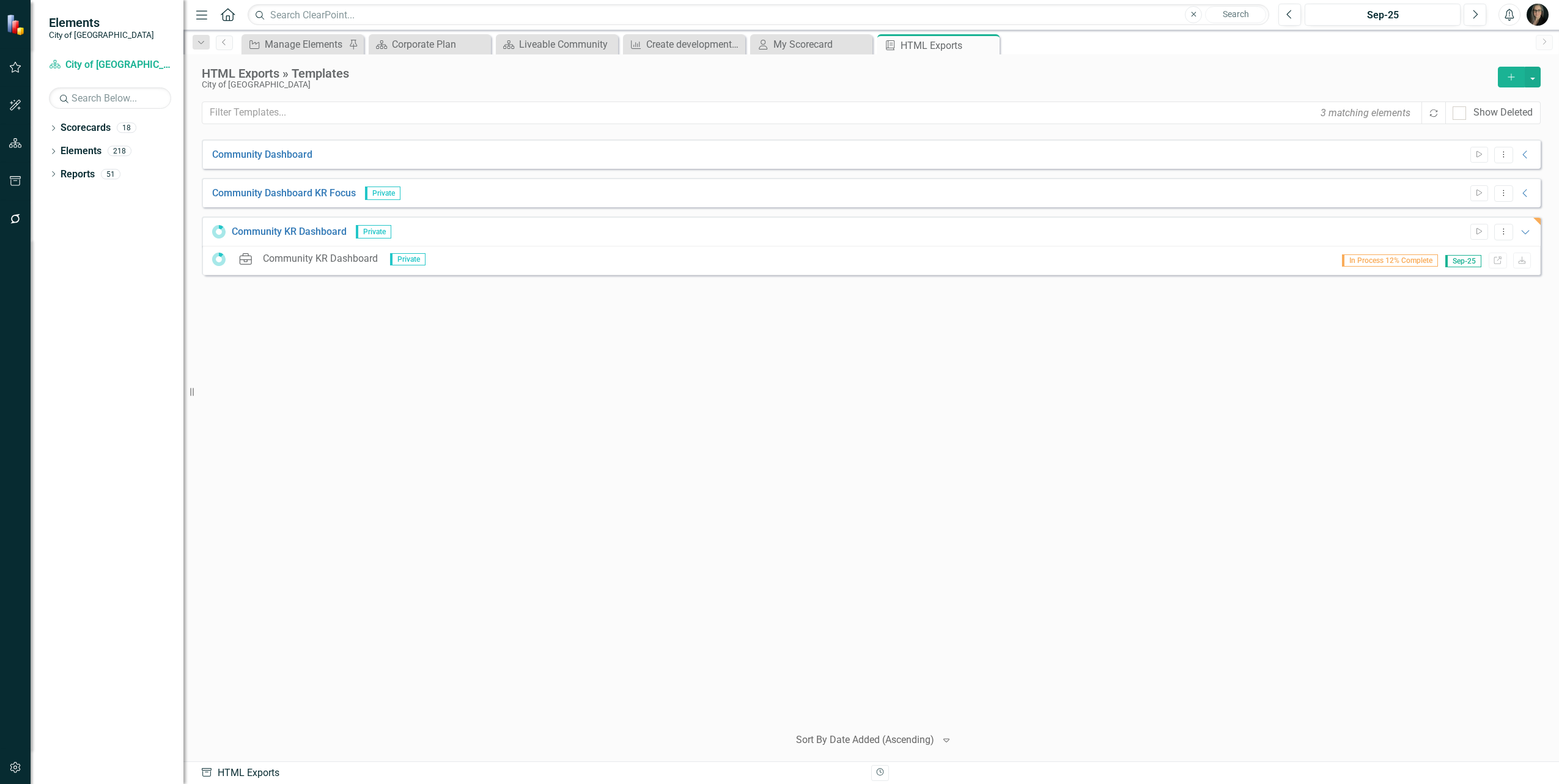
click at [767, 344] on div "Community Dashboard Start Dropdown Menu Collapse HTML Community Dashboard Gener…" at bounding box center [871, 427] width 1339 height 576
drag, startPoint x: 482, startPoint y: 351, endPoint x: 456, endPoint y: 353, distance: 26.1
click at [481, 351] on div "Community Dashboard Start Dropdown Menu Collapse HTML Community Dashboard Gener…" at bounding box center [871, 427] width 1339 height 576
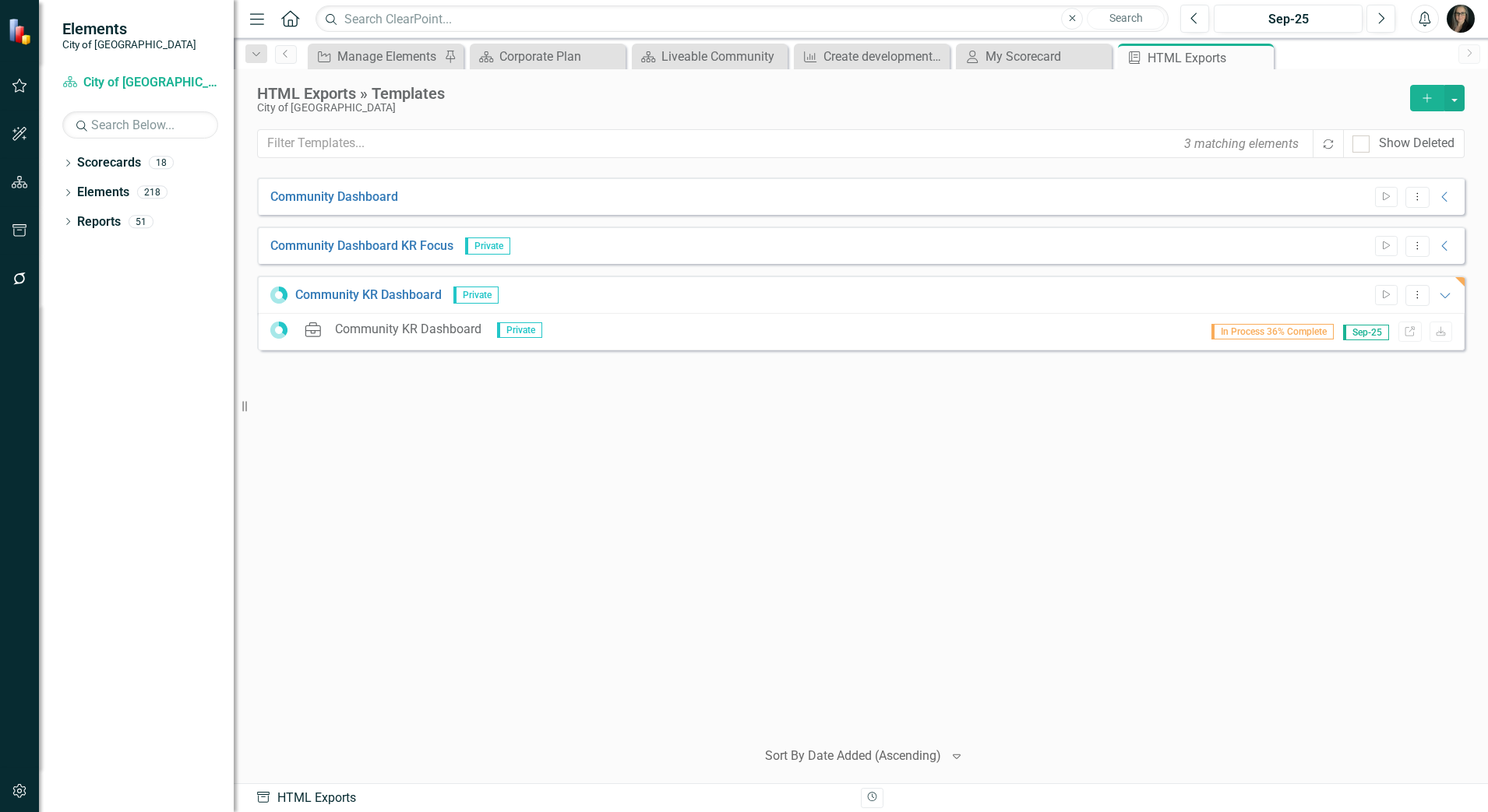
click at [514, 486] on div "Community Dashboard Start Dropdown Menu Collapse HTML Community Dashboard Gener…" at bounding box center [860, 451] width 1207 height 547
click at [987, 584] on div "Community Dashboard Start Dropdown Menu Collapse HTML Community Dashboard Gener…" at bounding box center [860, 451] width 1207 height 547
drag, startPoint x: 461, startPoint y: 424, endPoint x: 466, endPoint y: 384, distance: 40.3
click at [459, 424] on div "Community Dashboard Start Dropdown Menu Collapse HTML Community Dashboard Gener…" at bounding box center [860, 451] width 1207 height 547
click at [647, 475] on div "Community Dashboard Start Dropdown Menu Collapse HTML Community Dashboard Gener…" at bounding box center [860, 451] width 1207 height 547
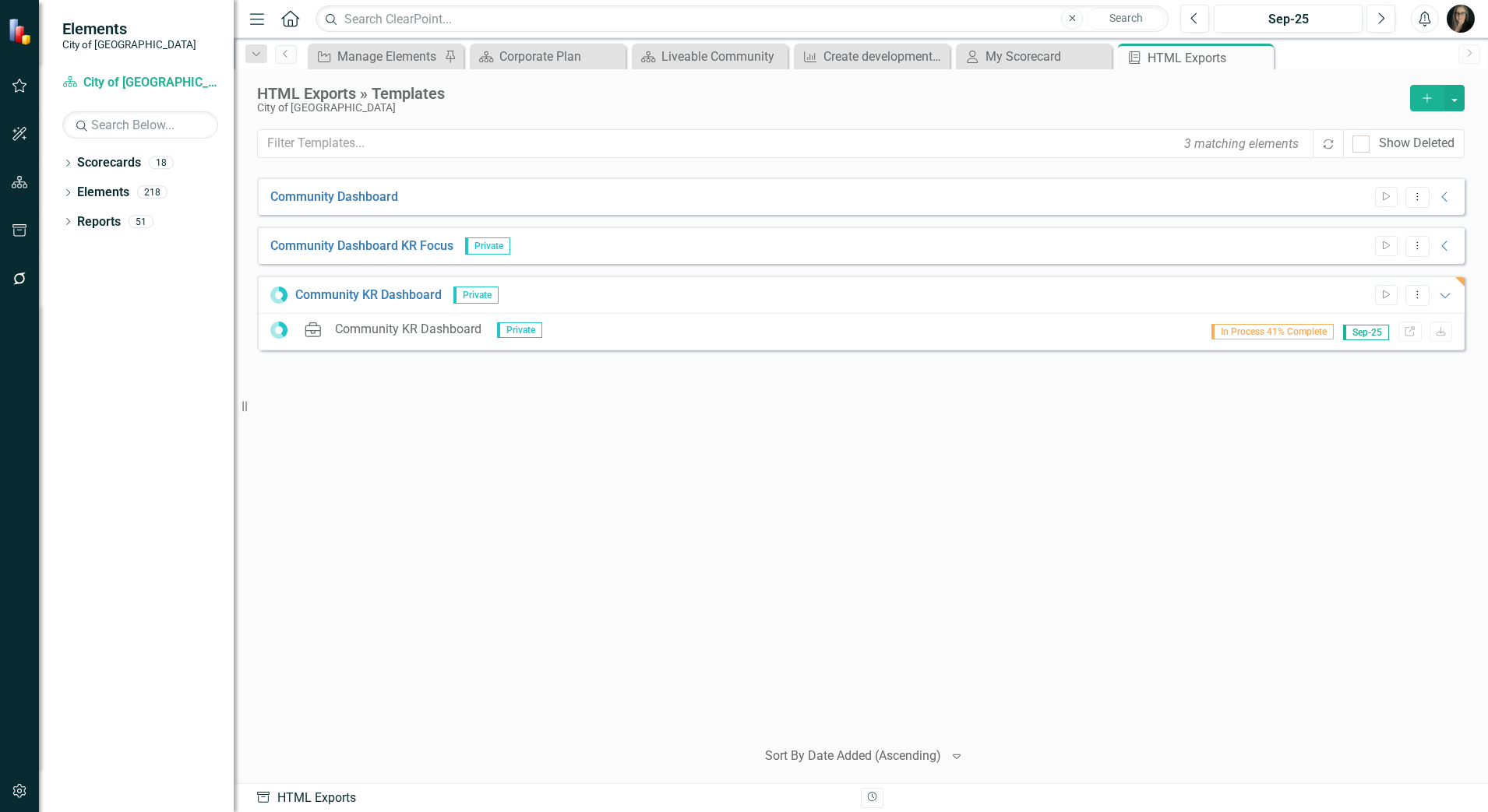
click at [639, 477] on div "Community Dashboard Start Dropdown Menu Collapse HTML Community Dashboard Gener…" at bounding box center [860, 451] width 1207 height 547
click at [1096, 55] on icon "Close" at bounding box center [1097, 57] width 16 height 13
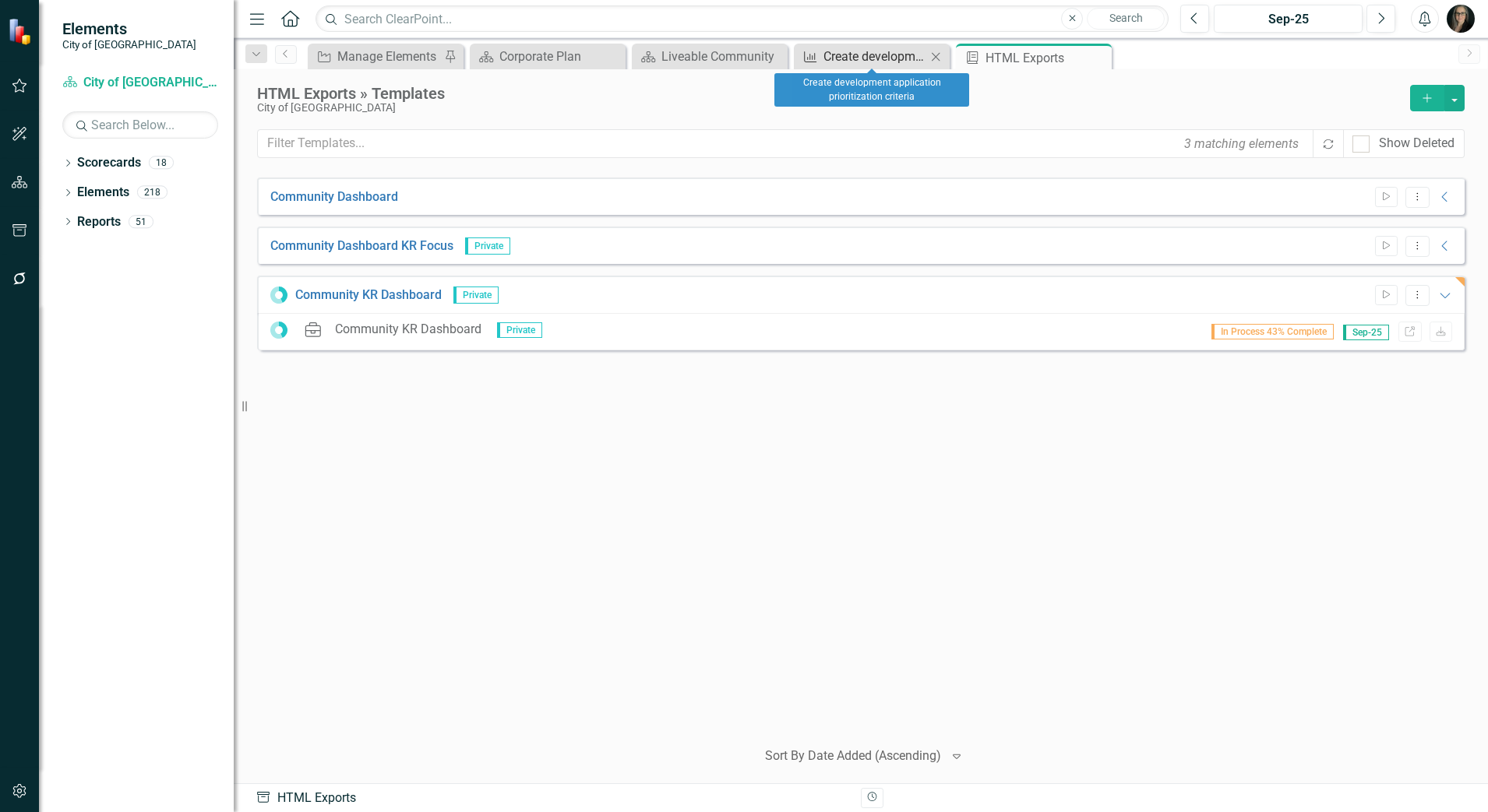
click at [861, 58] on div "Create development application prioritization criteria" at bounding box center [875, 56] width 103 height 20
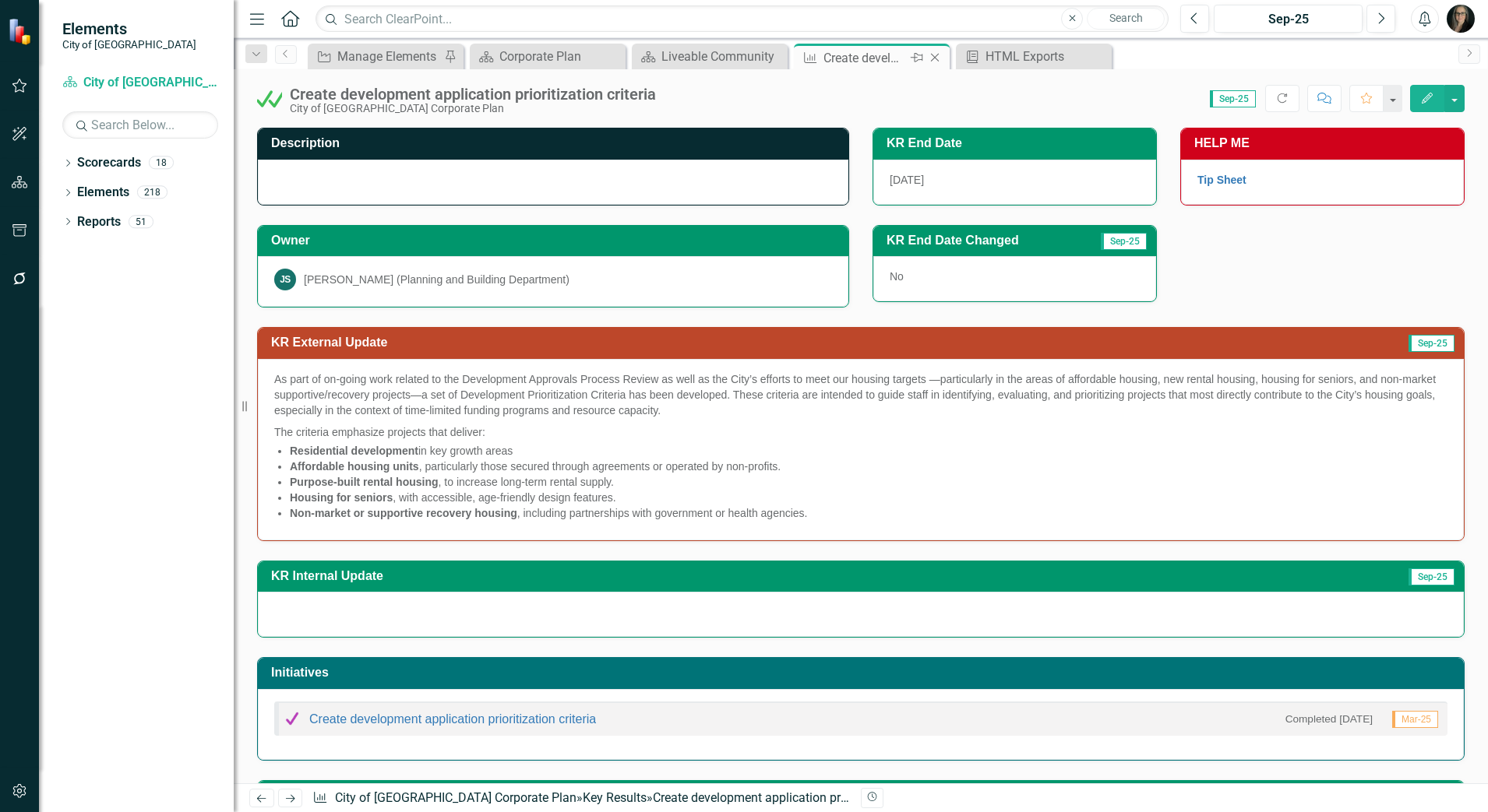
click at [934, 57] on icon at bounding box center [934, 57] width 9 height 9
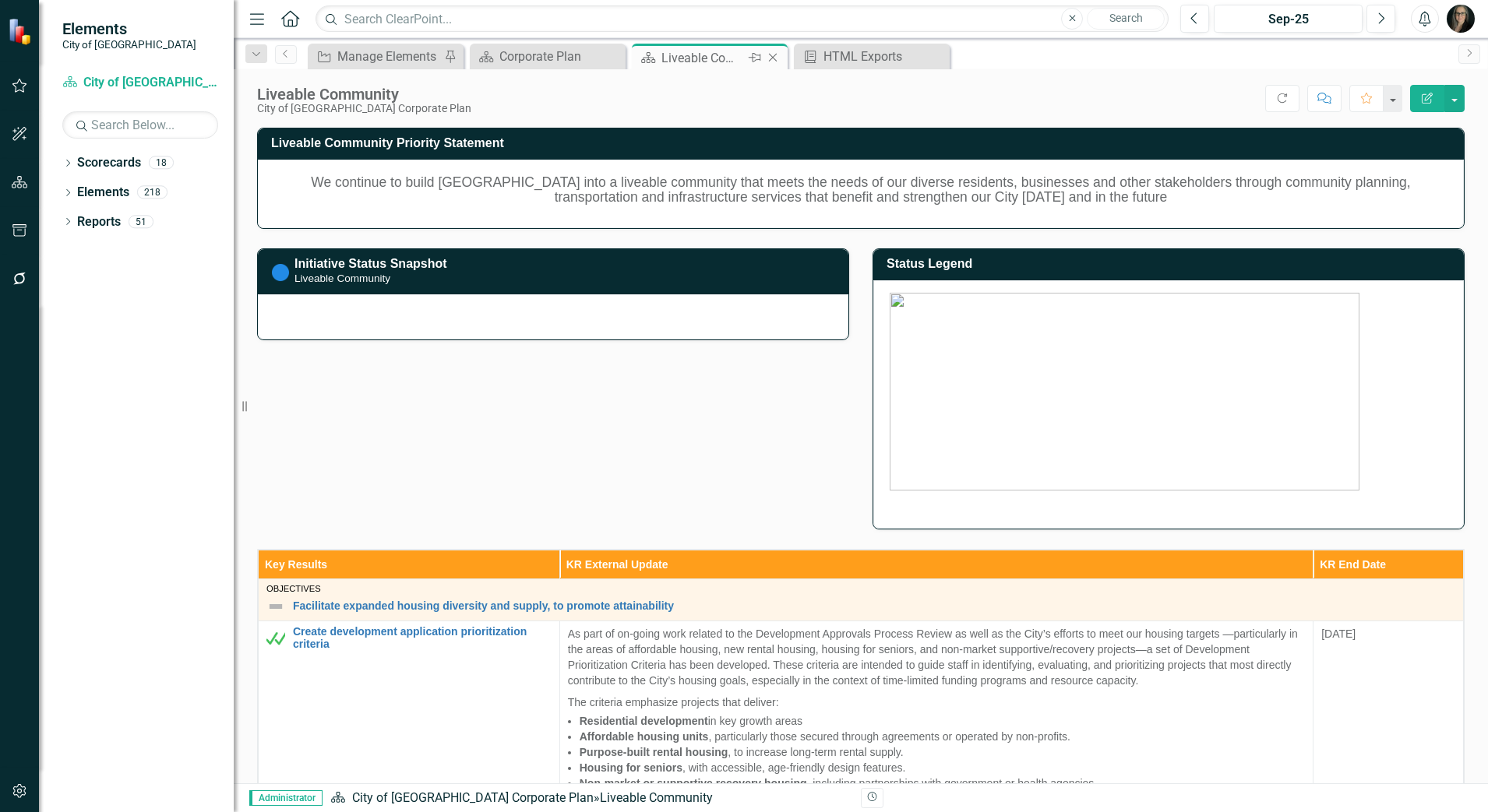
click at [774, 59] on icon at bounding box center [772, 57] width 9 height 9
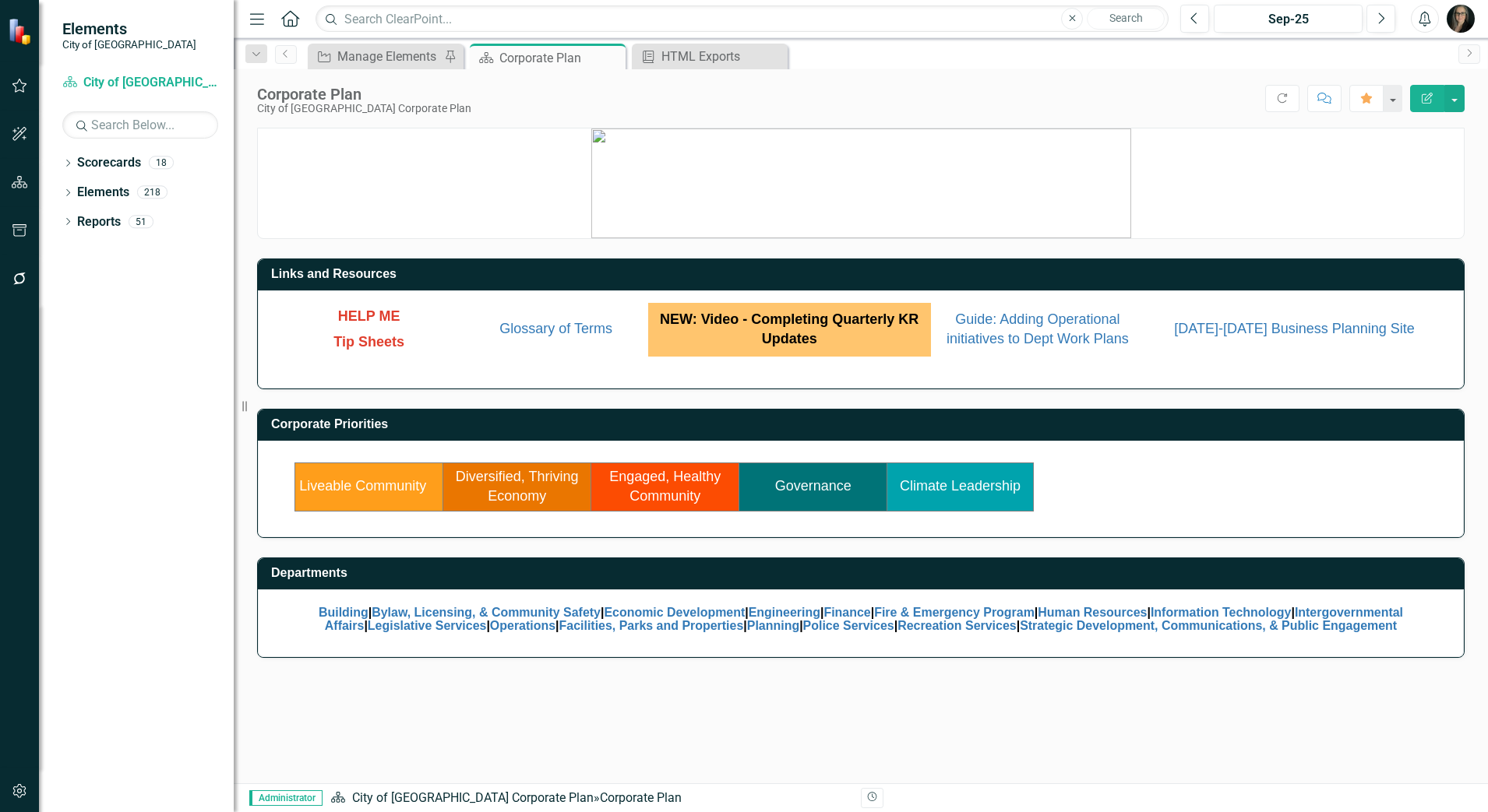
click at [490, 482] on link "Diversified, Thriving Economy" at bounding box center [517, 487] width 123 height 36
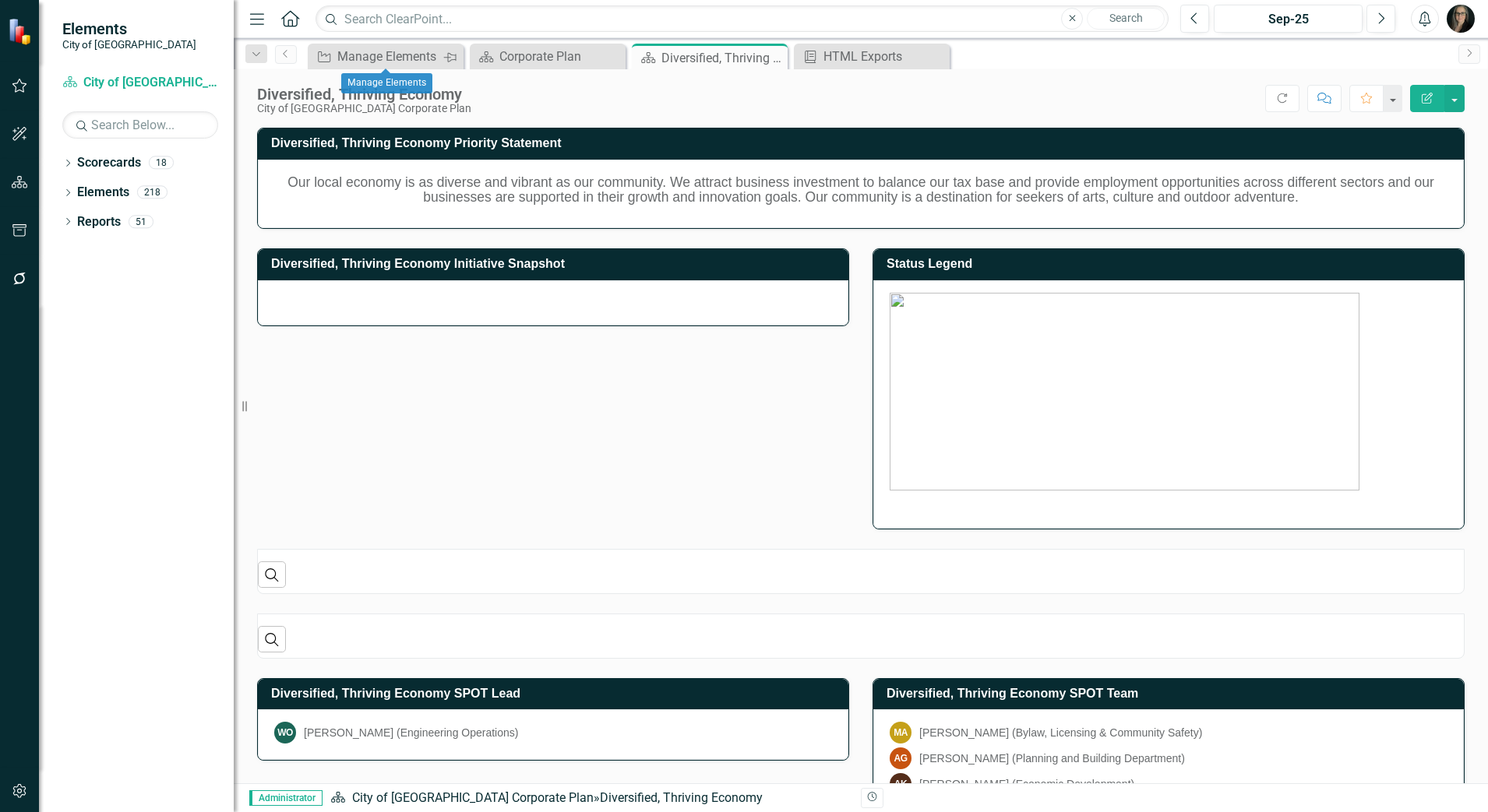
click at [451, 57] on icon at bounding box center [450, 57] width 13 height 9
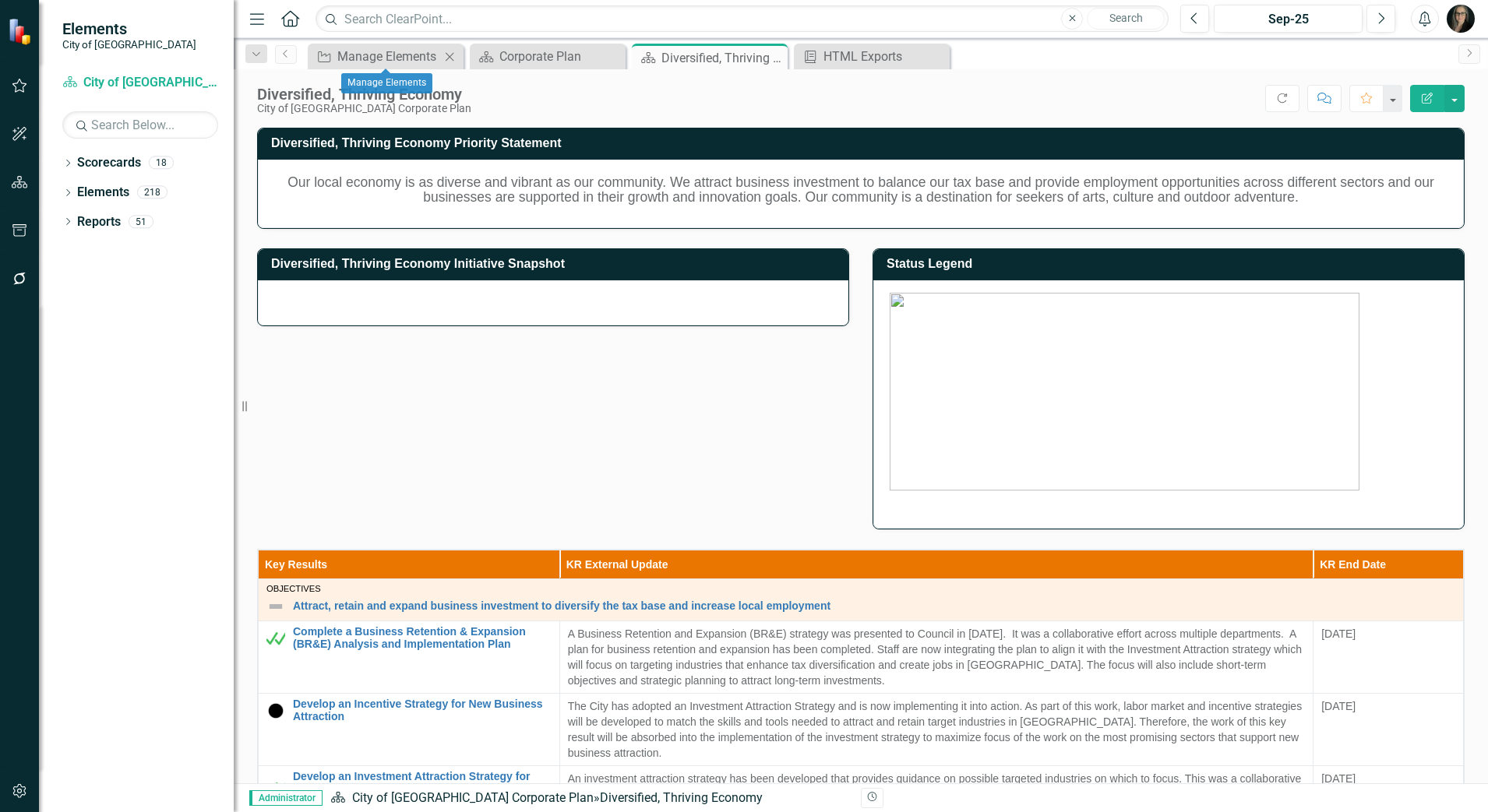
click at [448, 53] on icon "Close" at bounding box center [450, 57] width 16 height 13
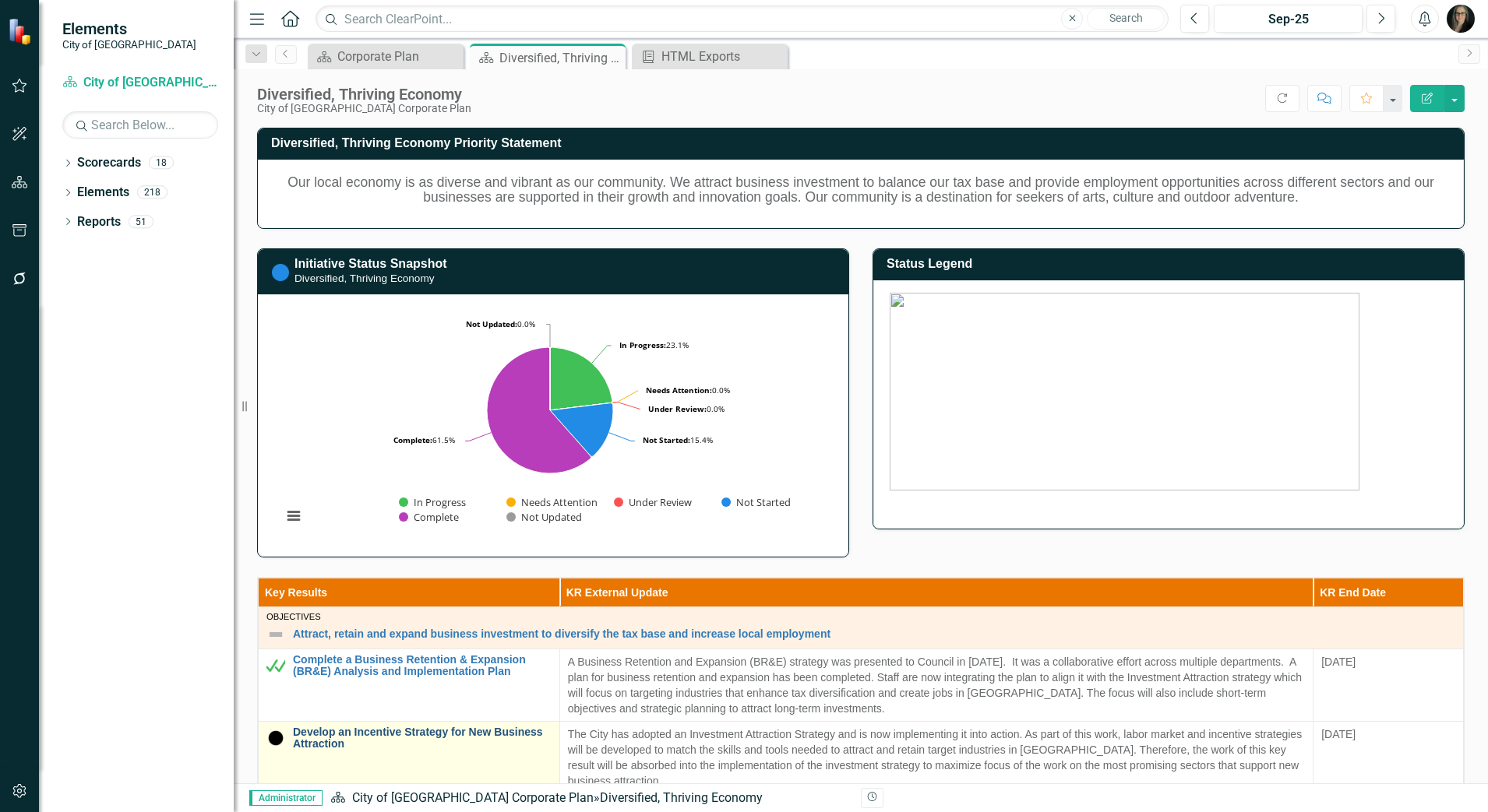
click at [404, 727] on link "Develop an Incentive Strategy for New Business Attraction" at bounding box center [422, 738] width 259 height 24
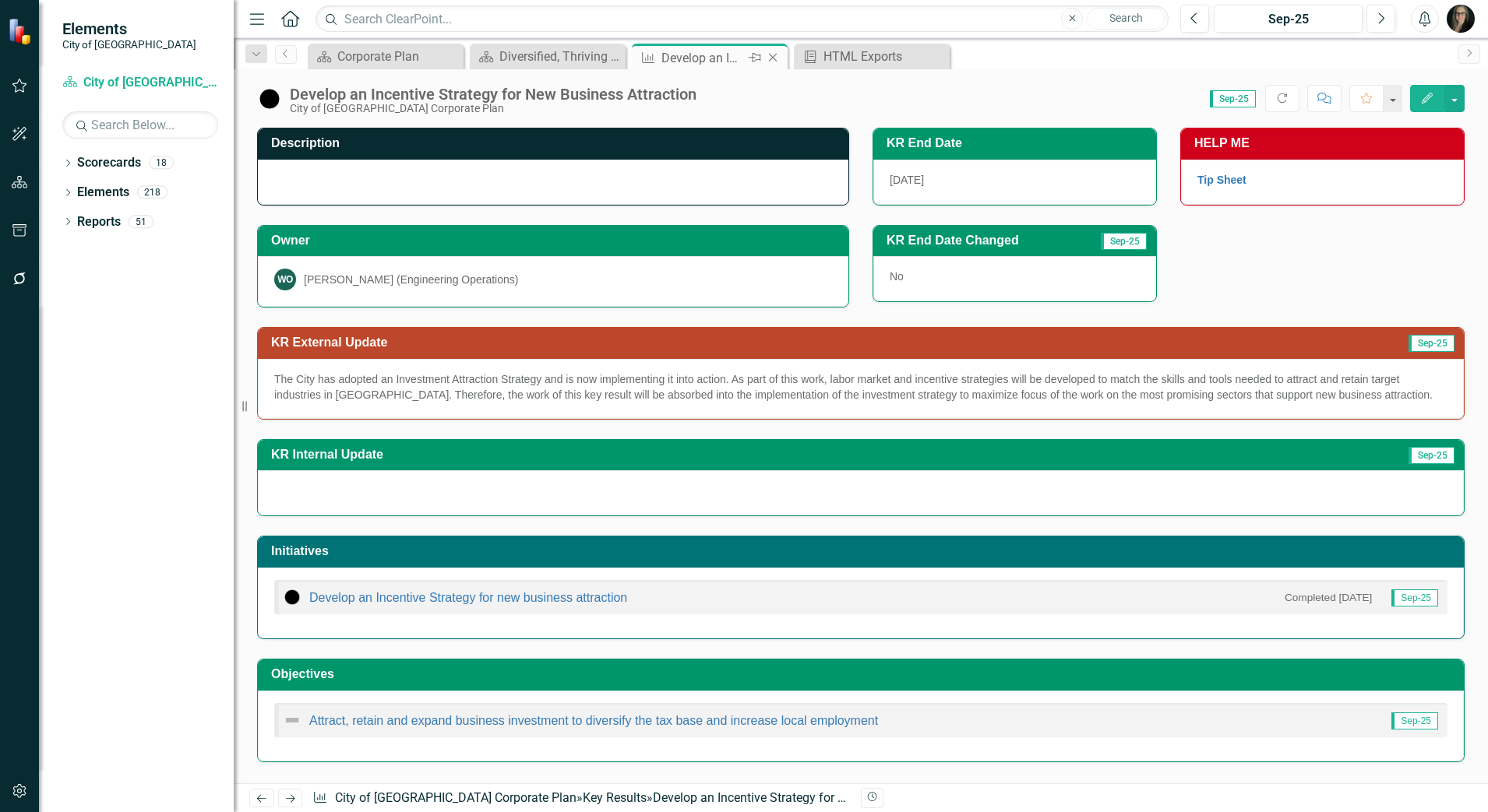
click at [773, 53] on icon "Close" at bounding box center [773, 57] width 16 height 13
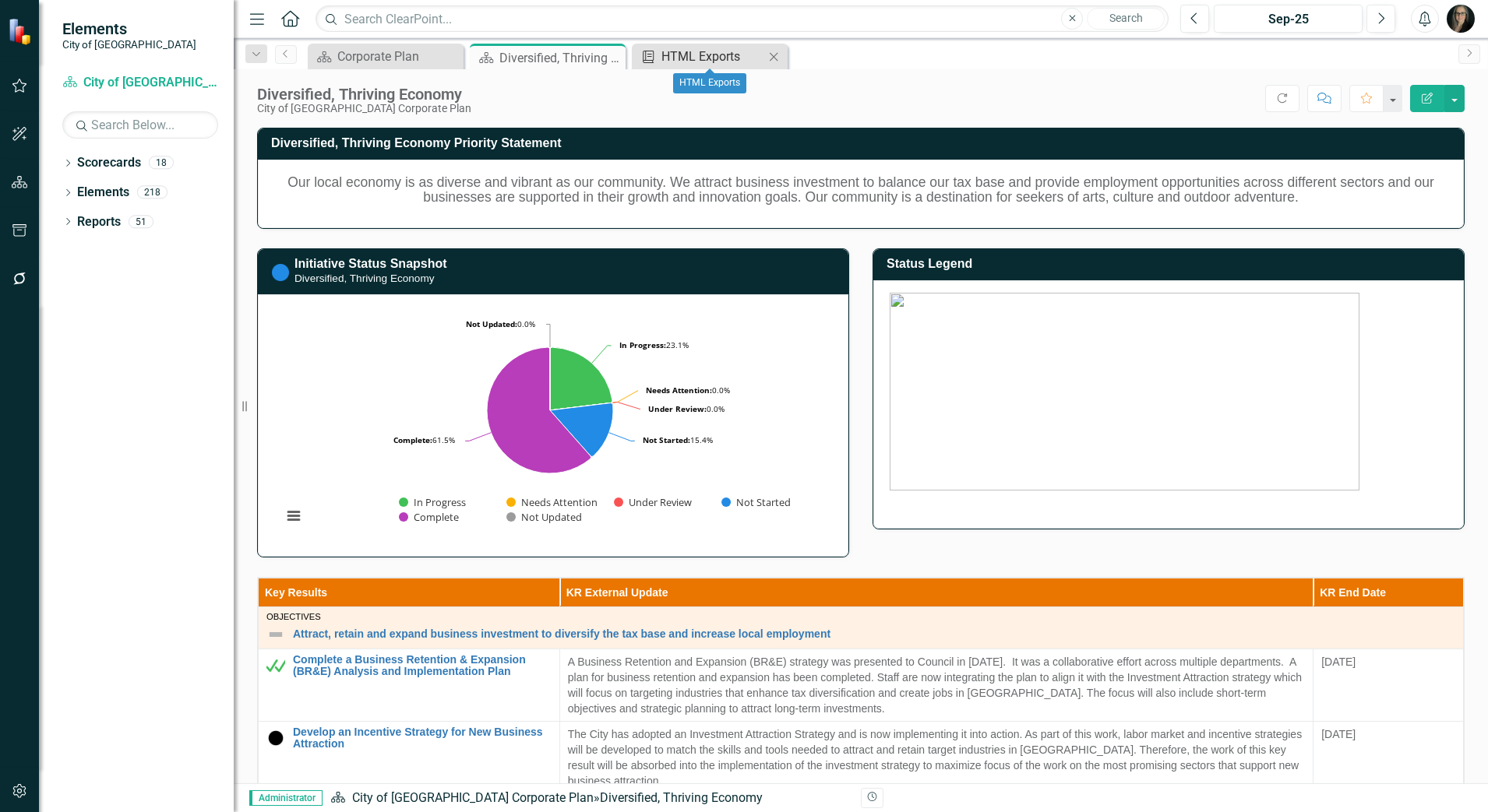
click at [712, 53] on div "HTML Exports" at bounding box center [713, 56] width 103 height 20
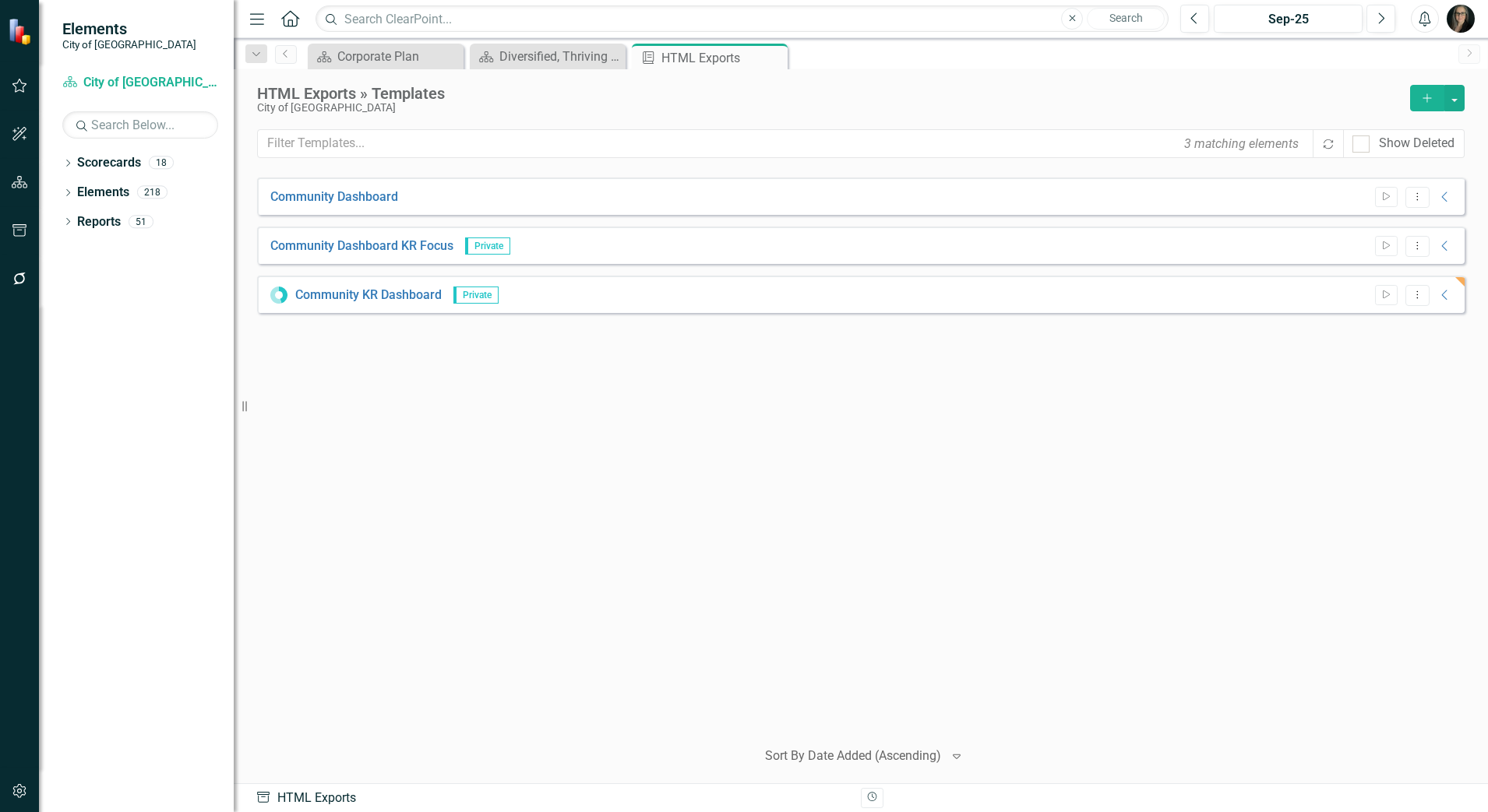
drag, startPoint x: 238, startPoint y: 119, endPoint x: 186, endPoint y: 120, distance: 52.0
click at [186, 120] on div "Elements City of Maple Ridge Scorecard City of Maple Ridge Corporate Plan Searc…" at bounding box center [116, 406] width 234 height 812
click at [743, 687] on div "Community Dashboard Start Dropdown Menu Collapse HTML Community Dashboard Gener…" at bounding box center [860, 451] width 1207 height 547
click at [502, 465] on div "Community Dashboard Start Dropdown Menu Collapse HTML Community Dashboard Gener…" at bounding box center [860, 451] width 1207 height 547
click at [503, 409] on div "Community Dashboard Start Dropdown Menu Collapse HTML Community Dashboard Gener…" at bounding box center [860, 451] width 1207 height 547
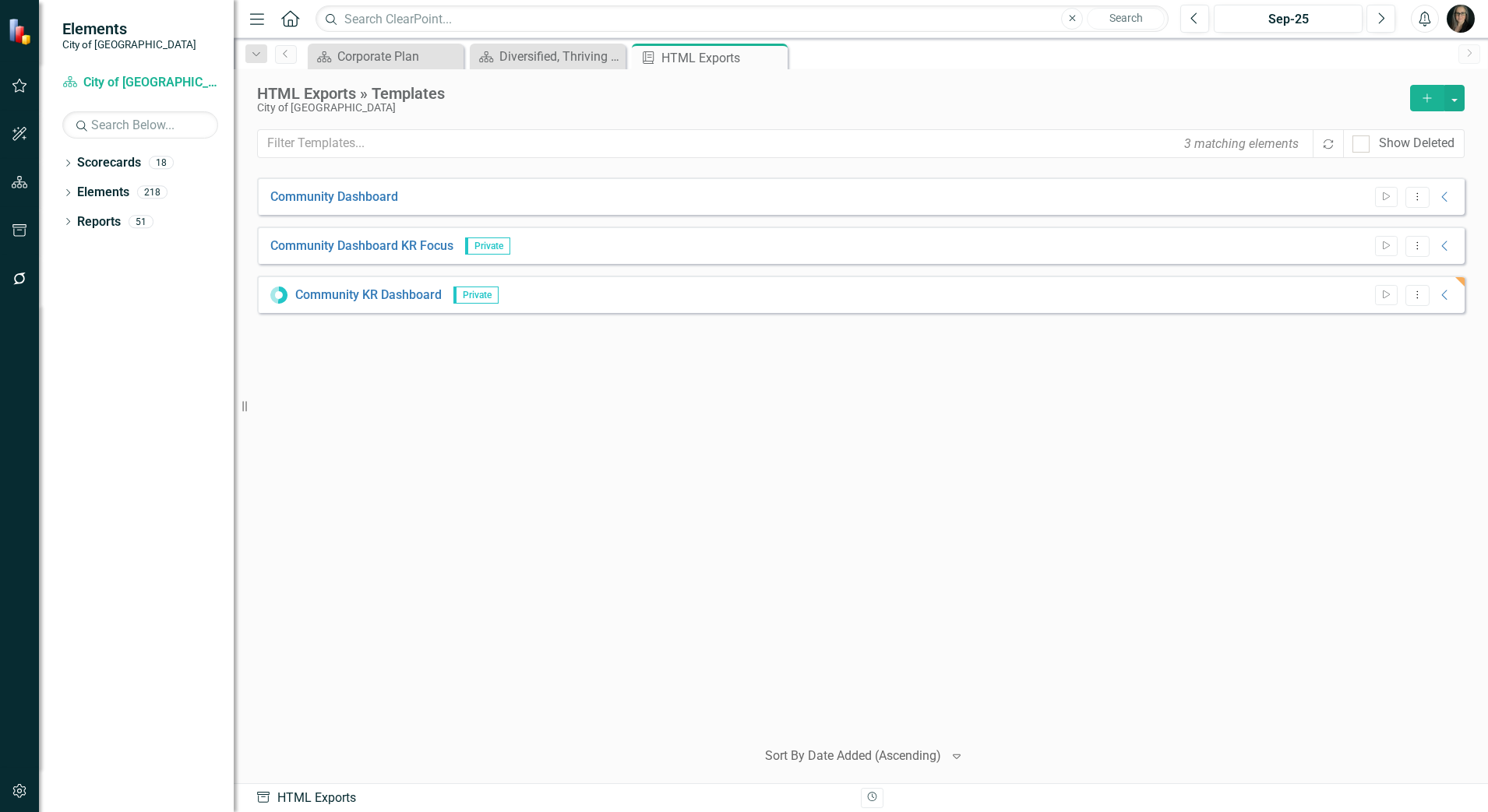
click at [646, 351] on div "Community Dashboard Start Dropdown Menu Collapse HTML Community Dashboard Gener…" at bounding box center [860, 451] width 1207 height 547
drag, startPoint x: 245, startPoint y: 407, endPoint x: 138, endPoint y: 413, distance: 107.2
click at [138, 413] on div "Elements City of Maple Ridge Scorecard City of Maple Ridge Corporate Plan Searc…" at bounding box center [116, 406] width 234 height 812
click at [523, 377] on div "Community Dashboard Start Dropdown Menu Collapse HTML Community Dashboard Gener…" at bounding box center [860, 451] width 1207 height 547
click at [1443, 290] on icon "Collapse" at bounding box center [1445, 295] width 16 height 13
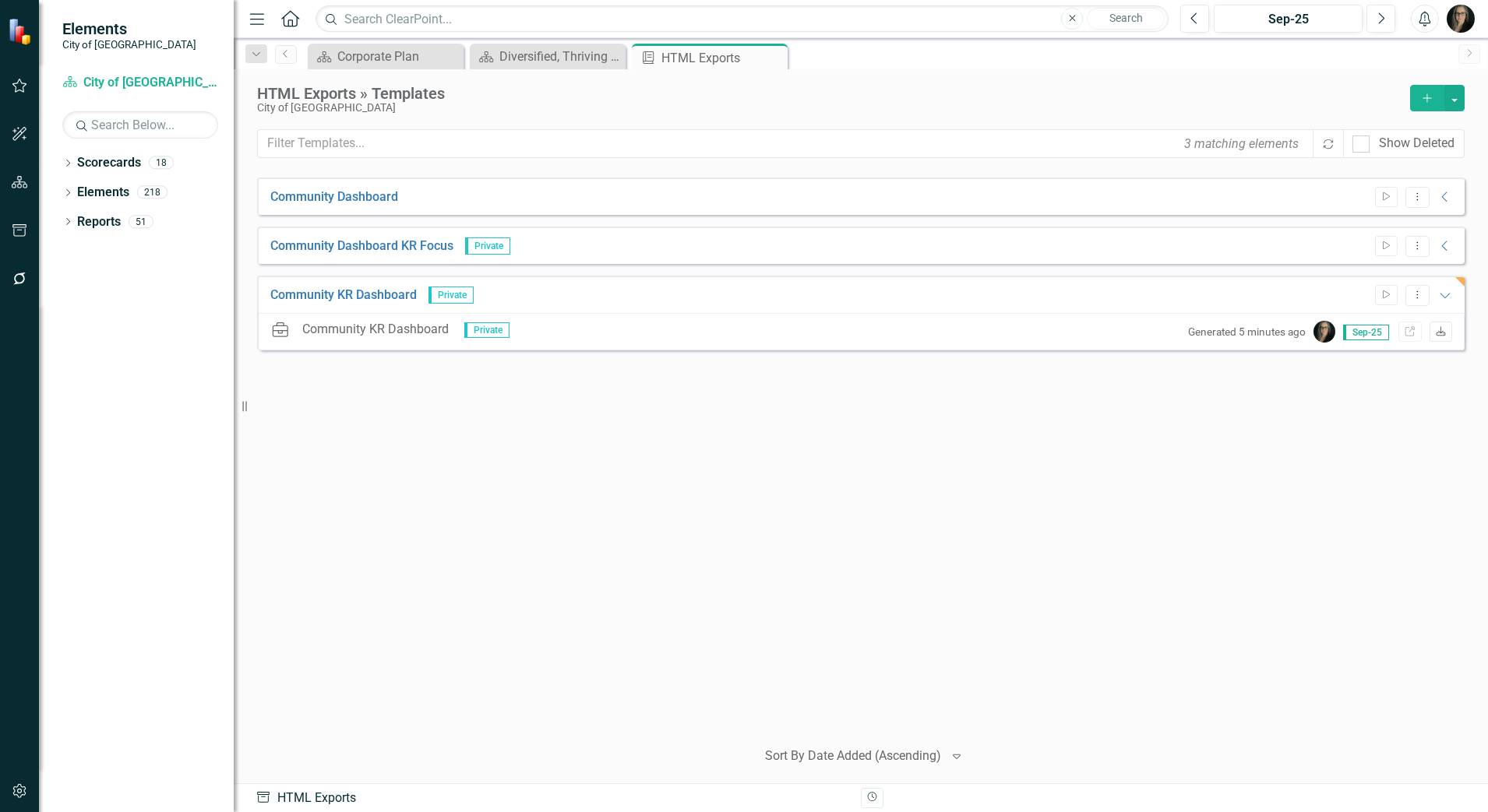
click at [1444, 333] on icon "Download" at bounding box center [1440, 333] width 12 height 9
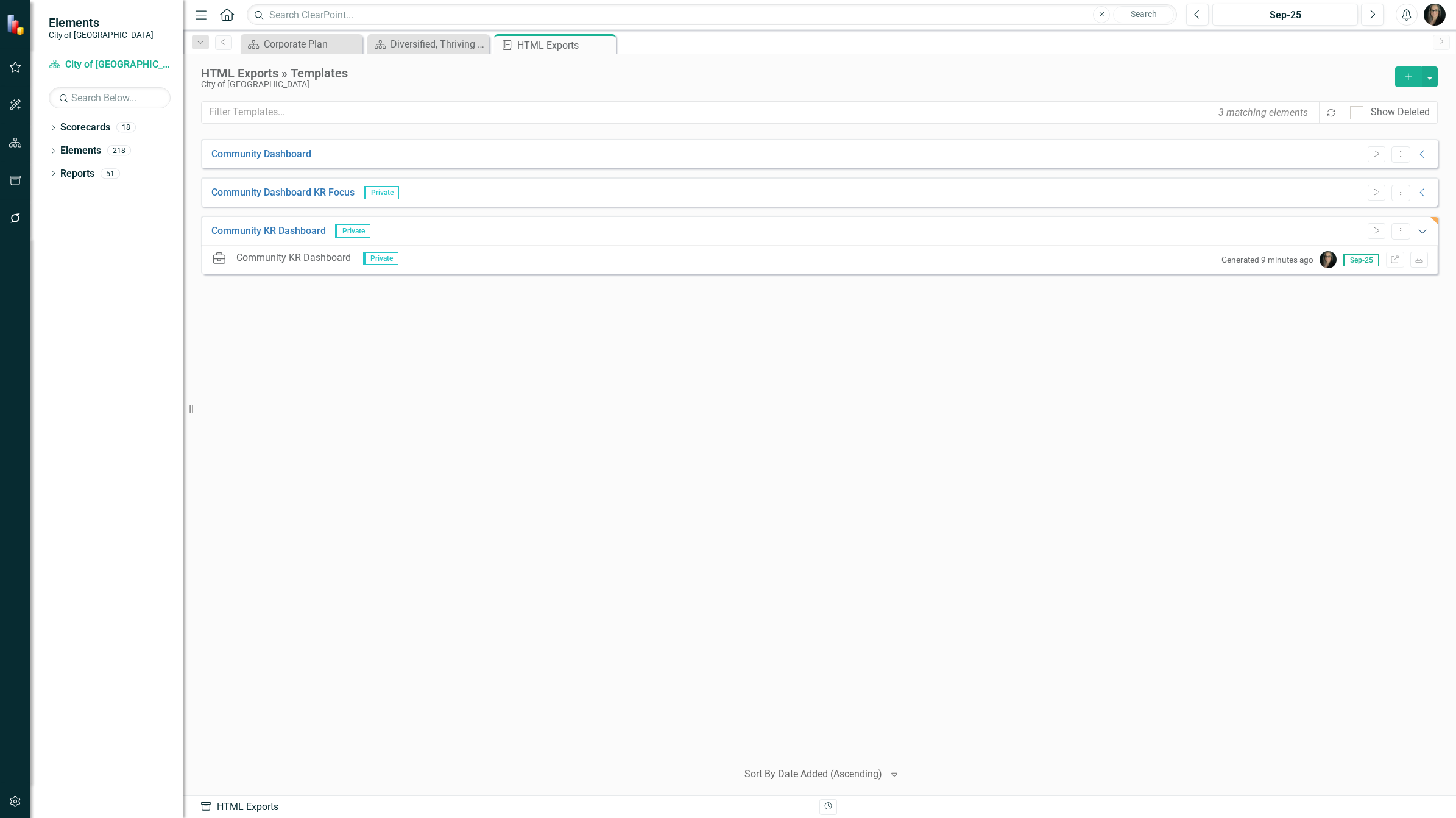
click at [1418, 230] on icon "Expanded" at bounding box center [1423, 231] width 12 height 10
click at [602, 43] on icon at bounding box center [604, 45] width 7 height 7
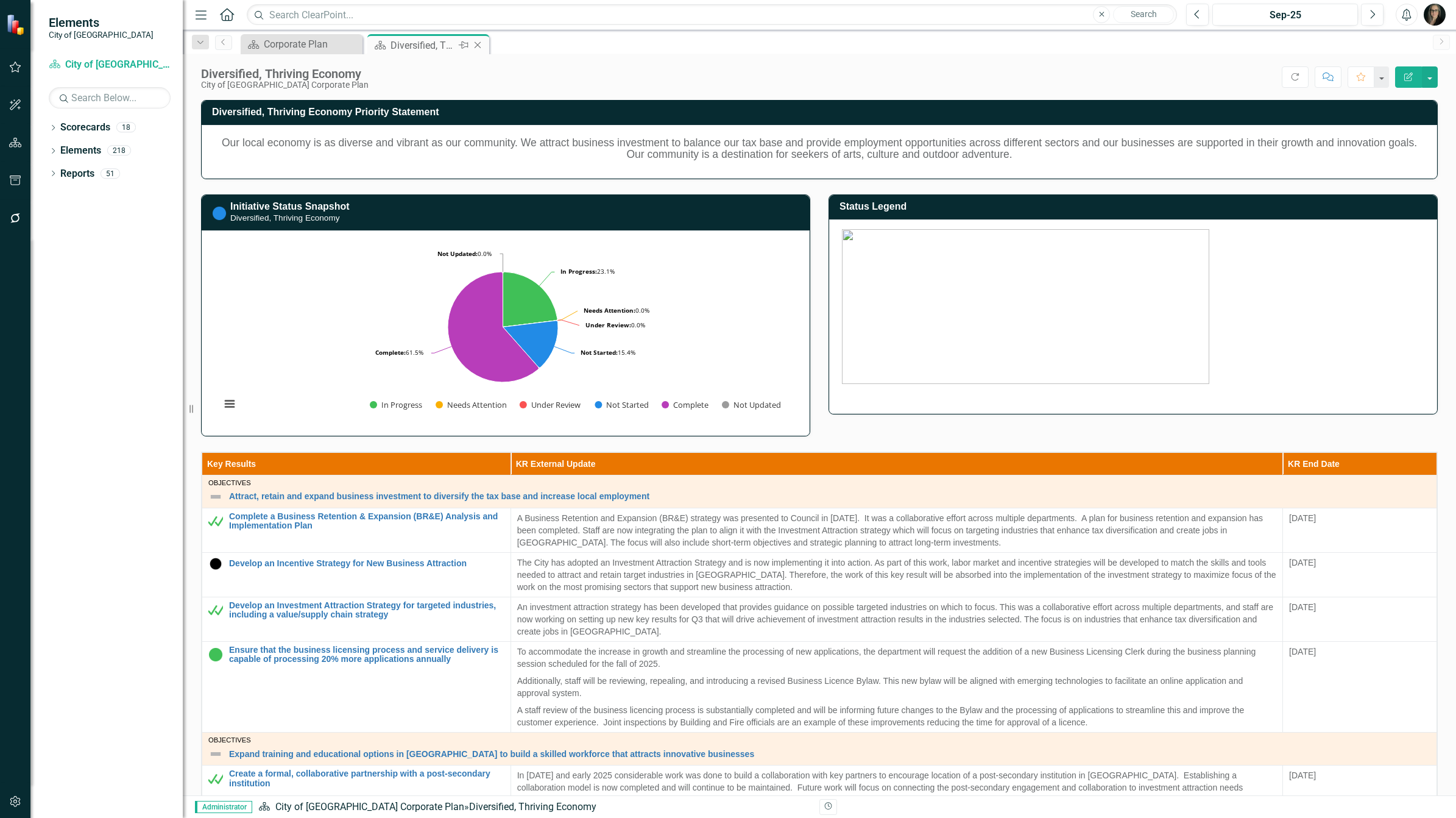
click at [478, 46] on icon "Close" at bounding box center [478, 45] width 12 height 10
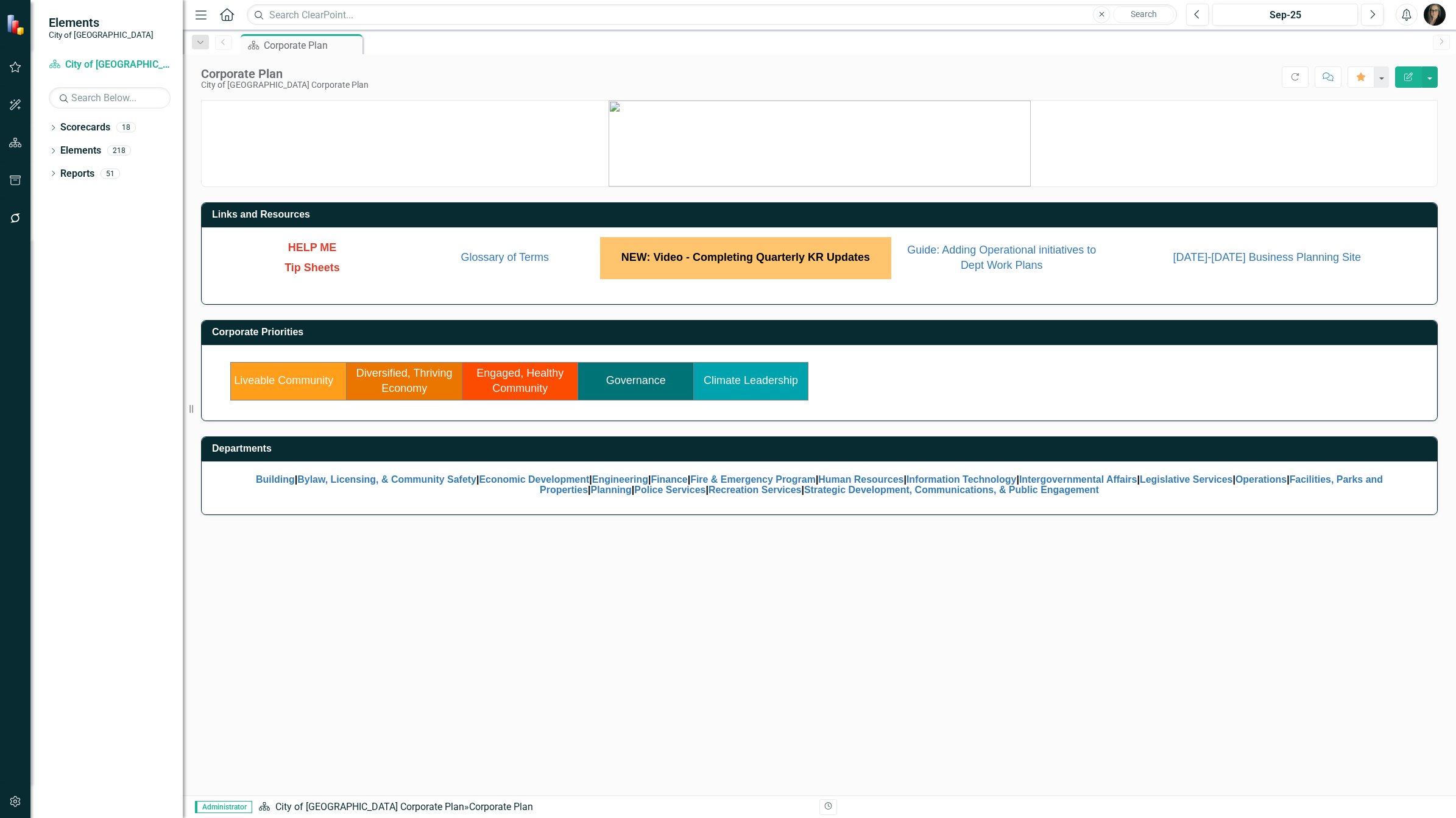
click at [1317, 337] on h3 "Corporate Priorities" at bounding box center [822, 332] width 1219 height 11
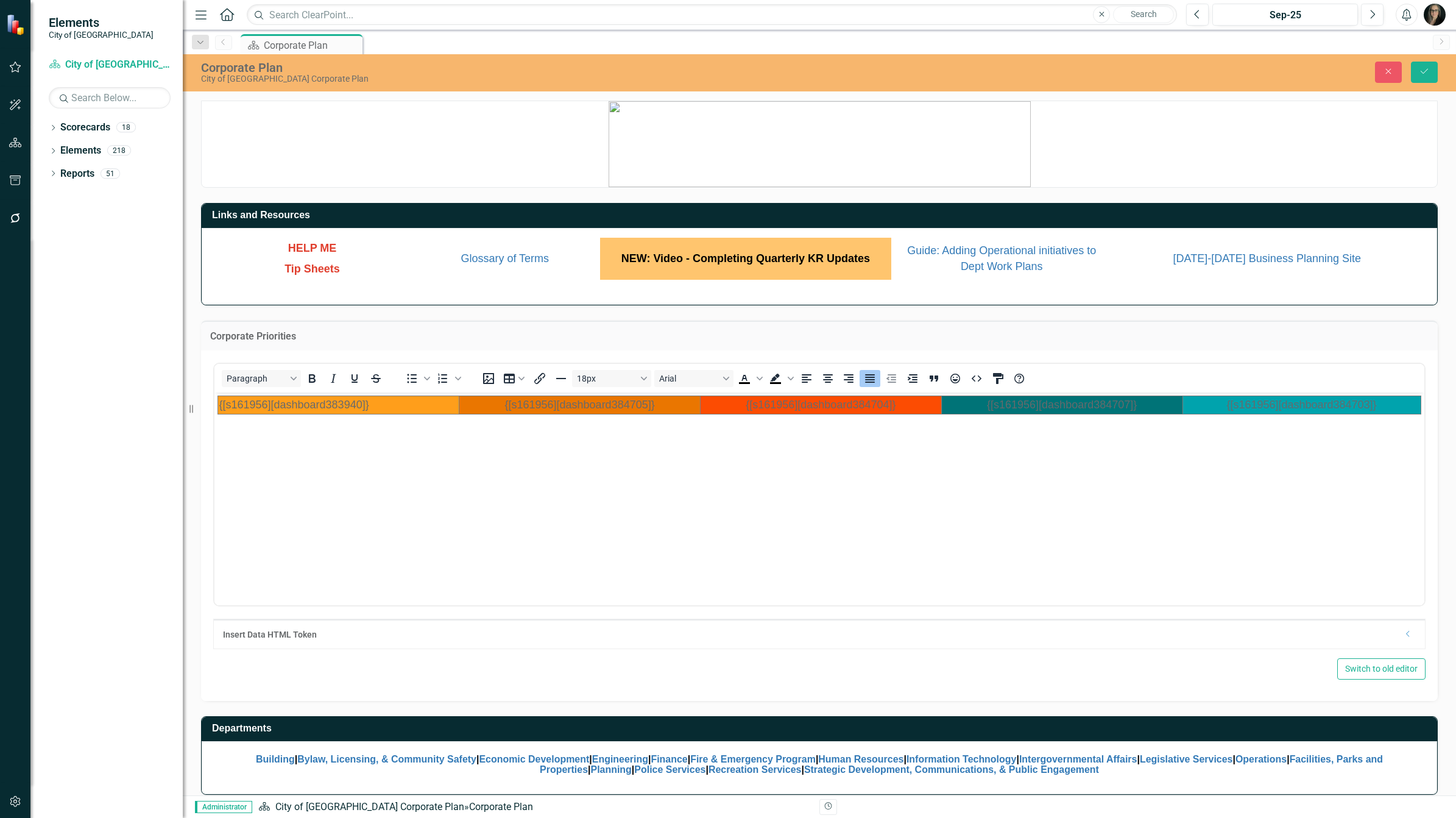
click at [402, 406] on td "{[s161956][dashboard383940]}" at bounding box center [339, 405] width 241 height 18
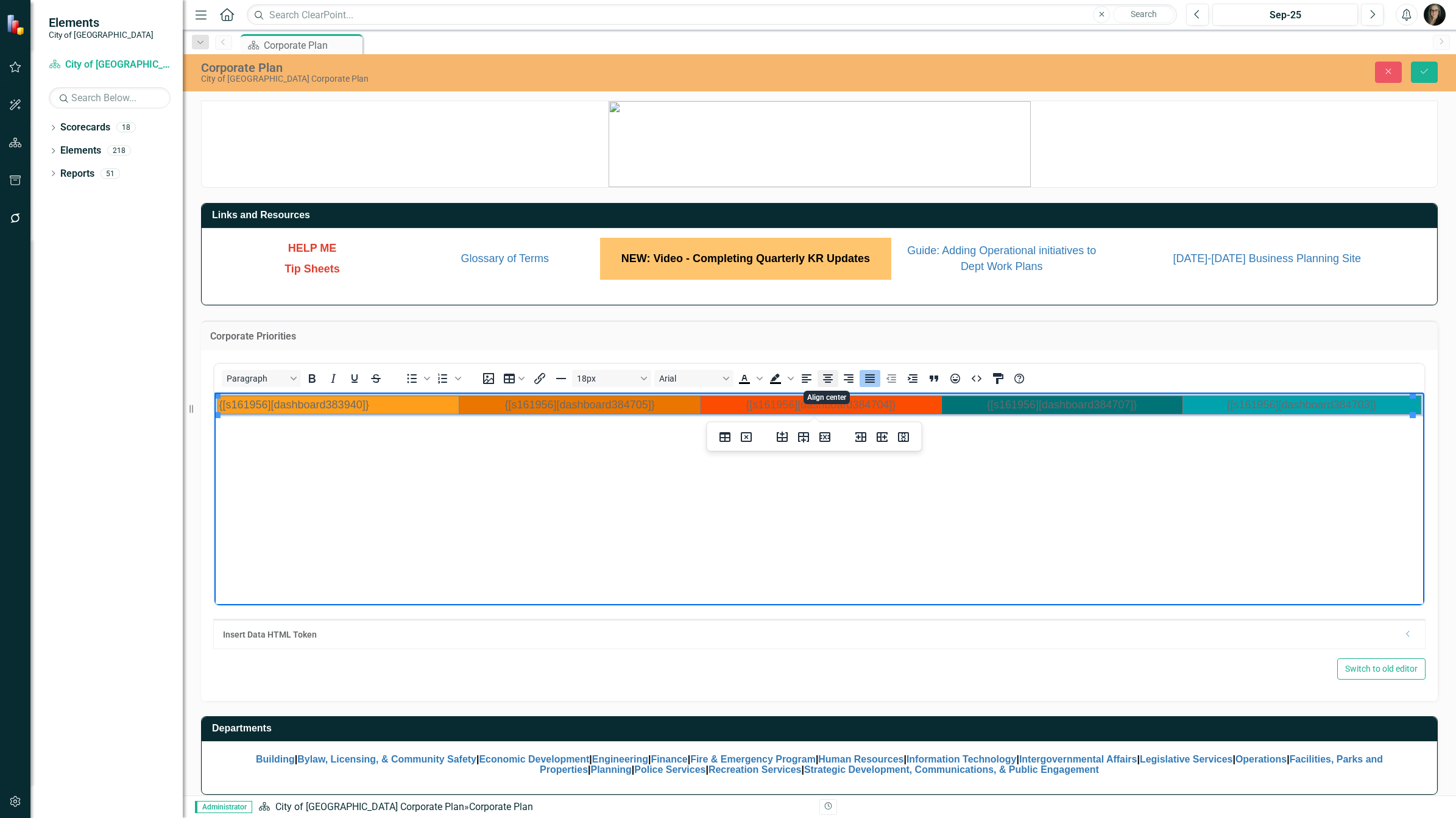
click at [829, 379] on icon "Align center" at bounding box center [828, 379] width 15 height 15
click at [1421, 67] on icon "Save" at bounding box center [1425, 71] width 11 height 9
